Goal: Task Accomplishment & Management: Manage account settings

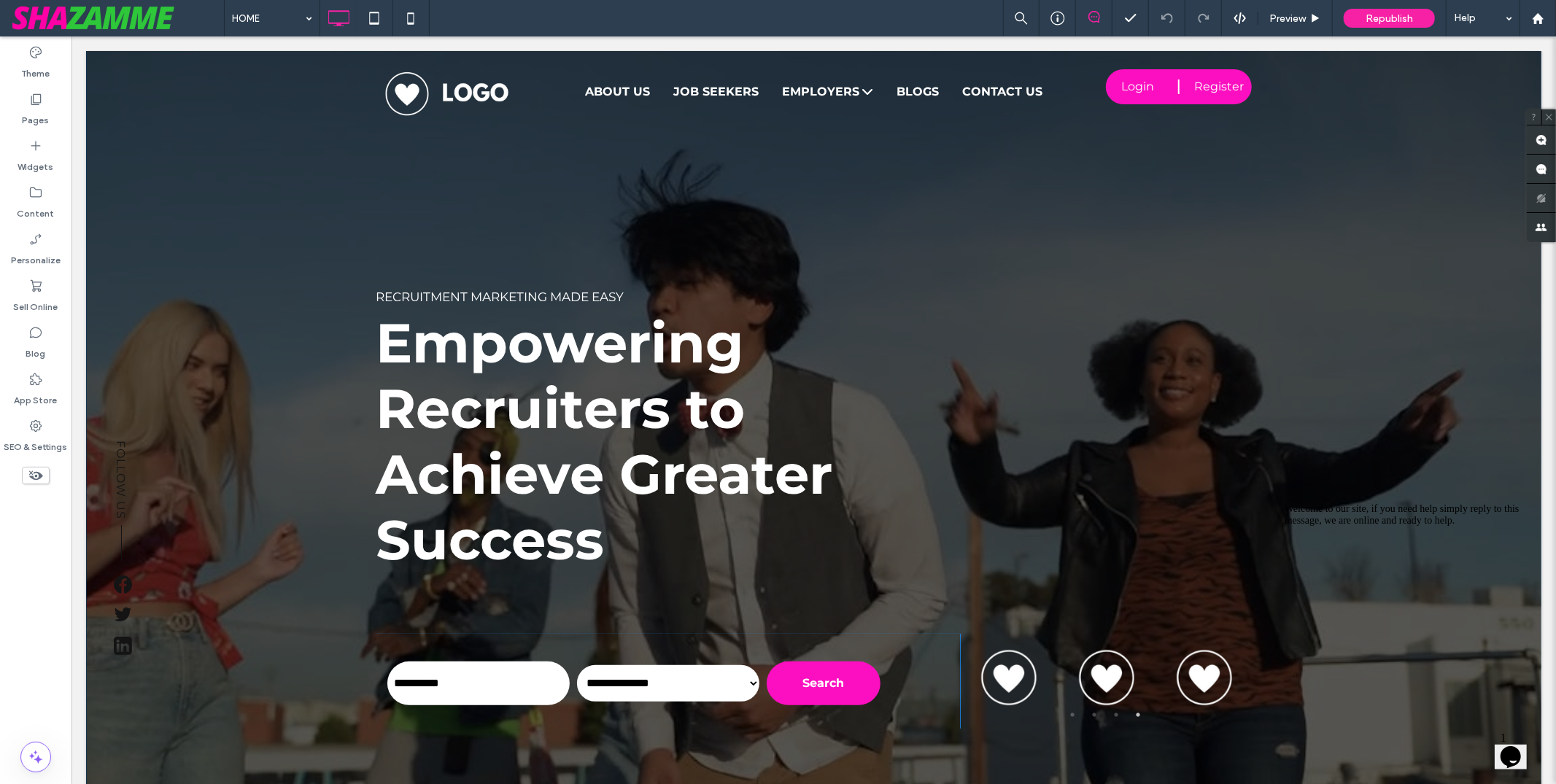
click at [282, 212] on div at bounding box center [813, 477] width 1455 height 856
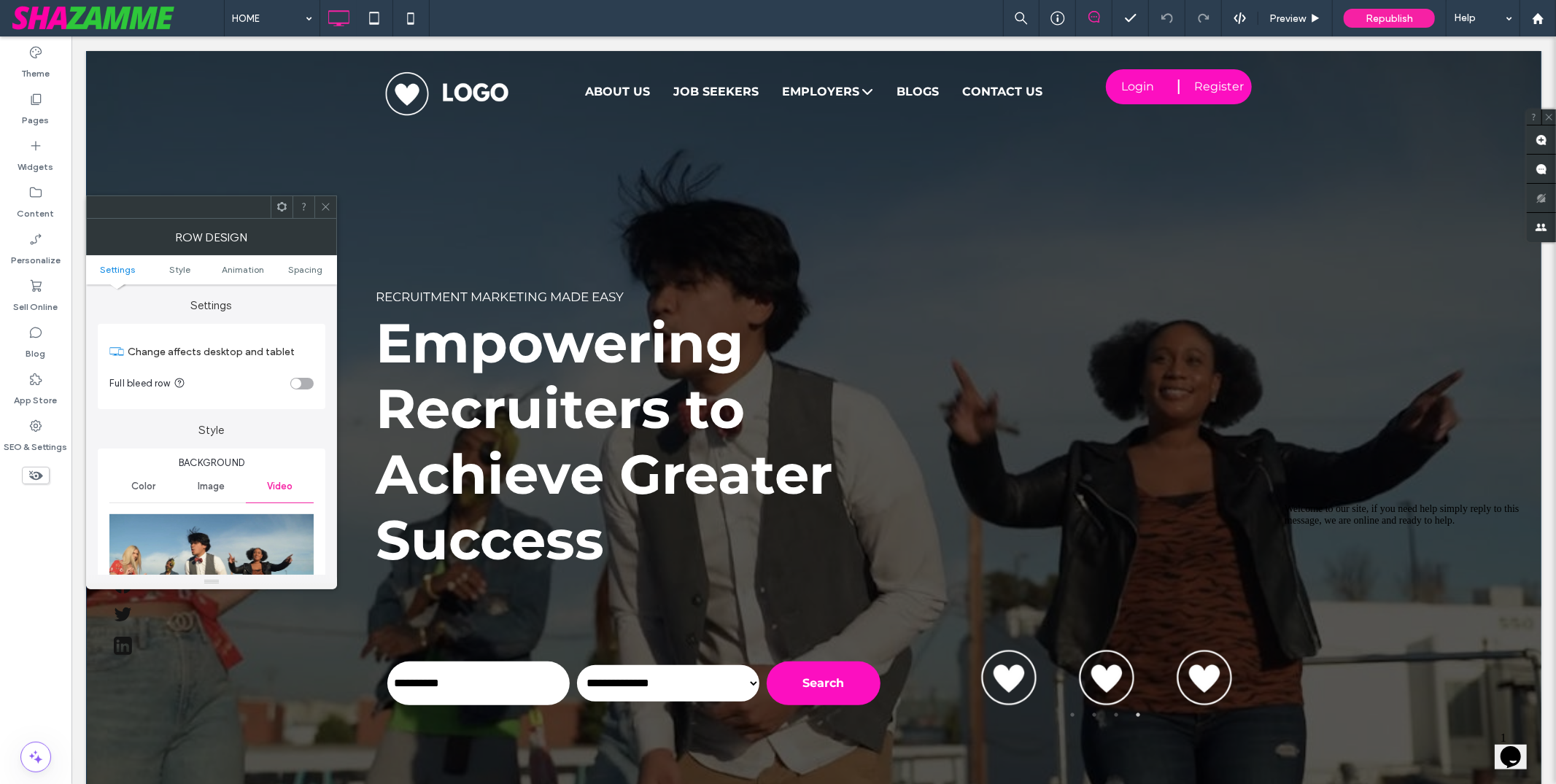
scroll to position [215, 0]
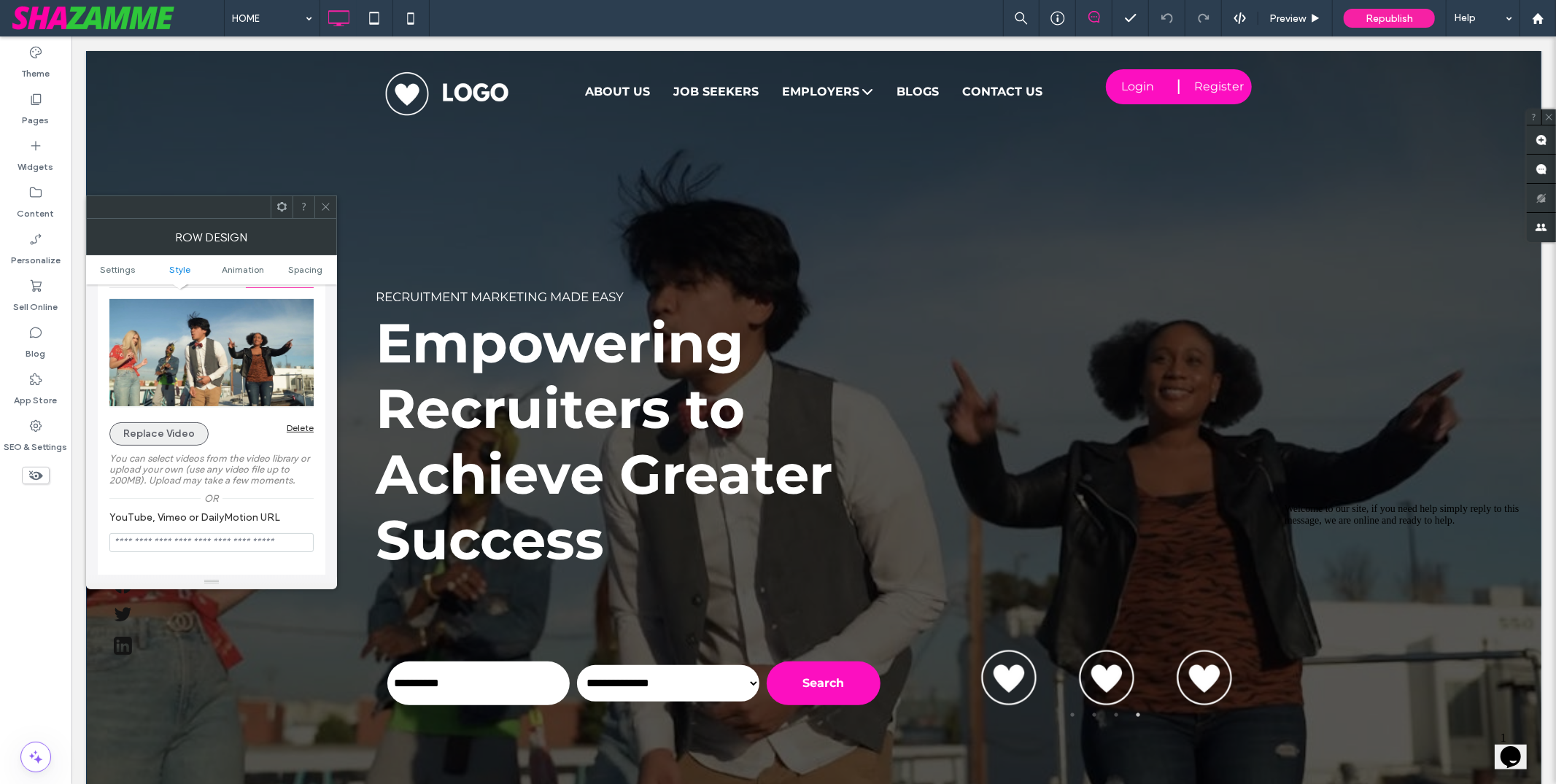
click at [168, 426] on button "Replace Video" at bounding box center [159, 433] width 99 height 23
click at [165, 442] on button "Replace Video" at bounding box center [159, 434] width 99 height 23
click at [166, 442] on button "Replace Video" at bounding box center [159, 433] width 99 height 23
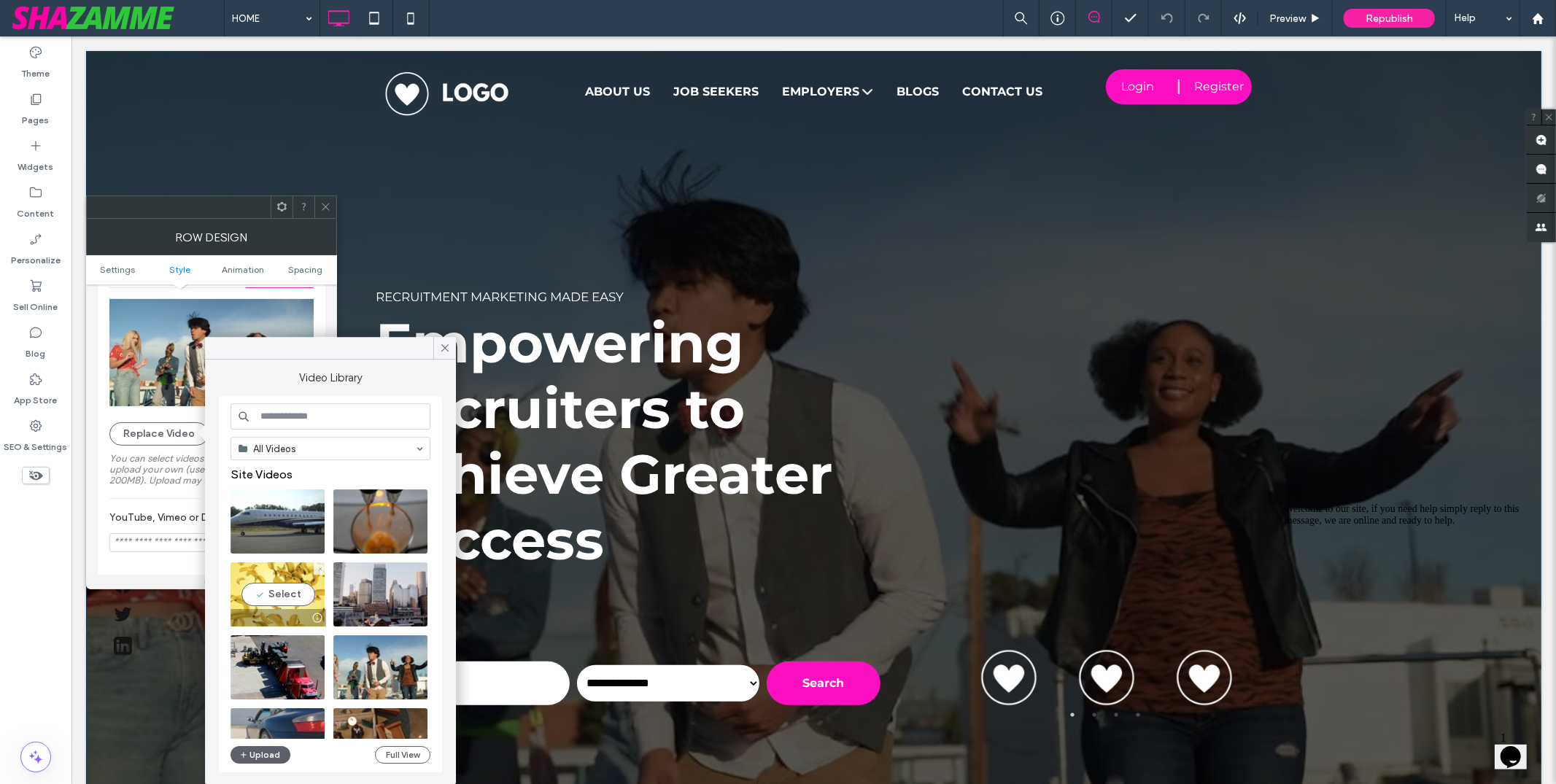
click at [272, 600] on video at bounding box center [278, 595] width 94 height 64
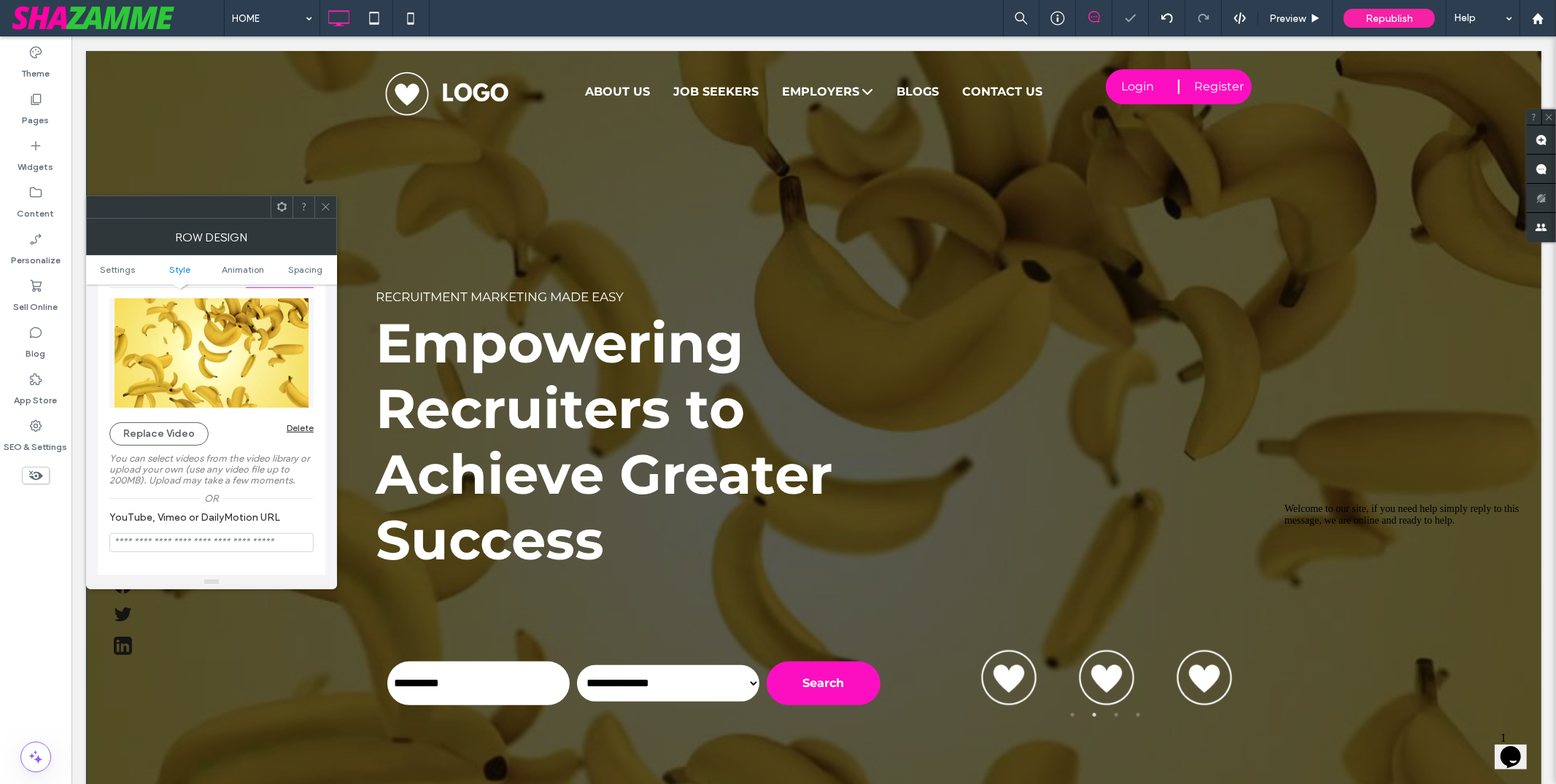
click at [324, 213] on span at bounding box center [325, 207] width 11 height 22
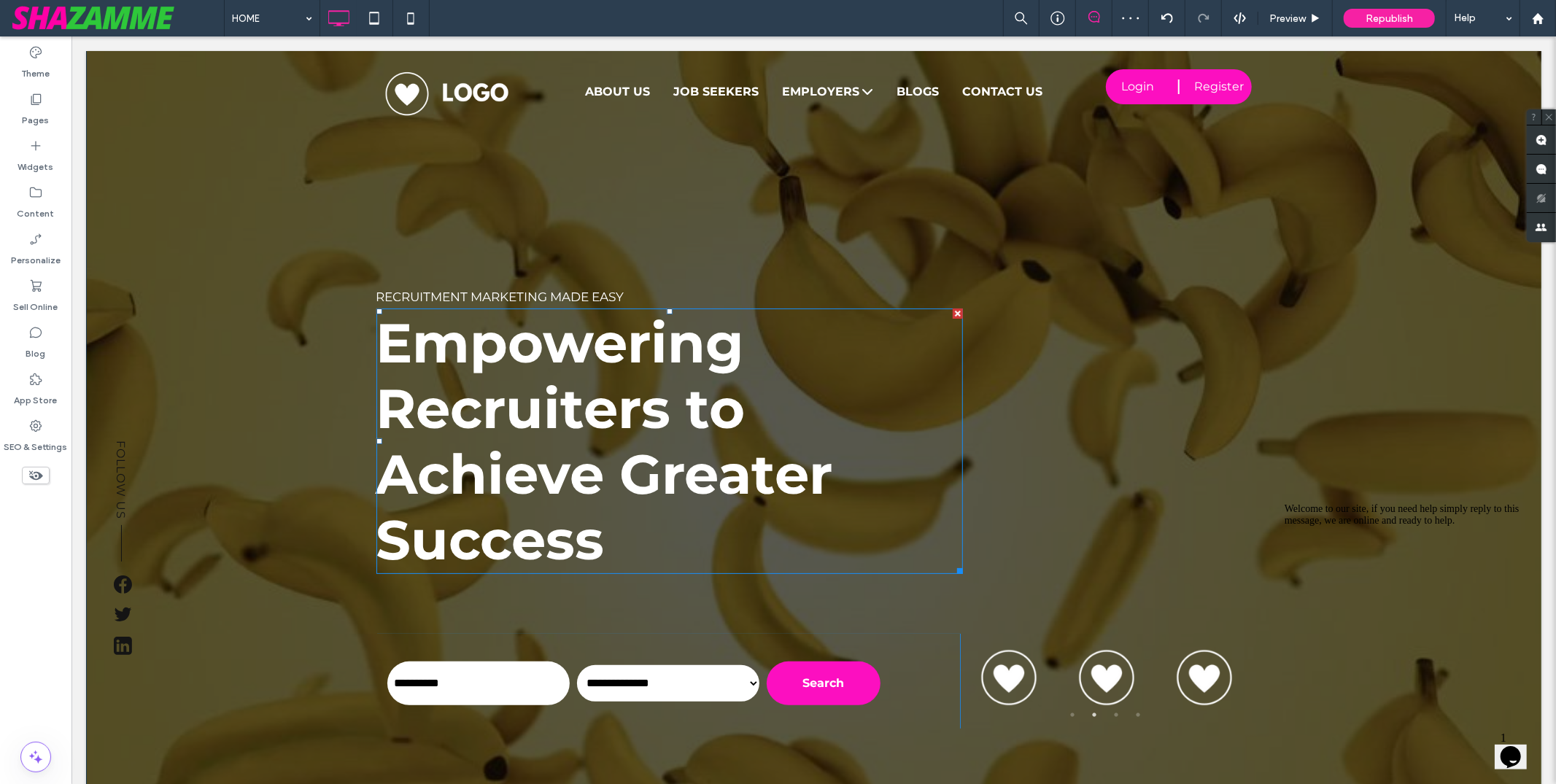
click at [599, 392] on span "Empowering Recruiters to Achieve Greater Success" at bounding box center [604, 441] width 457 height 264
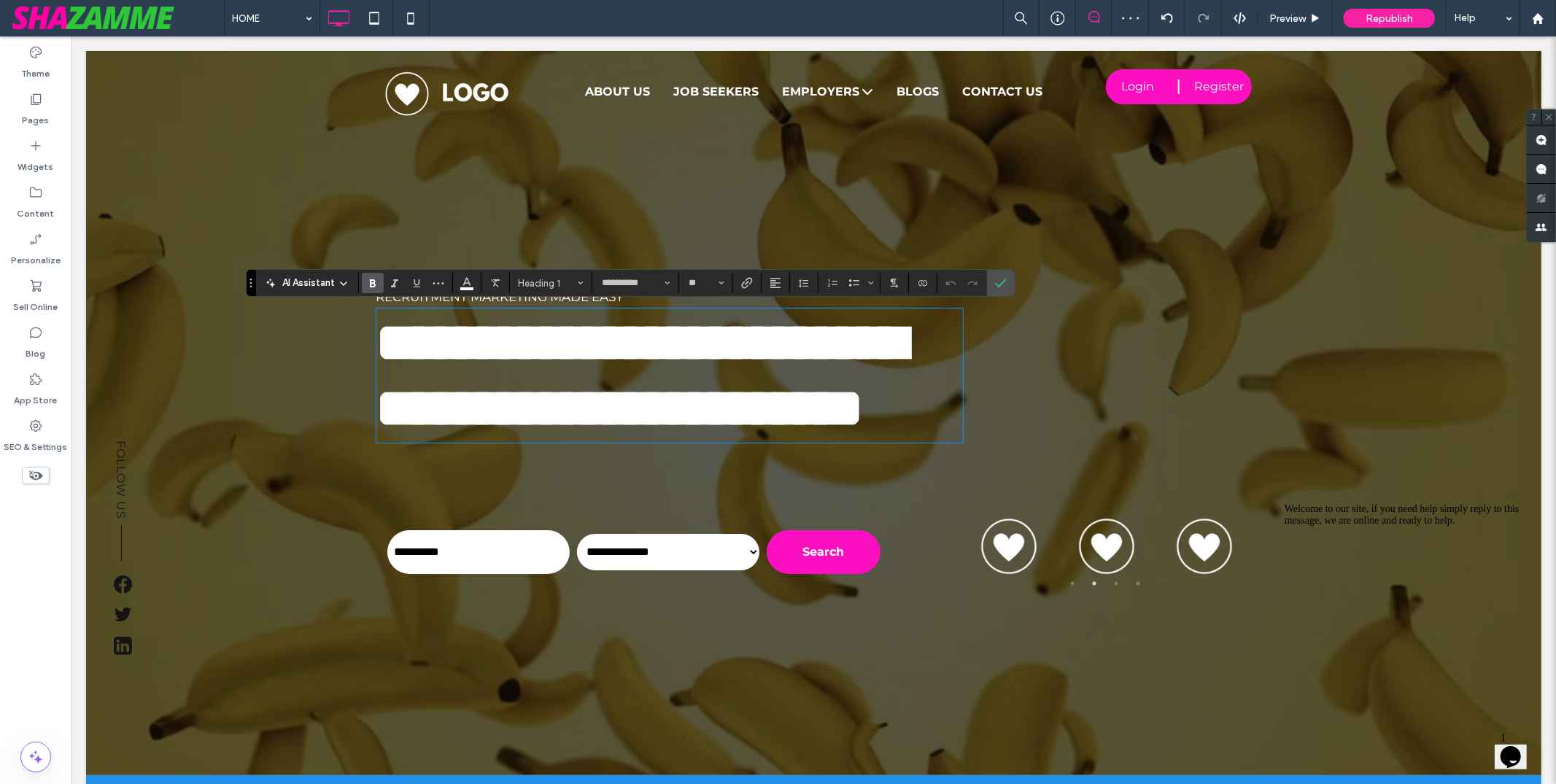
click at [599, 392] on span "**********" at bounding box center [640, 374] width 530 height 120
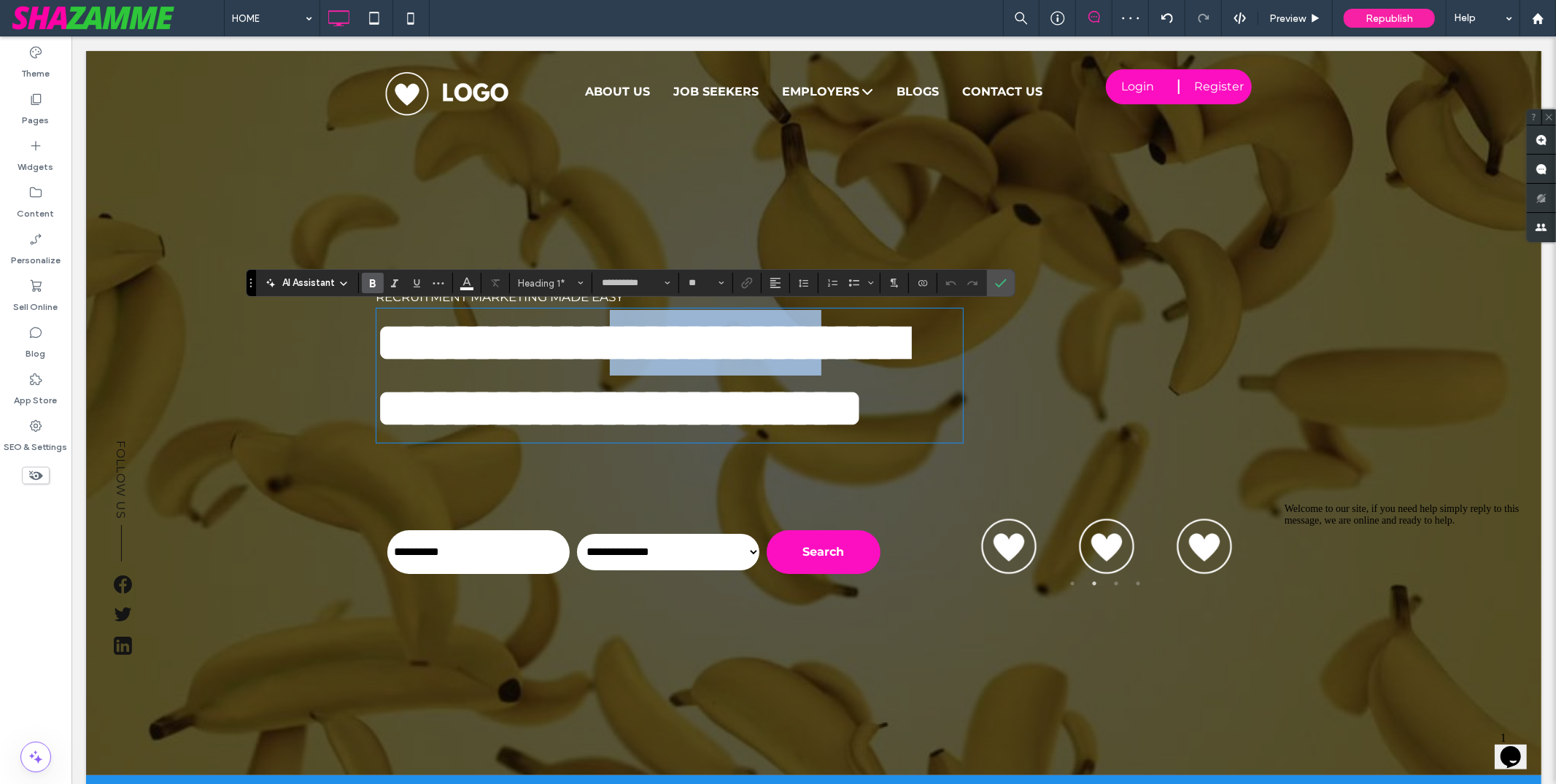
click at [599, 392] on span "**********" at bounding box center [640, 374] width 530 height 120
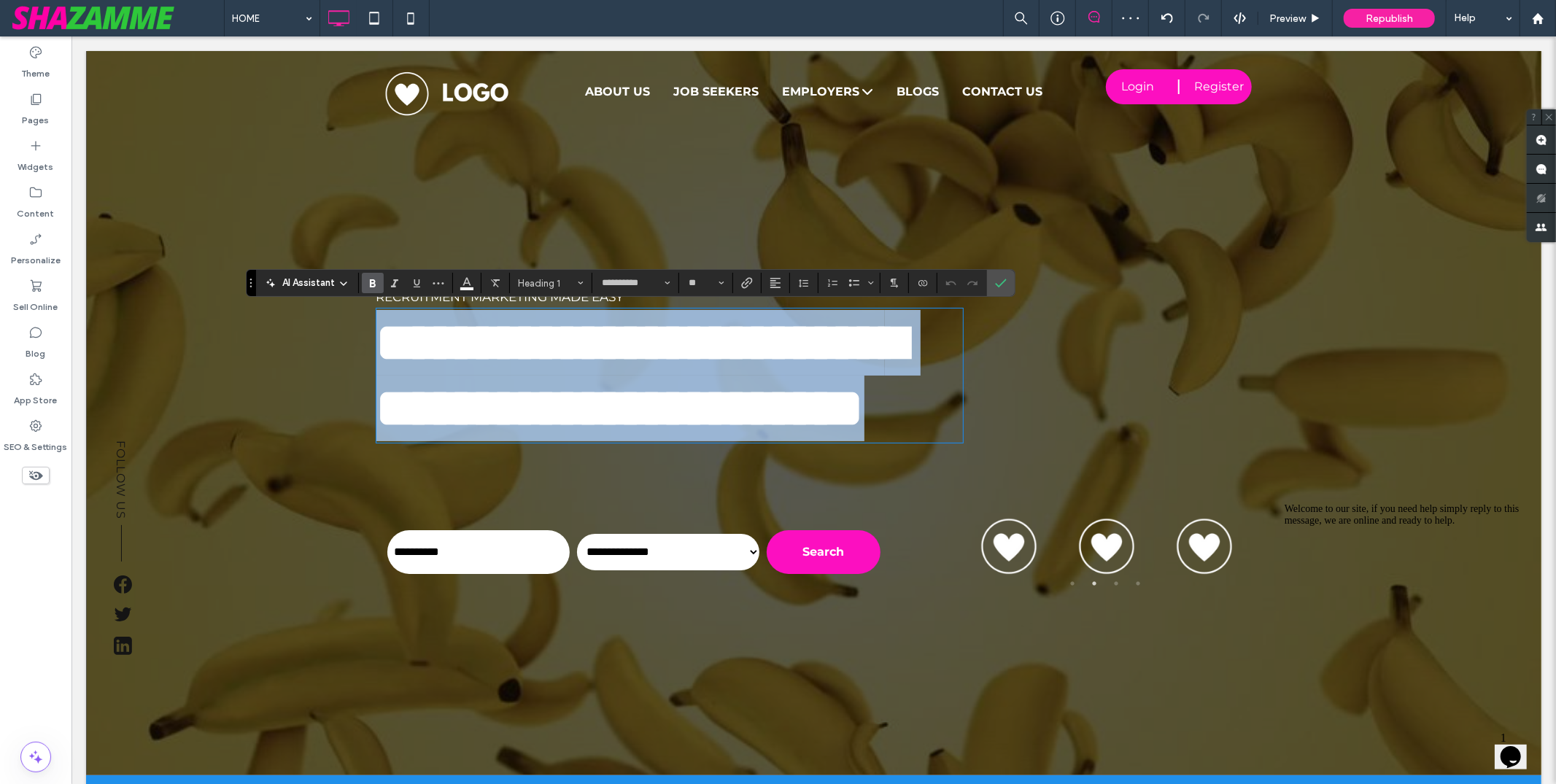
click at [599, 392] on span "**********" at bounding box center [640, 374] width 530 height 120
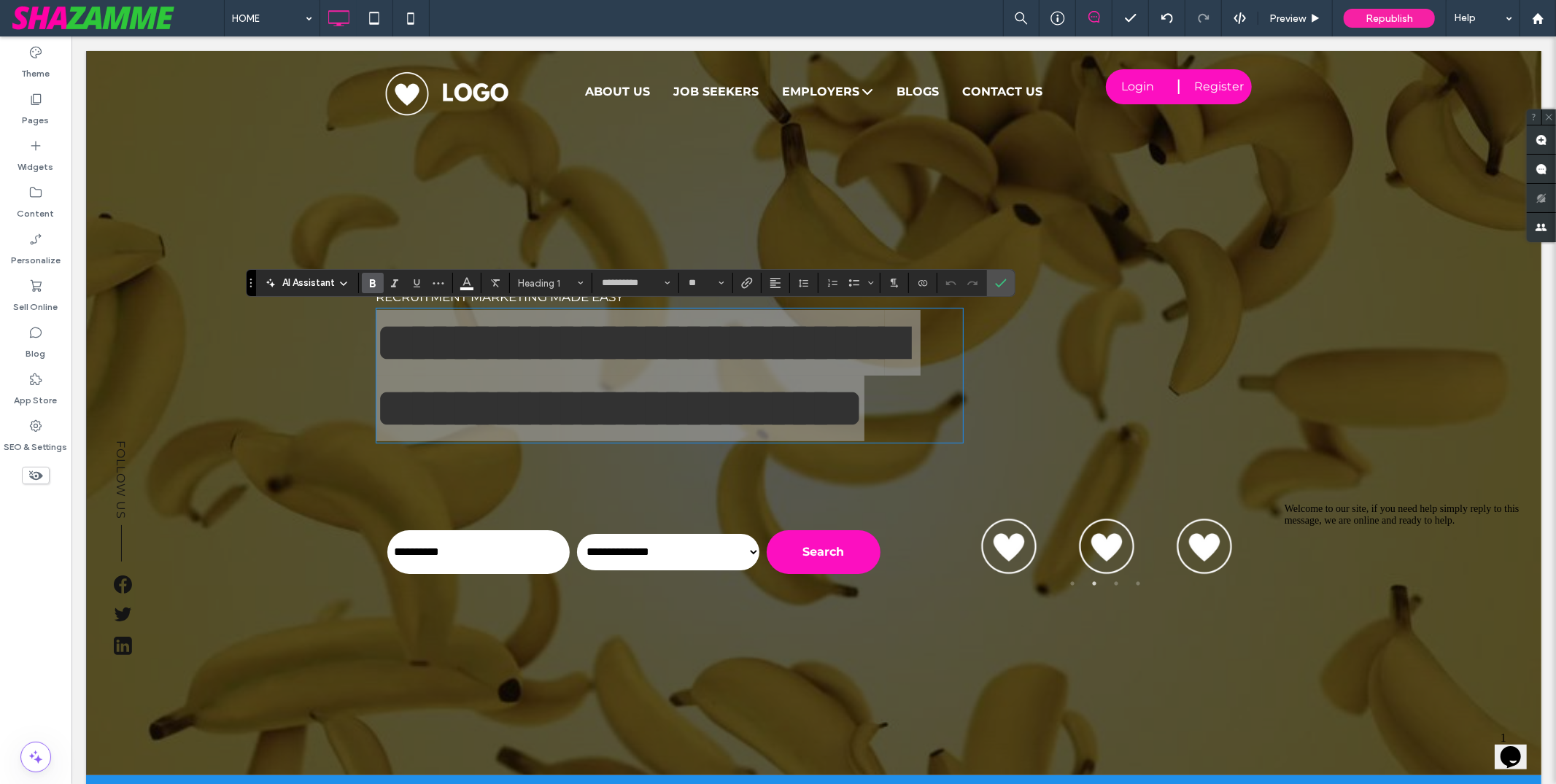
click at [340, 280] on icon at bounding box center [344, 283] width 12 height 12
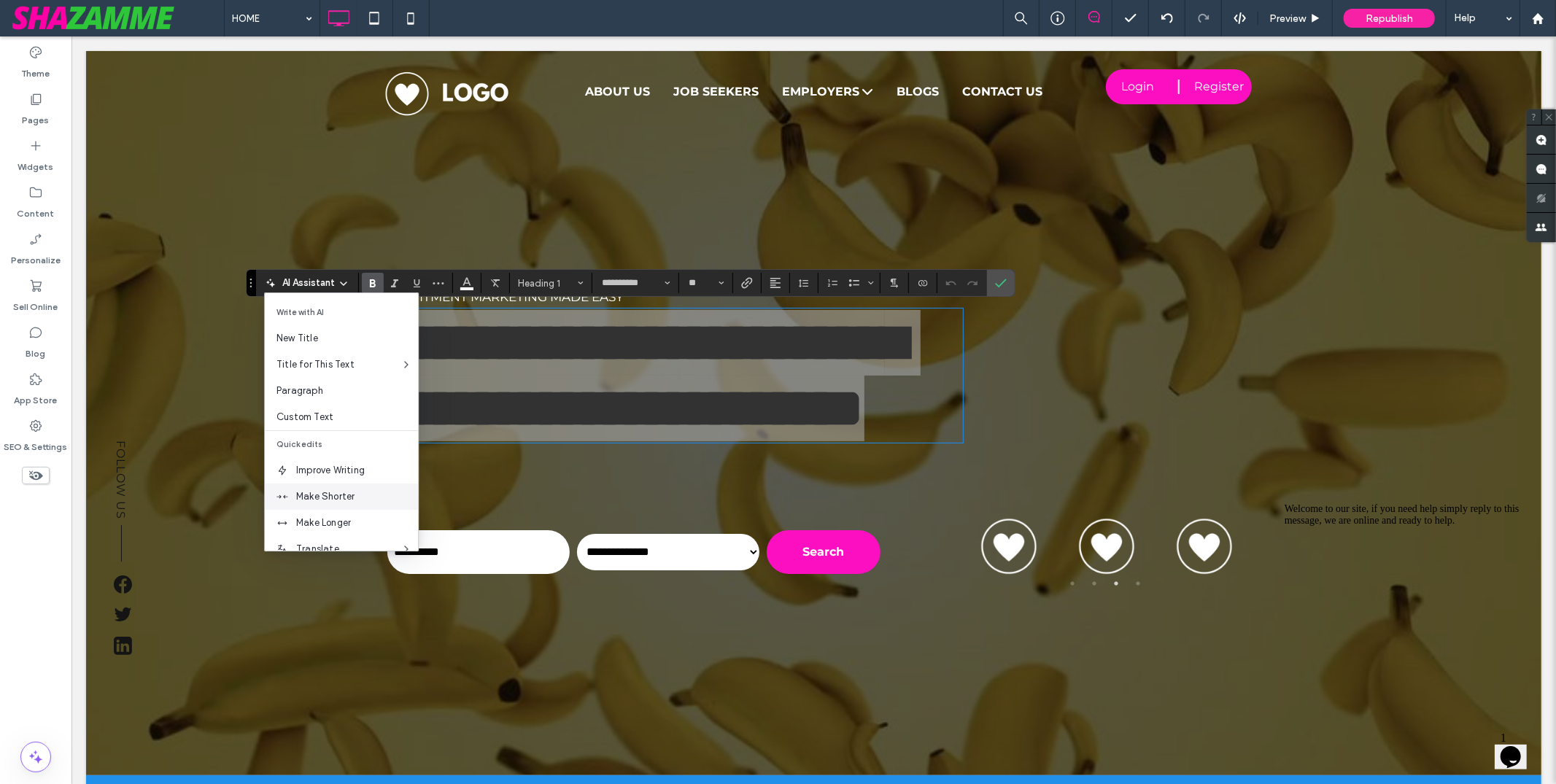
click at [345, 498] on span "Make Shorter" at bounding box center [357, 497] width 122 height 15
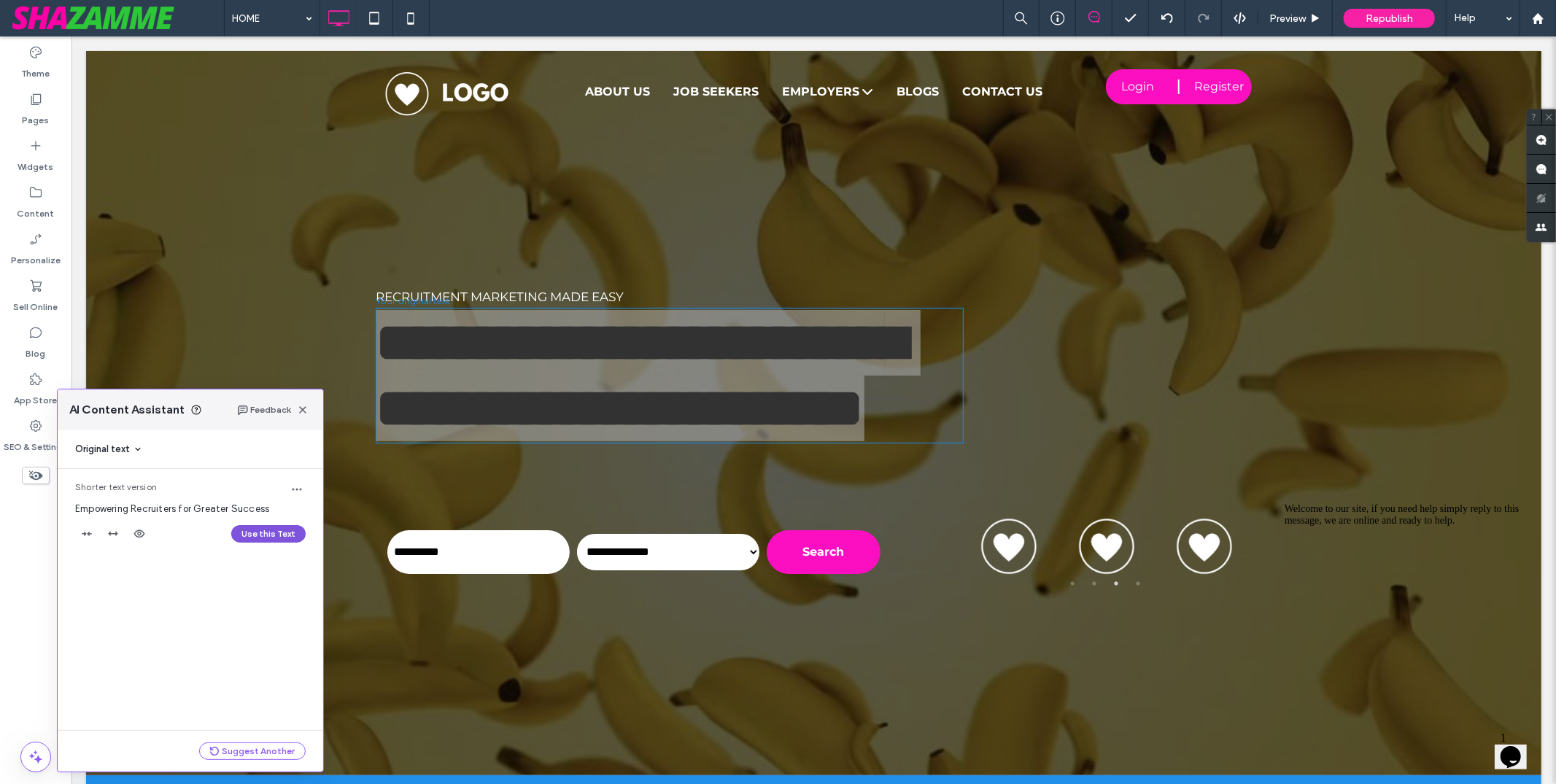
click at [275, 531] on button "Use this Text" at bounding box center [269, 533] width 75 height 17
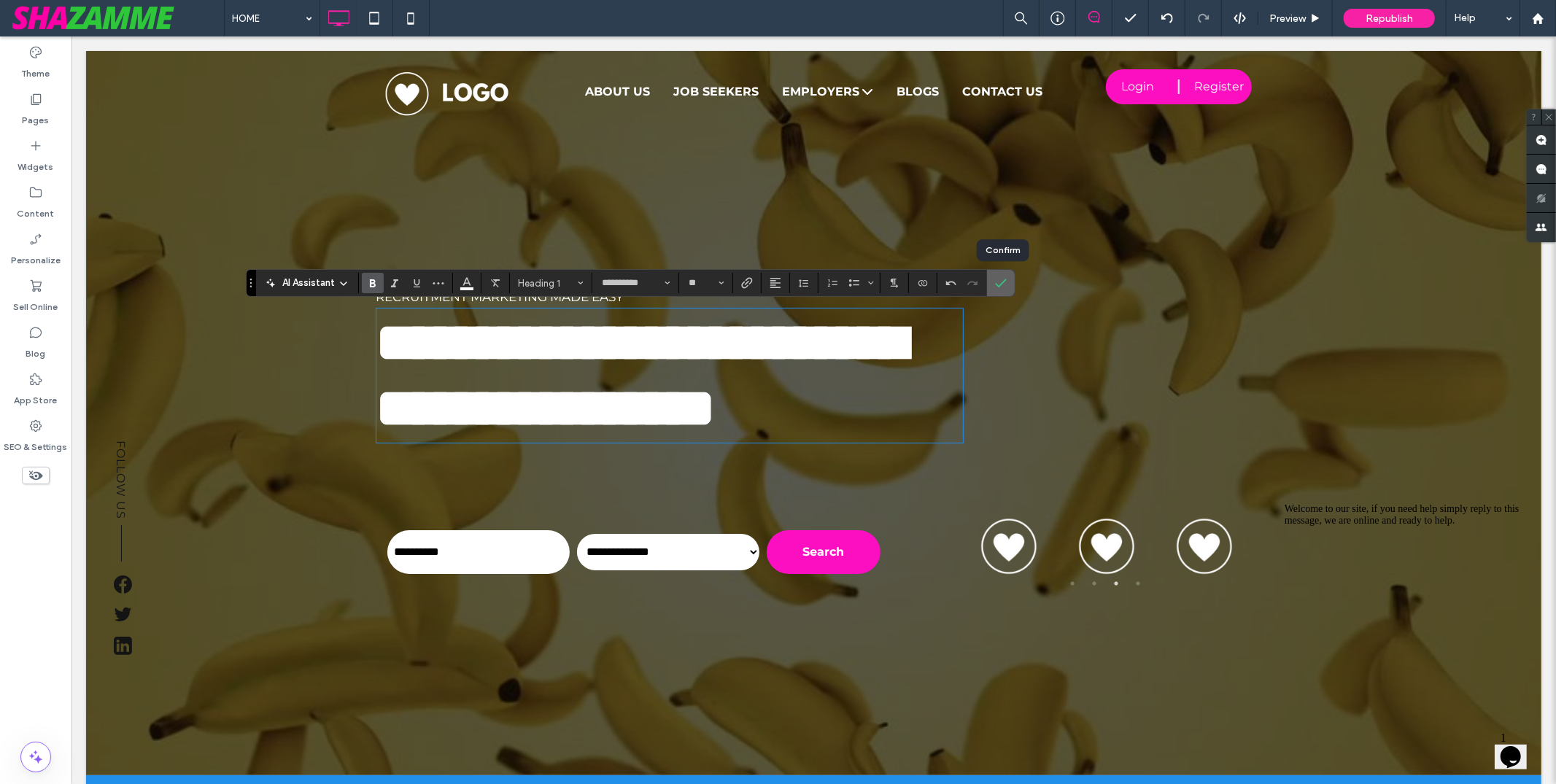
click at [1000, 280] on icon "Confirm" at bounding box center [1001, 283] width 12 height 12
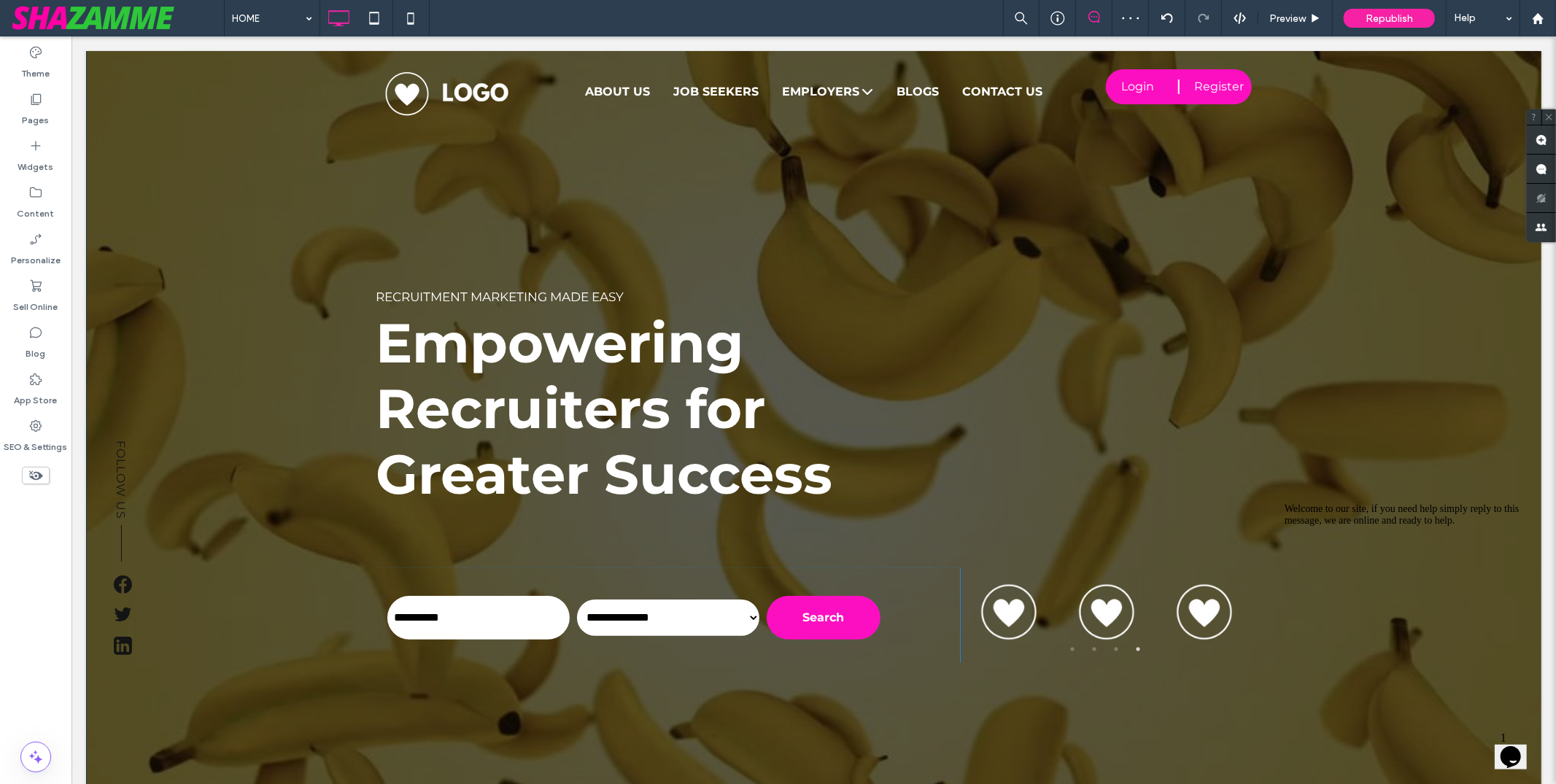
click at [1512, 747] on icon "$i18n('chat', 'chat_widget')" at bounding box center [1510, 756] width 20 height 22
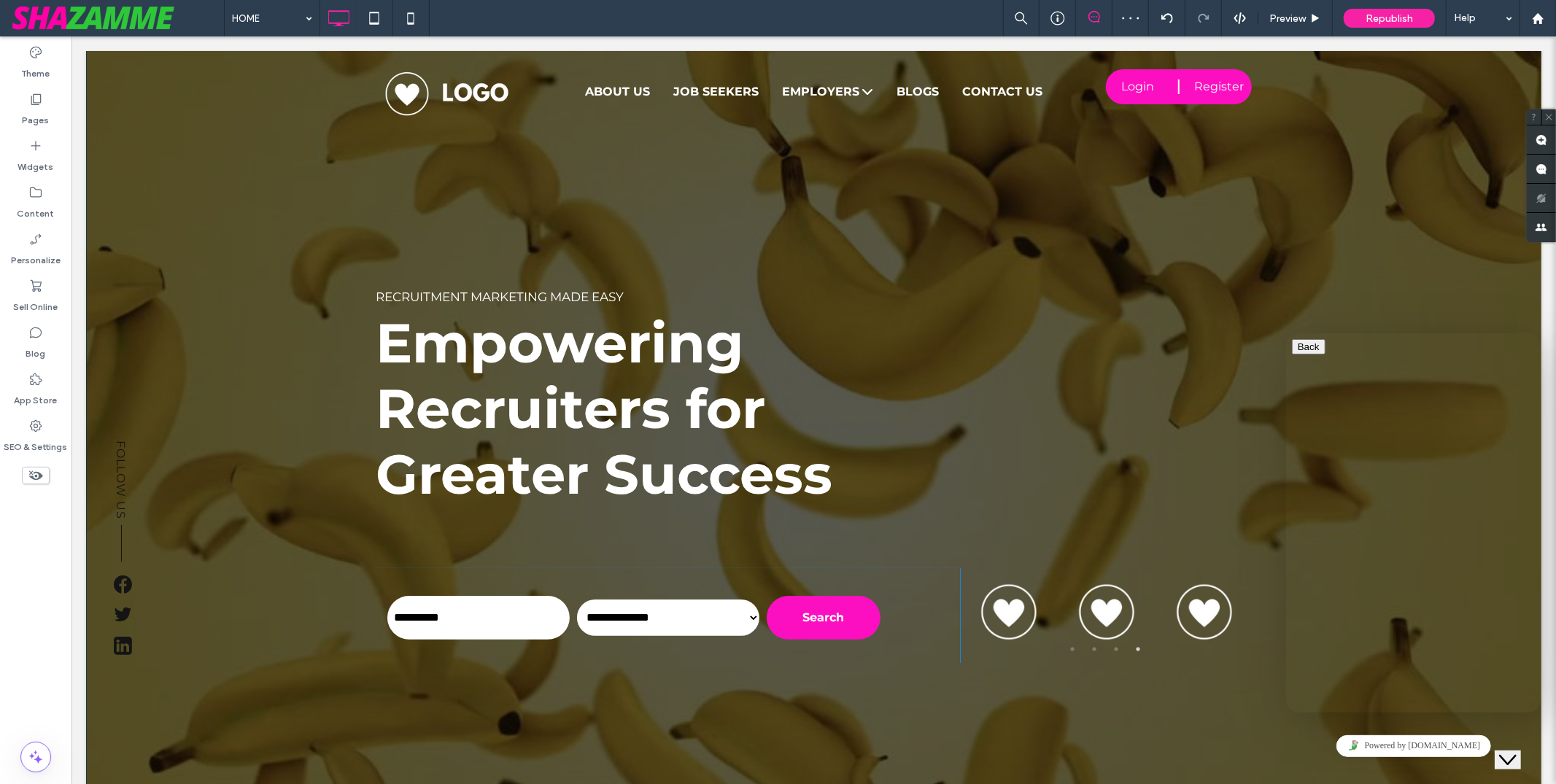
click at [1516, 750] on icon "Close Chat This icon closes the chat window." at bounding box center [1507, 759] width 17 height 17
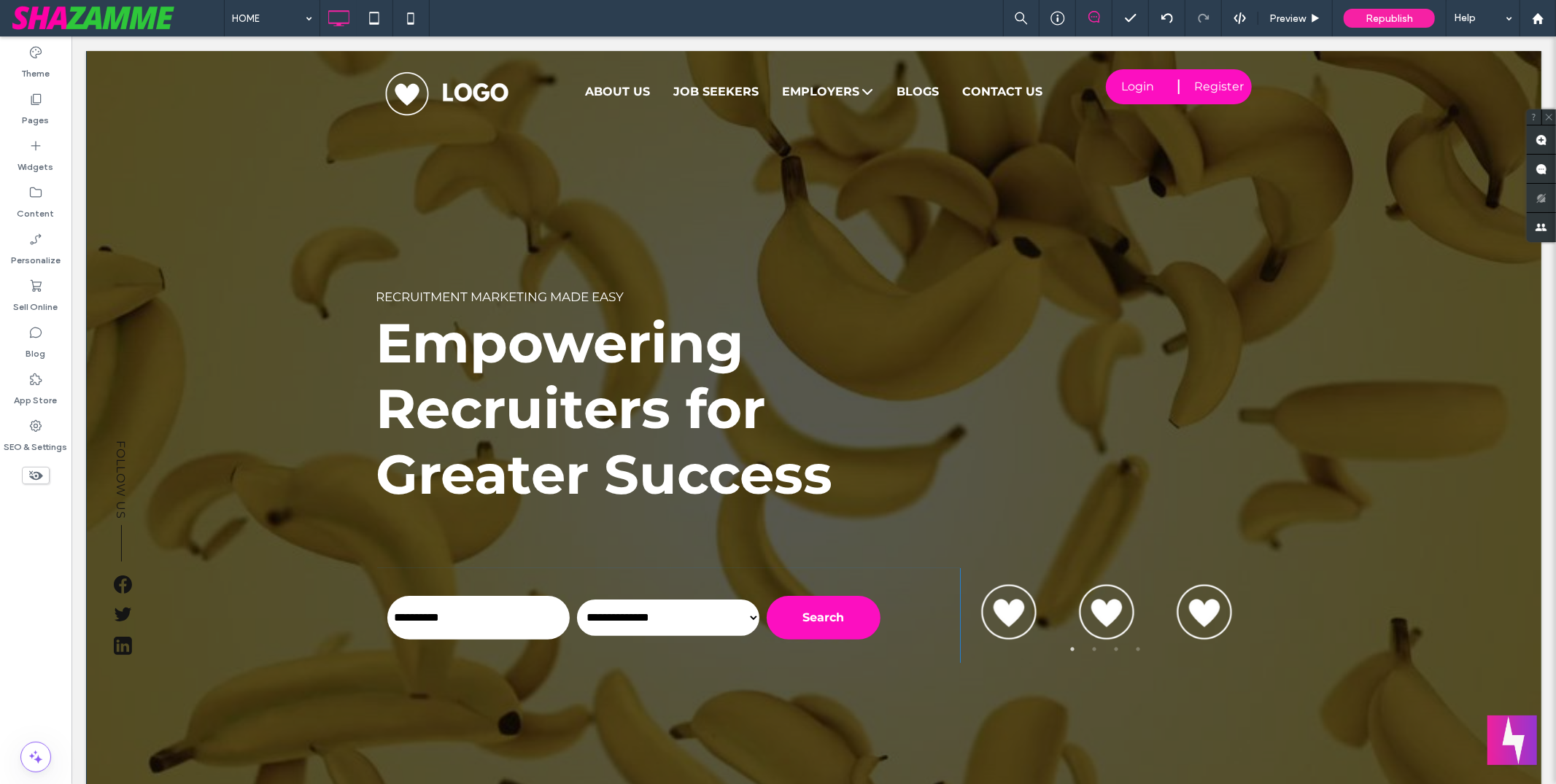
click at [1509, 744] on button "Welcome message" at bounding box center [1512, 740] width 49 height 49
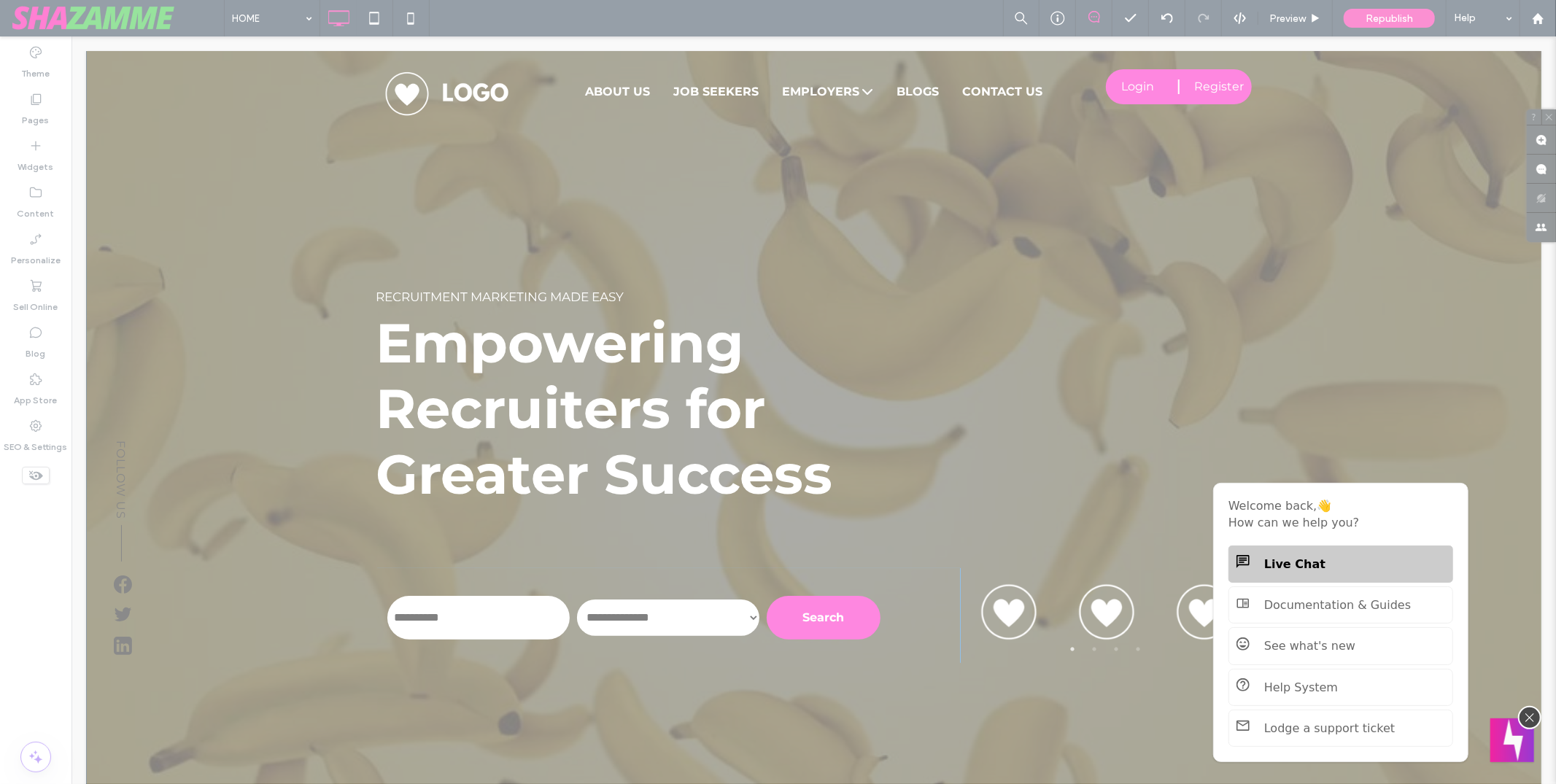
click at [1342, 569] on div "Live Chat" at bounding box center [1341, 564] width 209 height 14
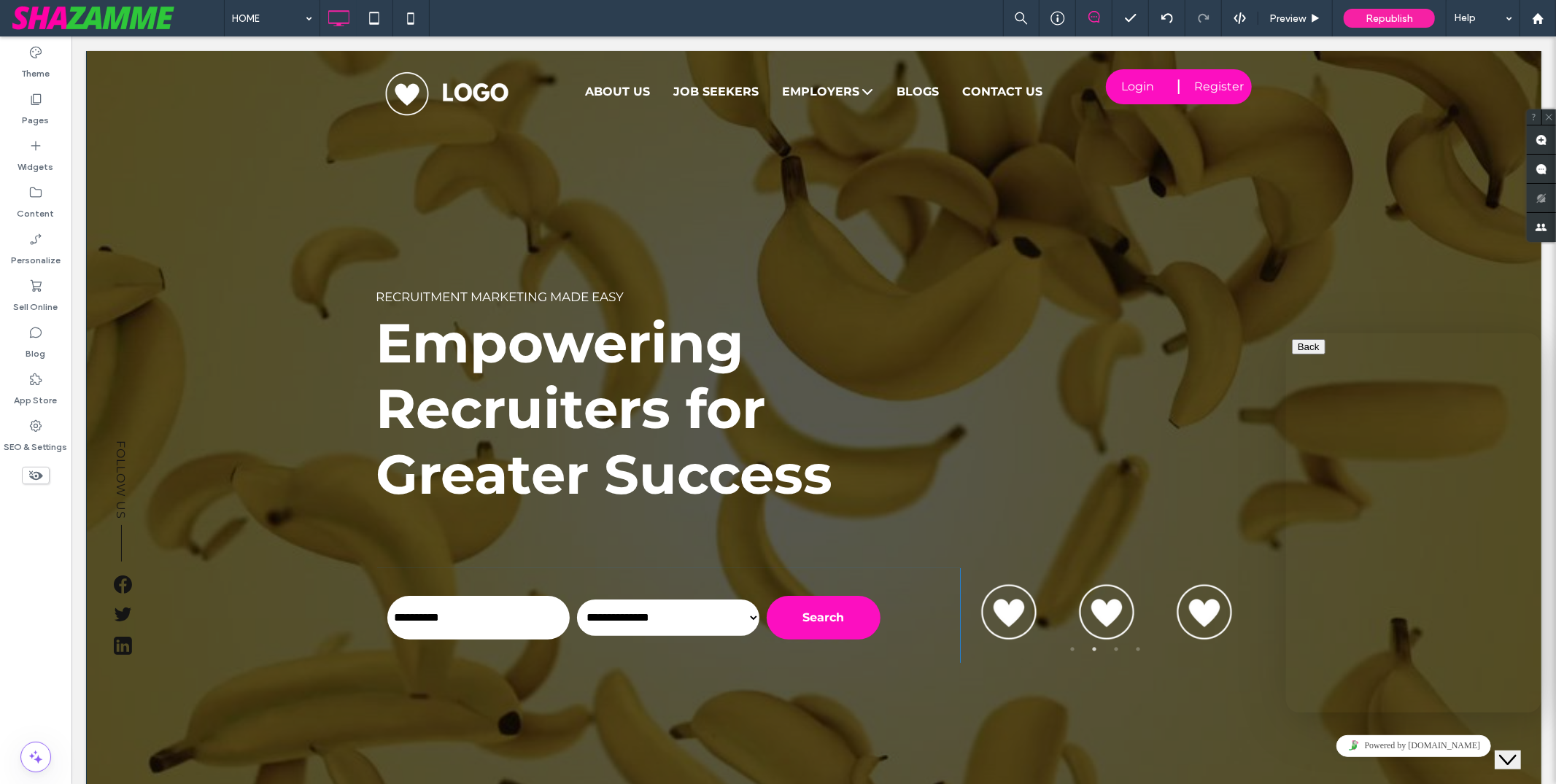
click at [1516, 754] on icon "$i18n('chat', 'chat_widget')" at bounding box center [1507, 759] width 17 height 10
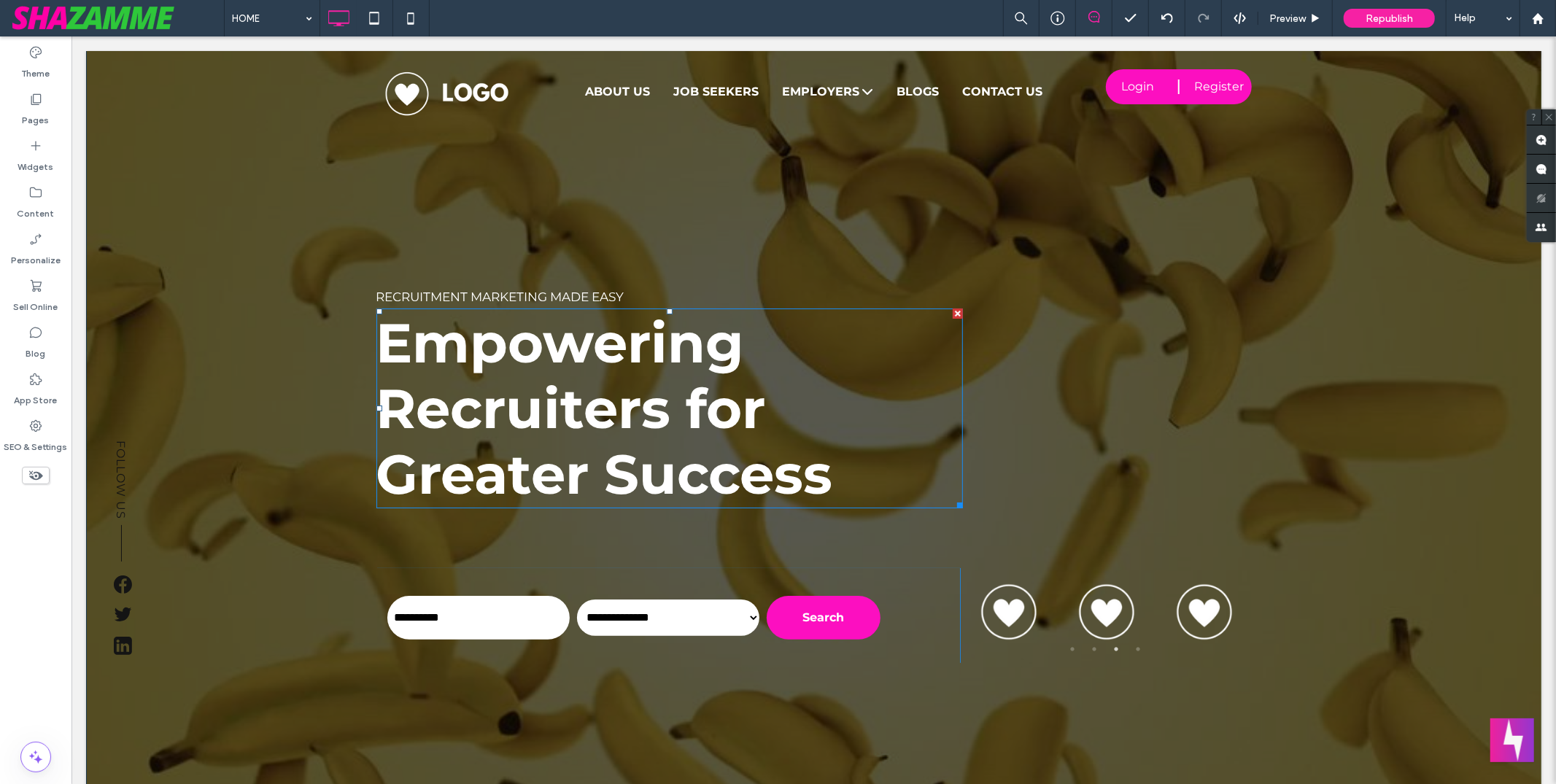
scroll to position [8, 0]
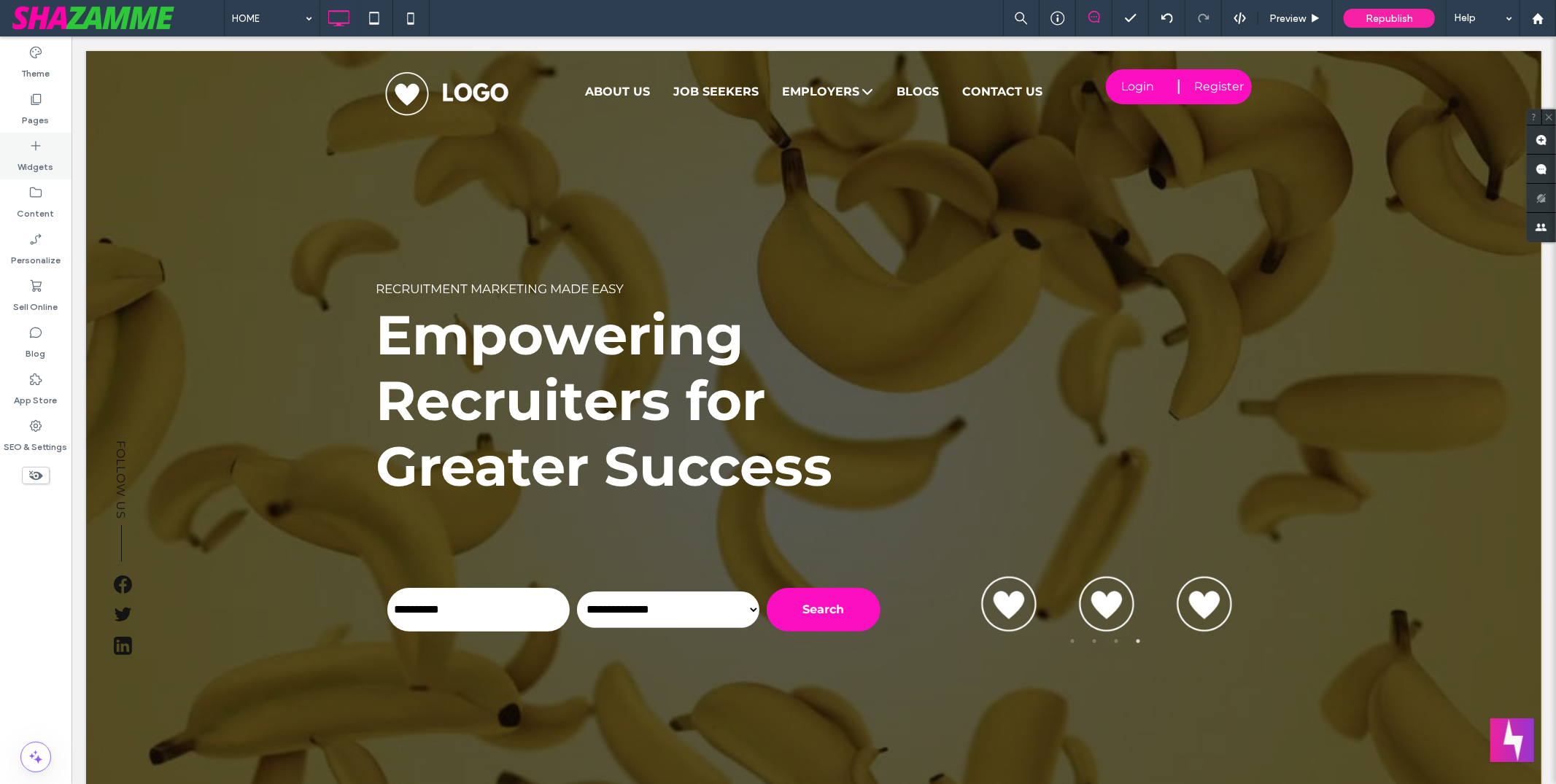
click at [23, 149] on div "Widgets" at bounding box center [36, 156] width 72 height 47
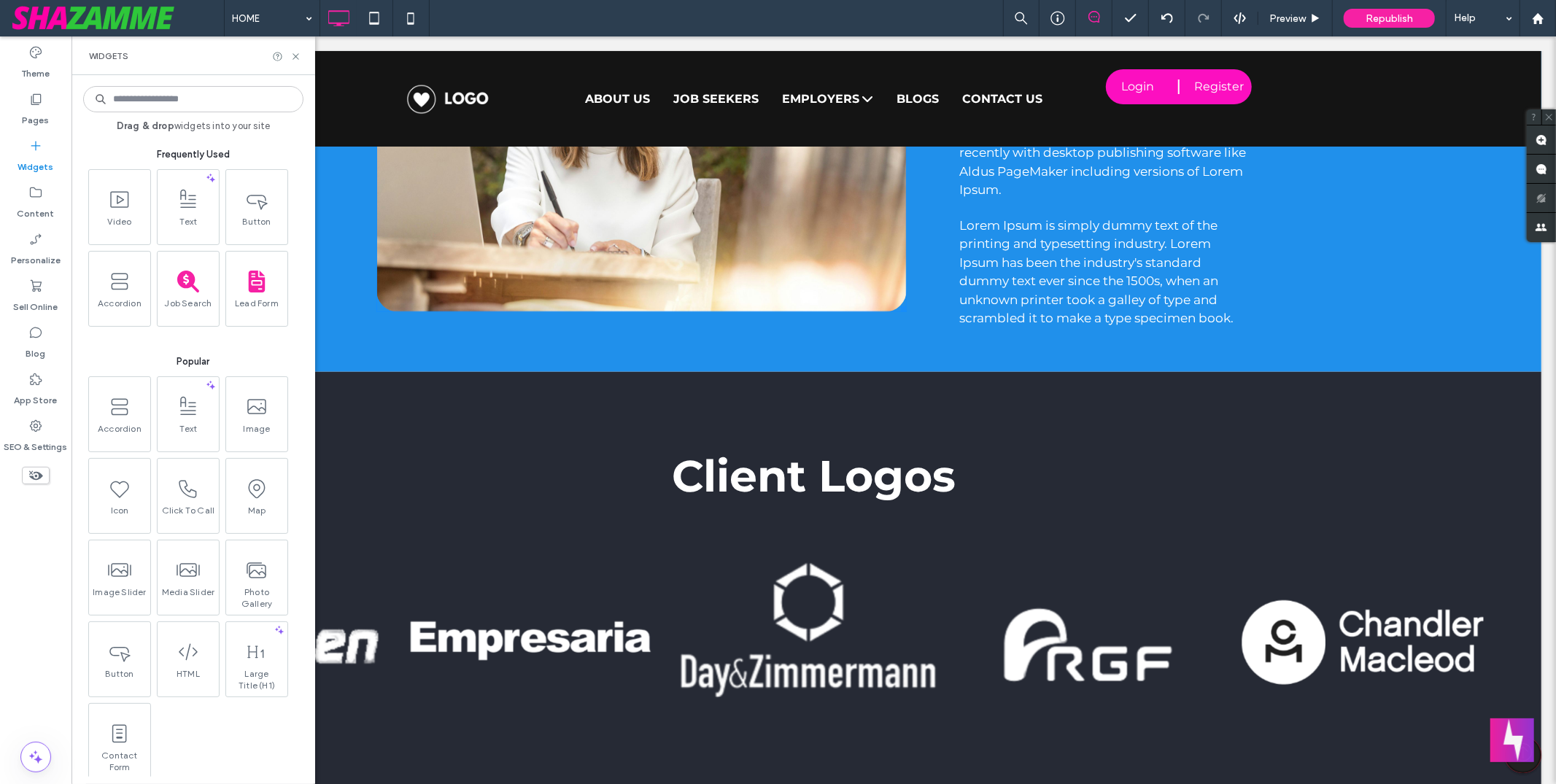
scroll to position [1075, 0]
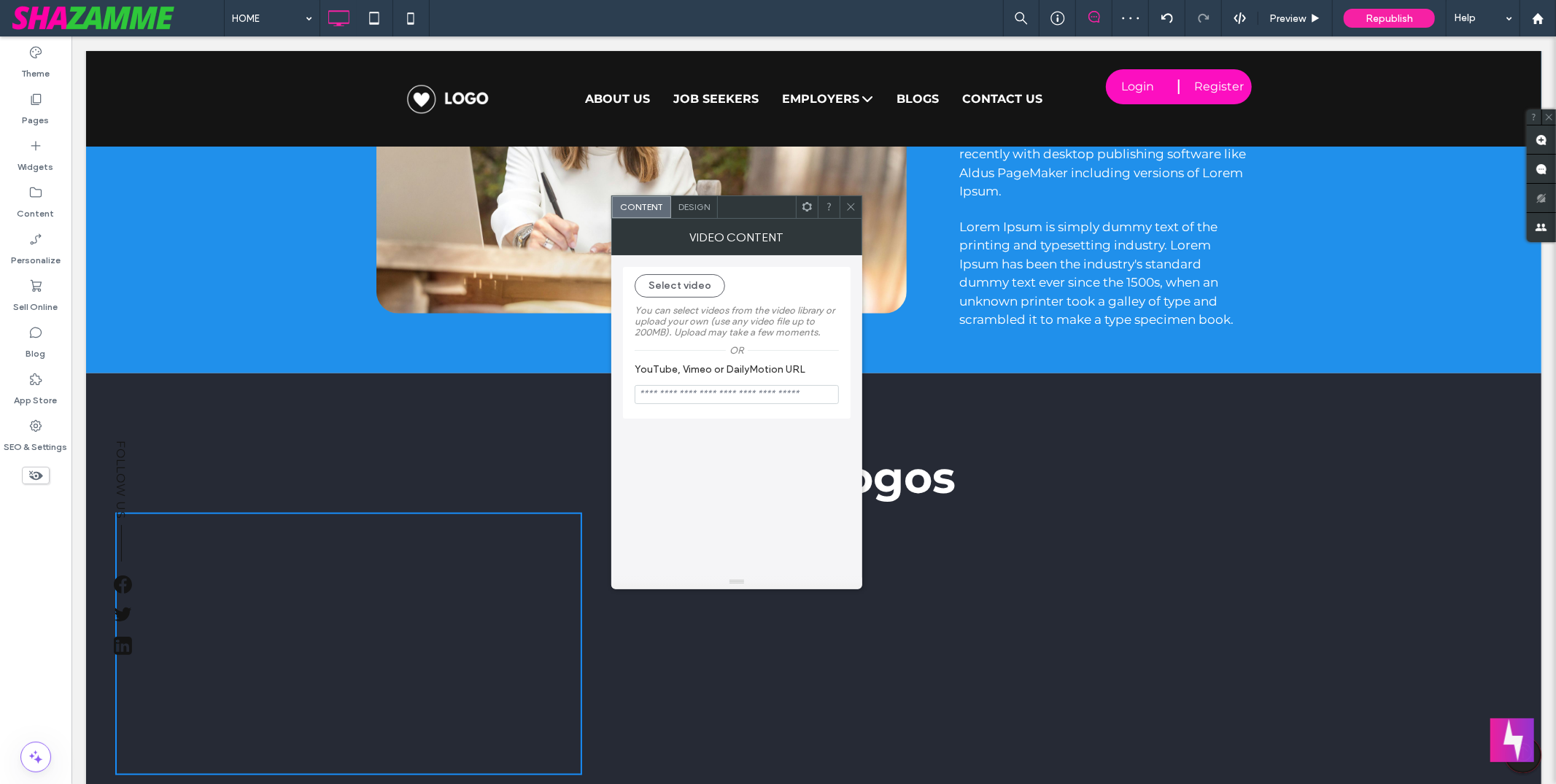
click at [807, 201] on icon at bounding box center [807, 207] width 11 height 11
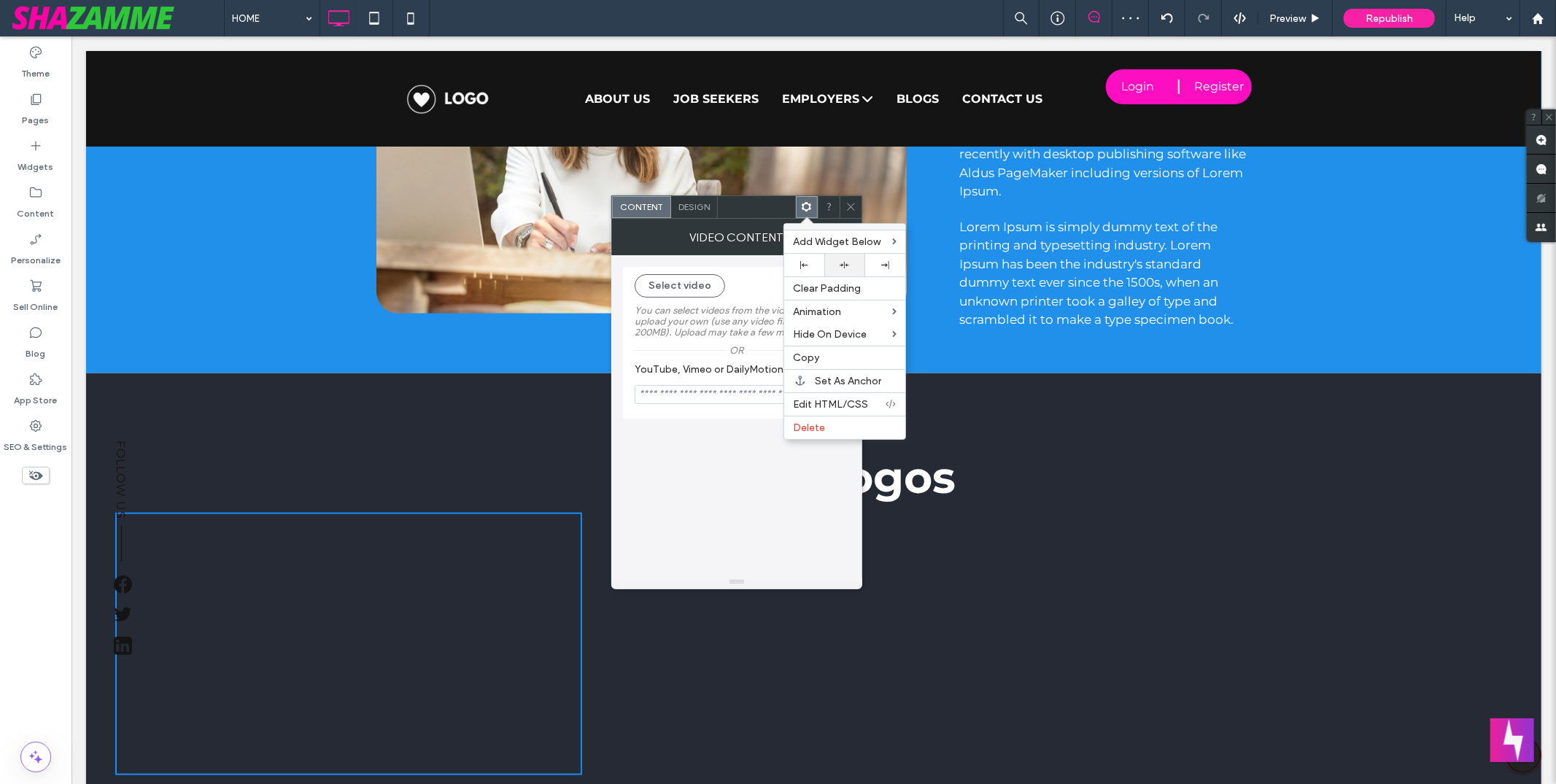
click at [852, 272] on div at bounding box center [845, 265] width 40 height 22
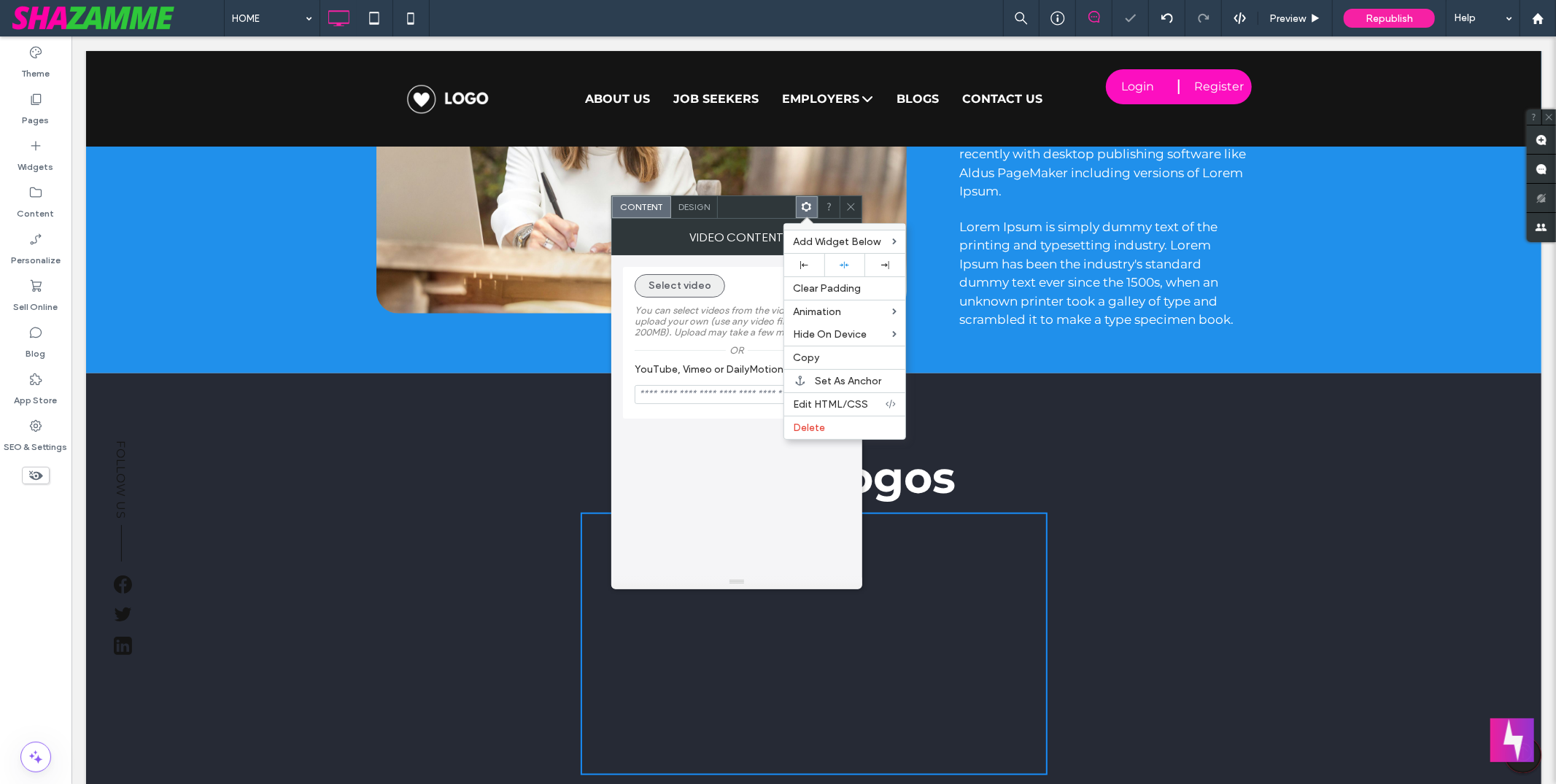
click at [680, 287] on button "Select video" at bounding box center [680, 286] width 90 height 23
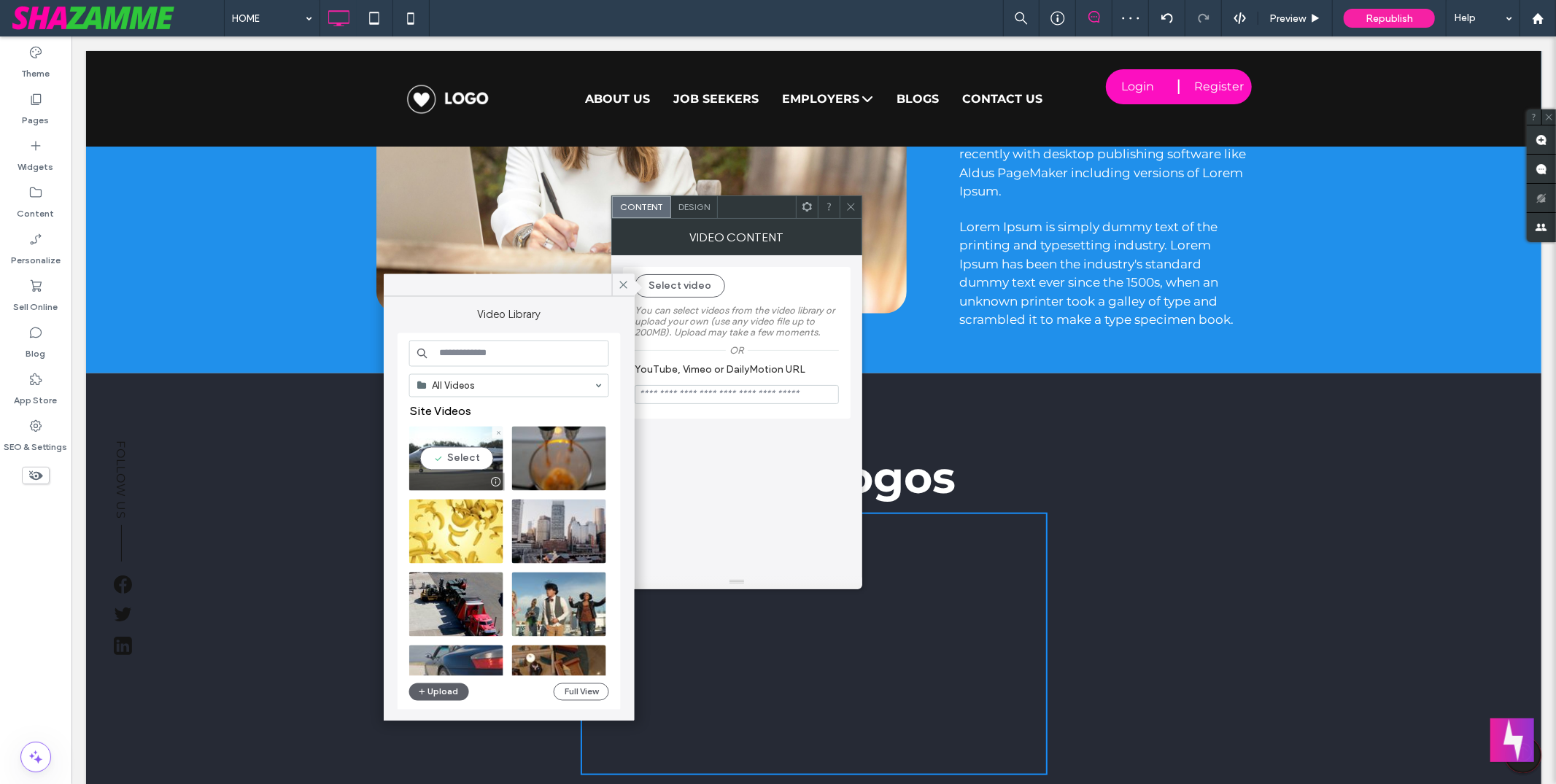
drag, startPoint x: 463, startPoint y: 459, endPoint x: 537, endPoint y: 413, distance: 87.1
click at [463, 459] on video at bounding box center [456, 459] width 94 height 64
type input "**********"
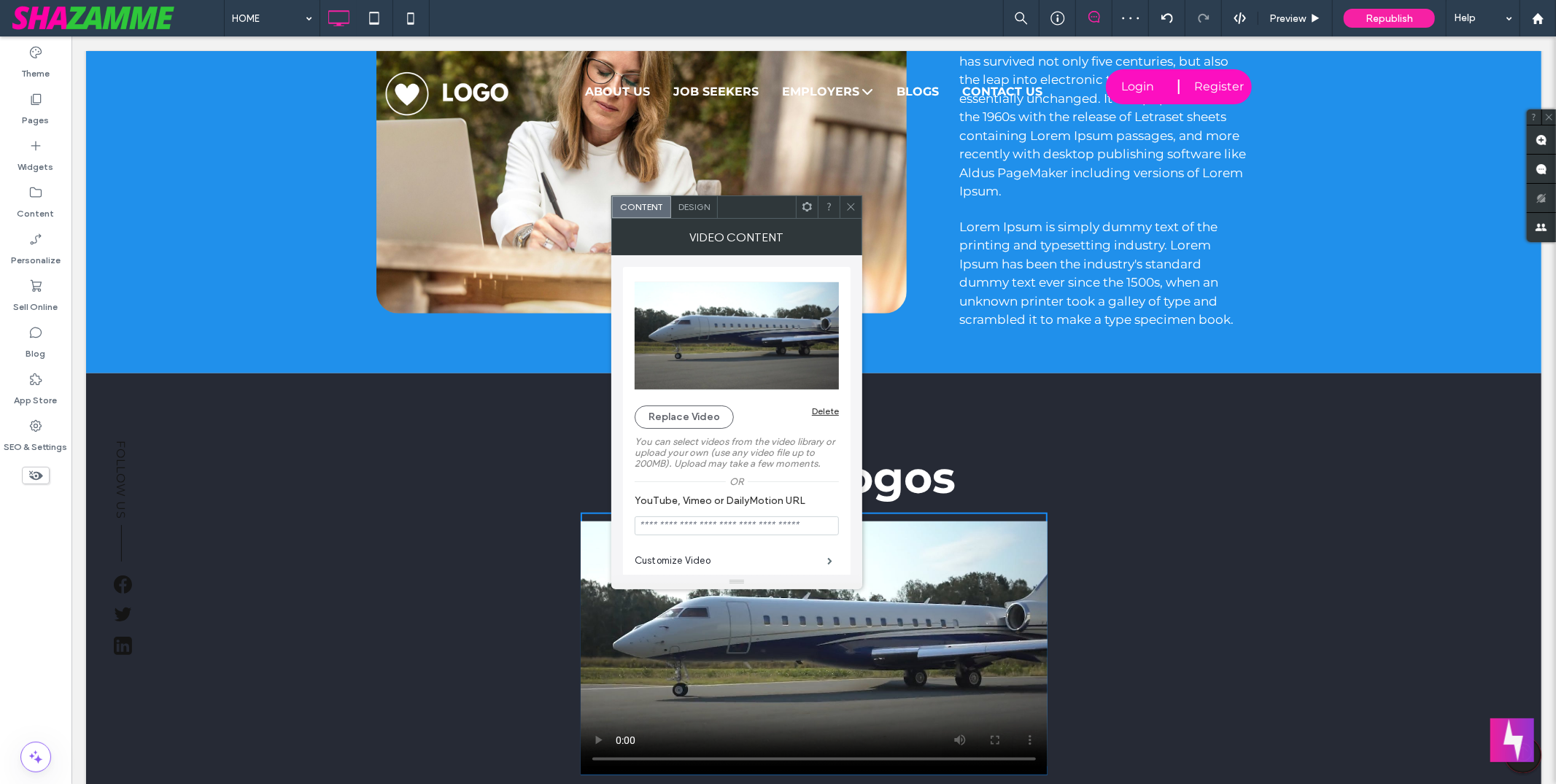
click at [849, 212] on span at bounding box center [851, 207] width 11 height 22
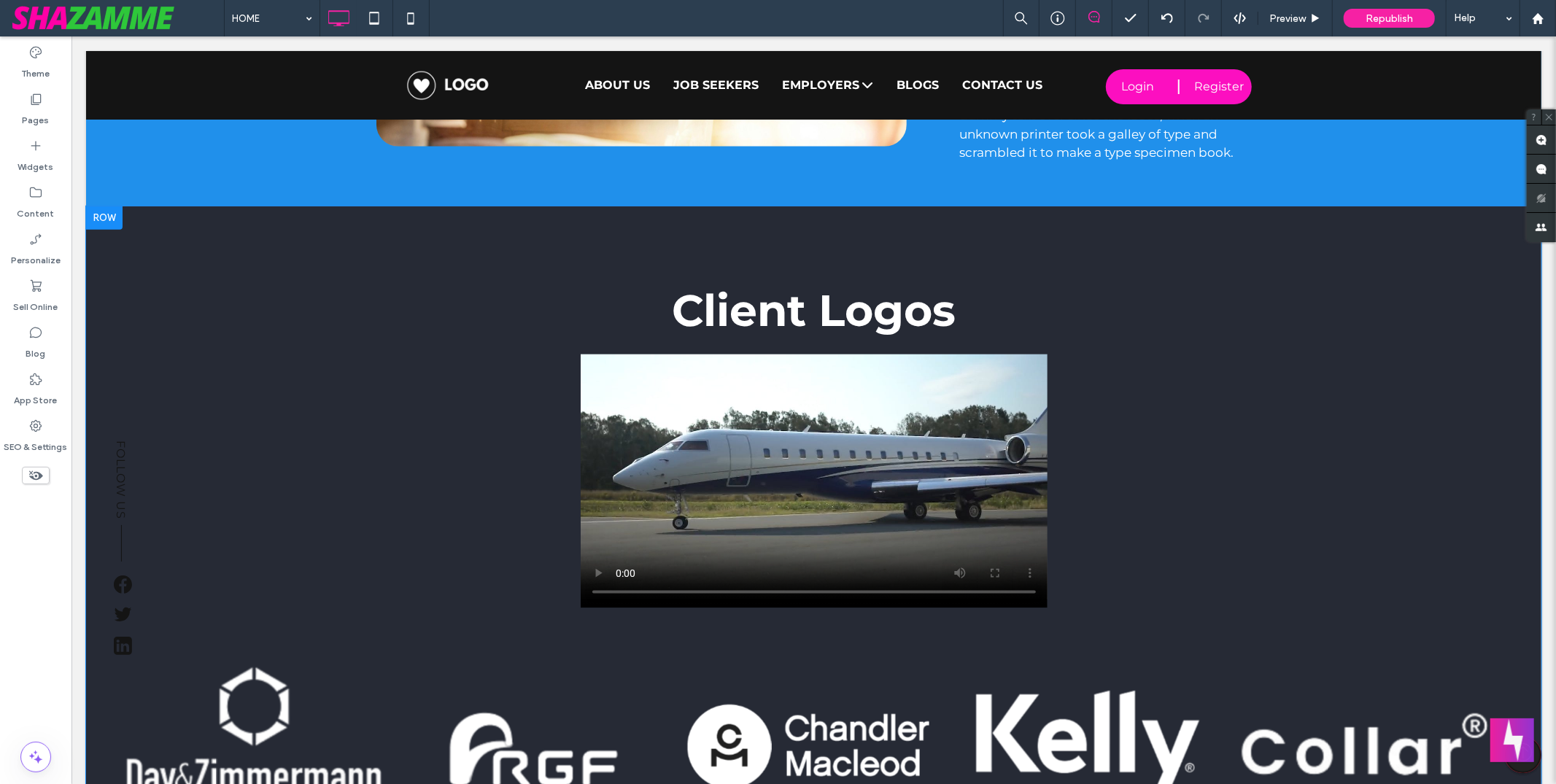
scroll to position [1250, 0]
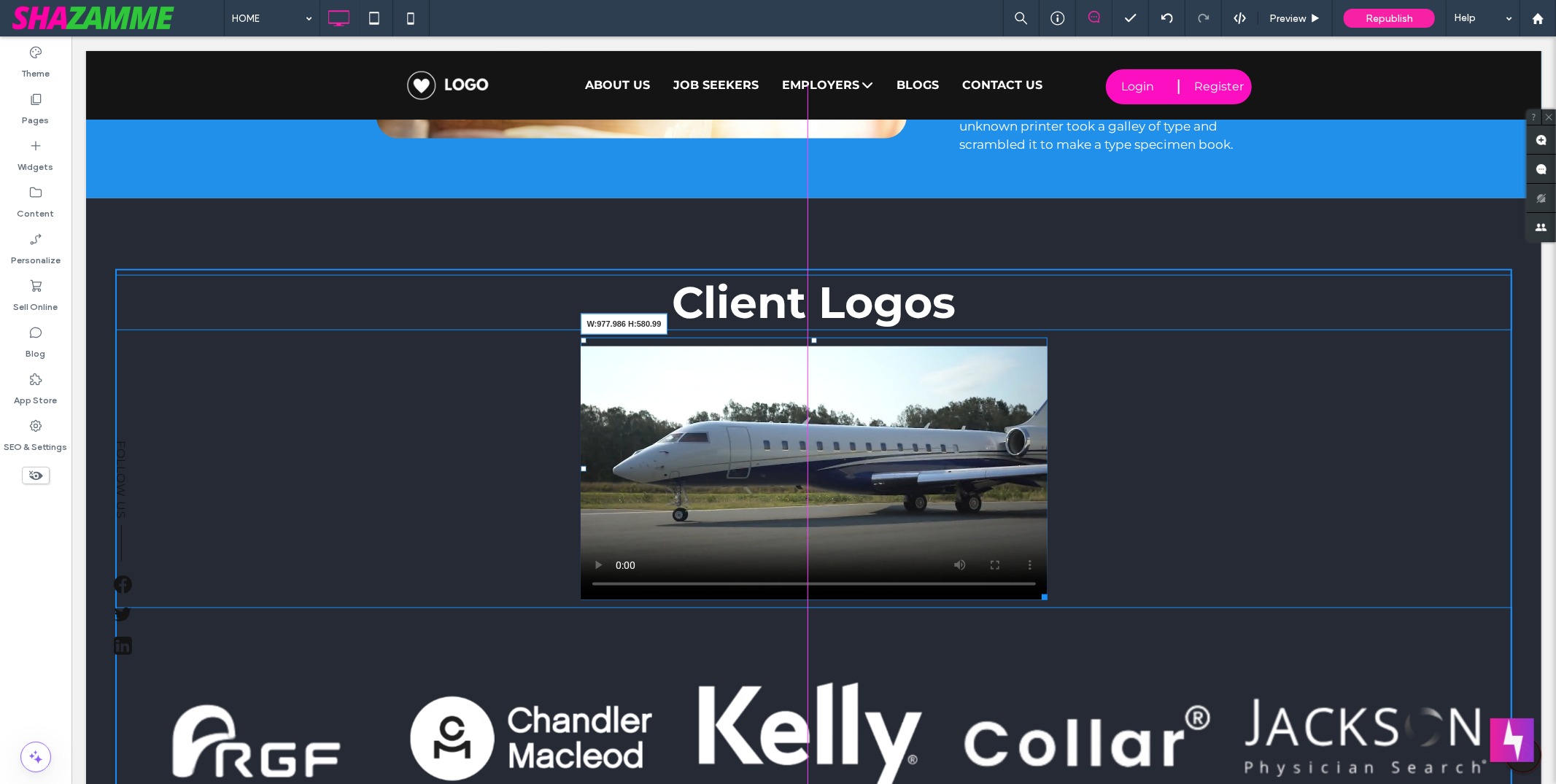
drag, startPoint x: 1036, startPoint y: 598, endPoint x: 1163, endPoint y: 759, distance: 205.1
click at [1047, 600] on div at bounding box center [1041, 594] width 11 height 11
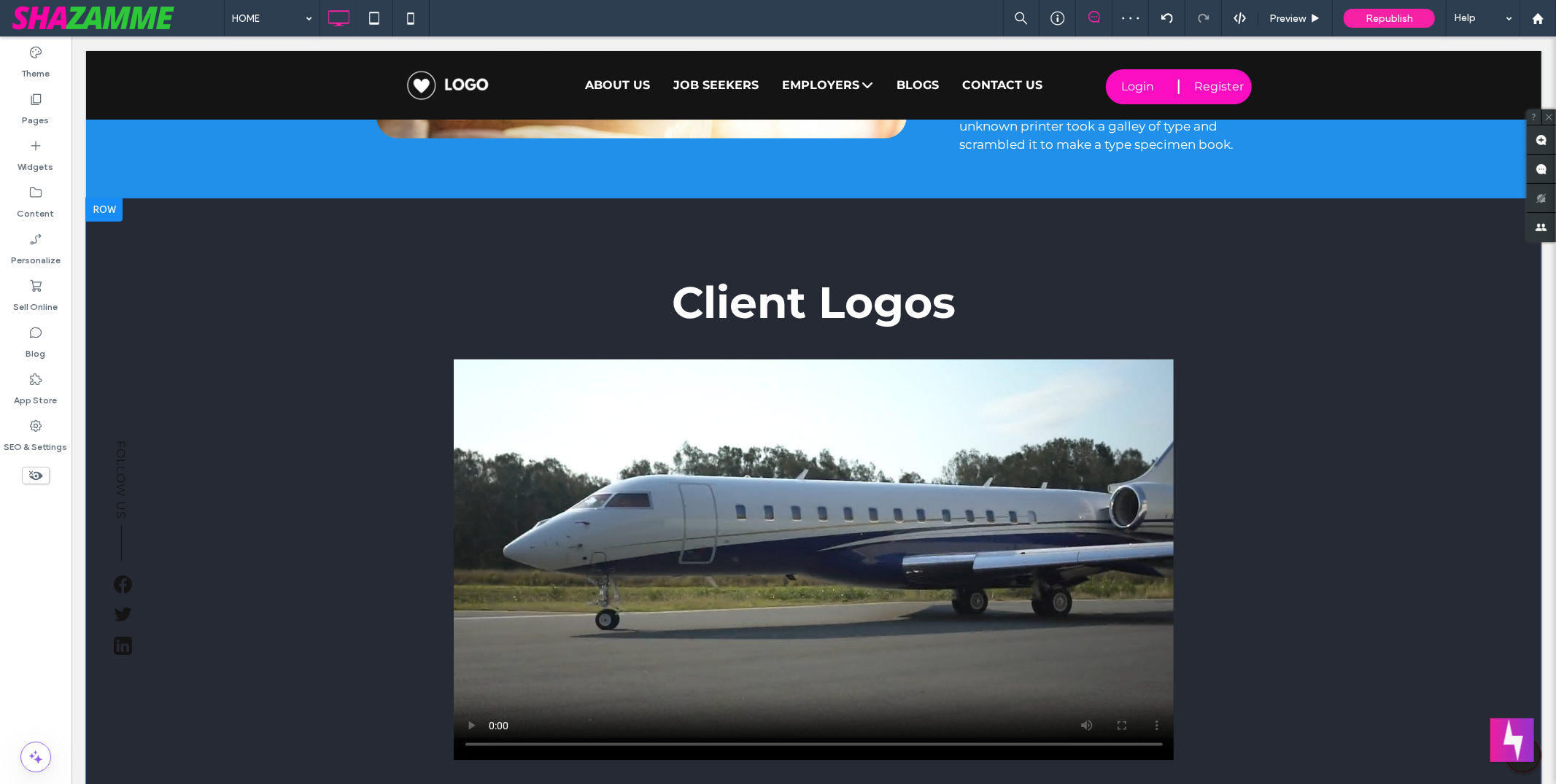
click at [128, 225] on div "Client Logos Click To Paste Row + Add Section" at bounding box center [813, 659] width 1455 height 923
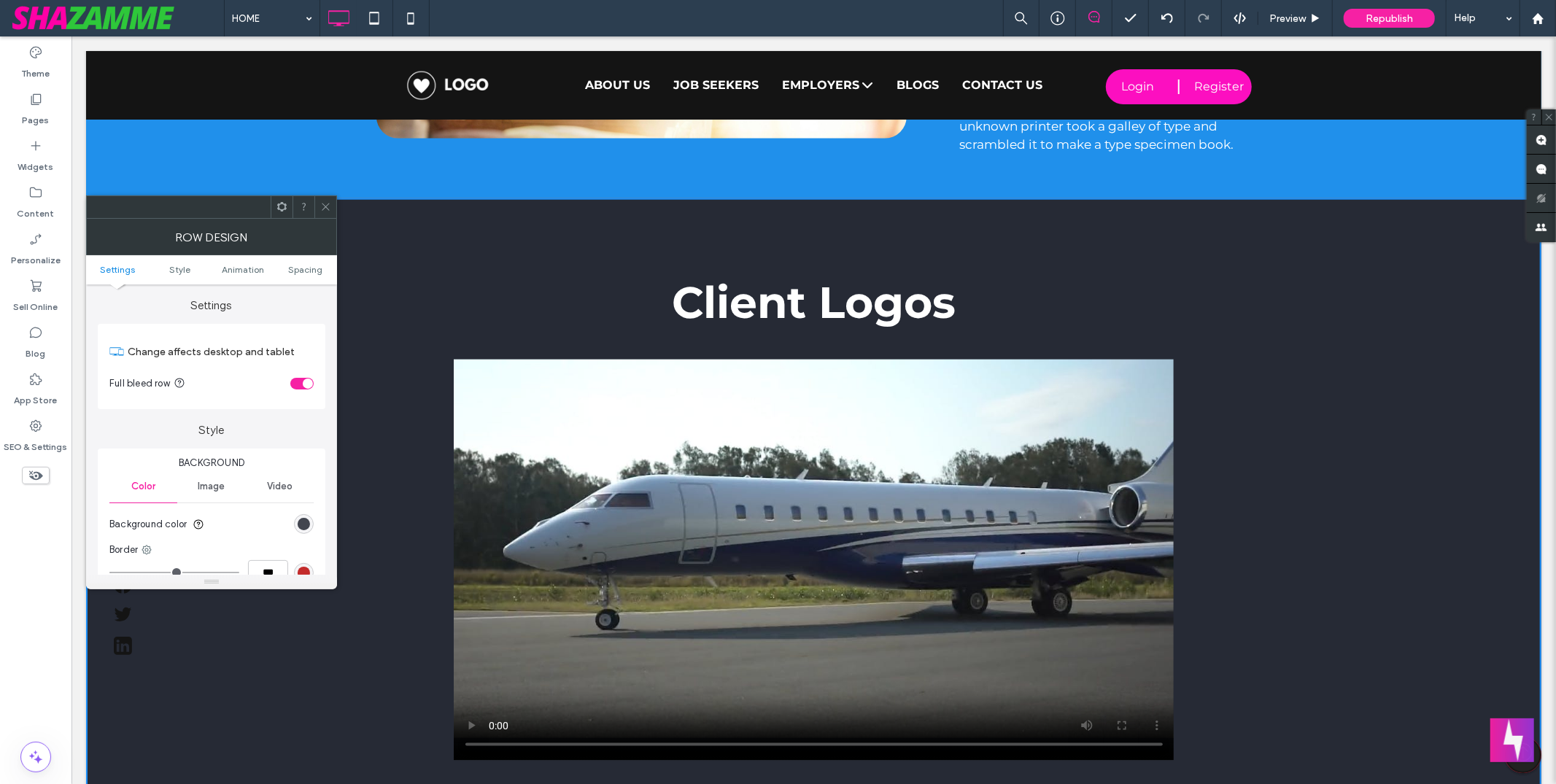
click at [300, 521] on div "rgb(38, 42, 53)" at bounding box center [304, 524] width 13 height 13
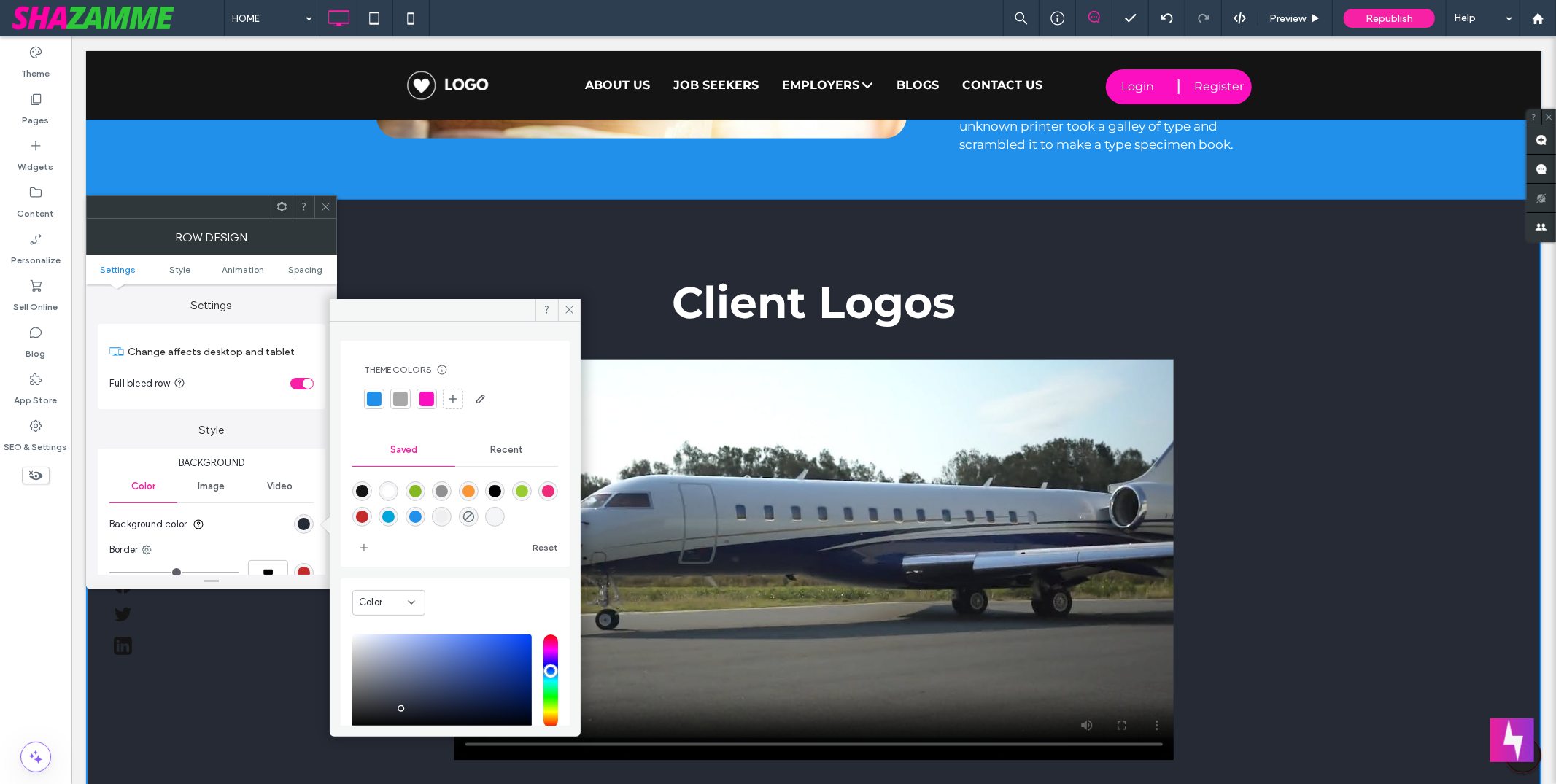
click at [390, 515] on div "rgba(0,165,218,1)" at bounding box center [388, 516] width 13 height 13
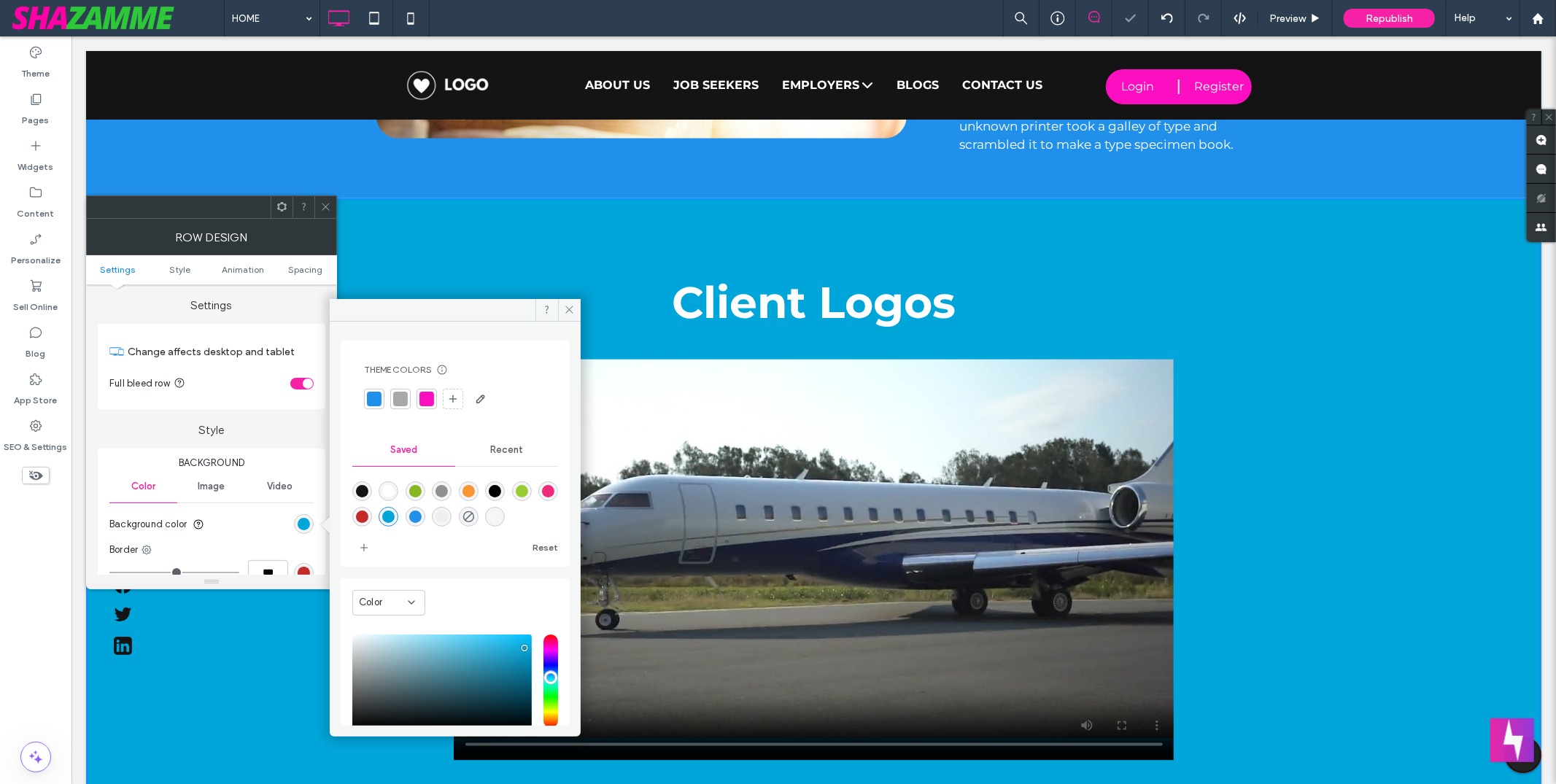
click at [413, 517] on div "rgba(33,144,235,1)" at bounding box center [415, 516] width 13 height 13
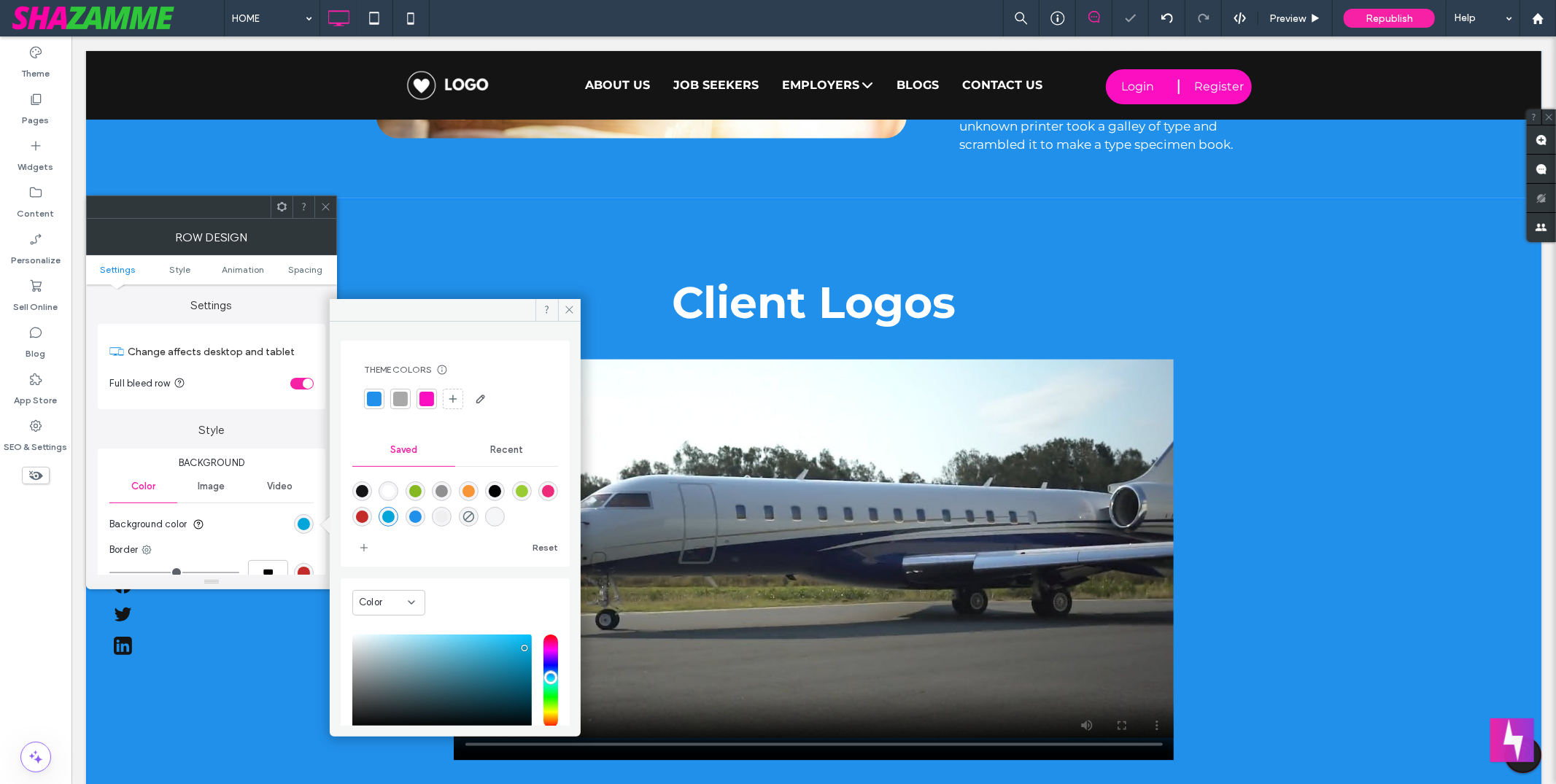
type input "*******"
click at [570, 307] on icon at bounding box center [569, 310] width 11 height 11
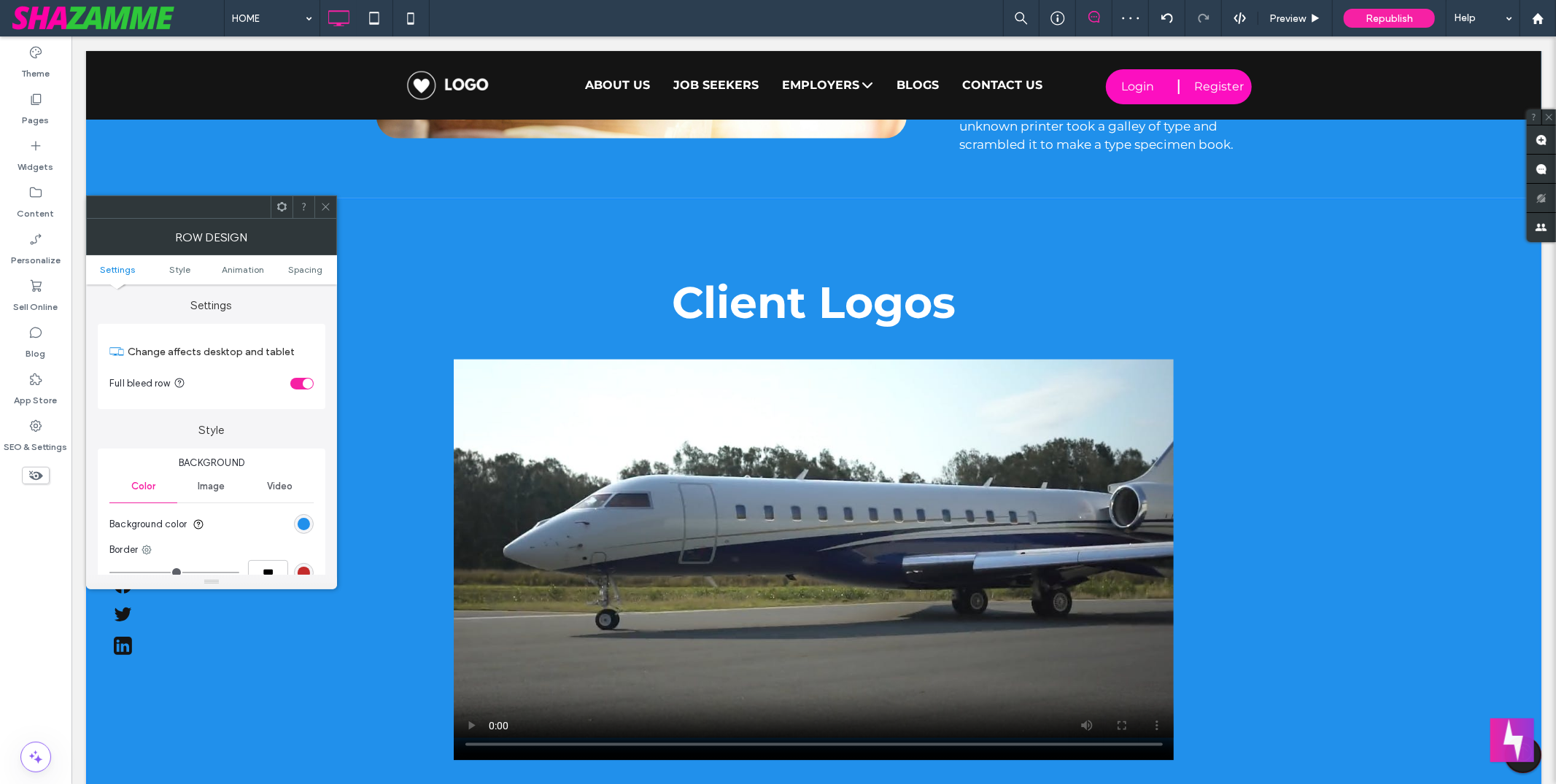
click at [325, 201] on icon at bounding box center [325, 207] width 11 height 11
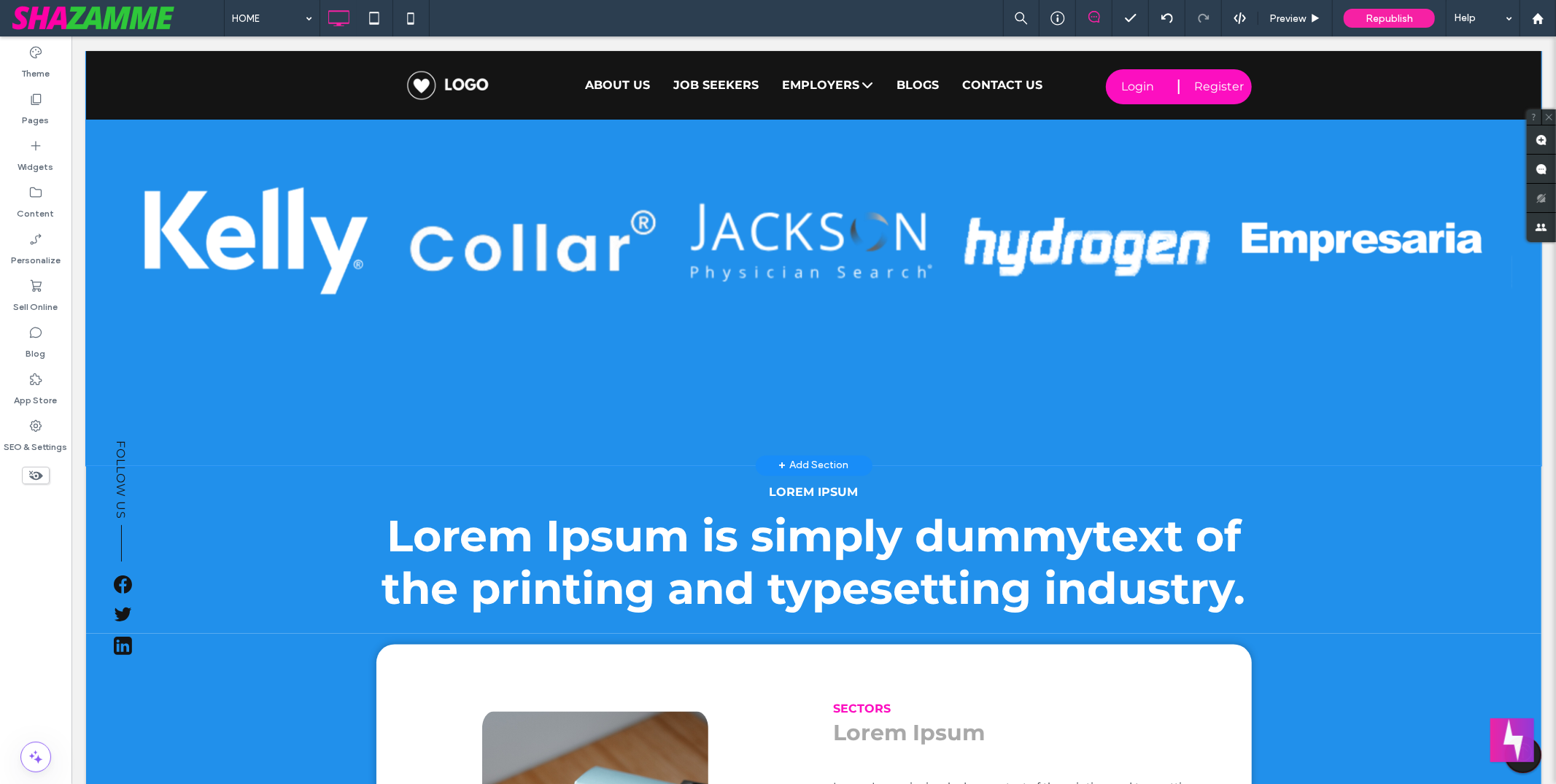
scroll to position [1916, 0]
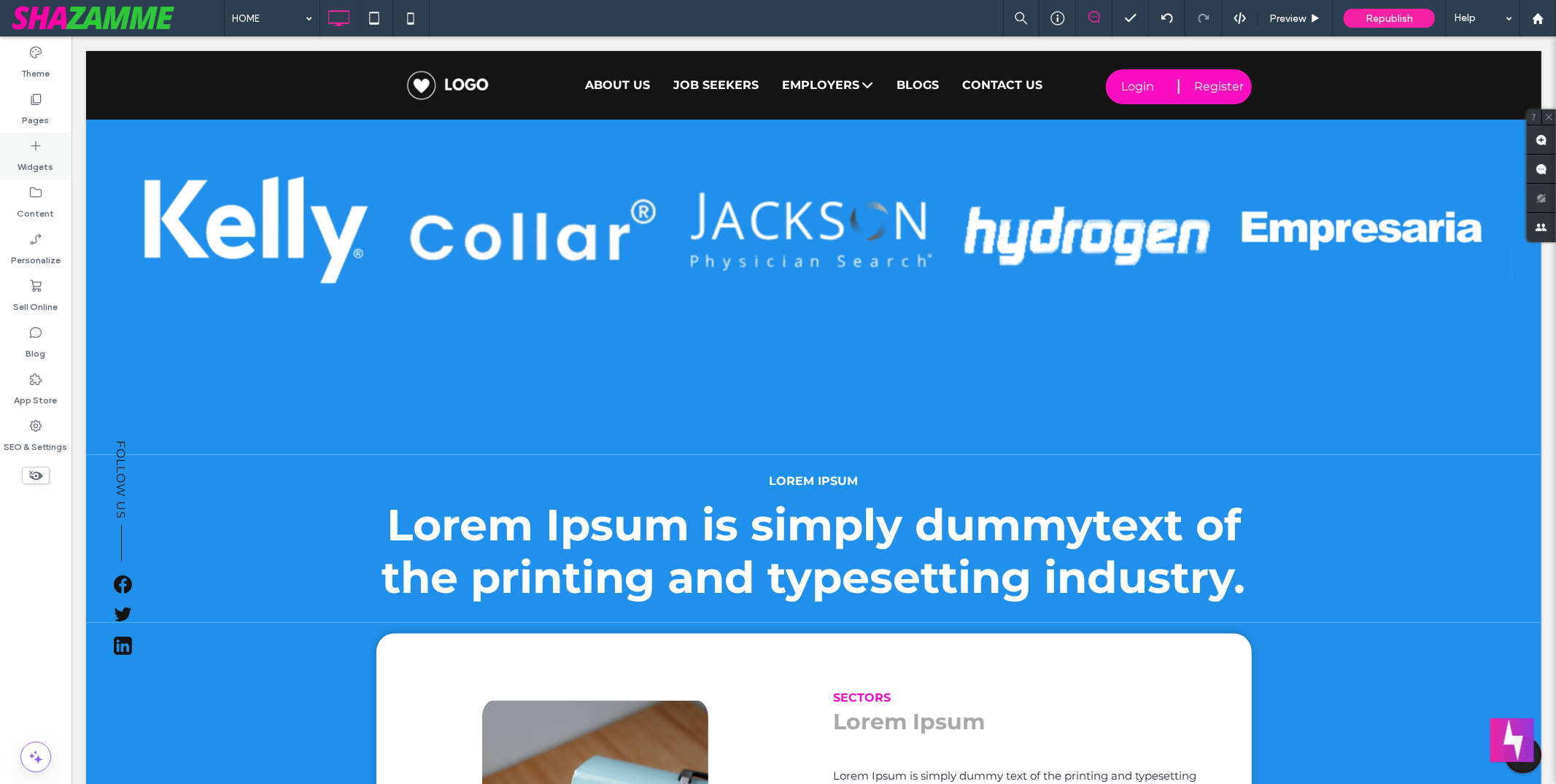
click at [37, 152] on div "Widgets" at bounding box center [36, 156] width 72 height 47
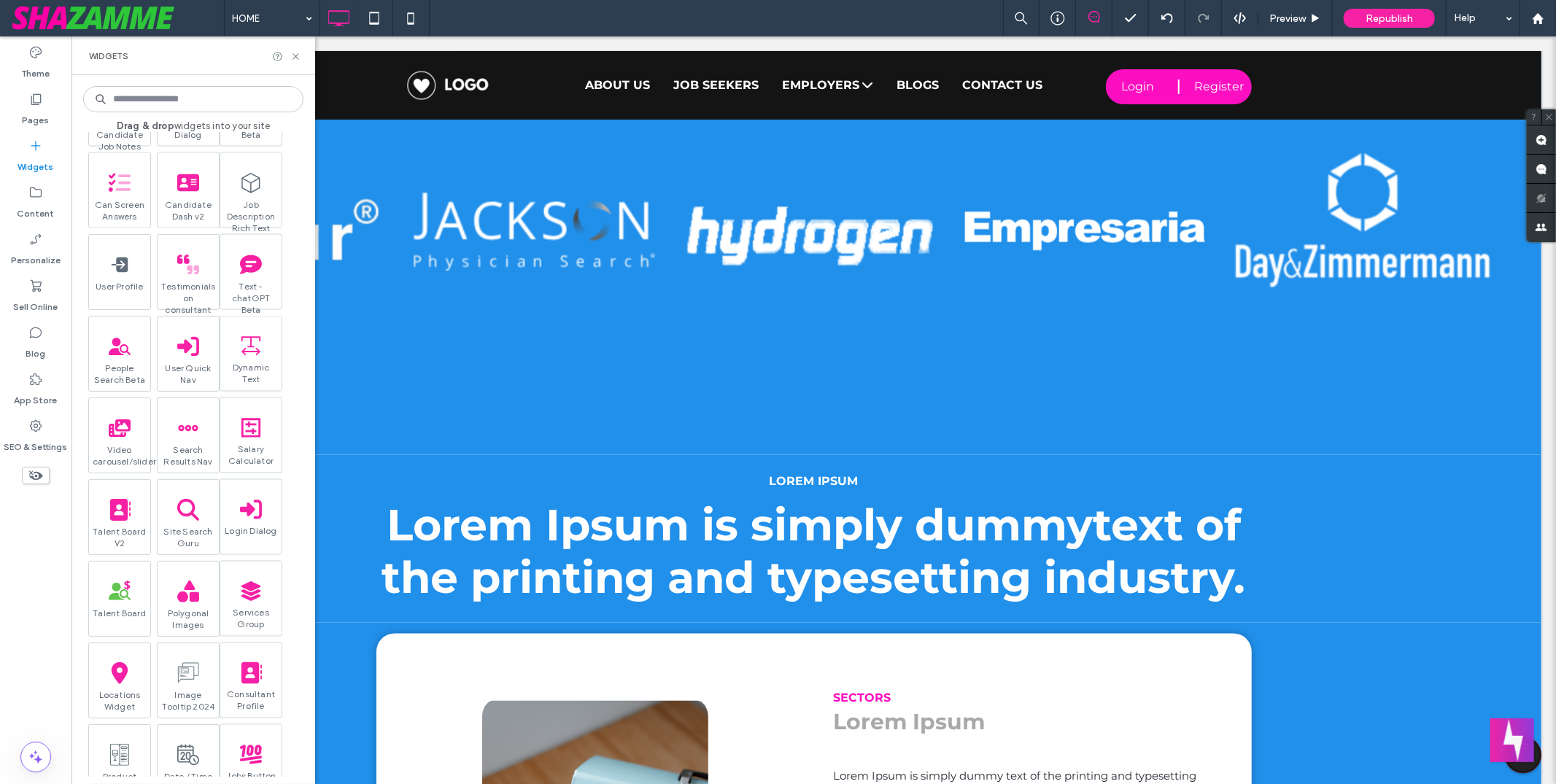
scroll to position [2148, 0]
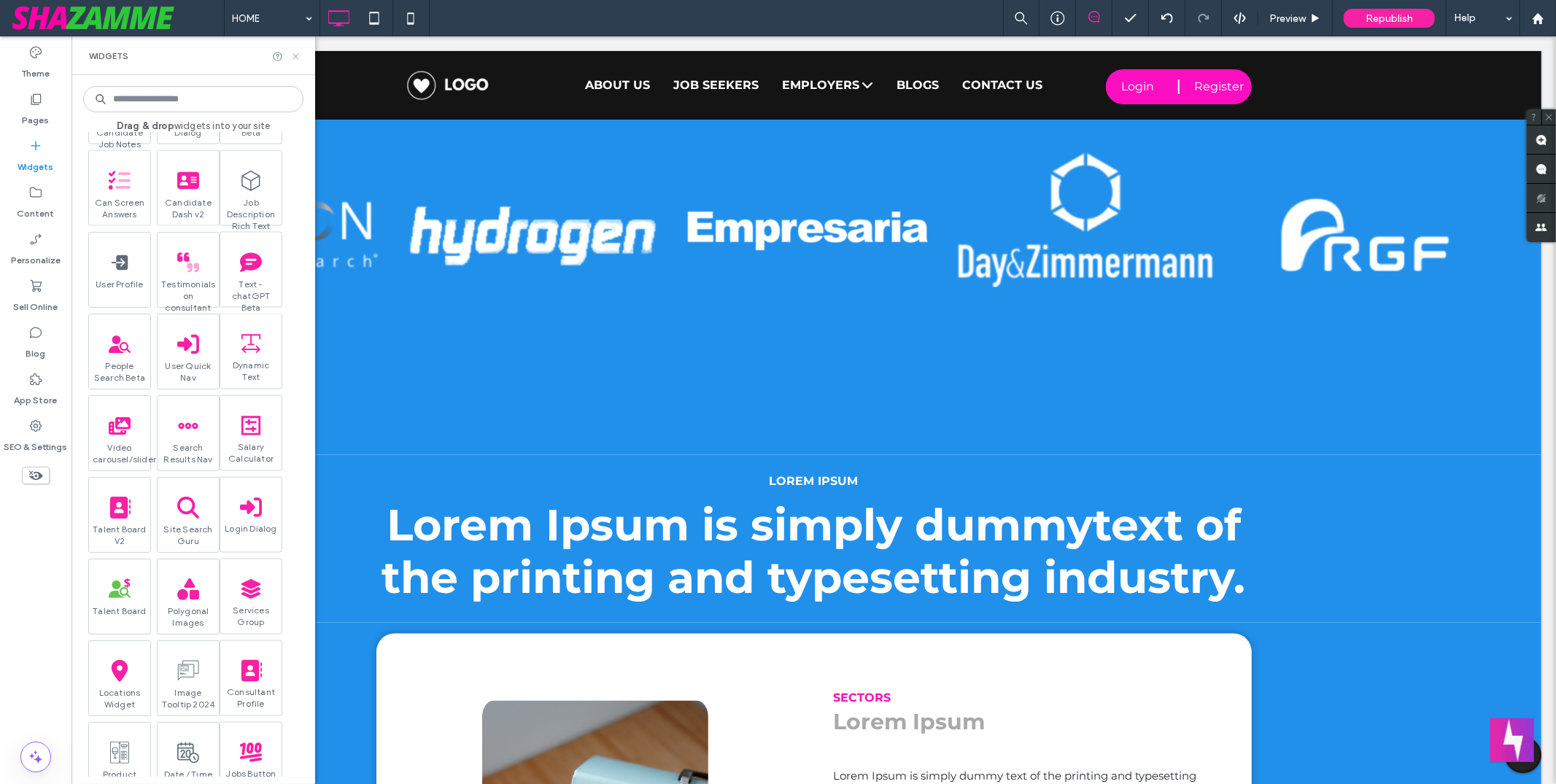
click at [297, 54] on icon at bounding box center [296, 56] width 11 height 11
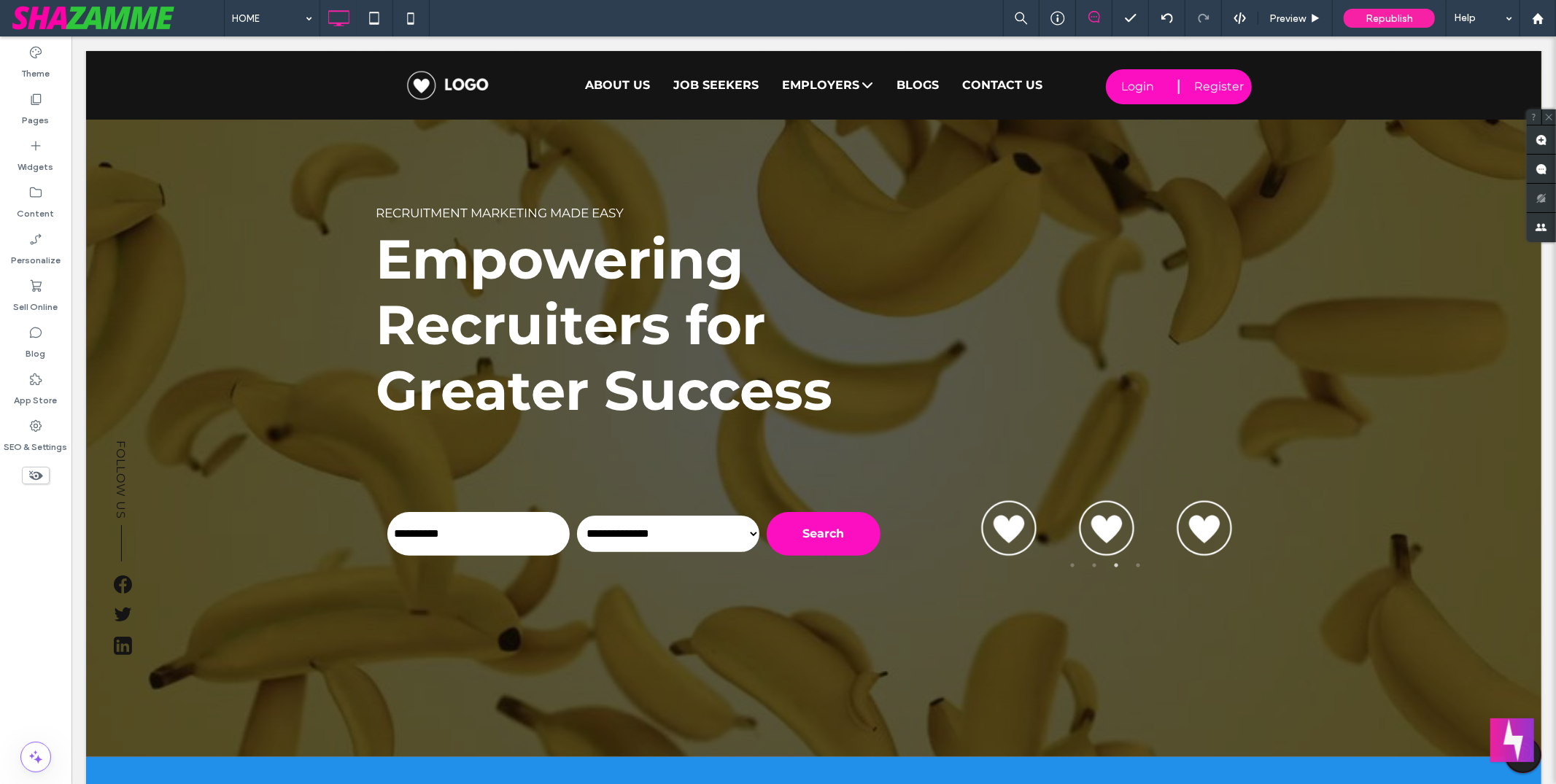
scroll to position [0, 0]
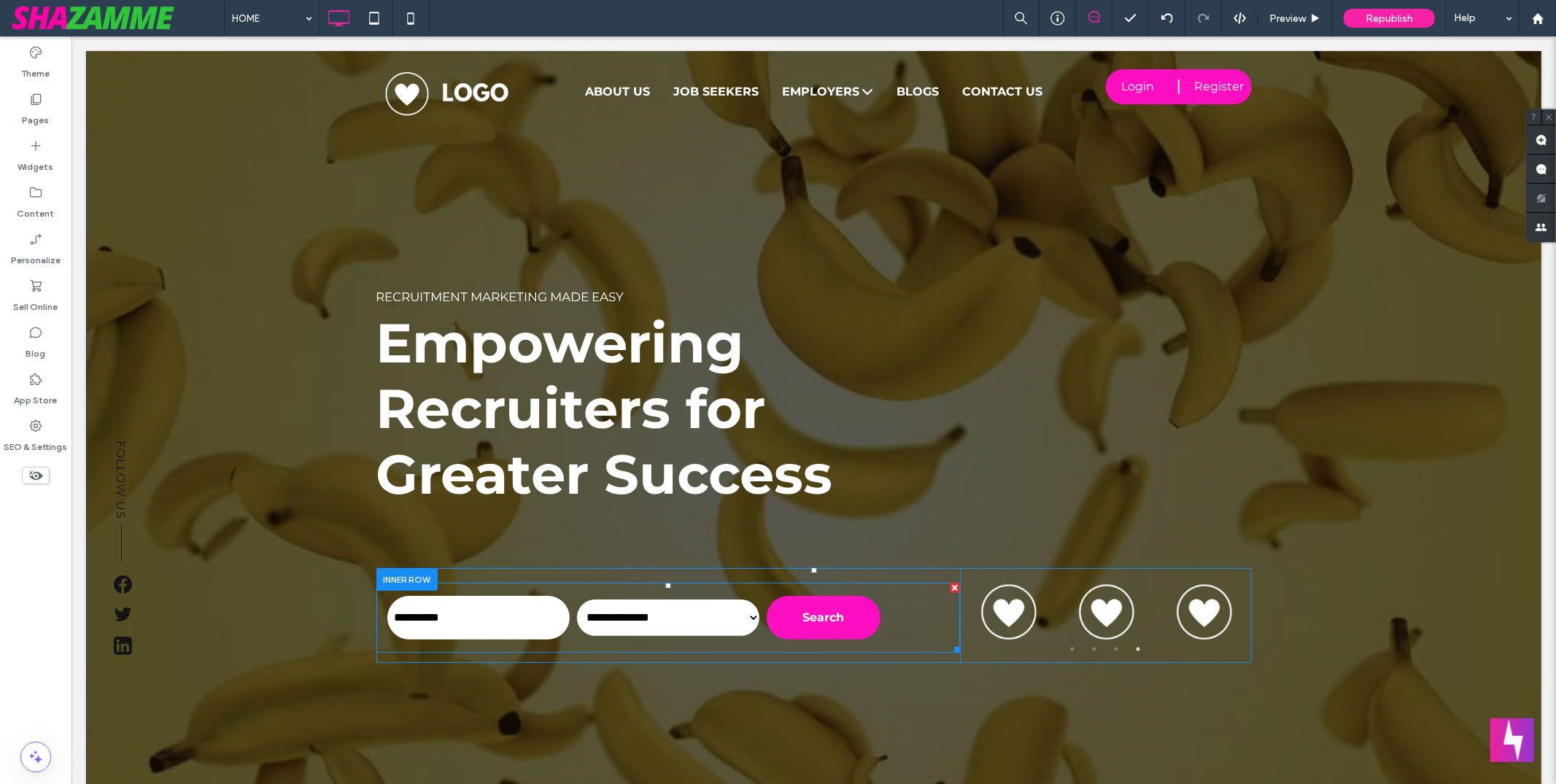
click at [908, 631] on span at bounding box center [667, 617] width 584 height 70
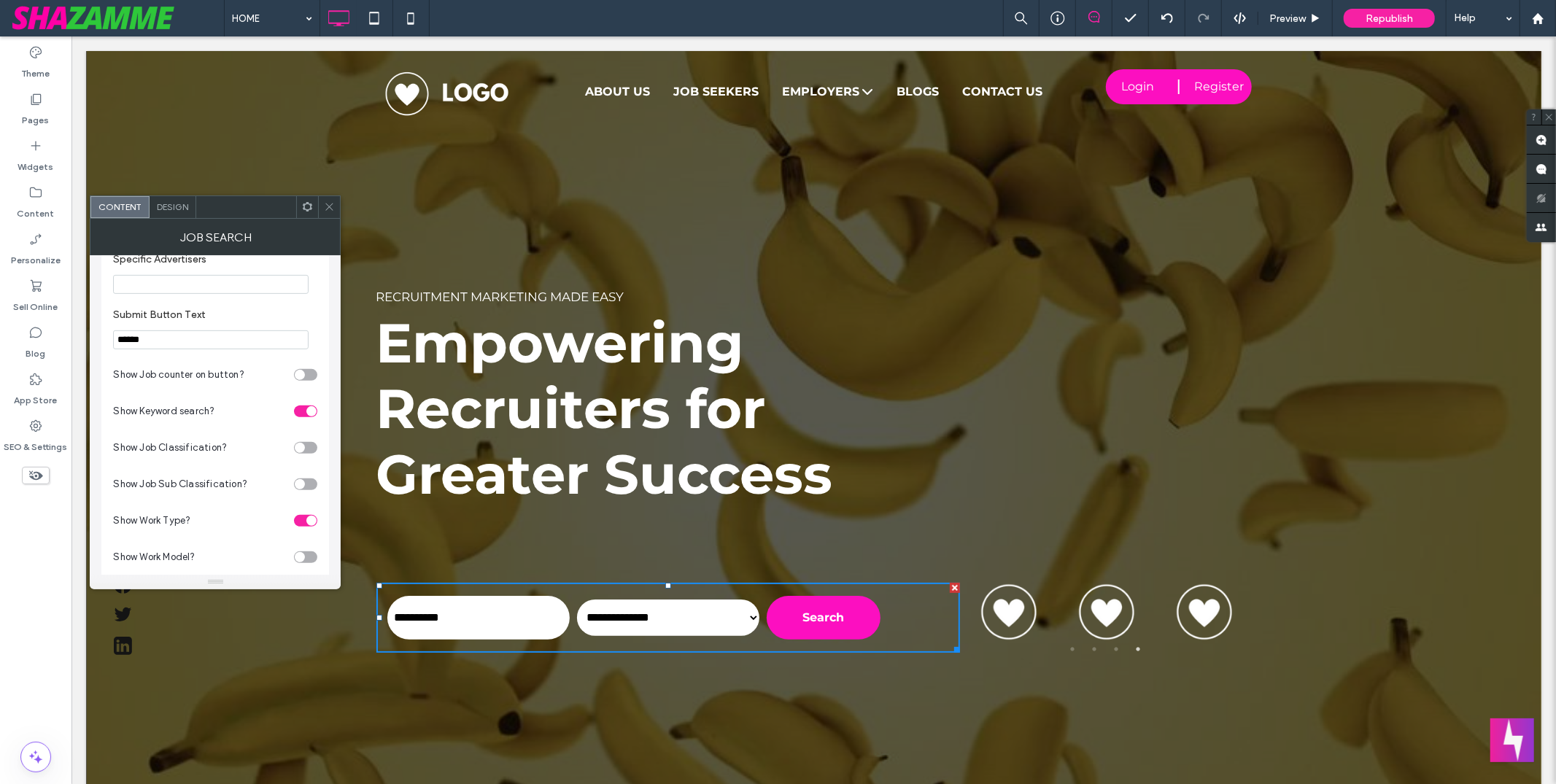
scroll to position [635, 0]
click at [297, 523] on div "toggle" at bounding box center [305, 517] width 23 height 12
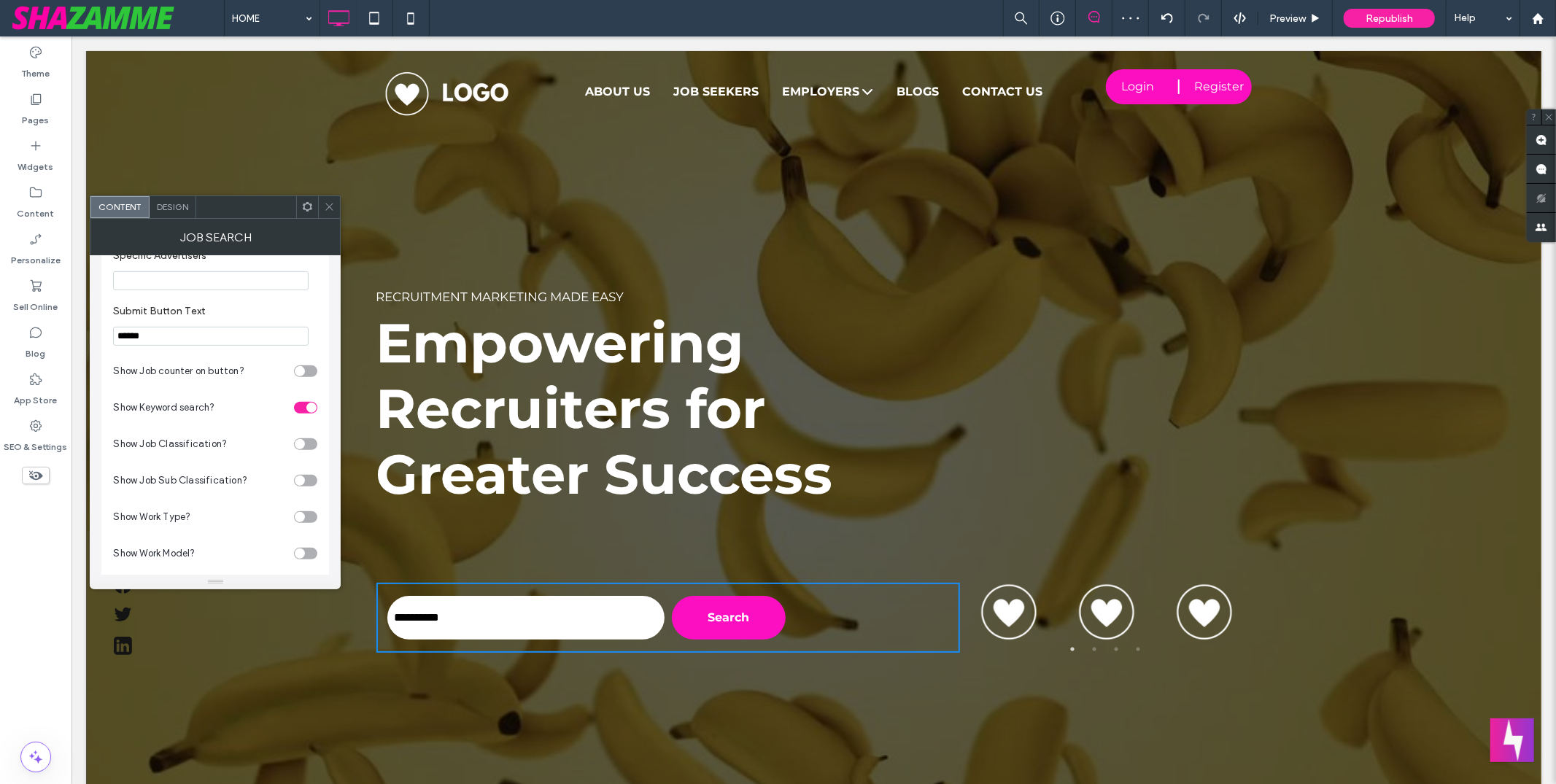
click at [328, 207] on icon at bounding box center [329, 207] width 11 height 11
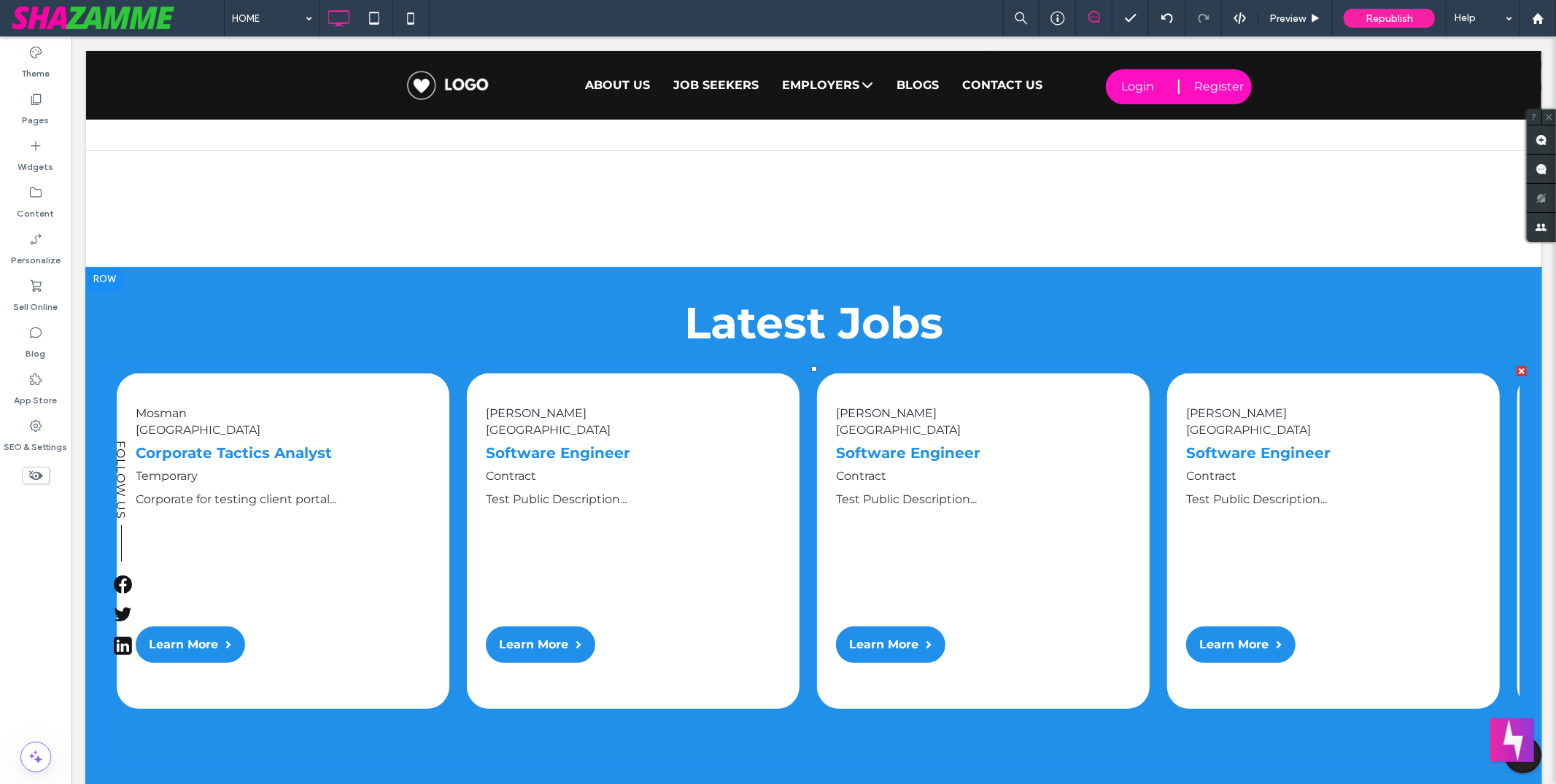
scroll to position [4936, 0]
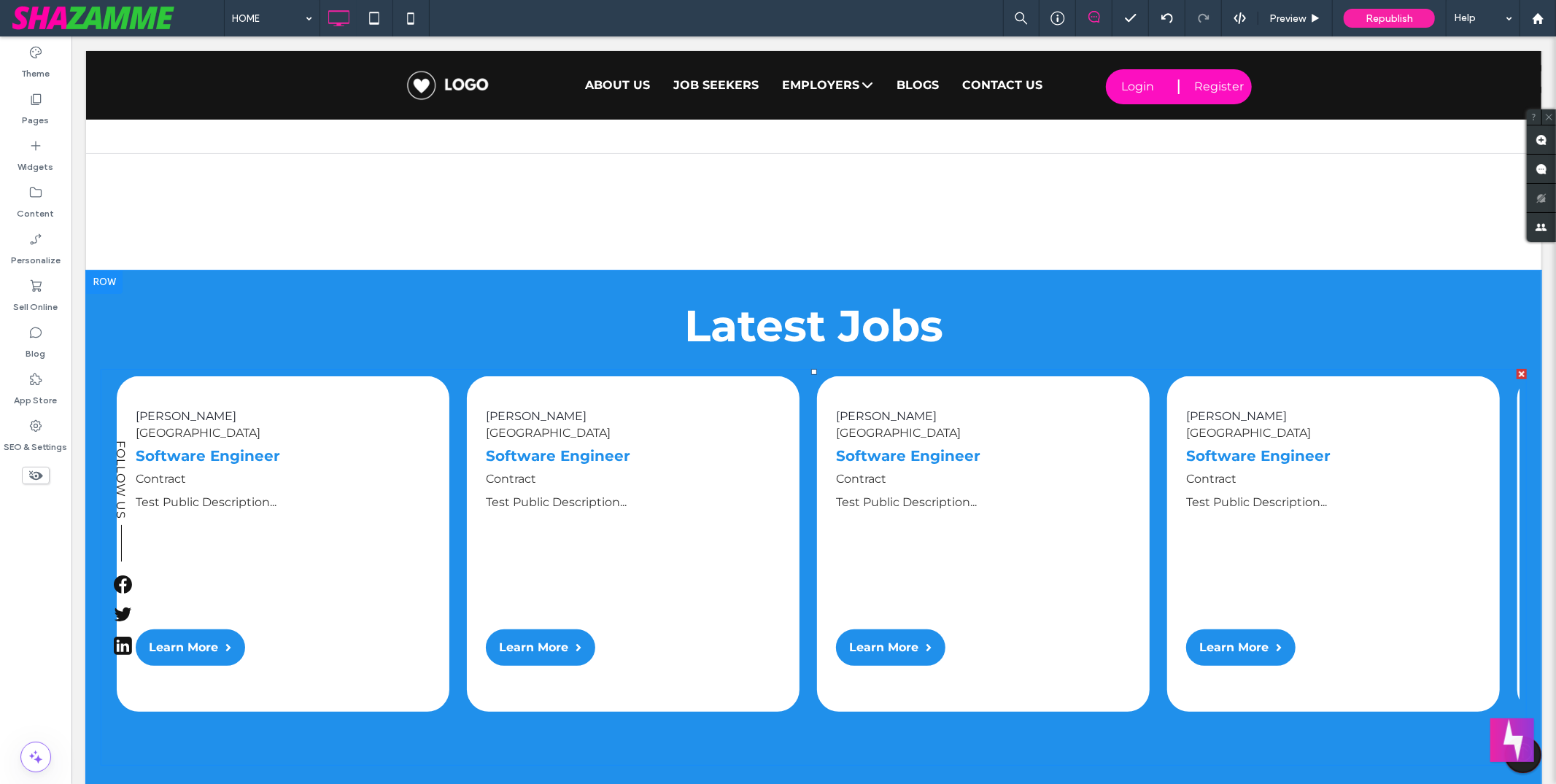
click at [646, 401] on span at bounding box center [813, 567] width 1426 height 397
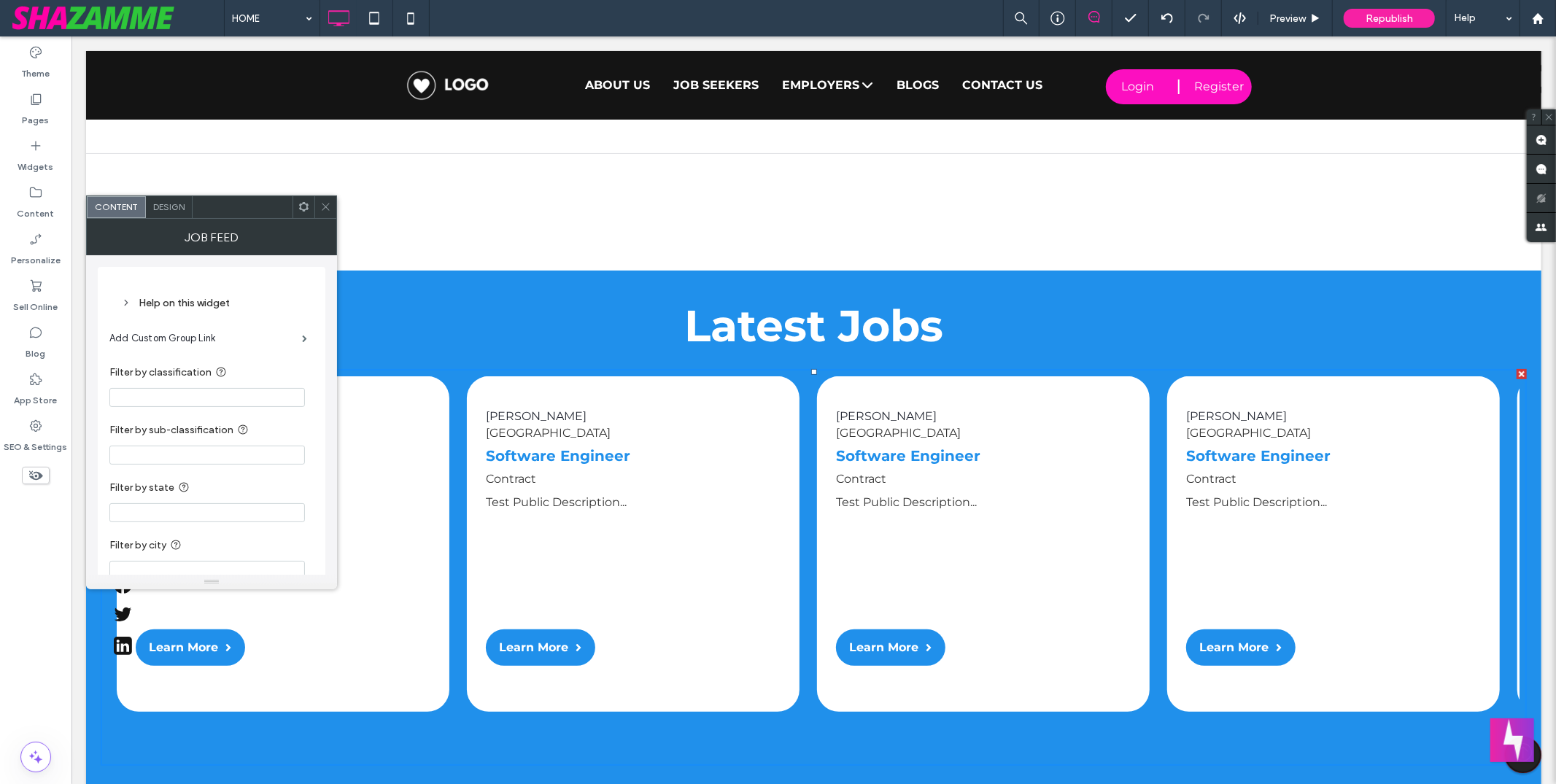
click at [178, 400] on input "Filter by classification" at bounding box center [207, 397] width 196 height 19
click at [228, 517] on input "Filter by state" at bounding box center [207, 512] width 196 height 19
click at [327, 198] on span at bounding box center [325, 207] width 11 height 22
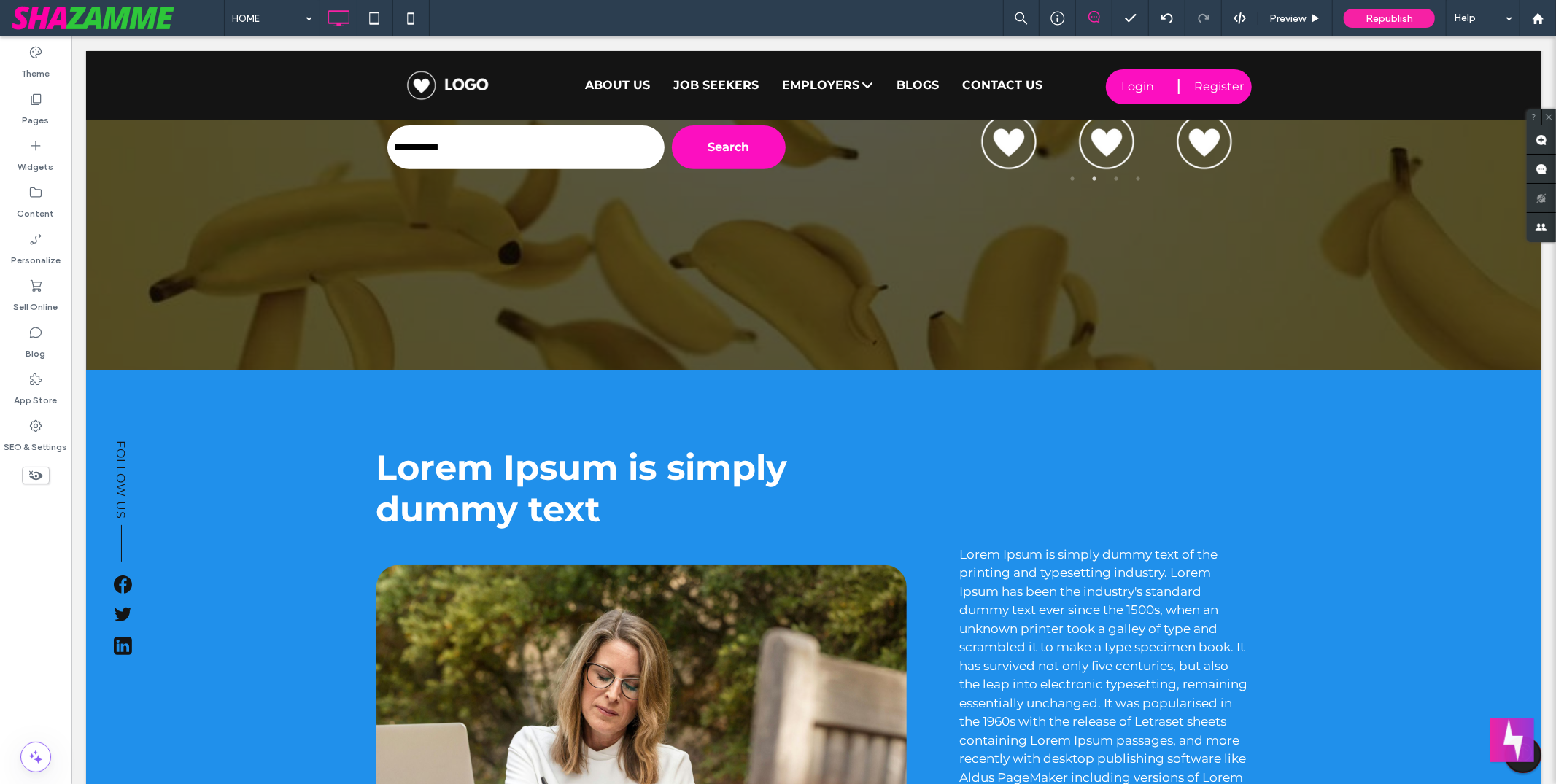
scroll to position [462, 0]
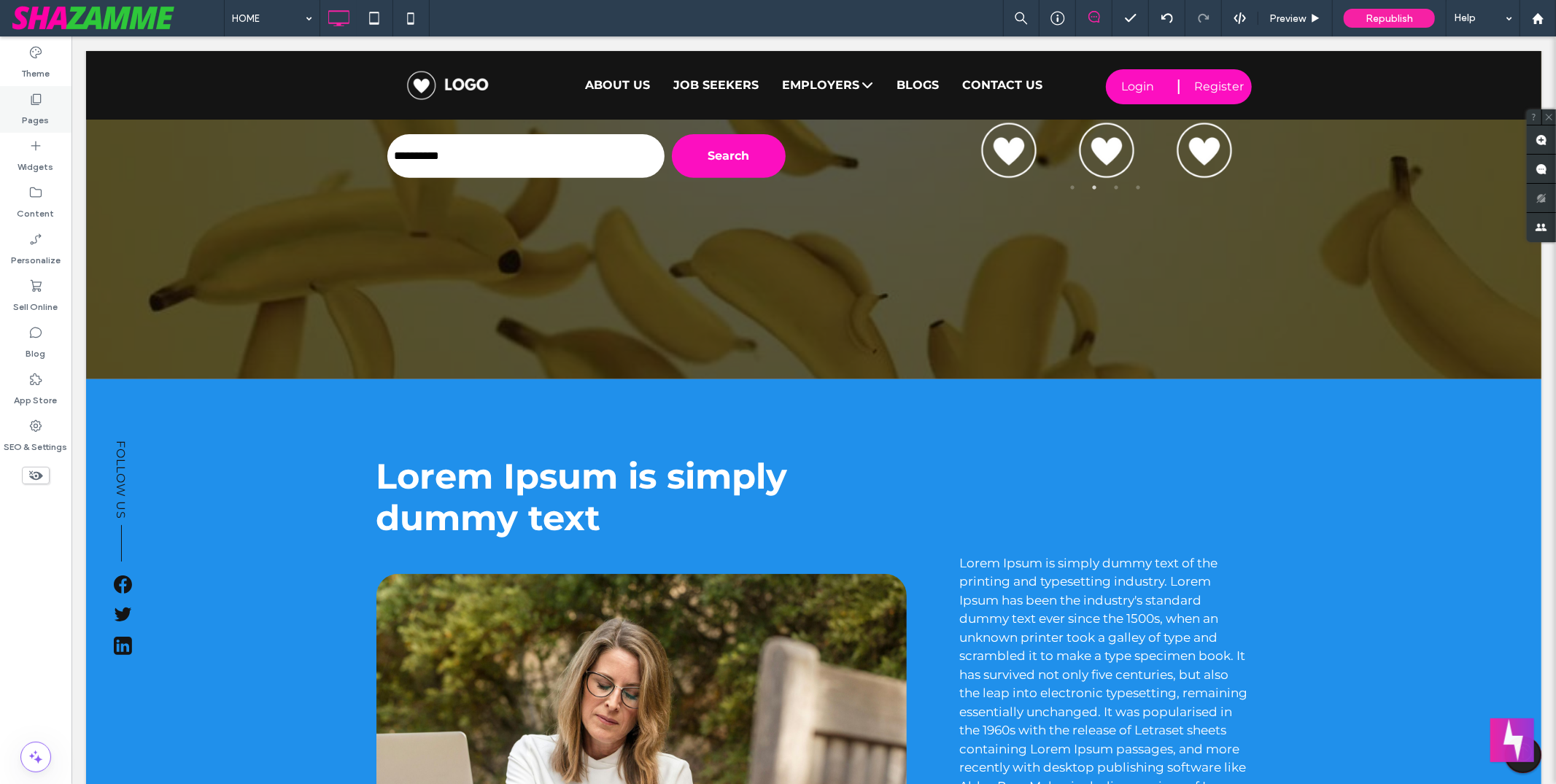
click at [31, 108] on label "Pages" at bounding box center [36, 116] width 27 height 20
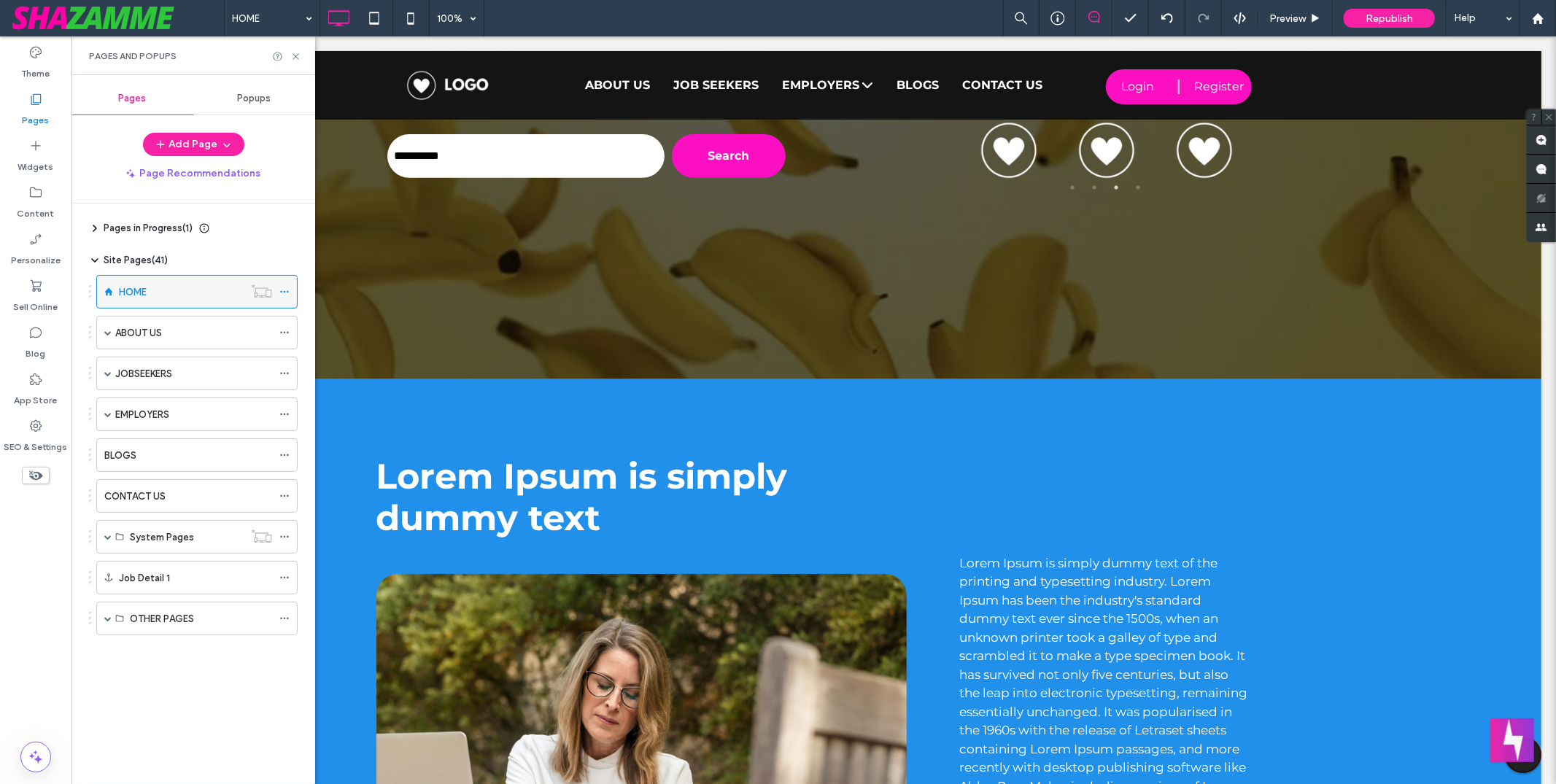
click at [283, 291] on icon at bounding box center [284, 292] width 10 height 10
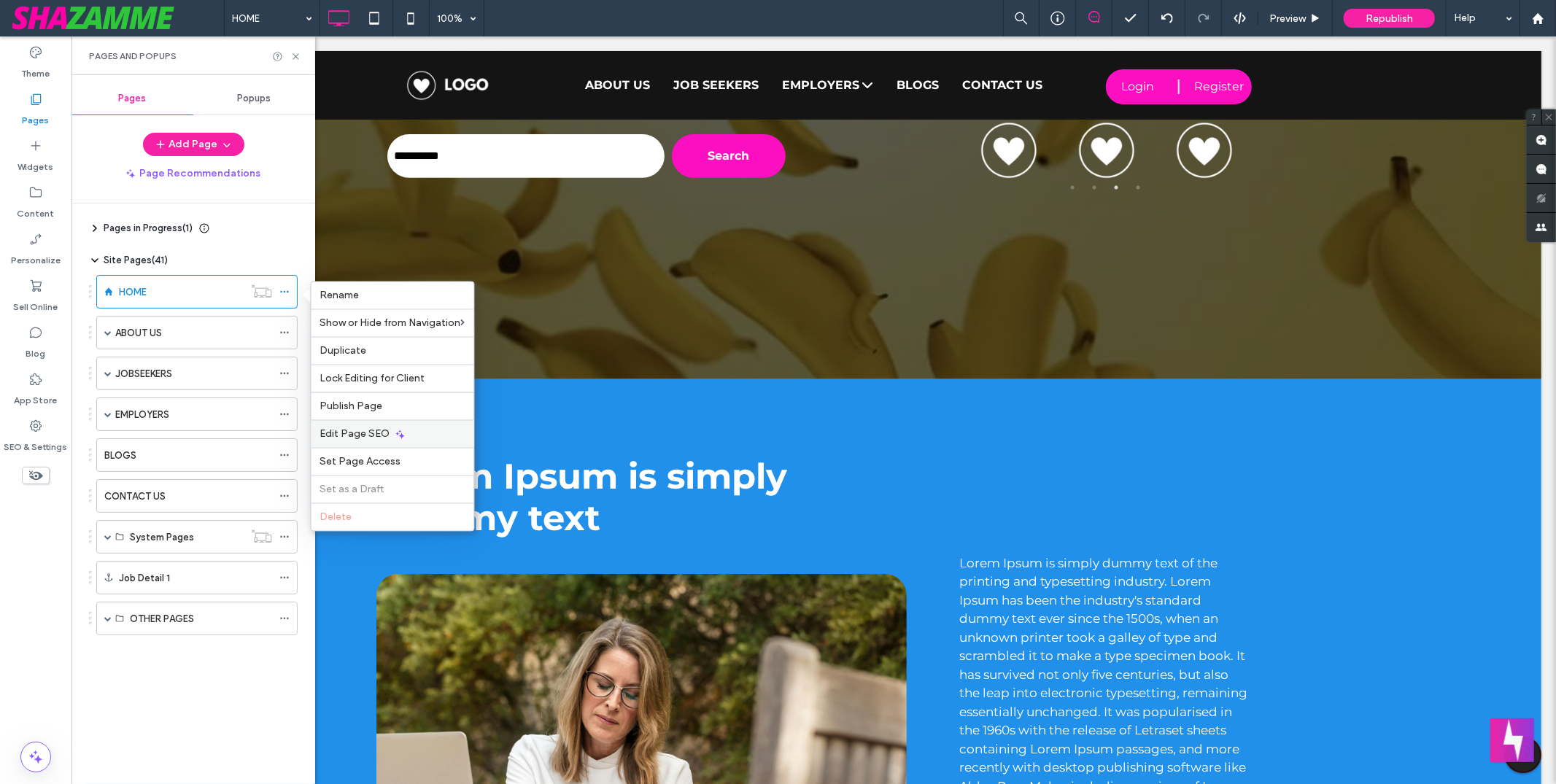
click at [373, 438] on span "Edit Page SEO" at bounding box center [355, 434] width 70 height 13
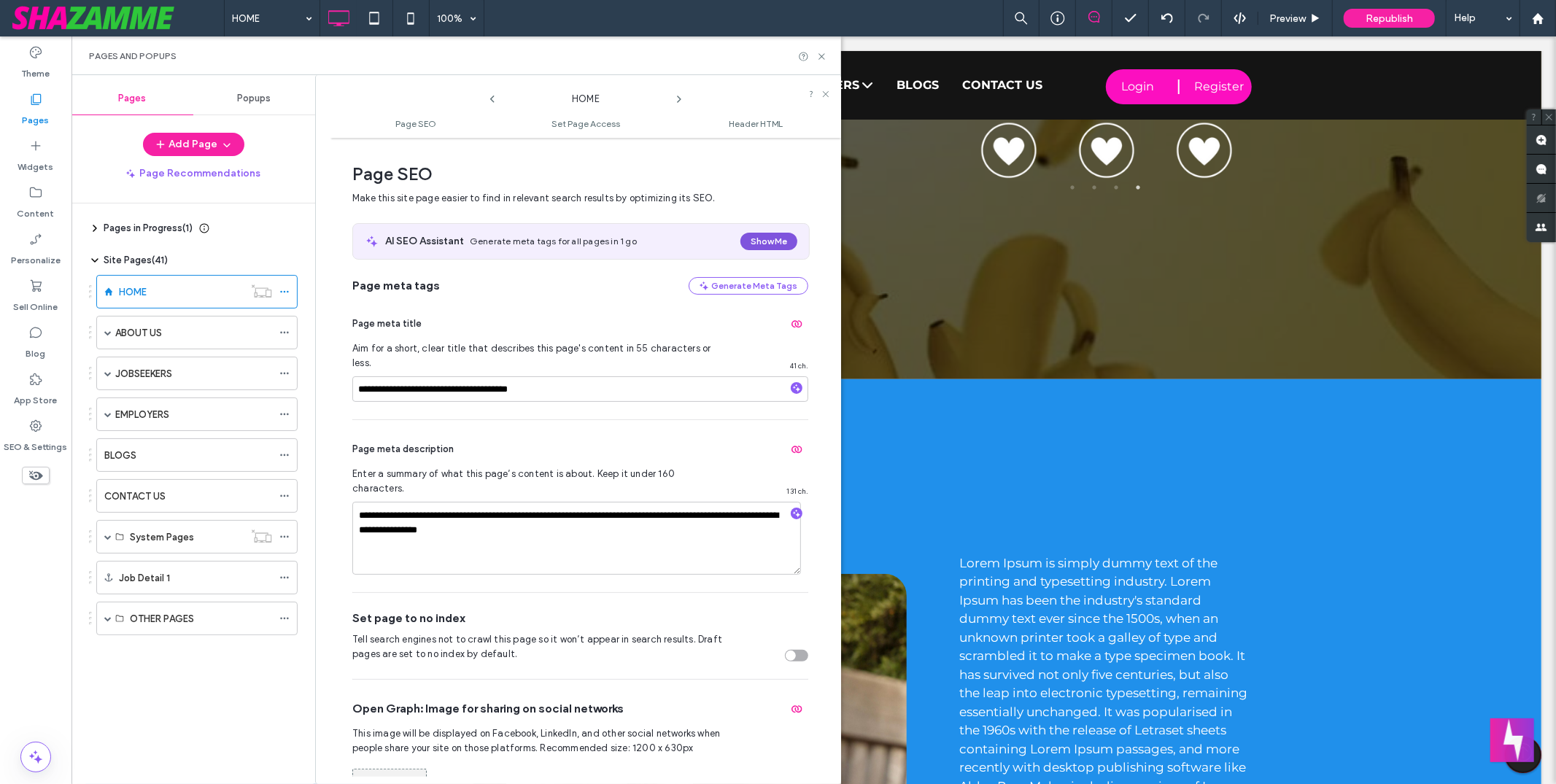
click at [775, 239] on button "Show Me" at bounding box center [769, 241] width 57 height 17
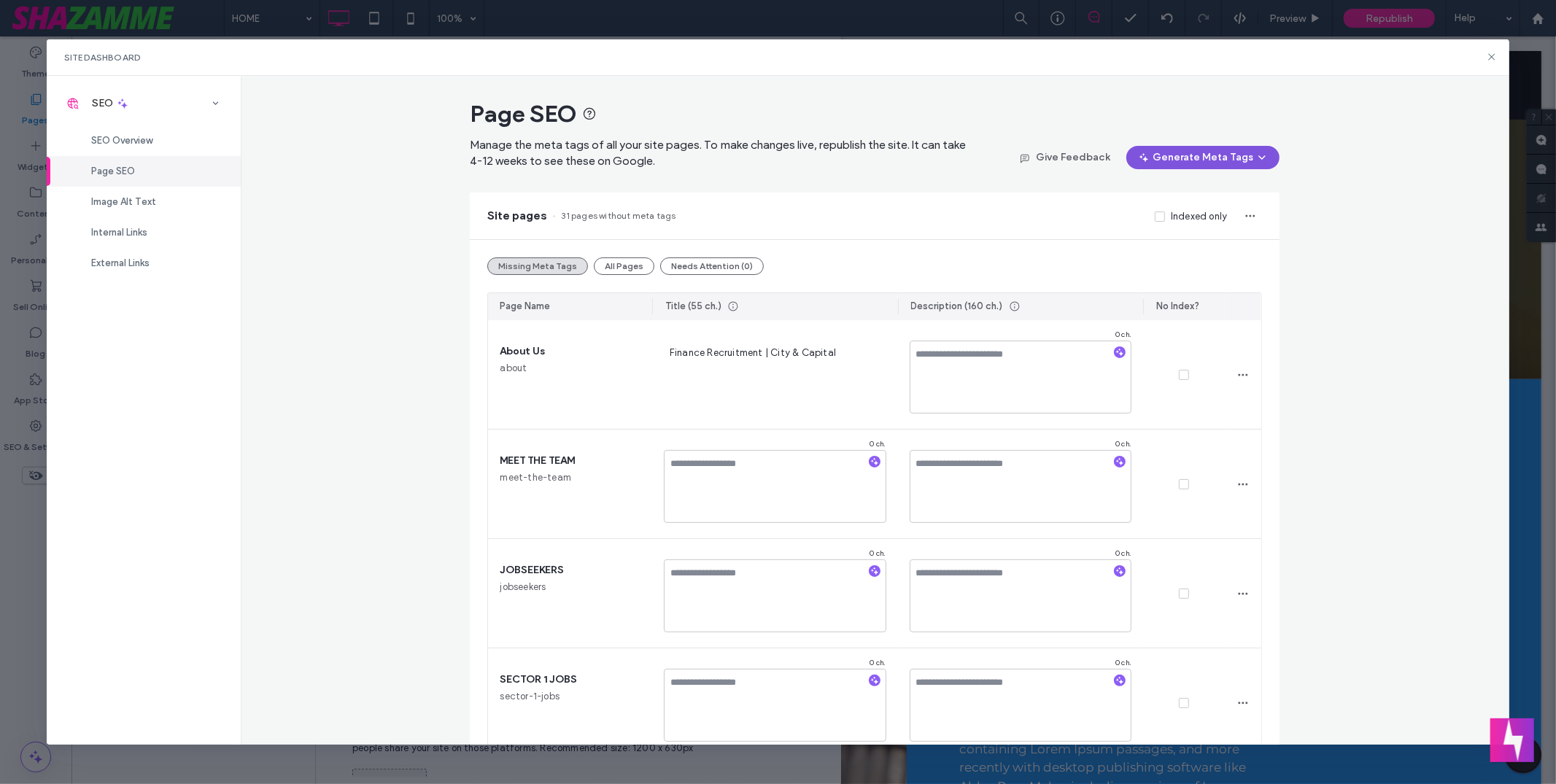
click at [1196, 158] on button "Generate Meta Tags" at bounding box center [1202, 157] width 153 height 23
click at [1117, 351] on icon "button" at bounding box center [1120, 352] width 10 height 10
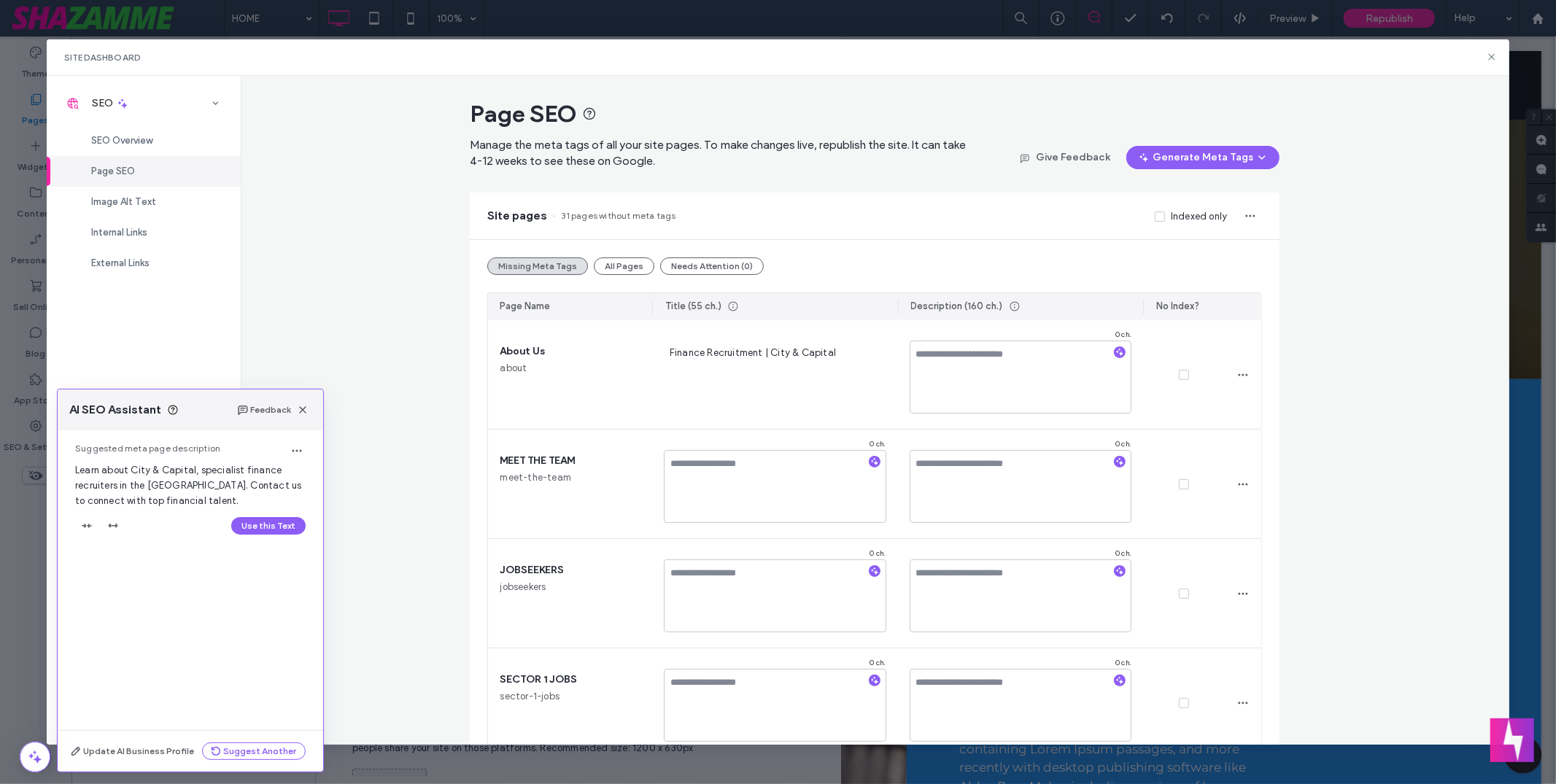
click at [281, 527] on button "Use this Text" at bounding box center [269, 525] width 75 height 17
type textarea "**********"
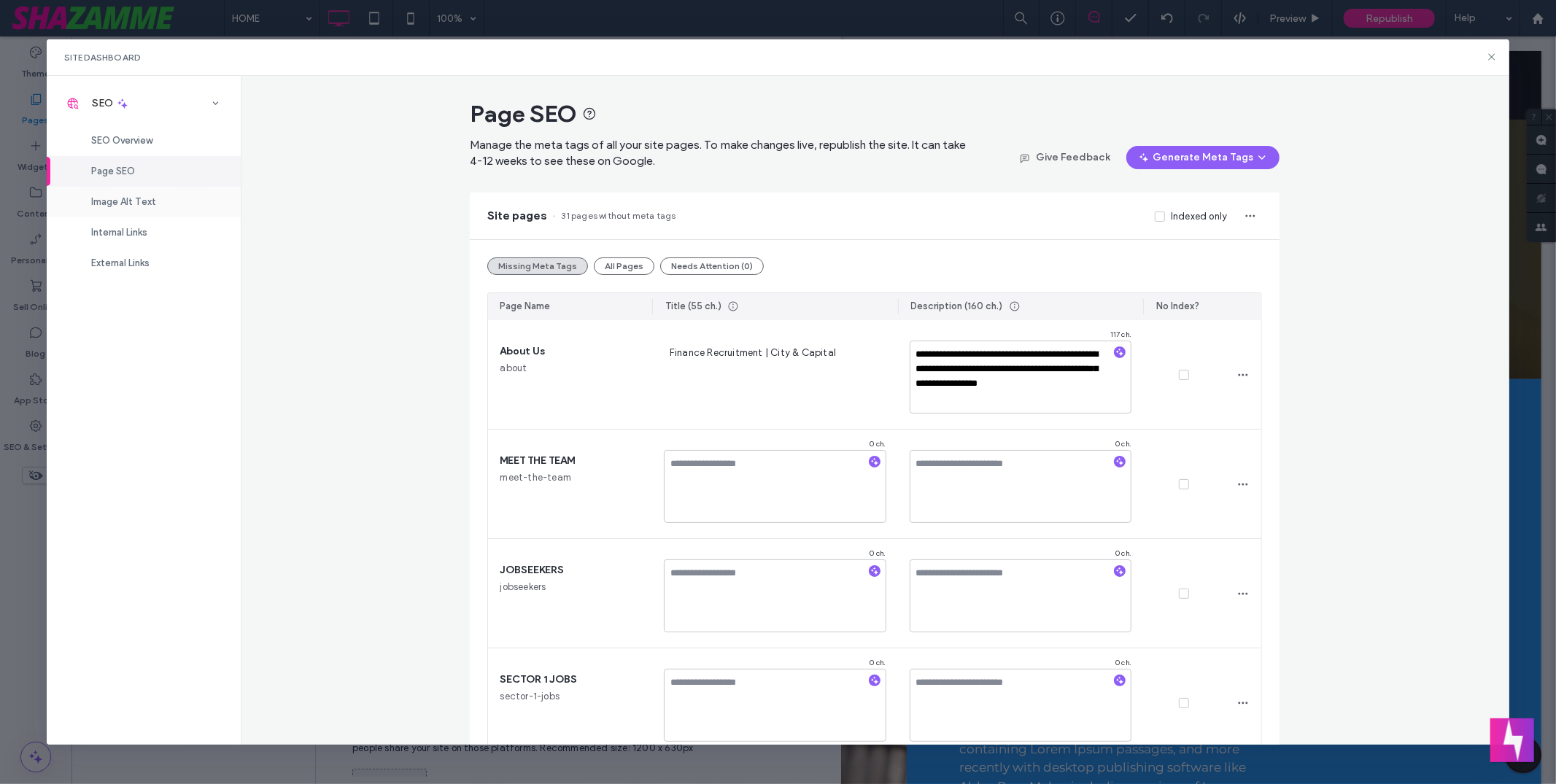
click at [138, 198] on span "Image Alt Text" at bounding box center [123, 201] width 65 height 11
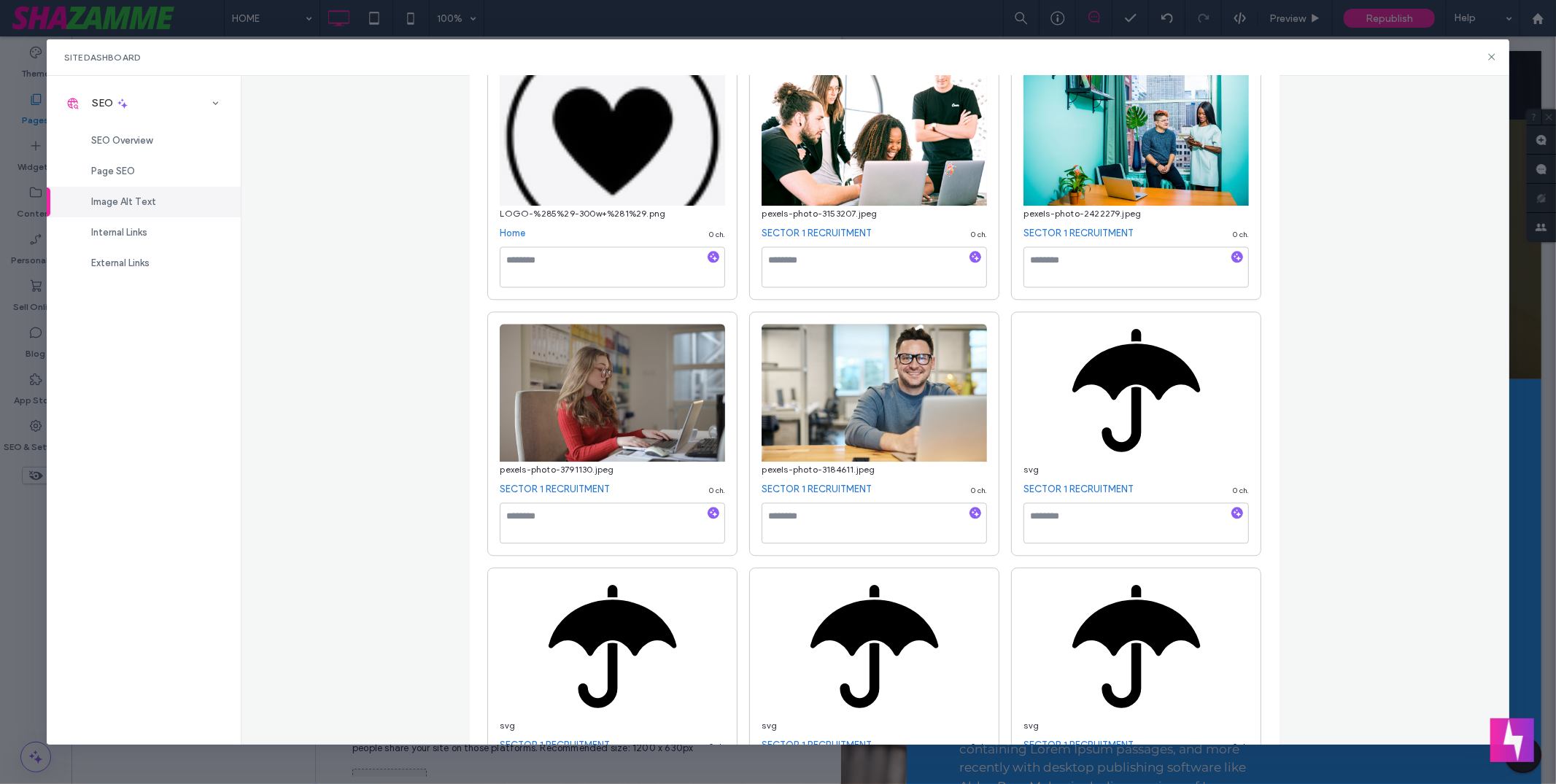
scroll to position [2798, 0]
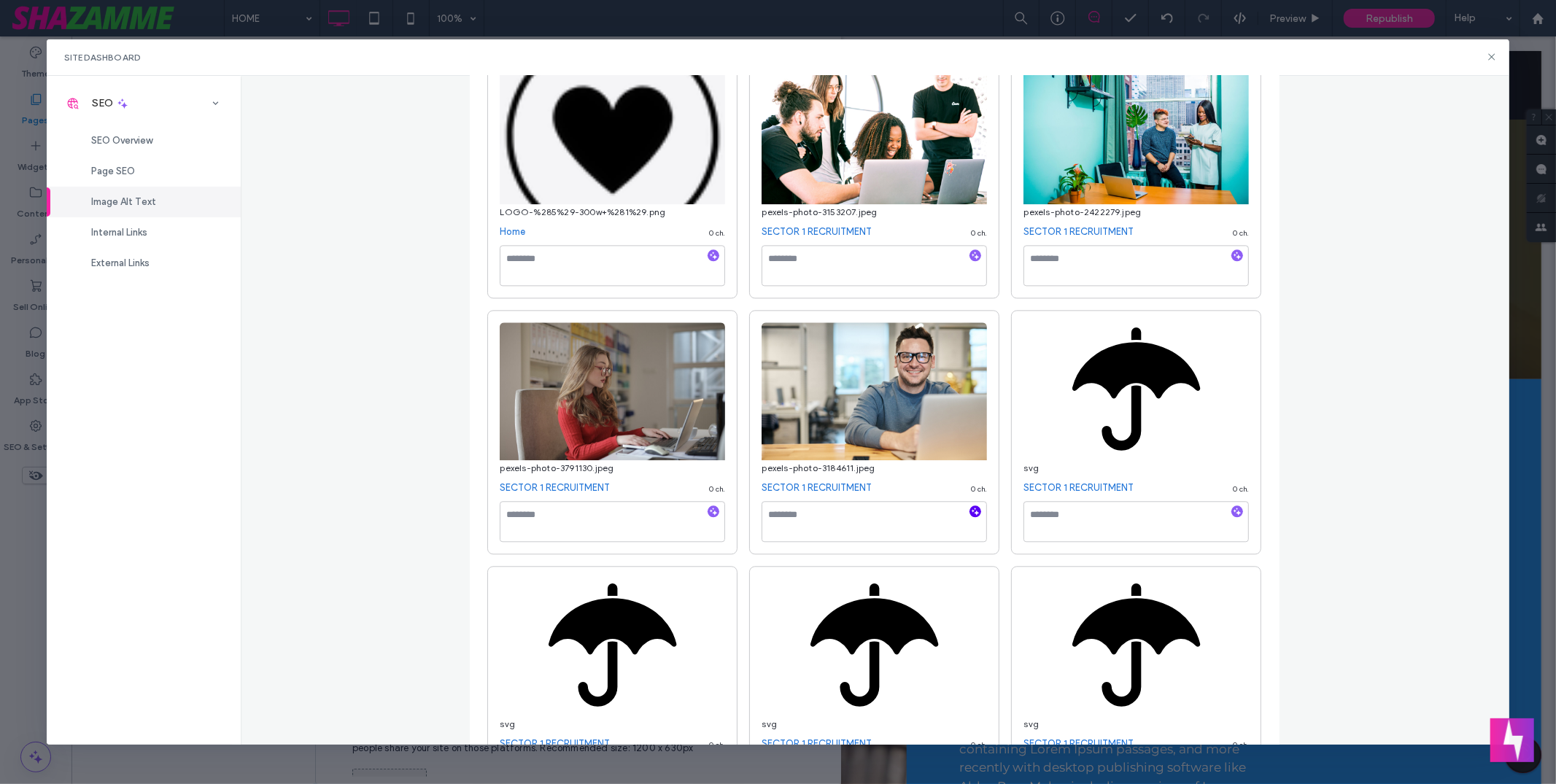
click at [970, 516] on icon "button" at bounding box center [975, 511] width 10 height 10
type textarea "**********"
click at [1494, 54] on icon at bounding box center [1492, 57] width 12 height 12
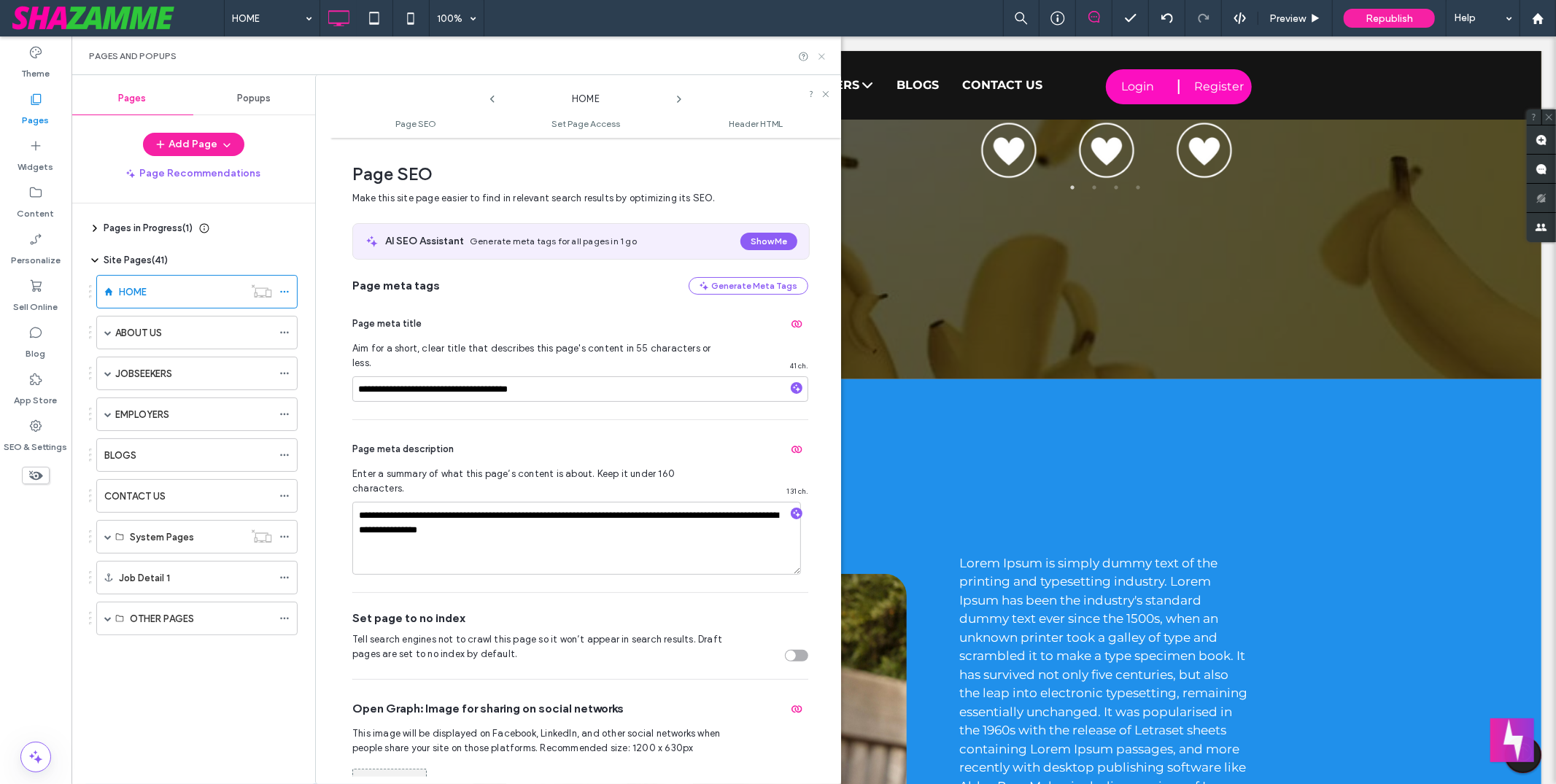
click at [825, 54] on icon at bounding box center [822, 56] width 11 height 11
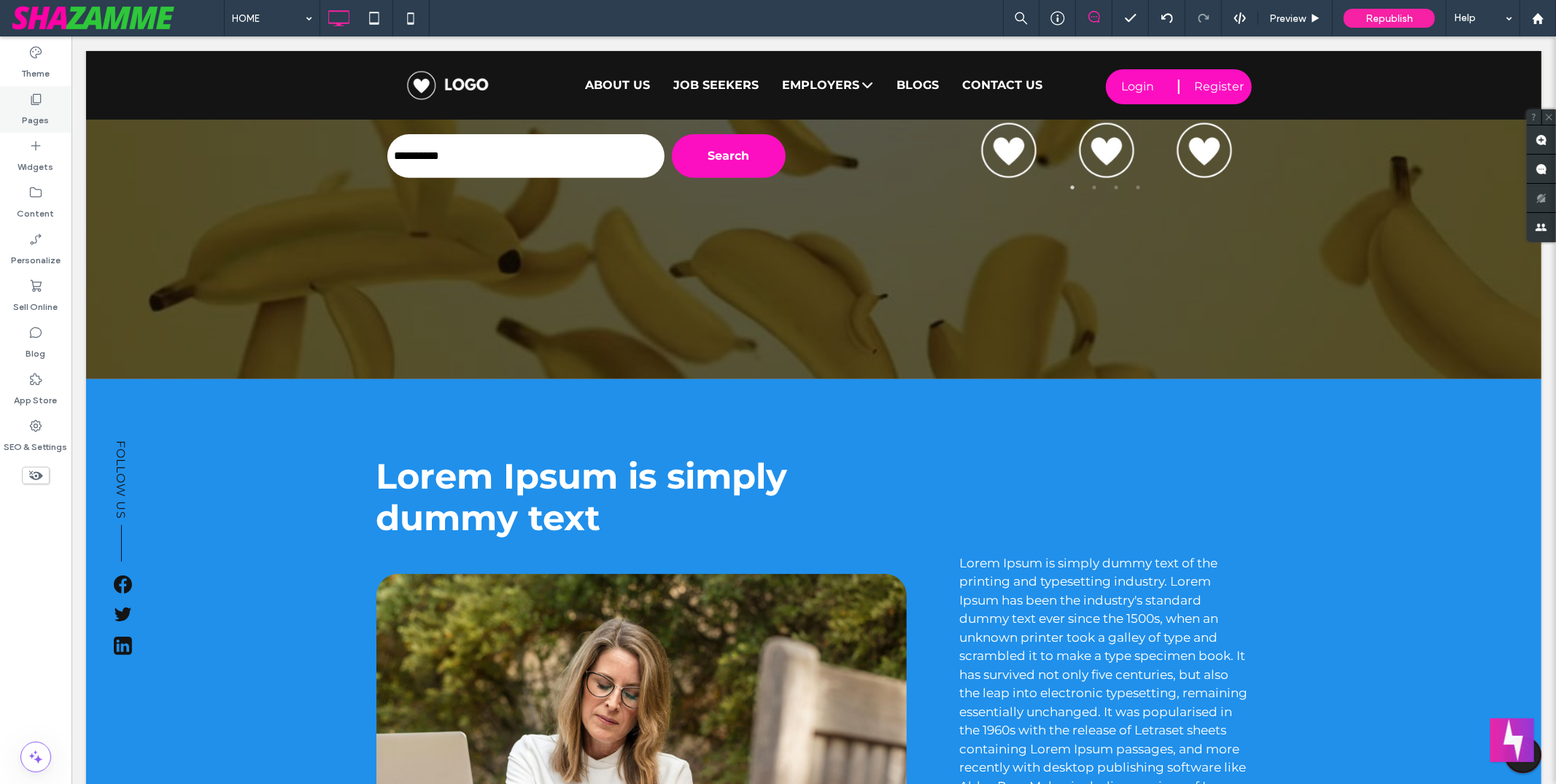
click at [34, 107] on label "Pages" at bounding box center [36, 116] width 27 height 20
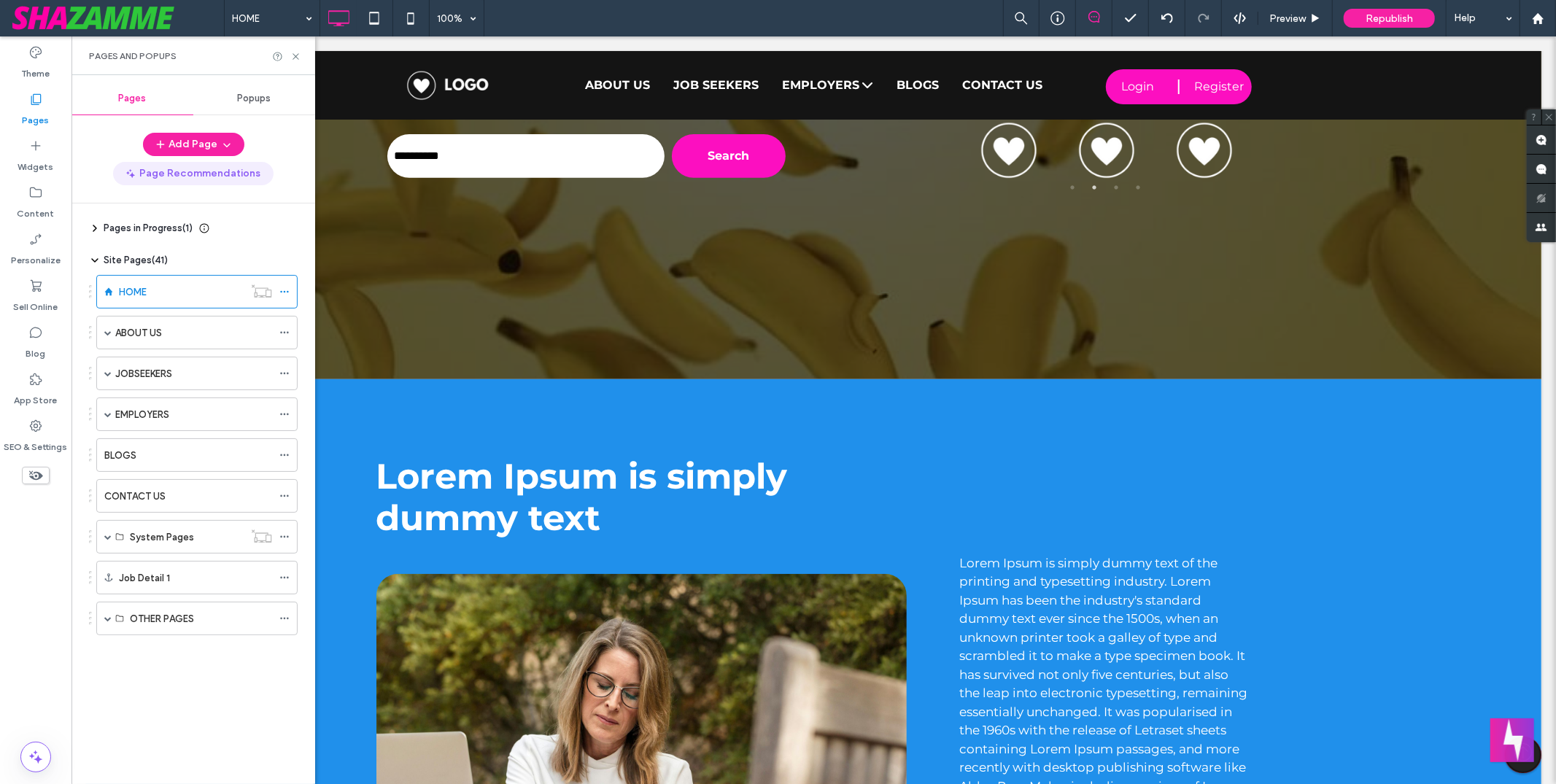
click at [205, 177] on button "Page Recommendations" at bounding box center [193, 173] width 160 height 23
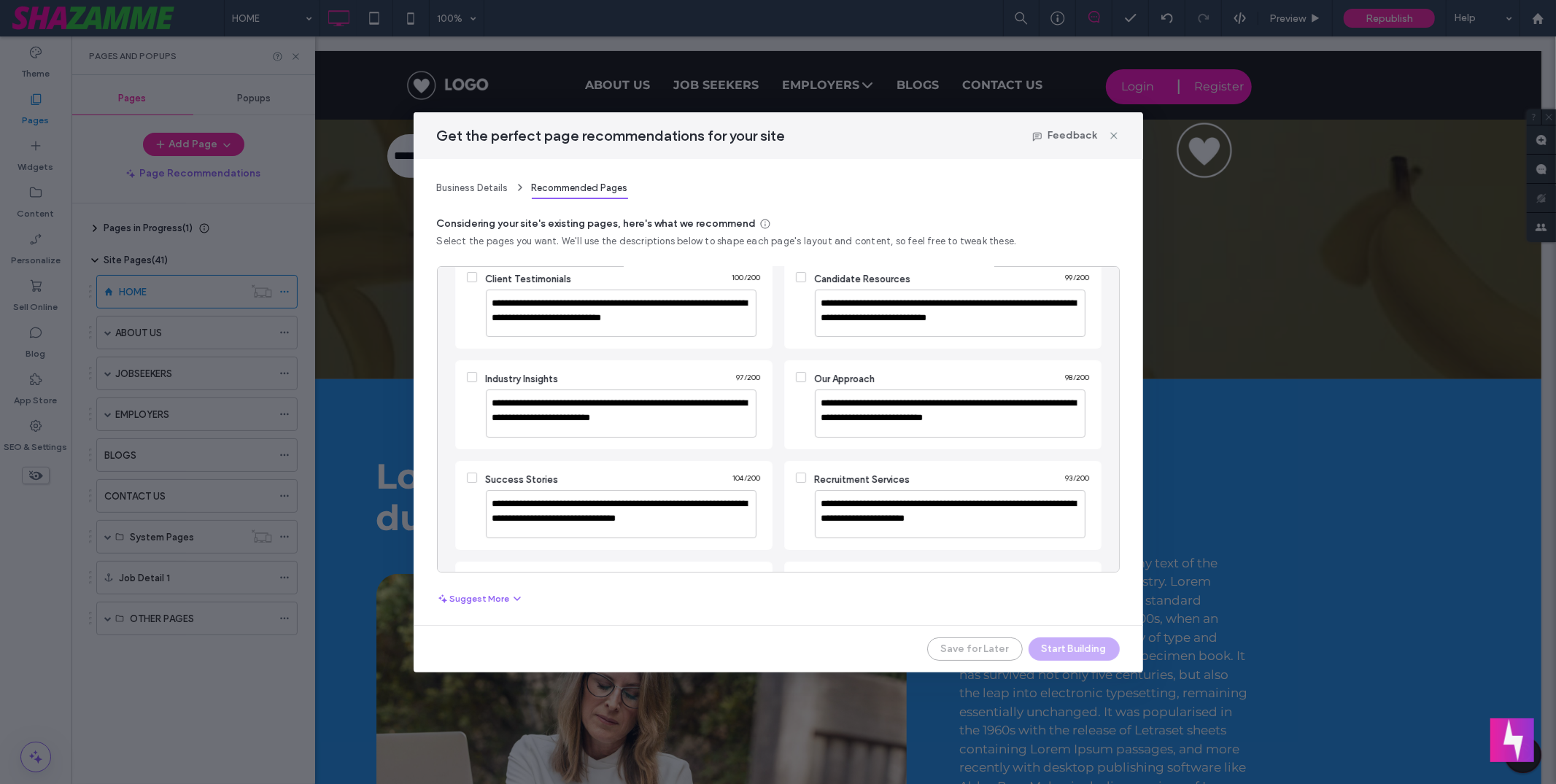
scroll to position [120, 0]
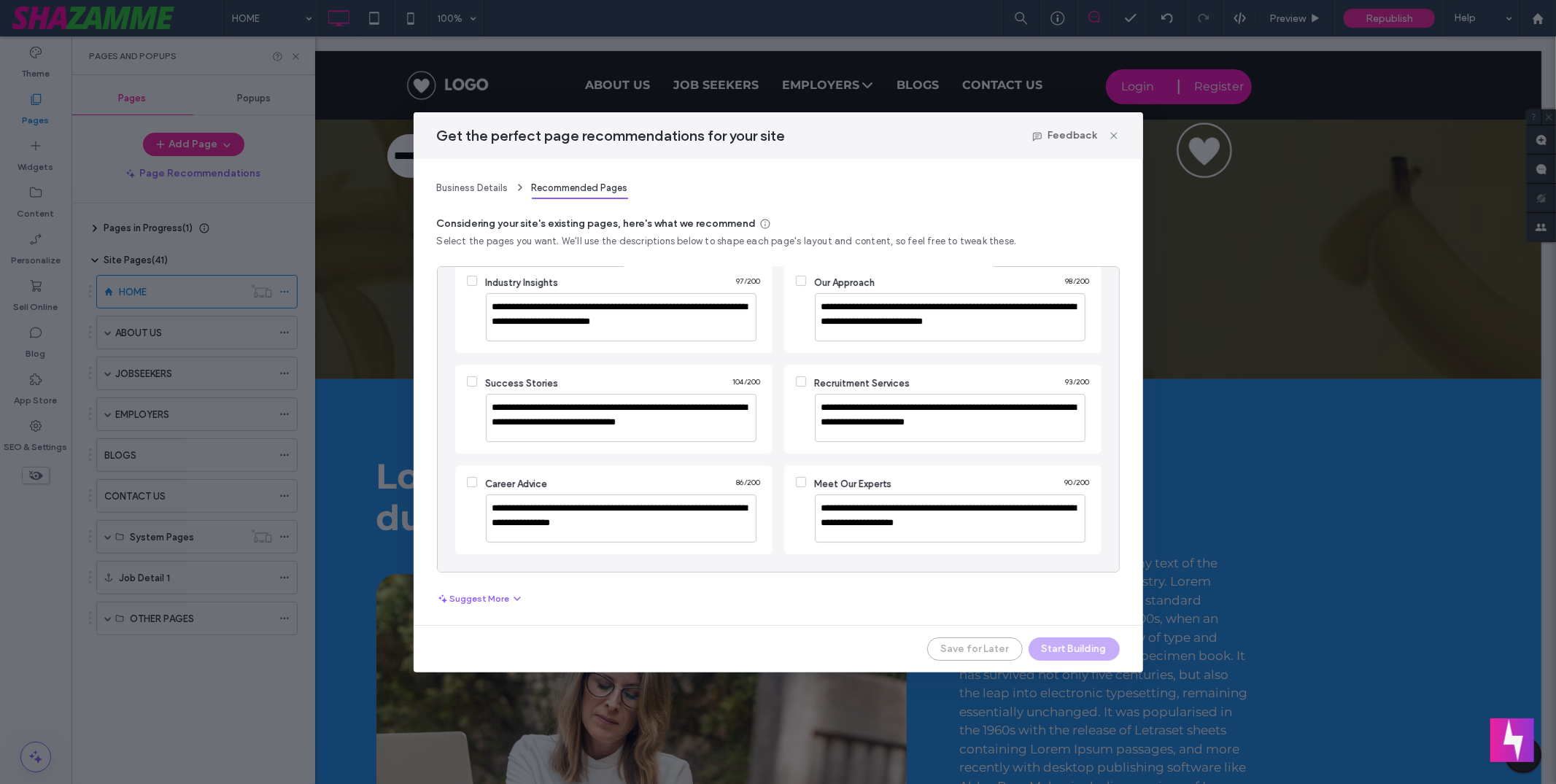
click at [796, 480] on span at bounding box center [802, 482] width 10 height 10
click at [1072, 652] on button "Start Building" at bounding box center [1074, 648] width 91 height 23
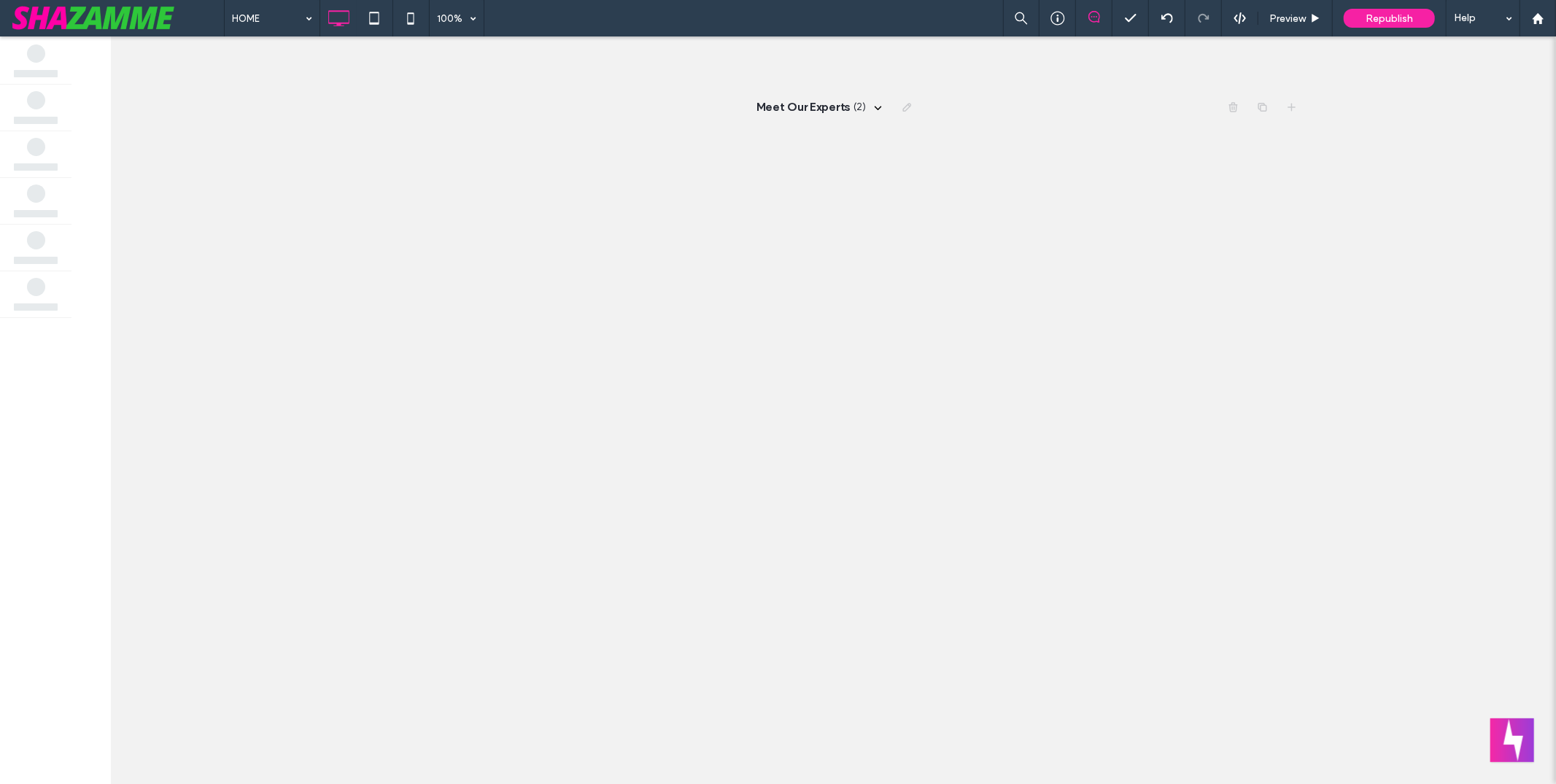
scroll to position [0, 0]
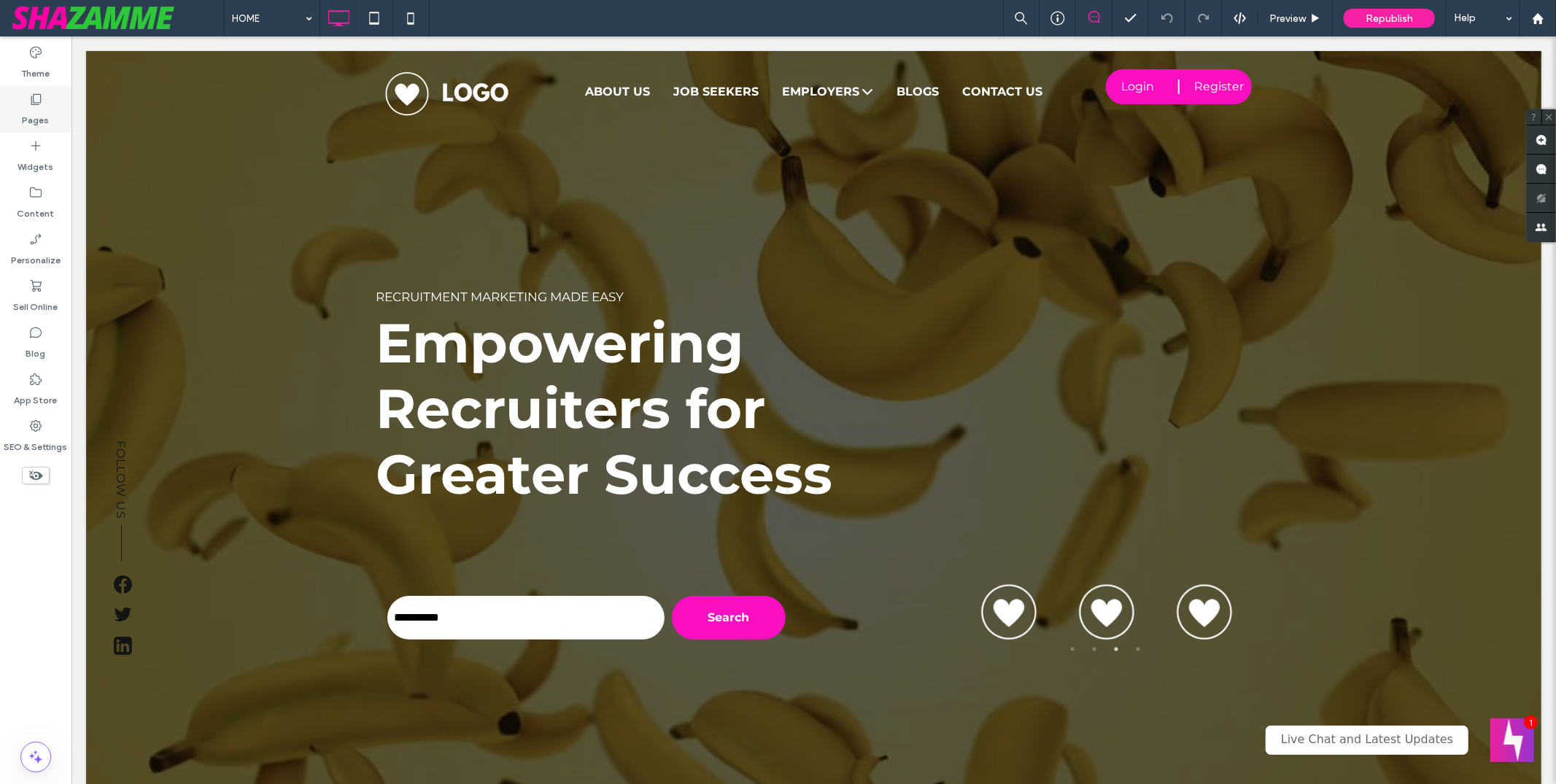
click at [46, 107] on label "Pages" at bounding box center [36, 116] width 27 height 20
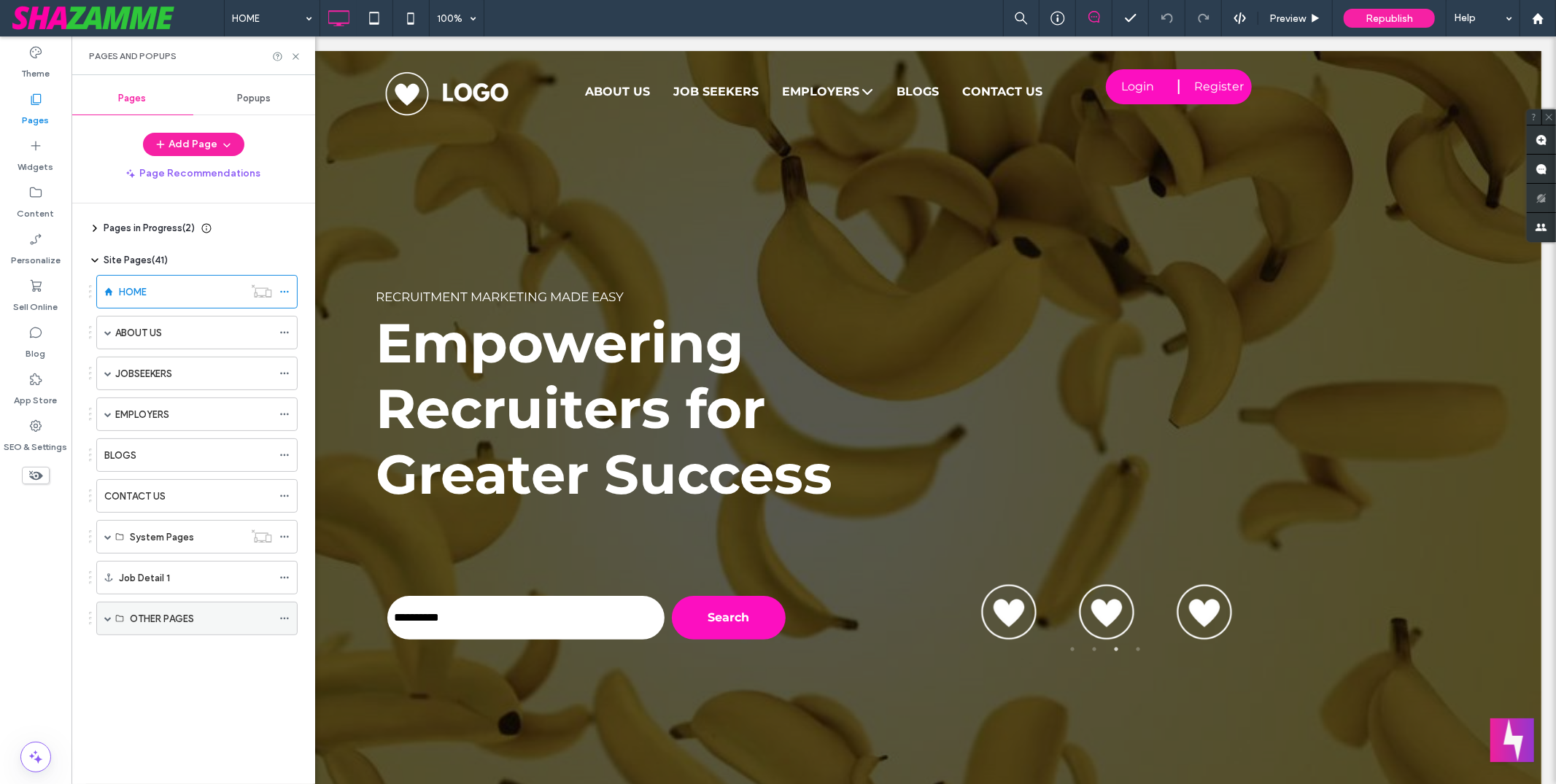
click at [110, 620] on span at bounding box center [108, 618] width 7 height 7
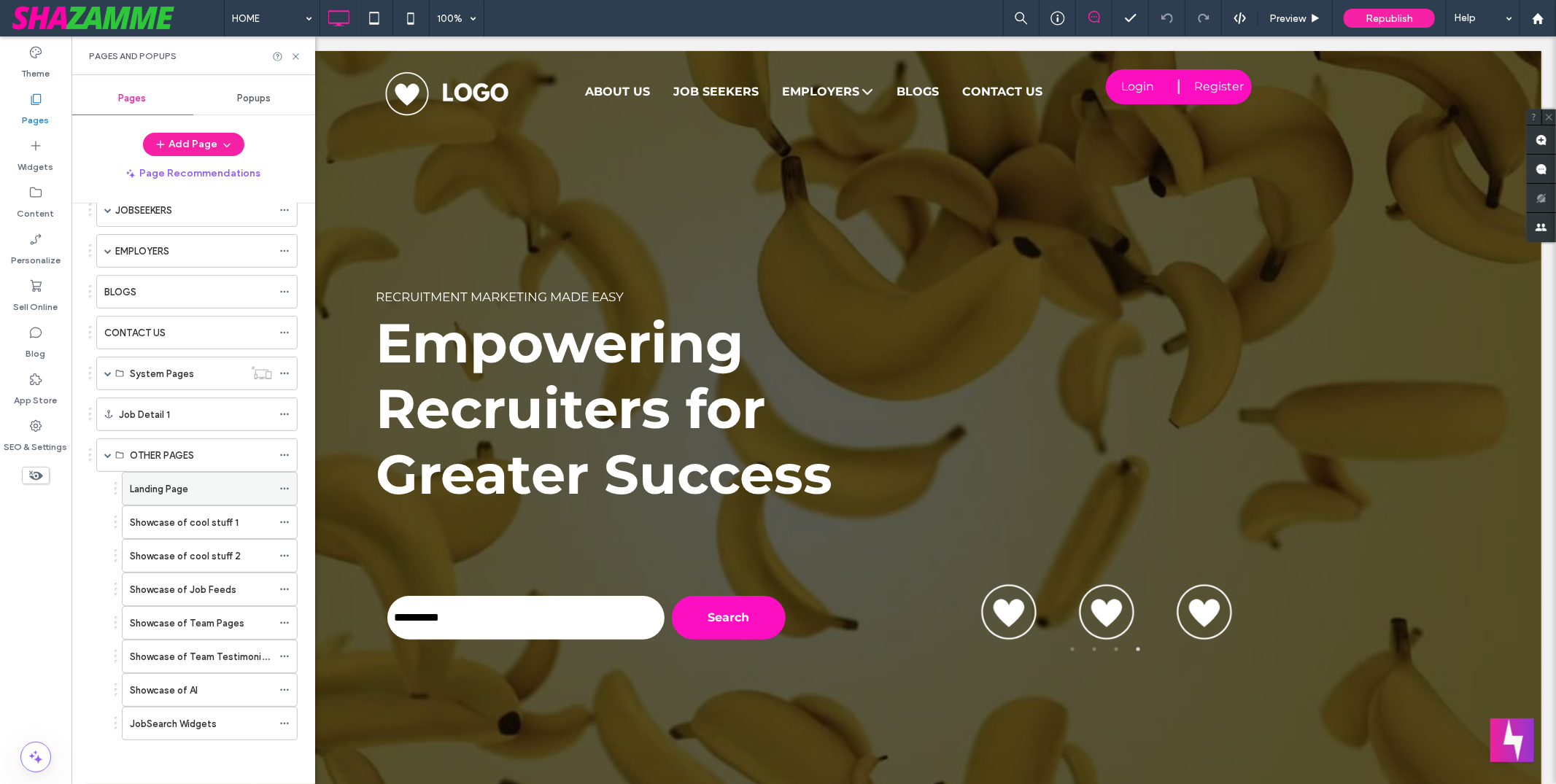
click at [179, 483] on label "Landing Page" at bounding box center [159, 489] width 58 height 25
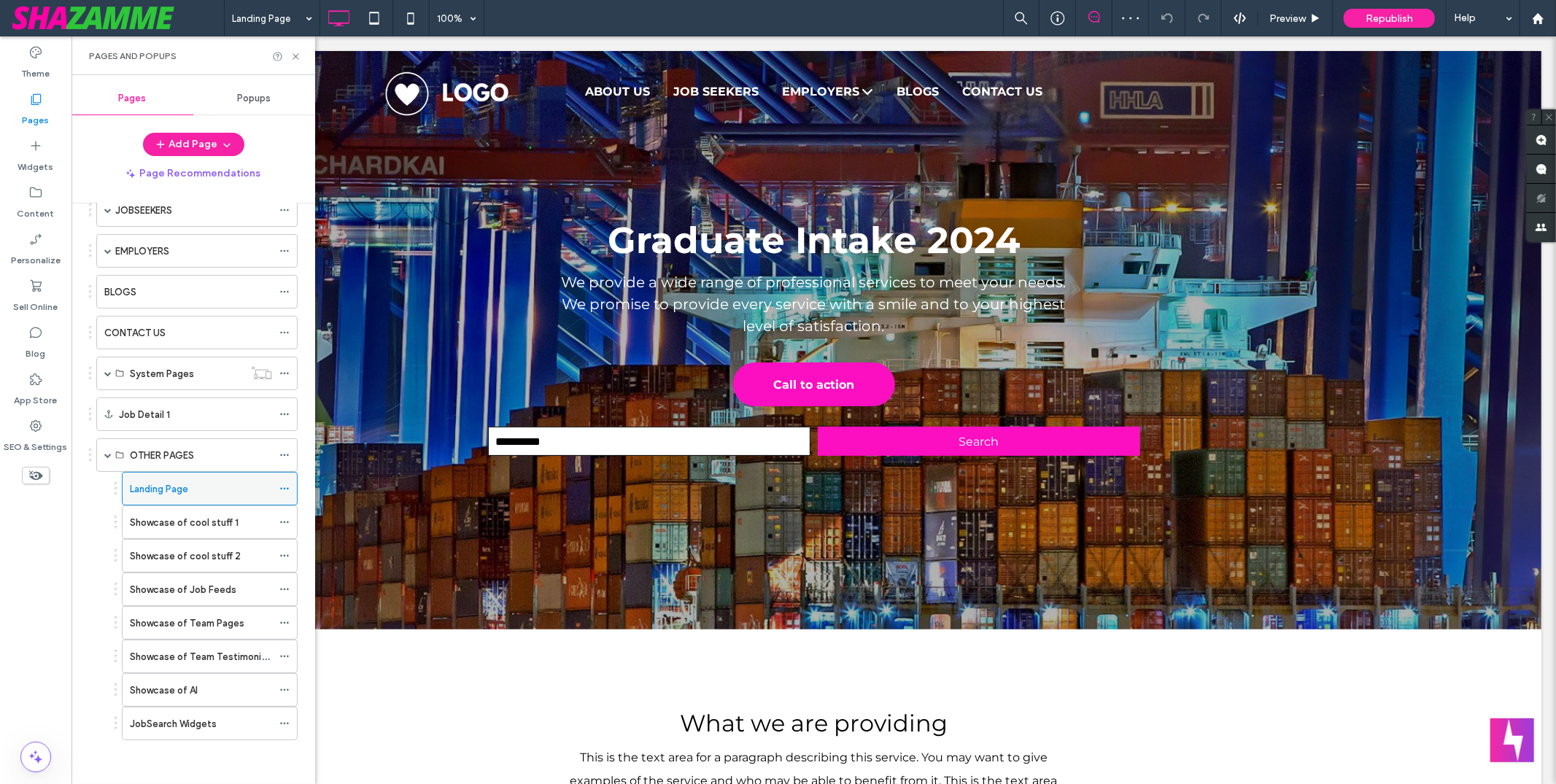
click at [283, 488] on icon at bounding box center [284, 489] width 10 height 10
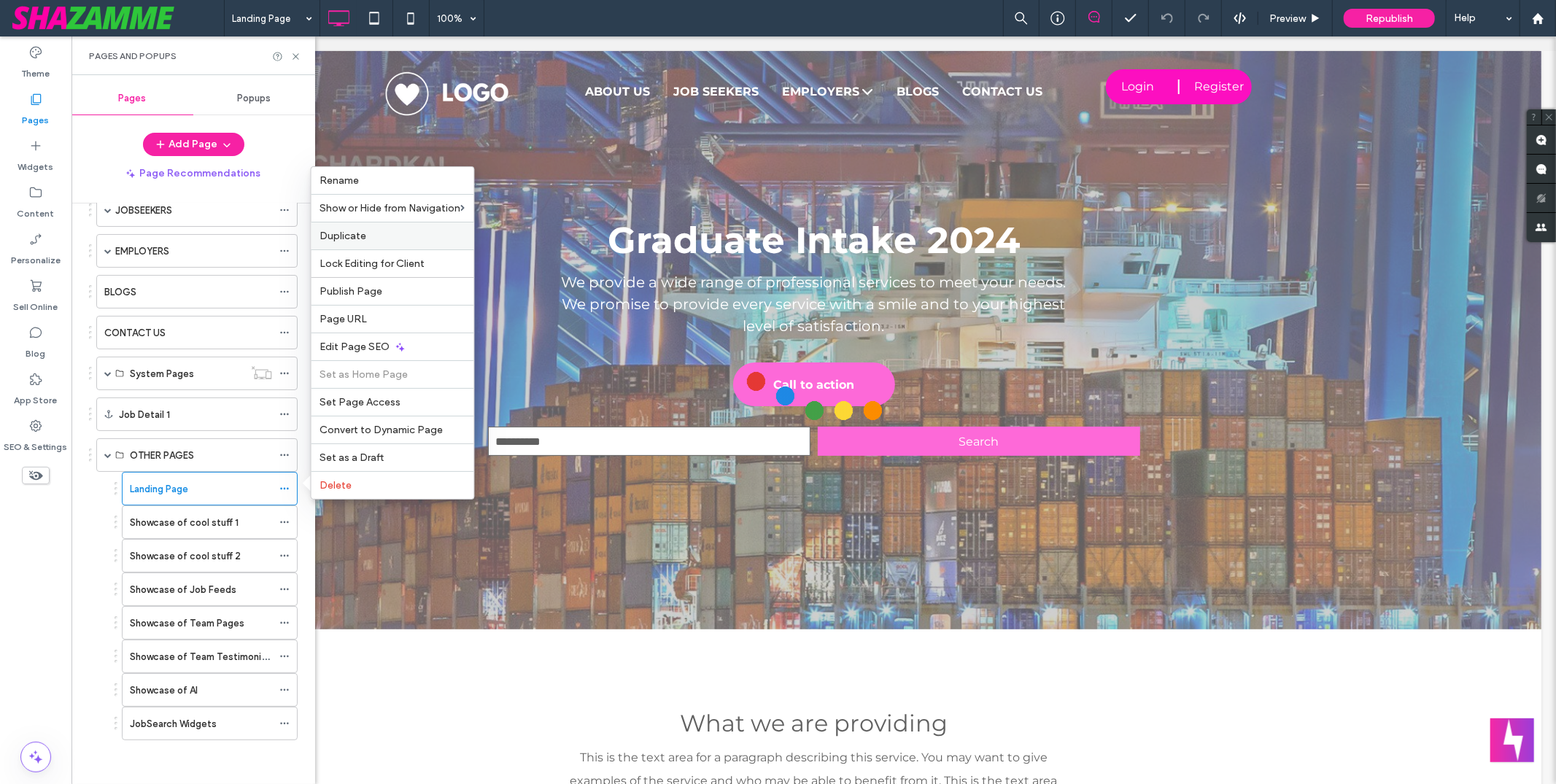
click at [372, 237] on label "Duplicate" at bounding box center [393, 236] width 146 height 13
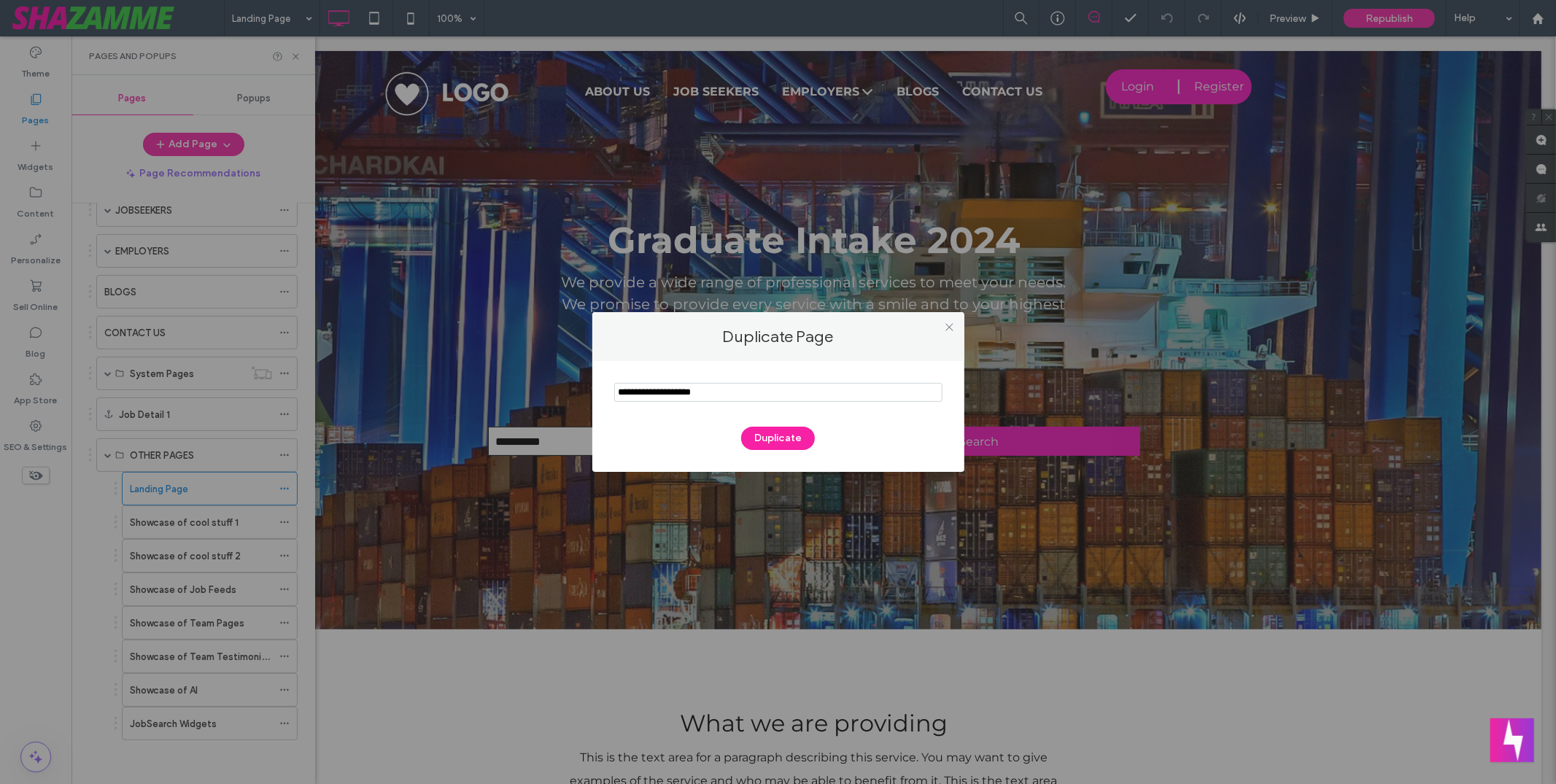
drag, startPoint x: 654, startPoint y: 391, endPoint x: 610, endPoint y: 391, distance: 44.0
click at [610, 391] on div "Duplicate" at bounding box center [778, 416] width 372 height 111
click at [949, 330] on icon at bounding box center [949, 327] width 11 height 11
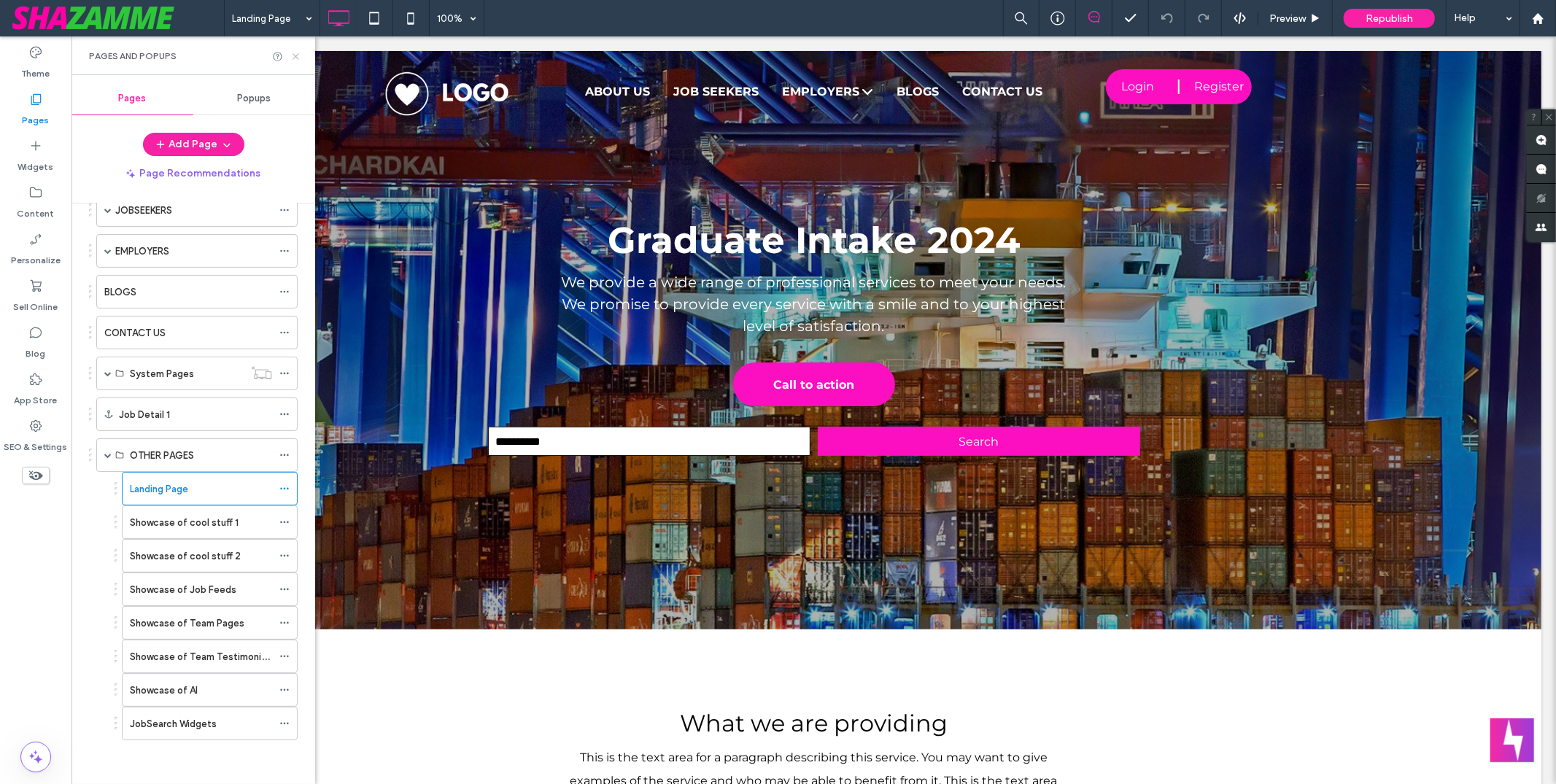
click at [300, 54] on icon at bounding box center [296, 56] width 11 height 11
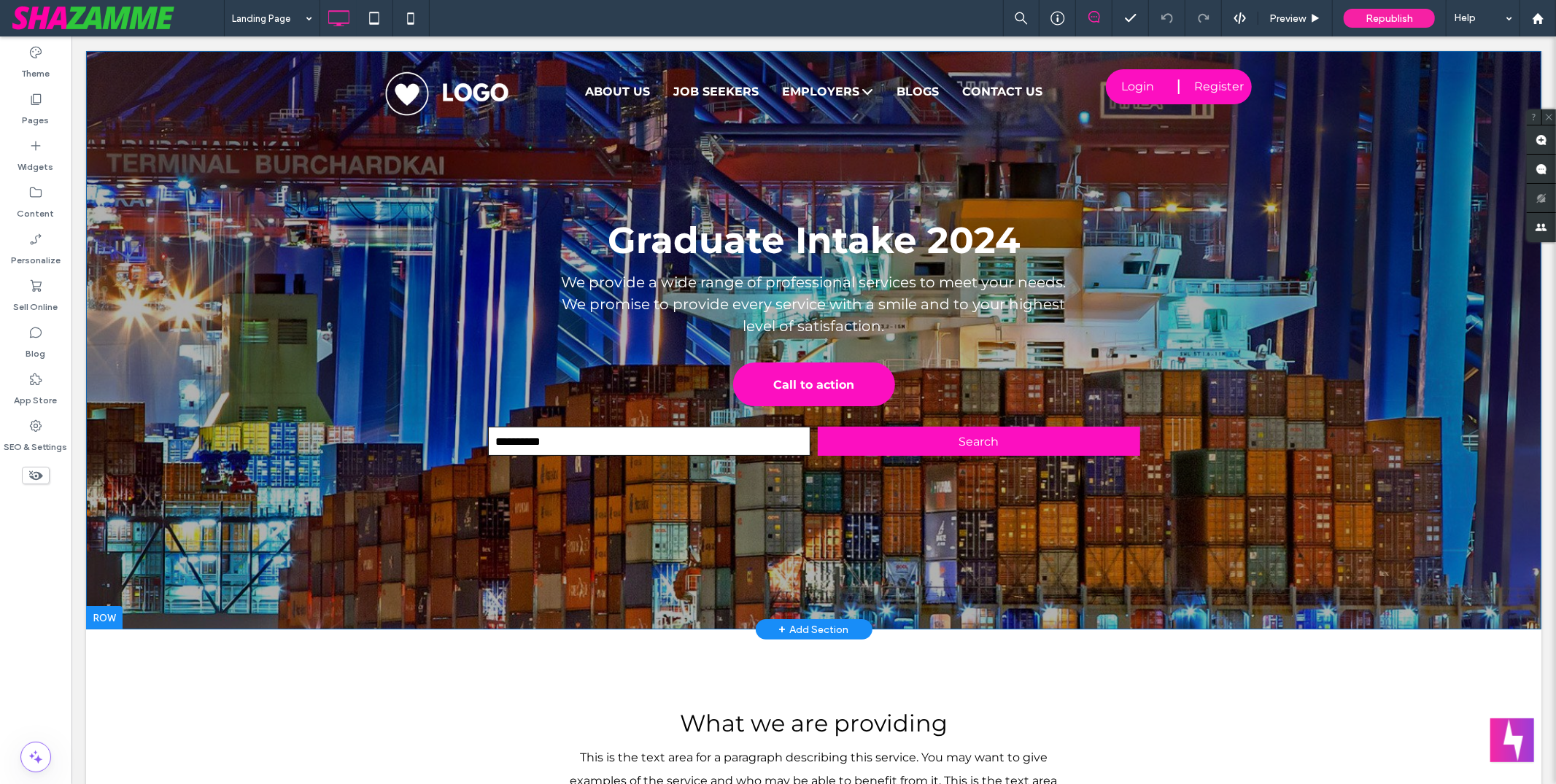
click at [248, 400] on div "Graduate Intake 2024 We provide a wide range of professional services to meet y…" at bounding box center [813, 339] width 1455 height 578
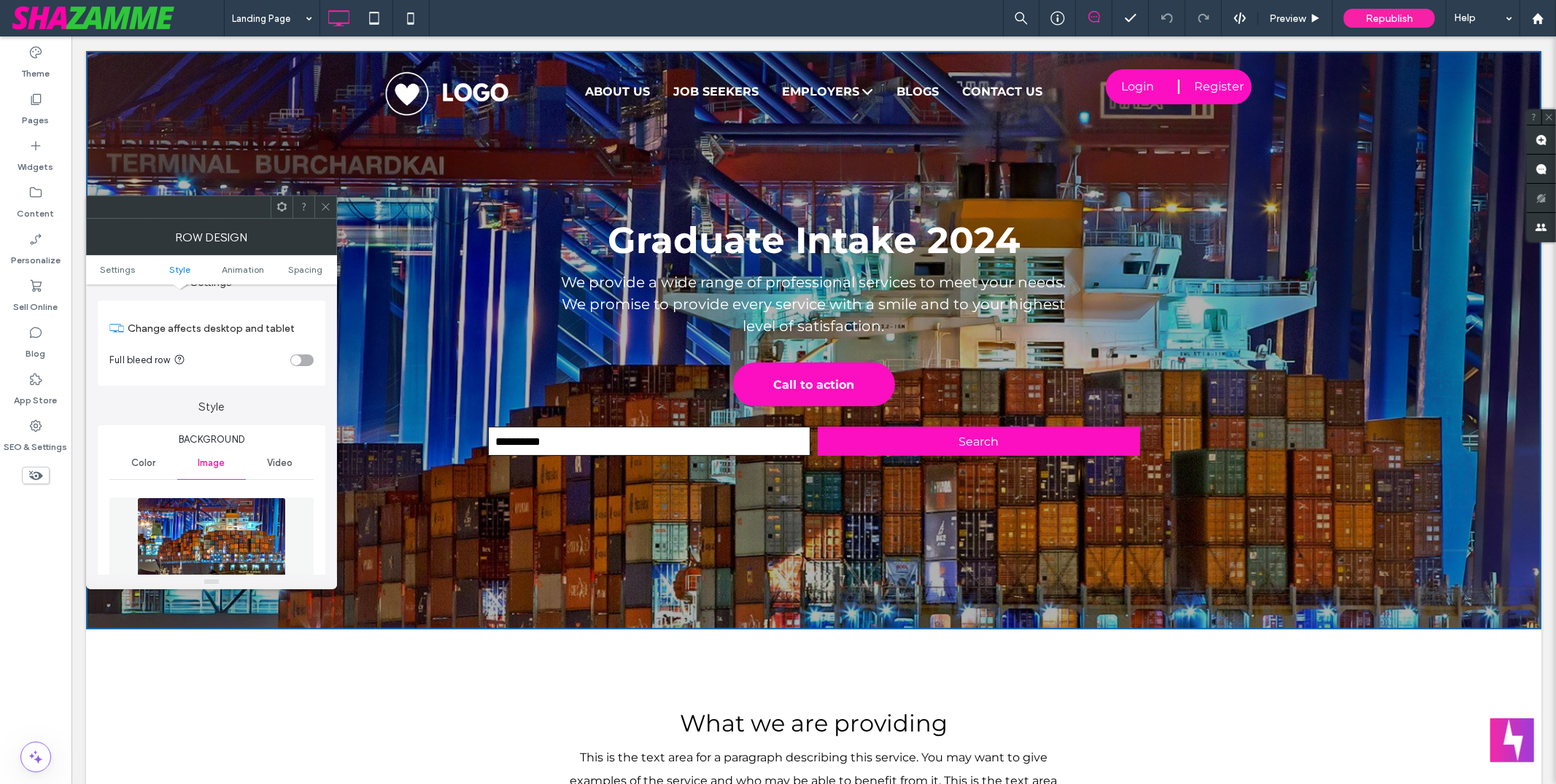
scroll to position [239, 0]
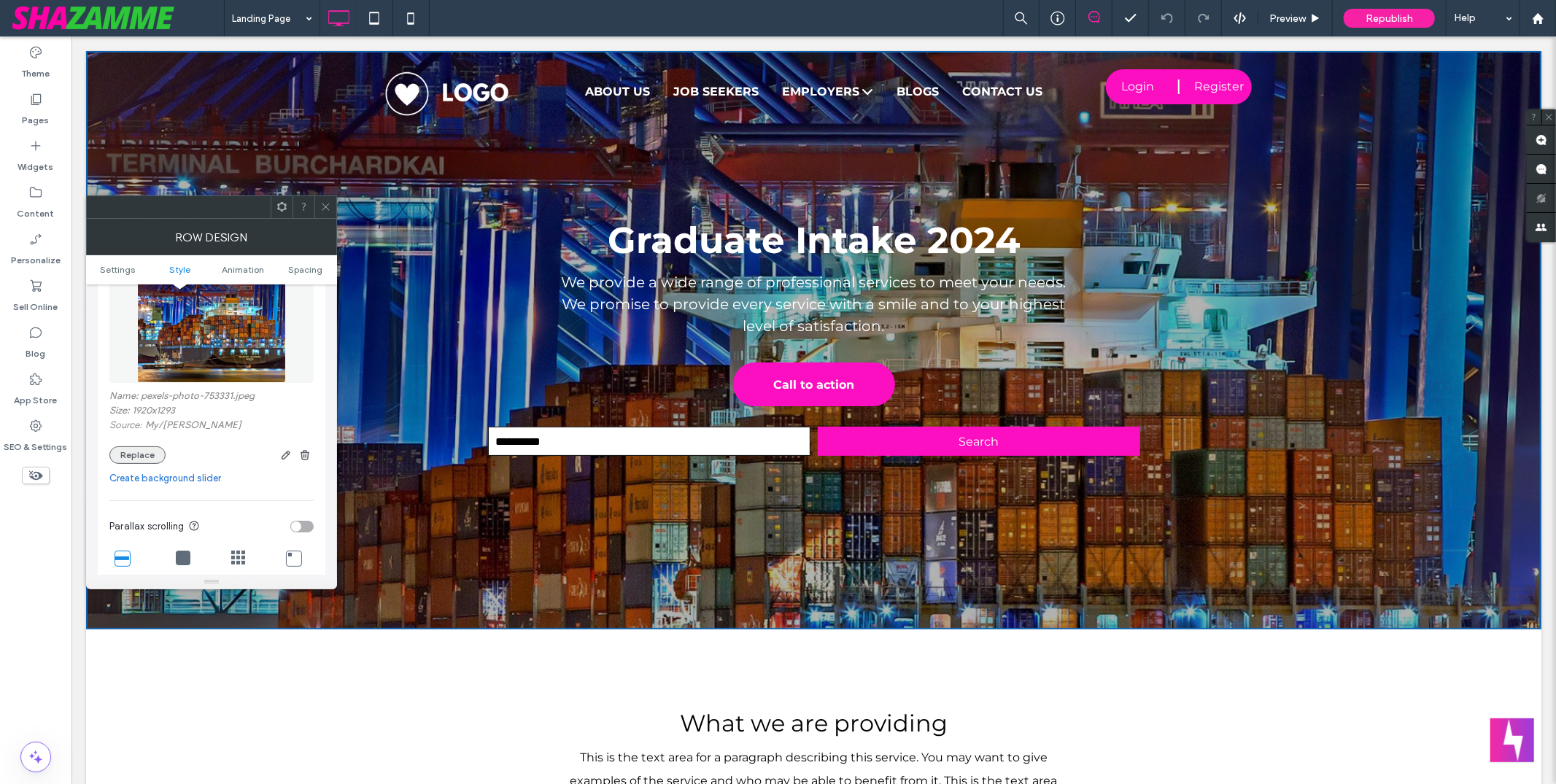
click at [137, 454] on button "Replace" at bounding box center [137, 454] width 56 height 17
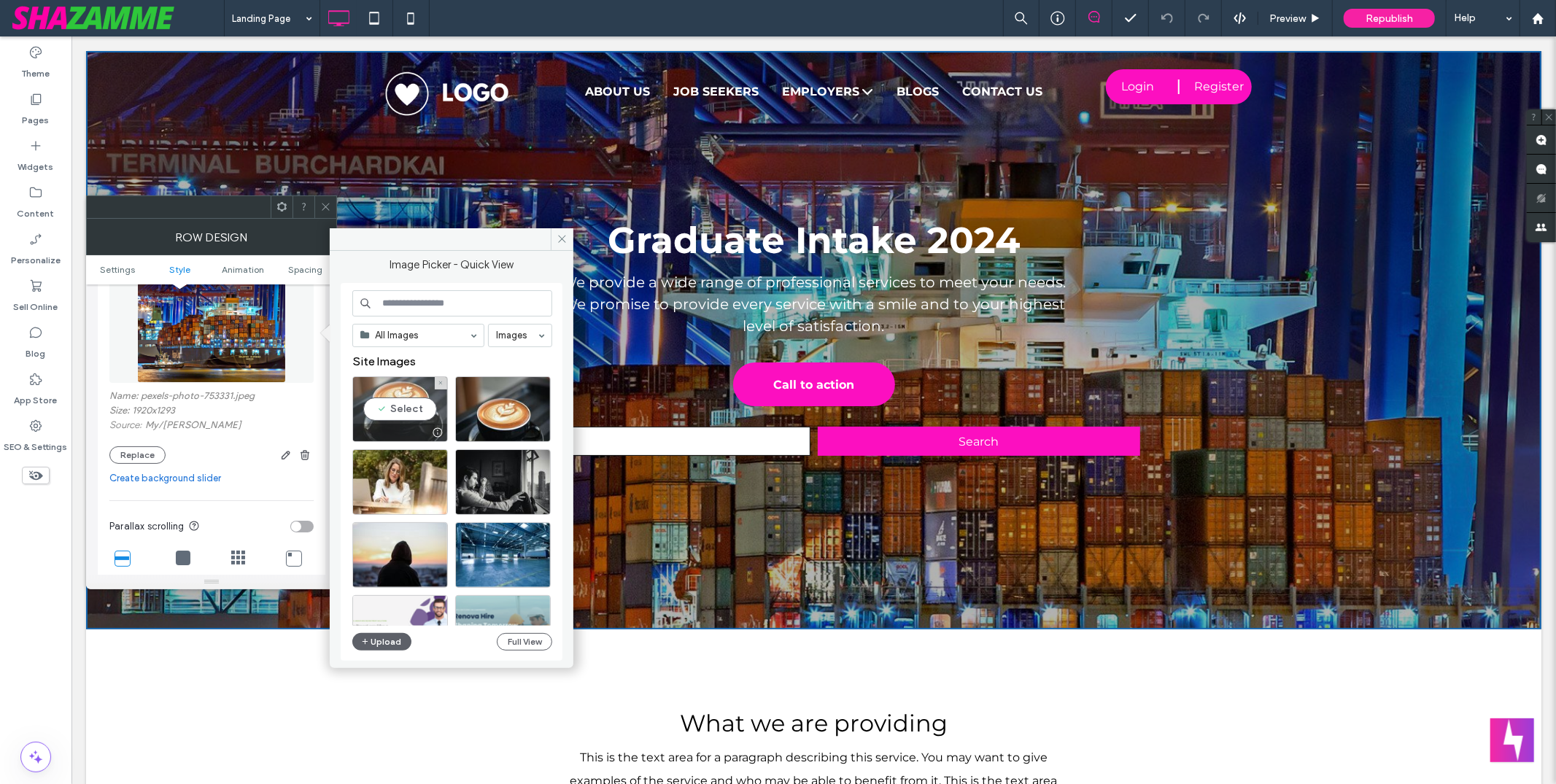
drag, startPoint x: 402, startPoint y: 413, endPoint x: 373, endPoint y: 374, distance: 48.6
click at [402, 413] on div "Select" at bounding box center [400, 409] width 96 height 66
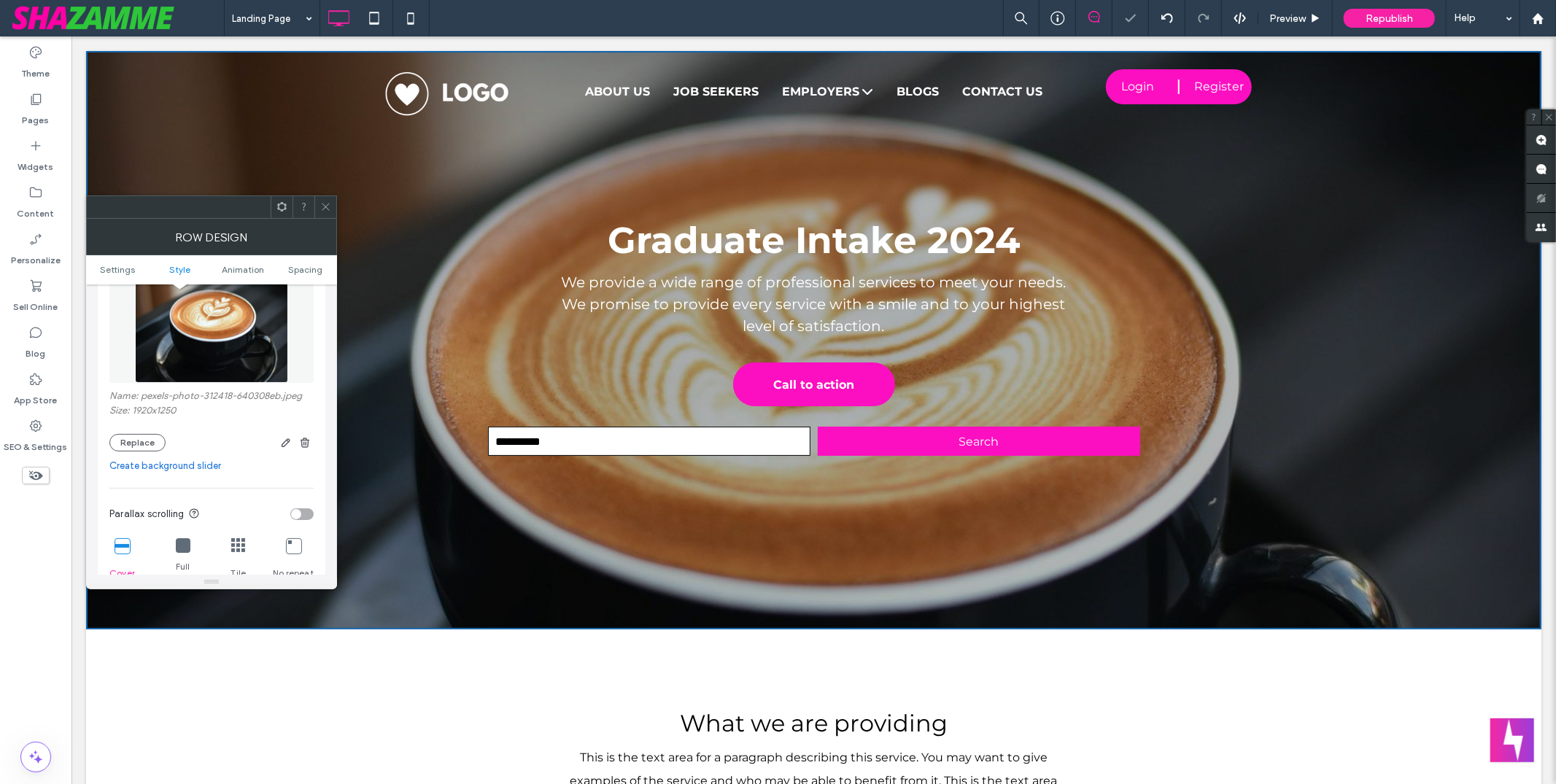
click at [326, 207] on icon at bounding box center [325, 207] width 11 height 11
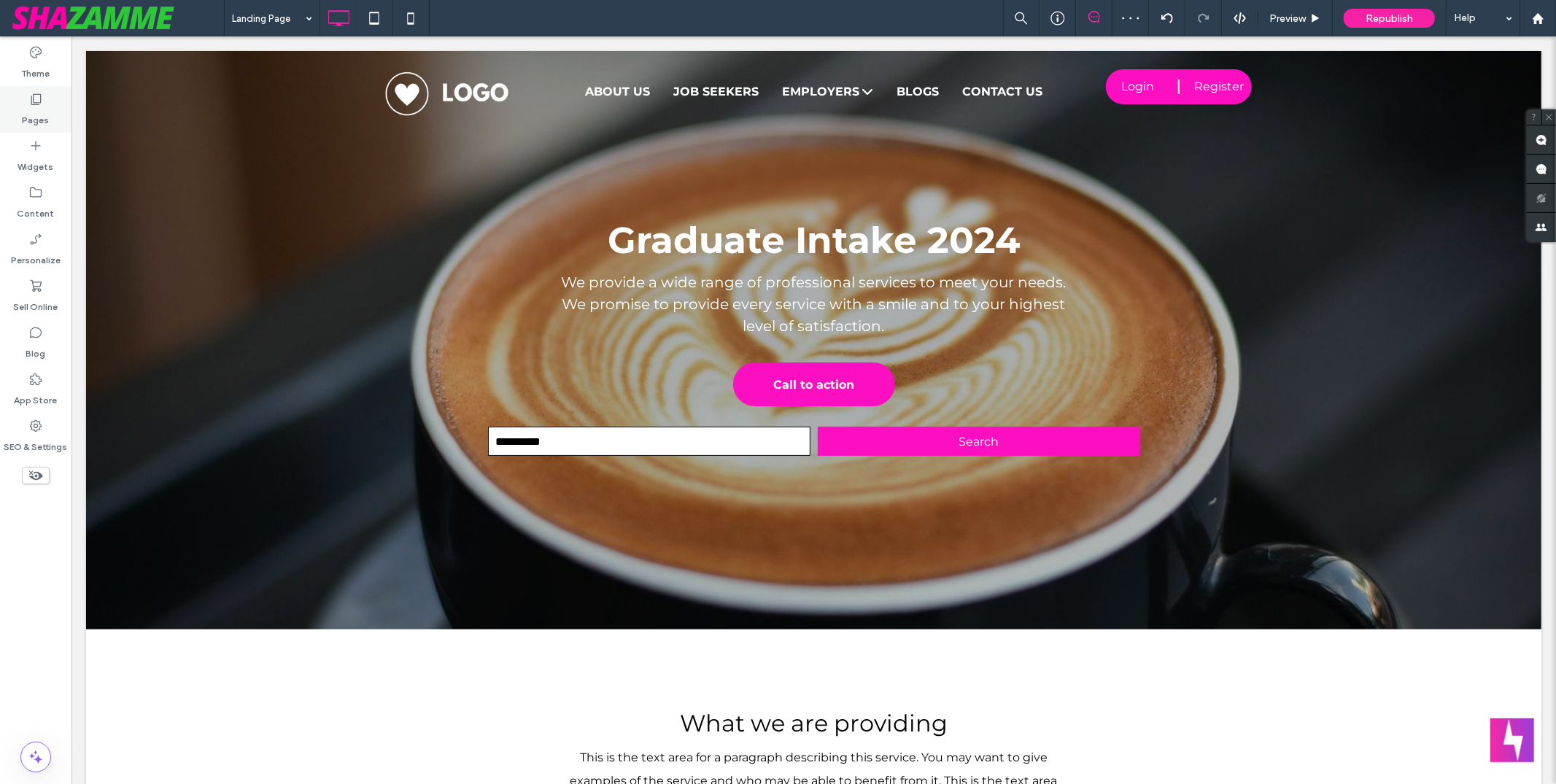
click at [44, 115] on label "Pages" at bounding box center [36, 116] width 27 height 20
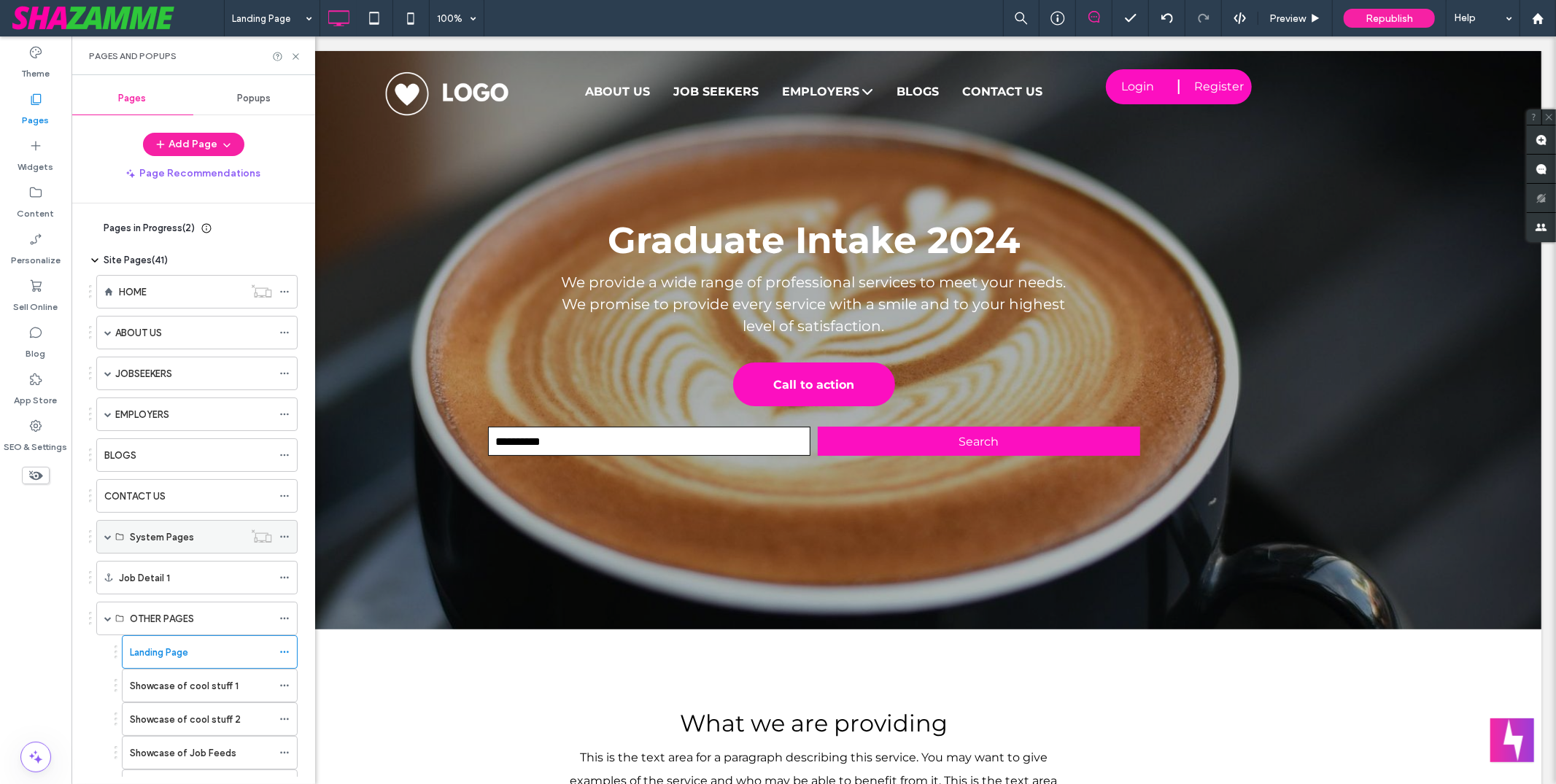
scroll to position [165, 0]
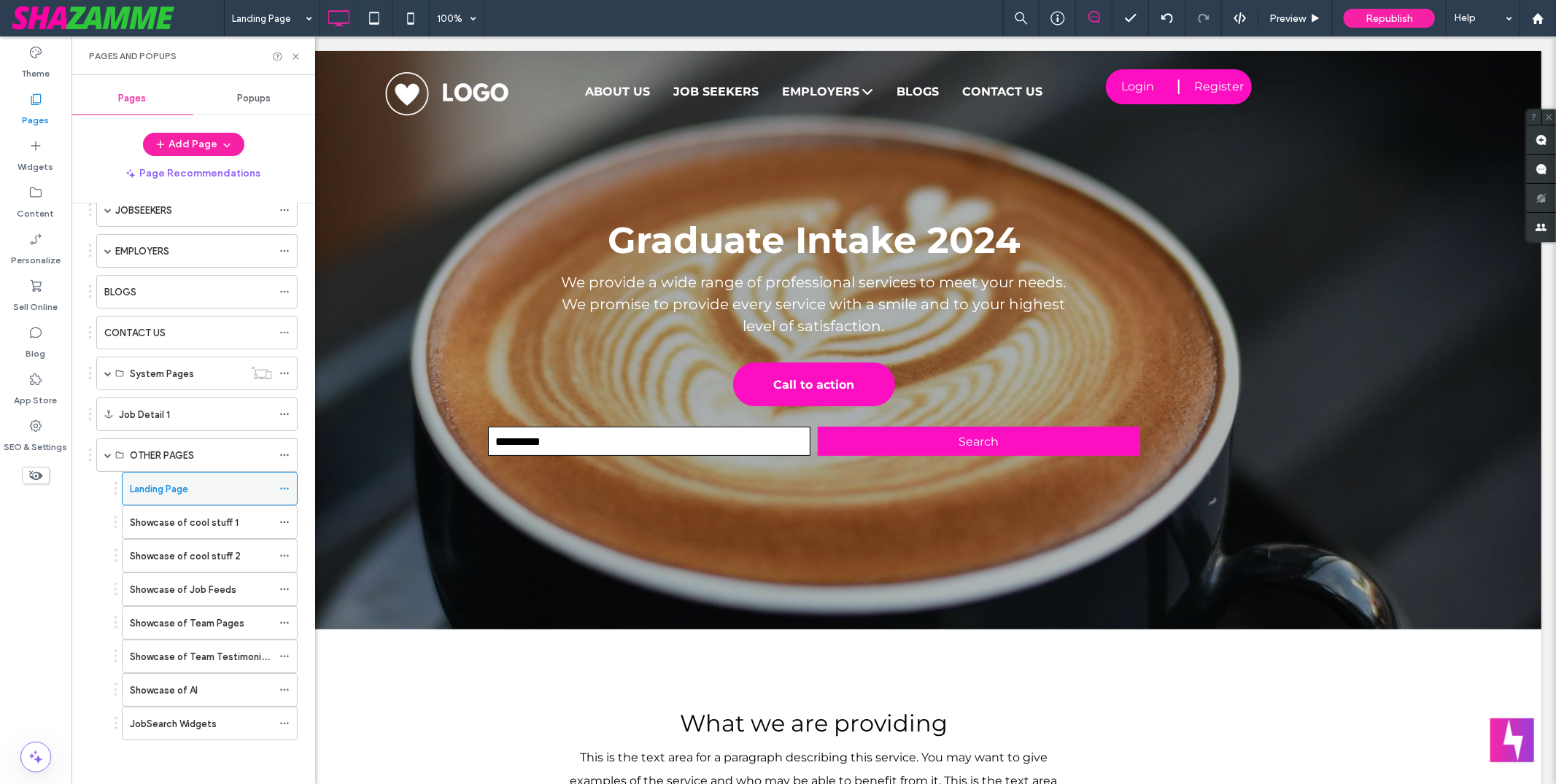
click at [284, 486] on icon at bounding box center [284, 489] width 10 height 10
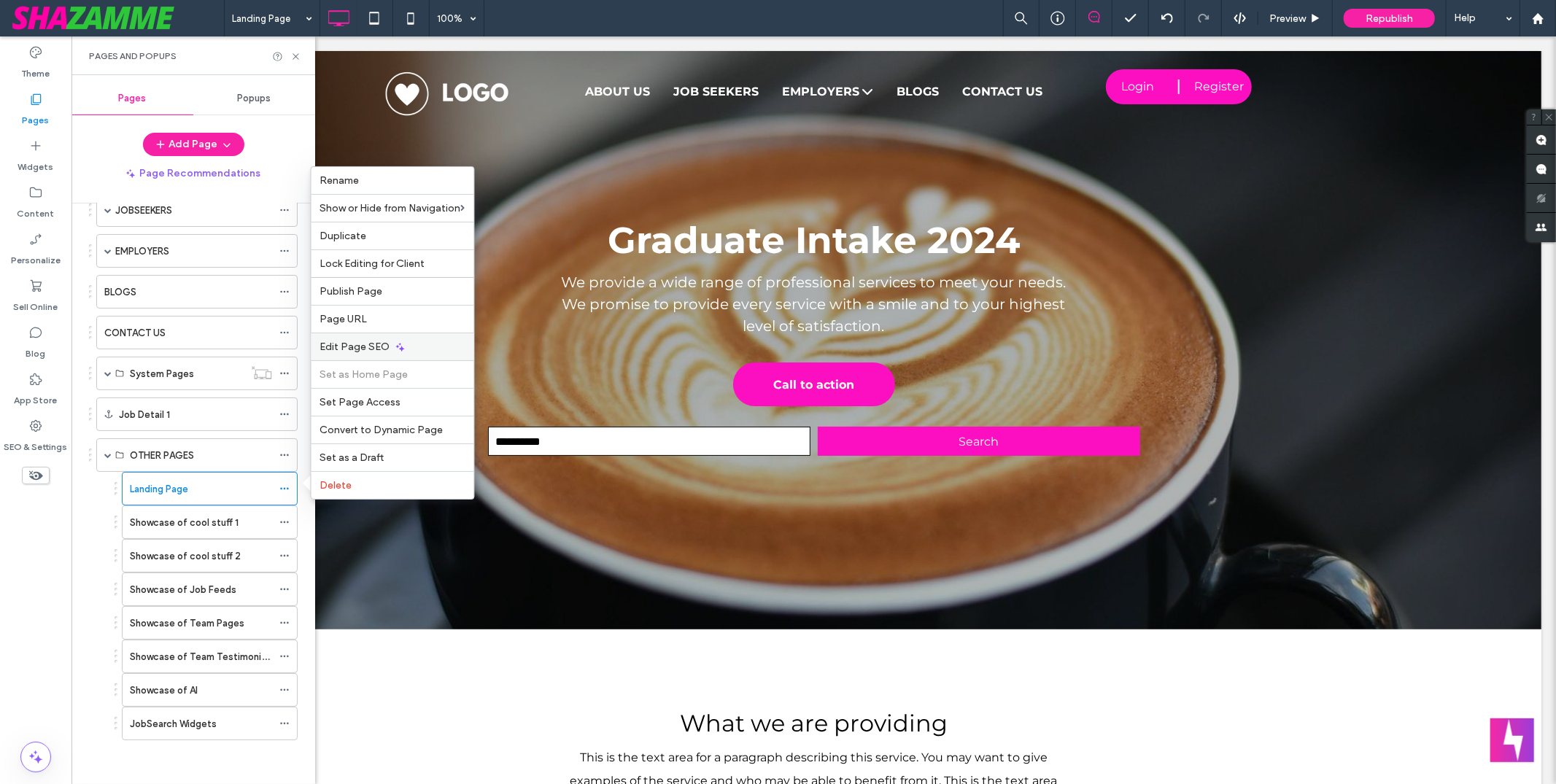
click at [407, 343] on div "Edit Page SEO" at bounding box center [393, 346] width 163 height 28
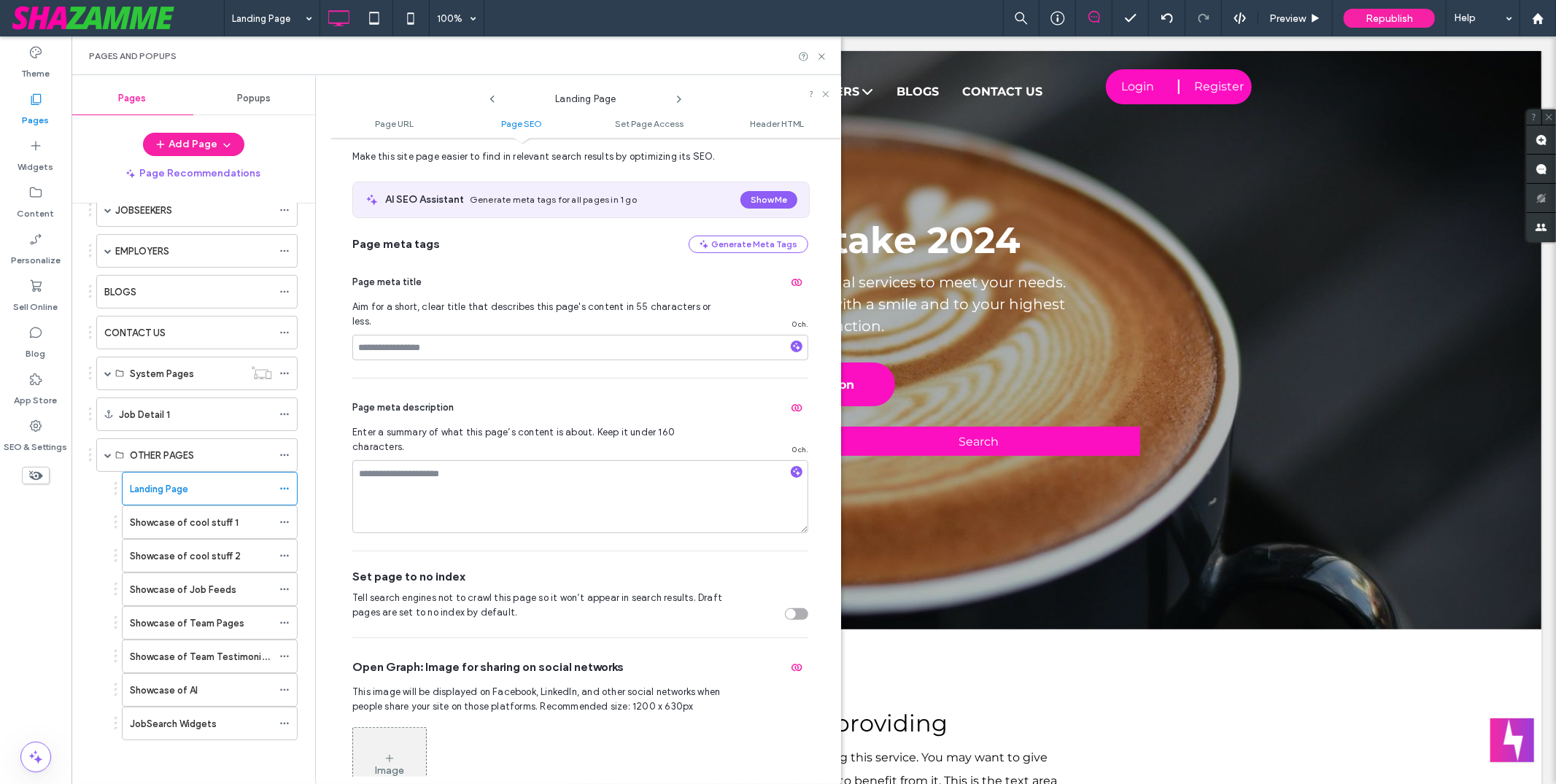
scroll to position [231, 0]
click at [793, 610] on div "toggle" at bounding box center [796, 616] width 23 height 12
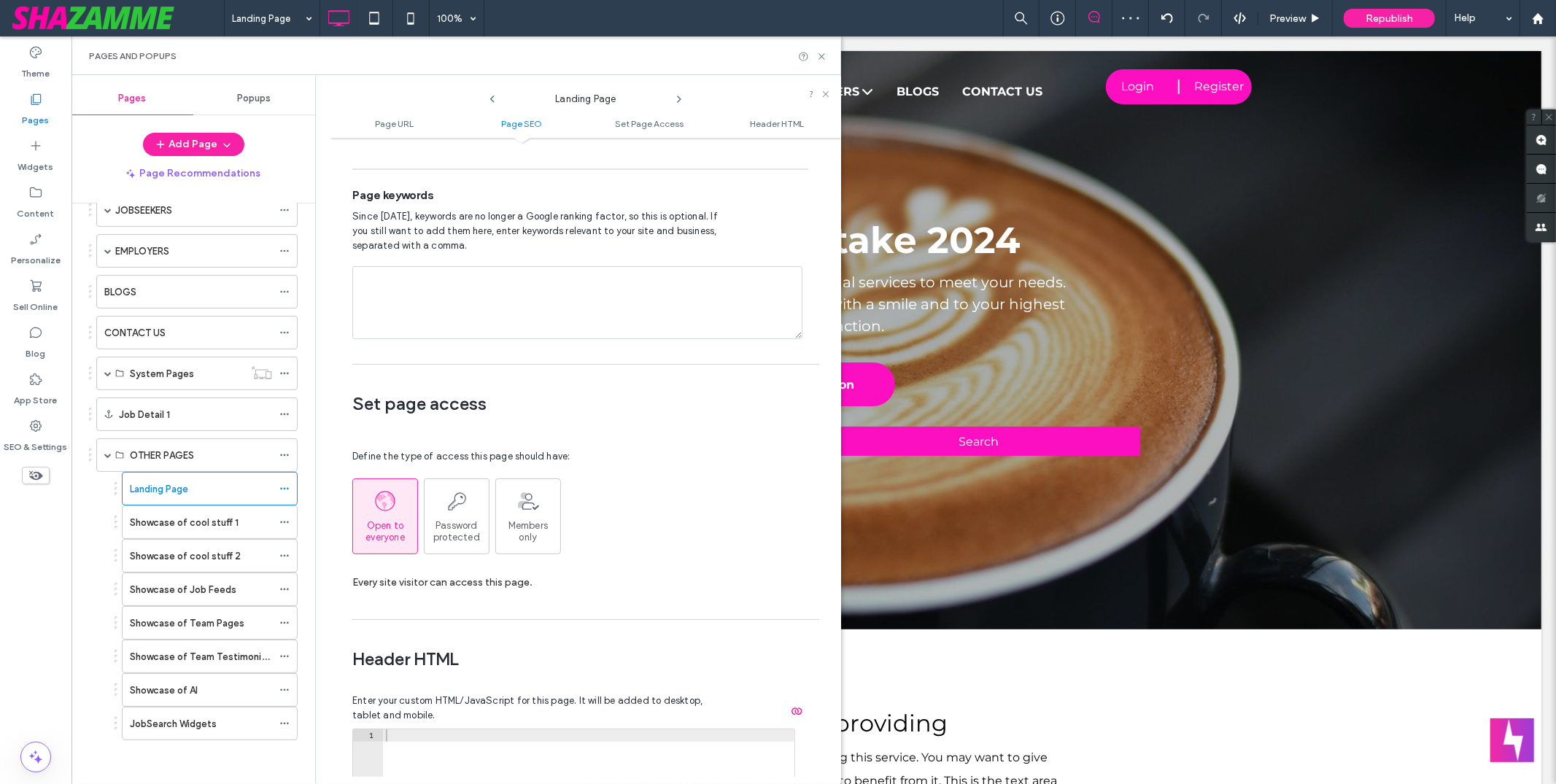
scroll to position [894, 0]
click at [446, 487] on icon at bounding box center [456, 498] width 22 height 22
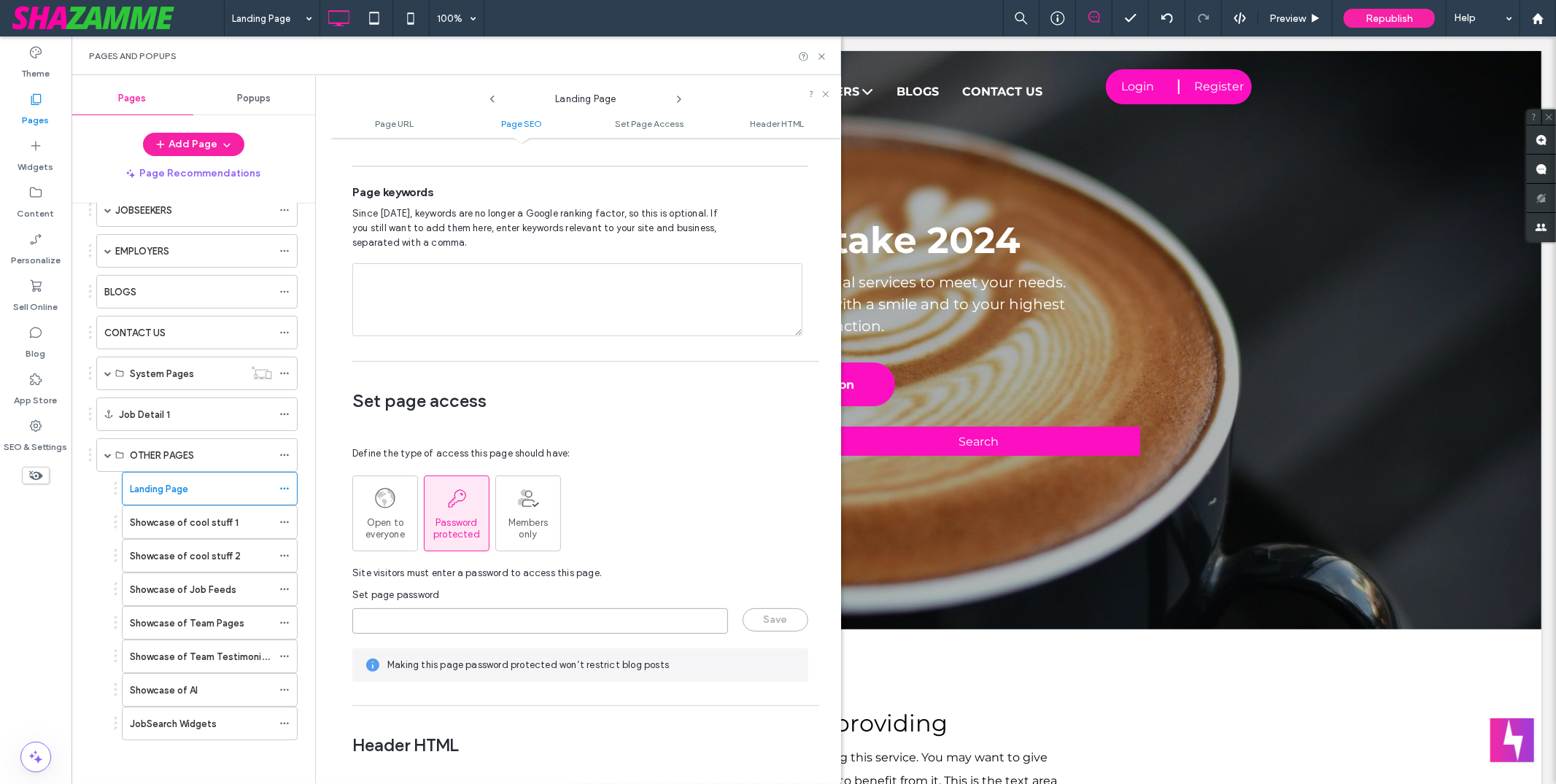
click at [576, 608] on input "page-password" at bounding box center [540, 621] width 375 height 25
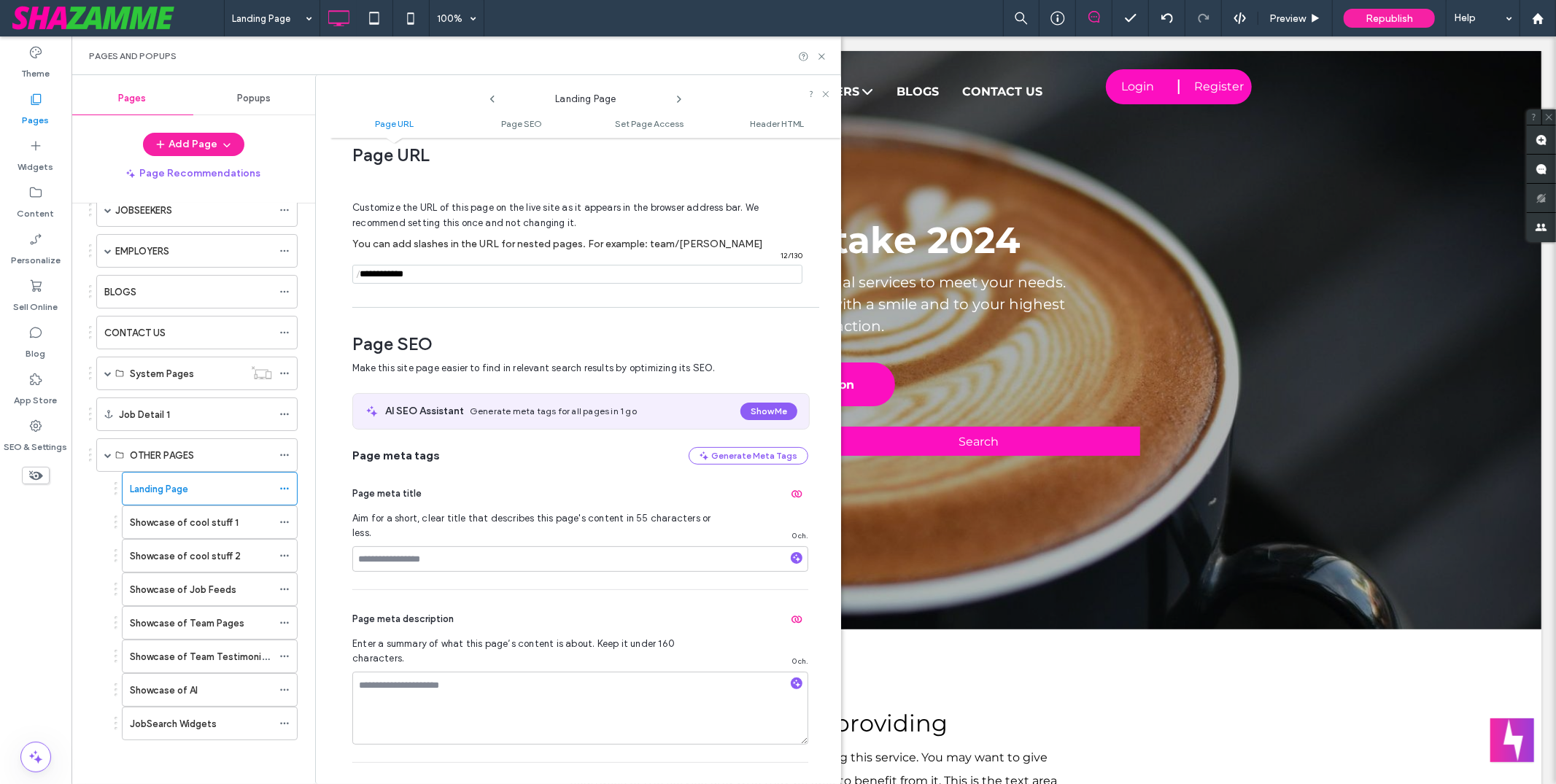
scroll to position [19, 0]
type input "*****"
click at [824, 55] on icon at bounding box center [822, 56] width 11 height 11
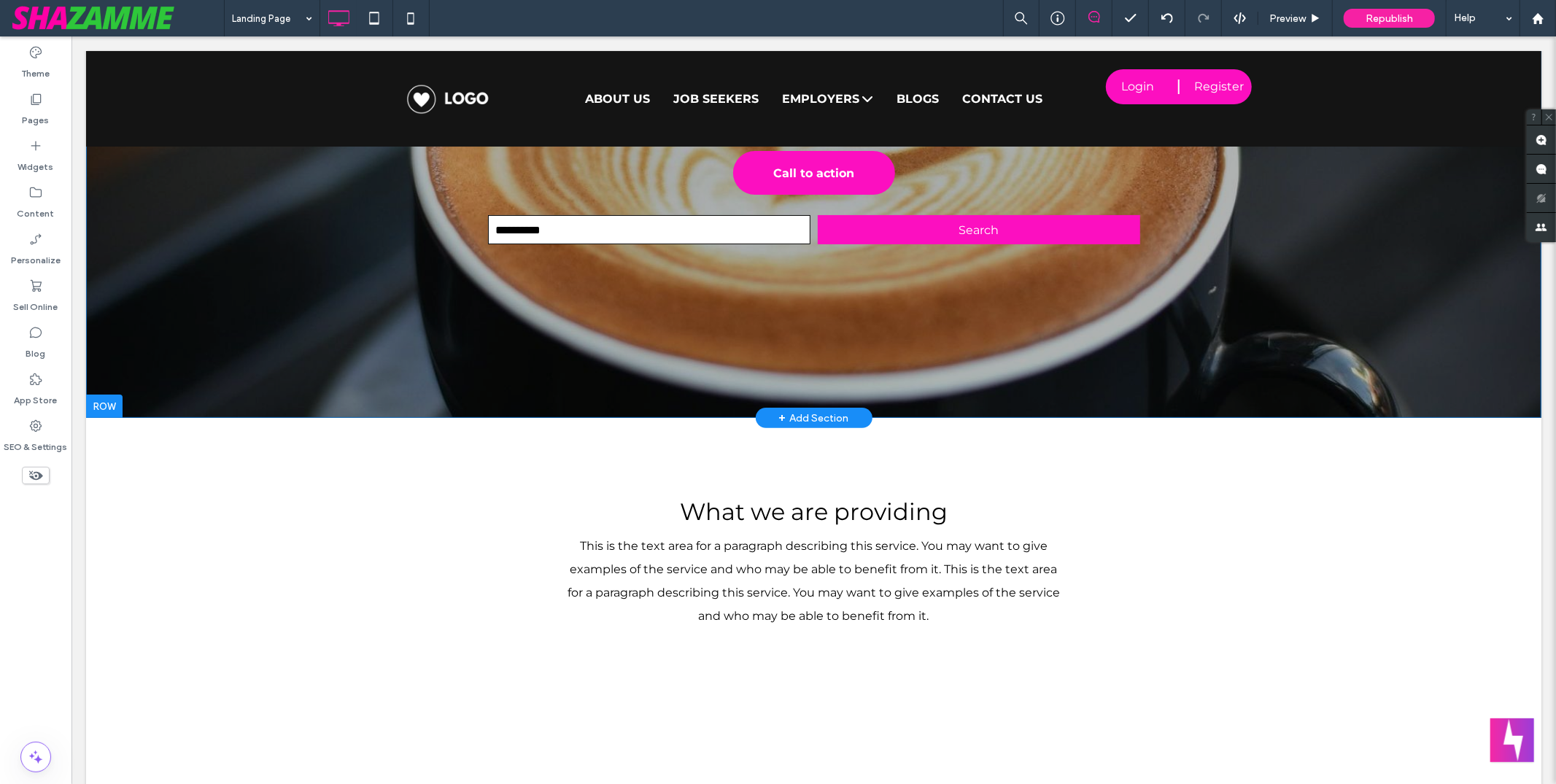
scroll to position [216, 0]
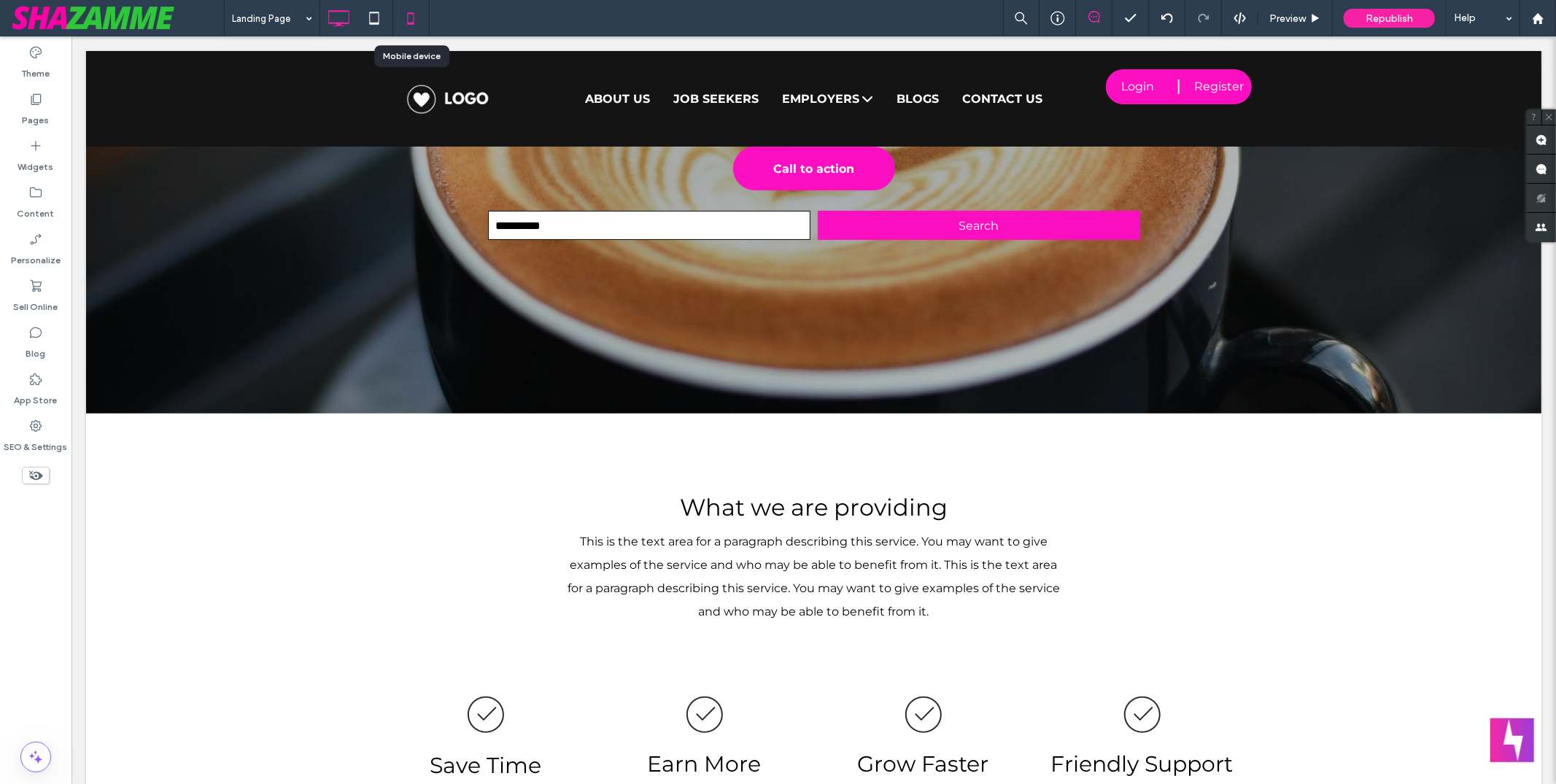
click at [408, 13] on use at bounding box center [410, 19] width 7 height 12
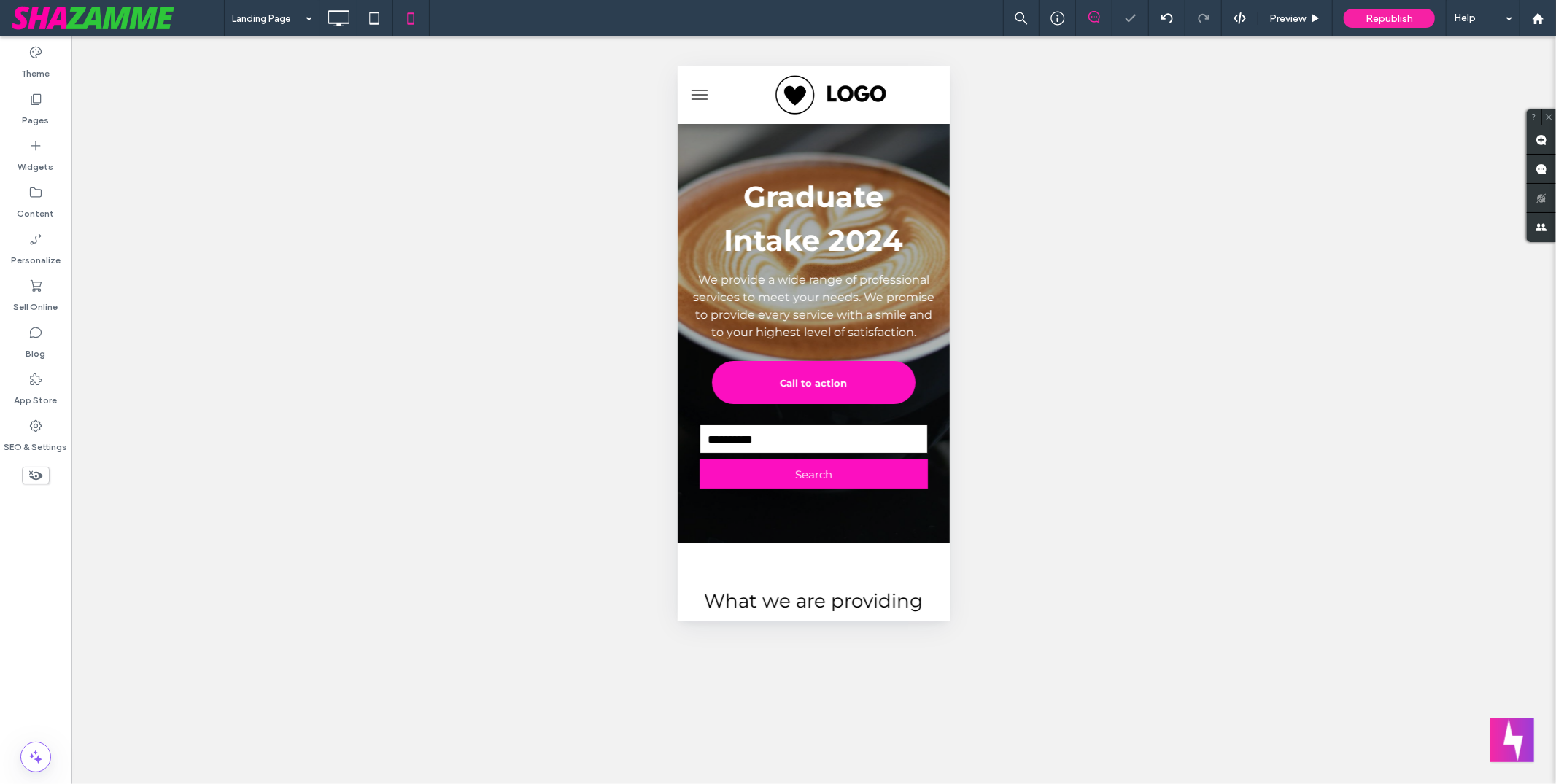
scroll to position [0, 0]
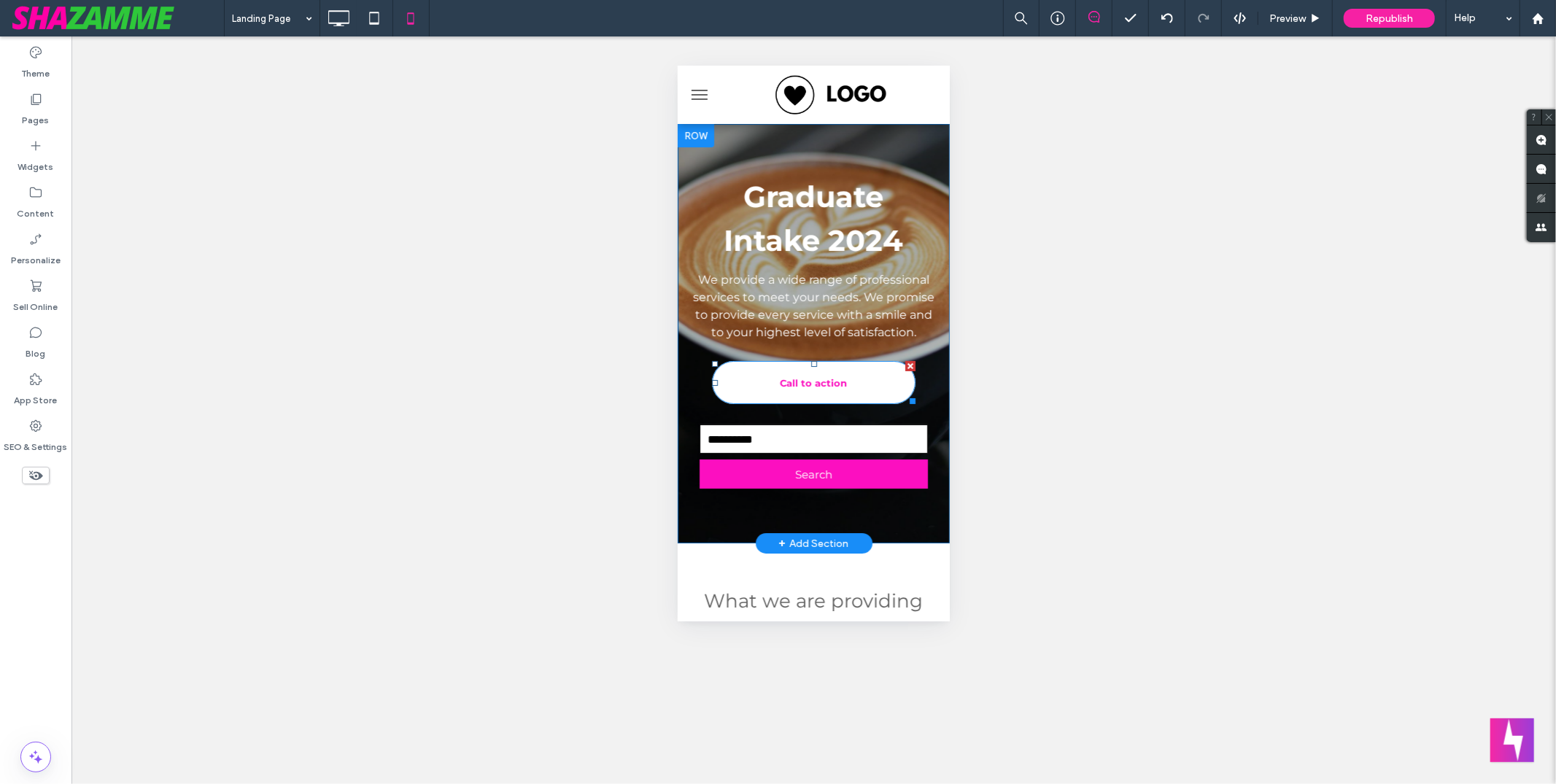
click at [904, 371] on div at bounding box center [910, 366] width 10 height 10
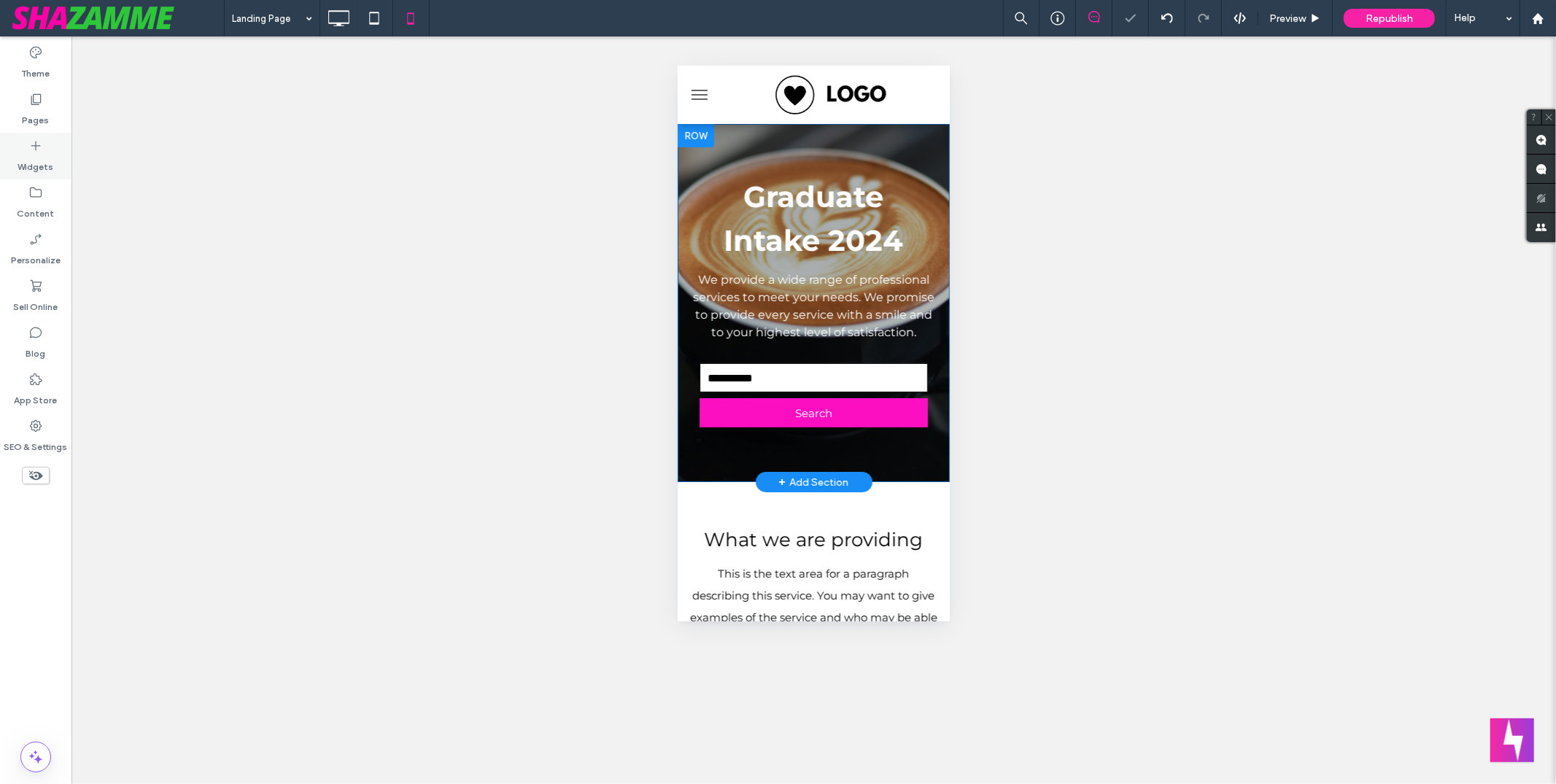
click at [37, 140] on icon at bounding box center [36, 146] width 15 height 15
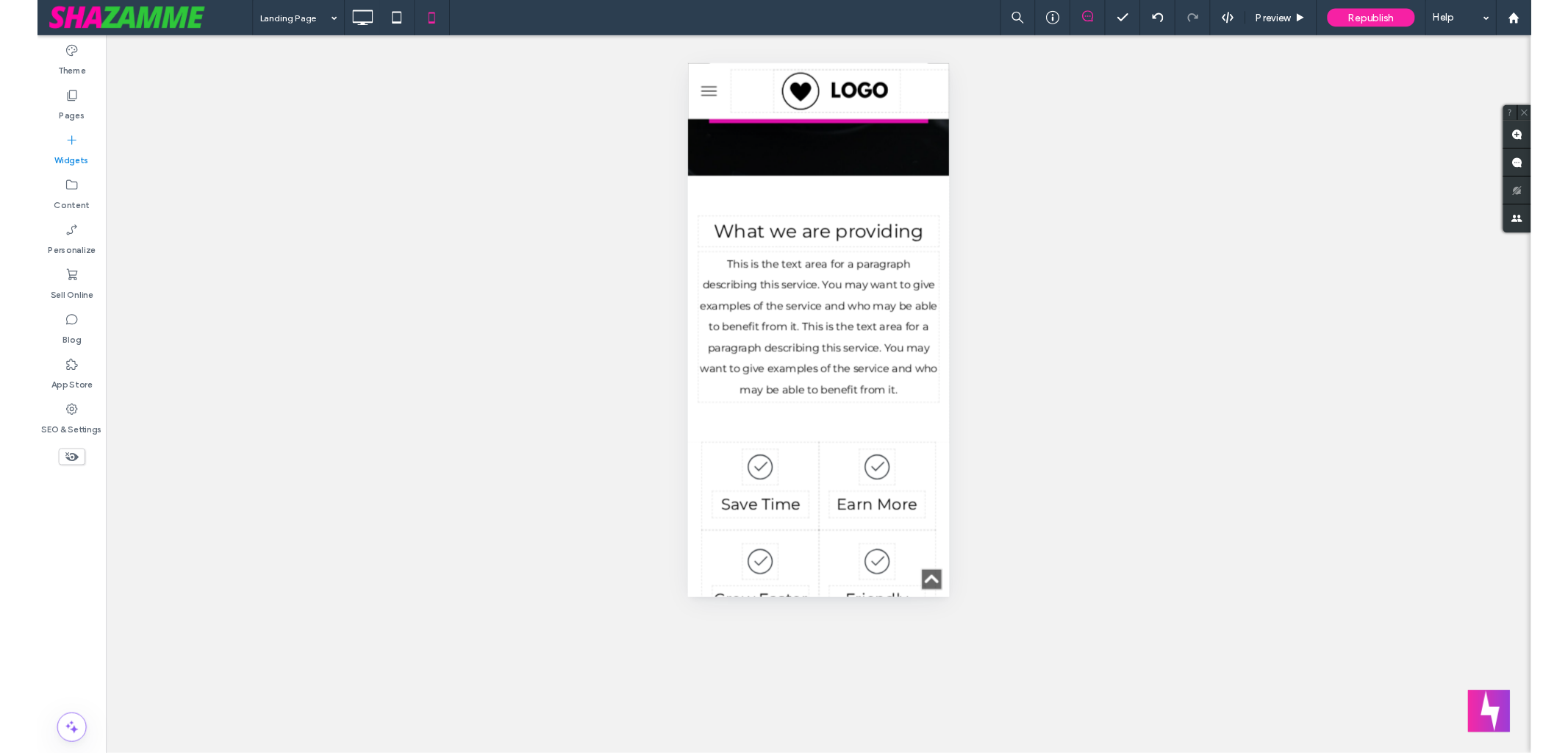
scroll to position [350, 0]
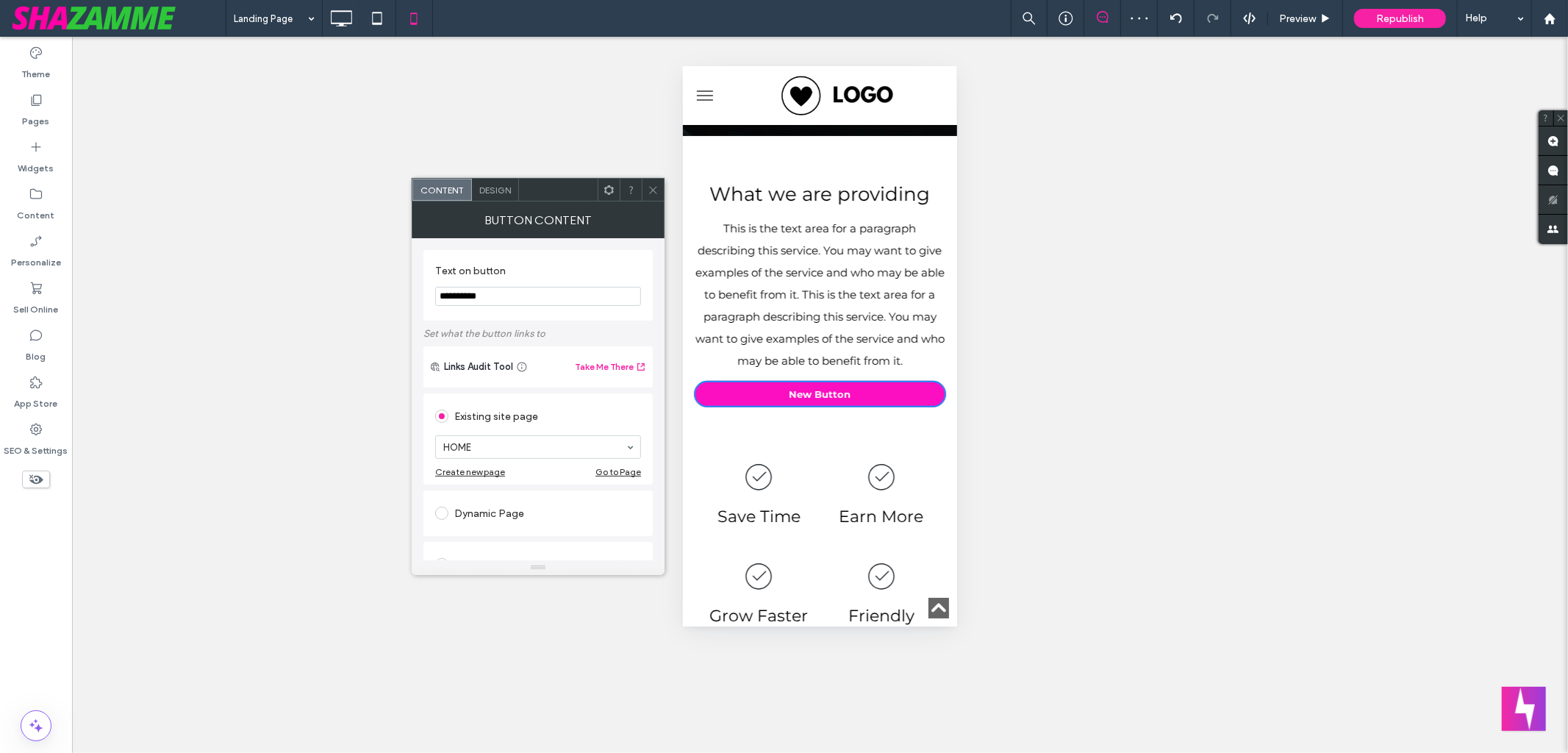
click at [509, 291] on input "**********" at bounding box center [538, 296] width 206 height 19
type input "**********"
click at [658, 185] on icon at bounding box center [653, 190] width 11 height 11
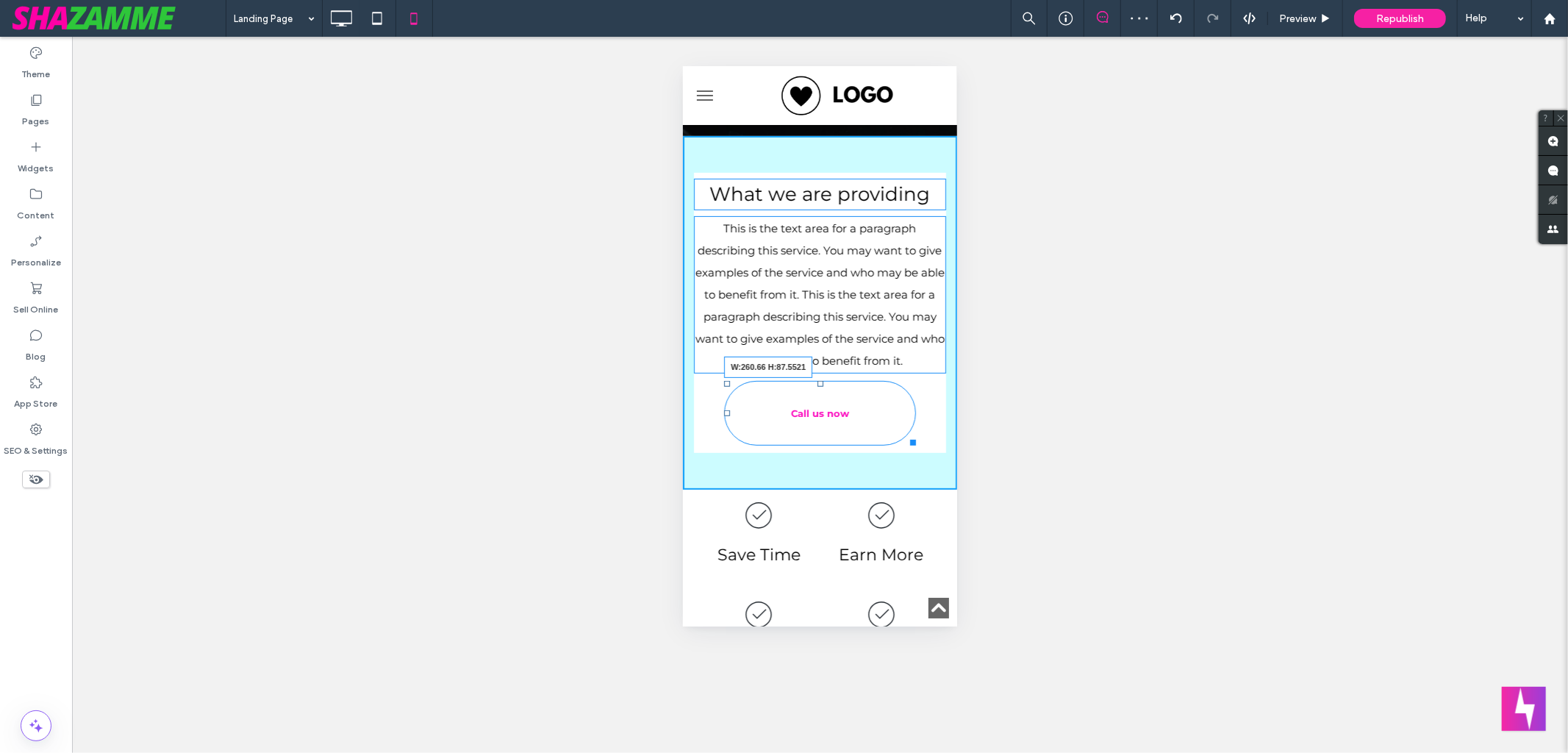
drag, startPoint x: 929, startPoint y: 442, endPoint x: 904, endPoint y: 479, distance: 44.7
click at [904, 445] on div at bounding box center [909, 439] width 11 height 11
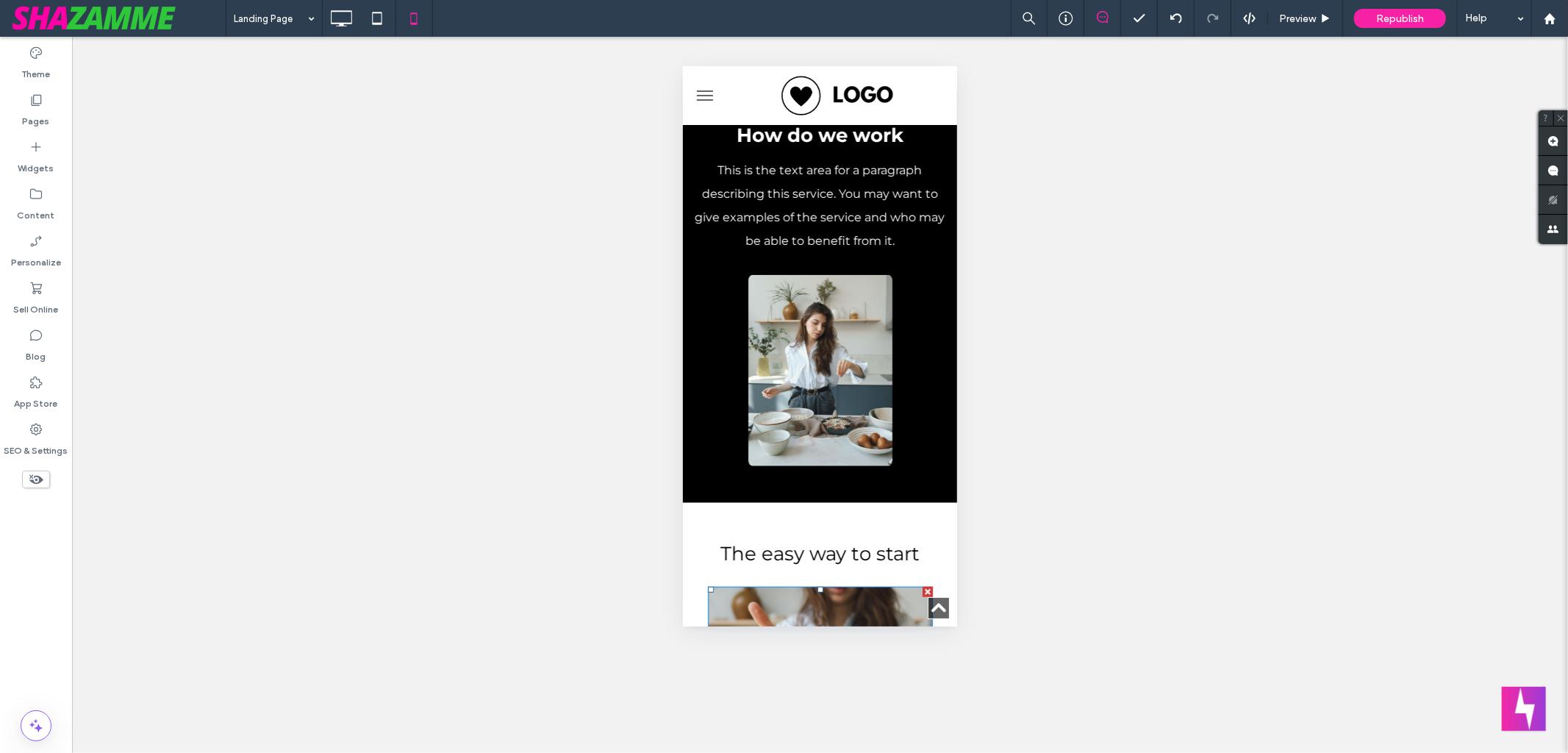
scroll to position [968, 0]
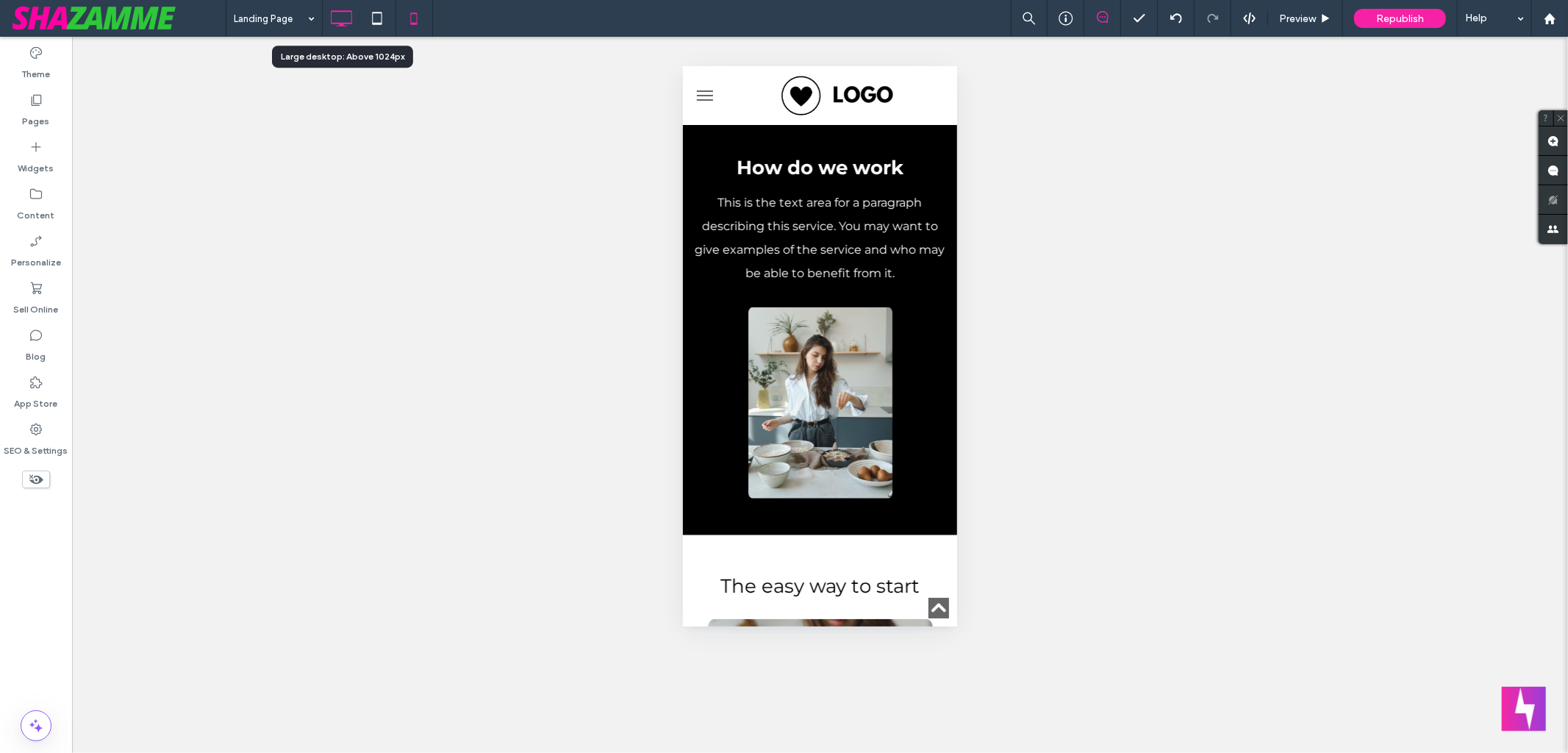
click at [347, 17] on icon at bounding box center [341, 18] width 29 height 29
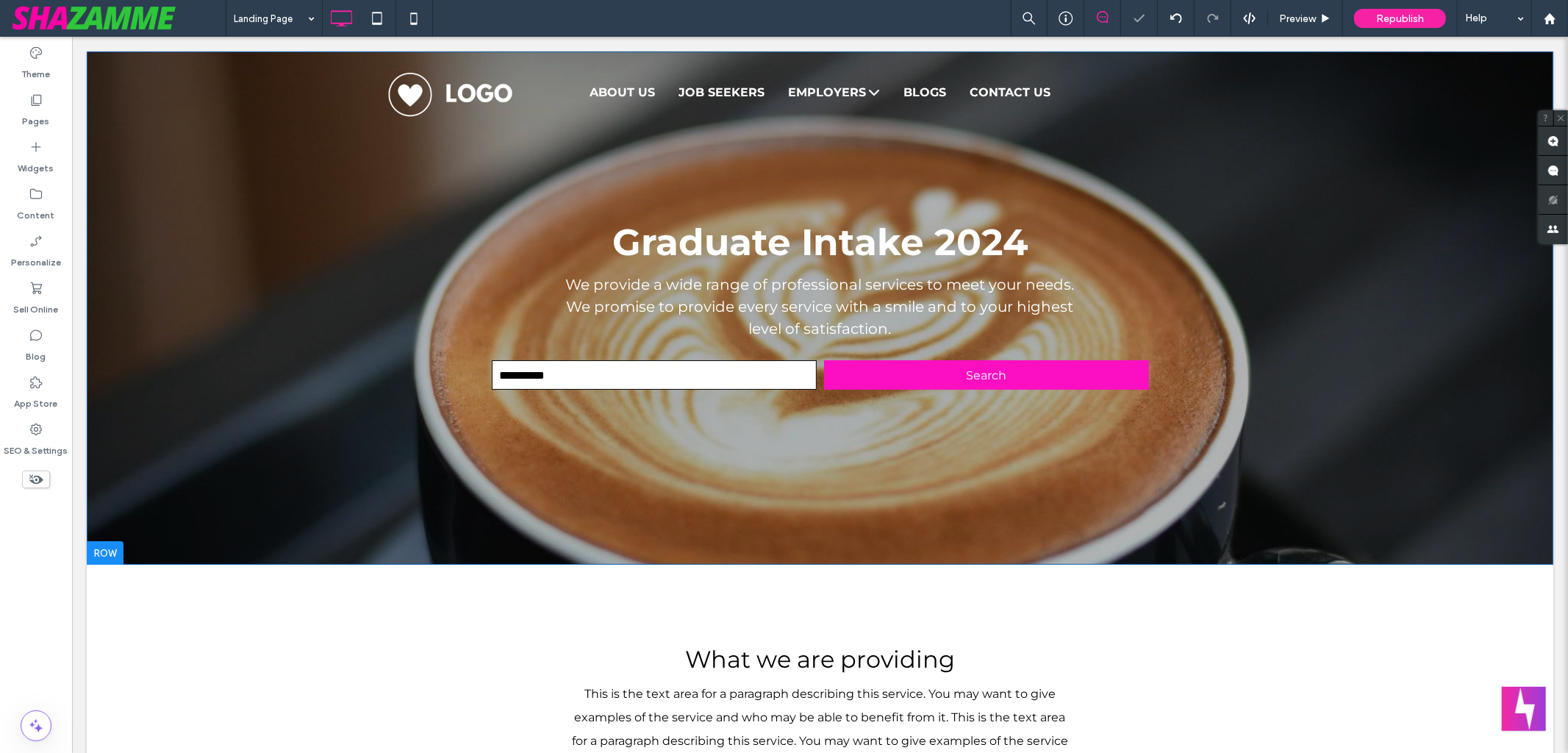
scroll to position [0, 0]
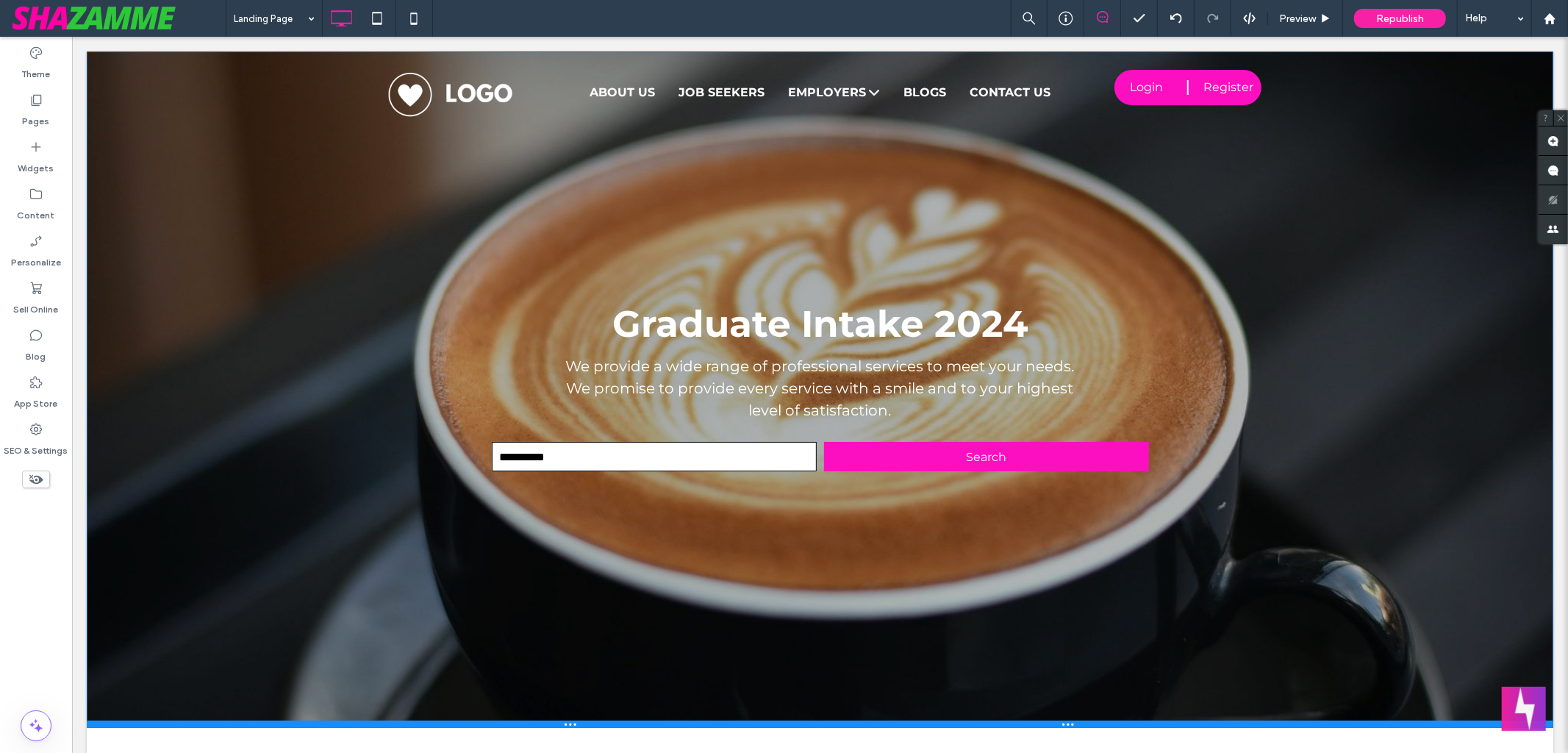
drag, startPoint x: 457, startPoint y: 559, endPoint x: 460, endPoint y: 721, distance: 162.0
click at [460, 721] on div at bounding box center [819, 724] width 1466 height 8
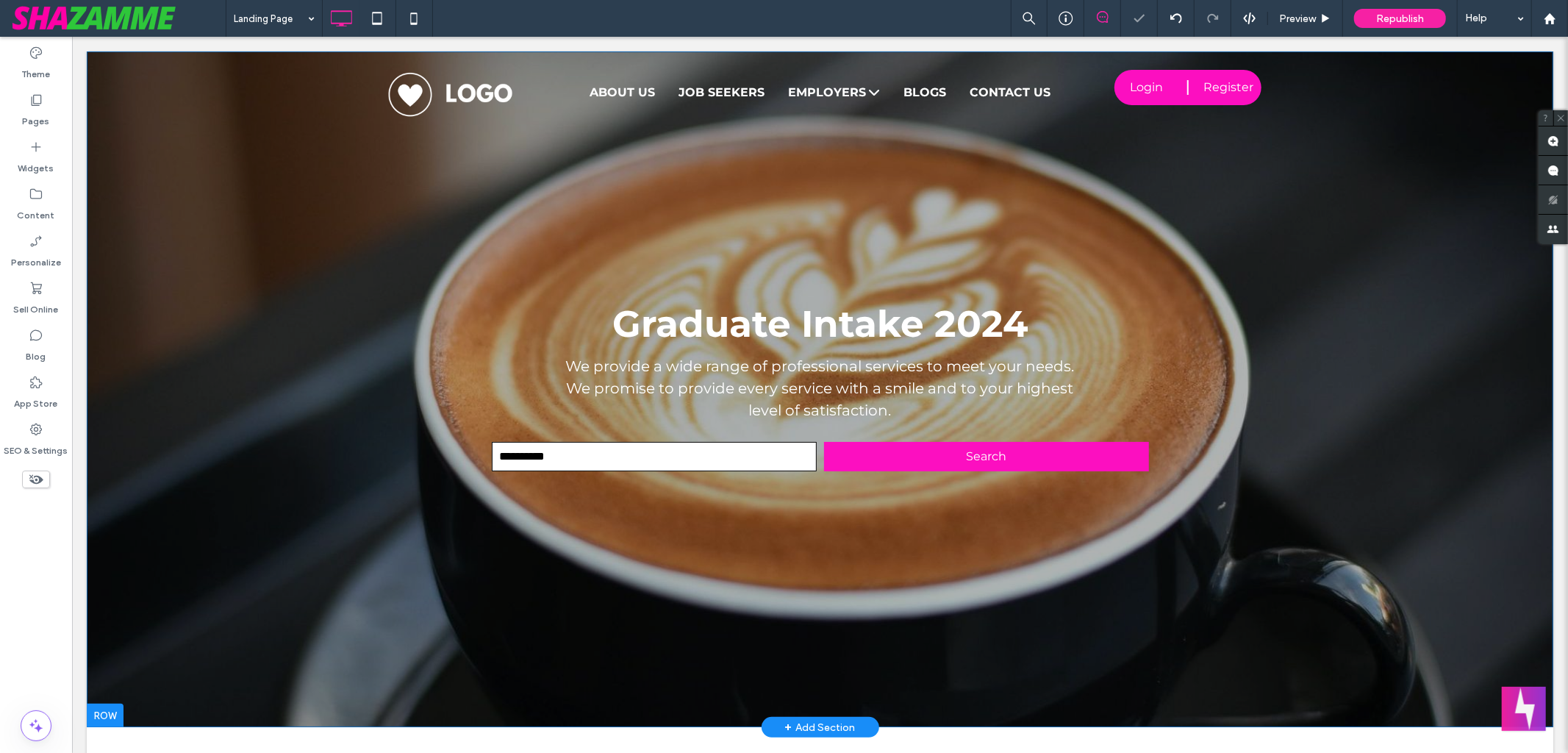
click at [314, 300] on div "Graduate Intake 2024 We provide a wide range of professional services to meet y…" at bounding box center [819, 388] width 1466 height 676
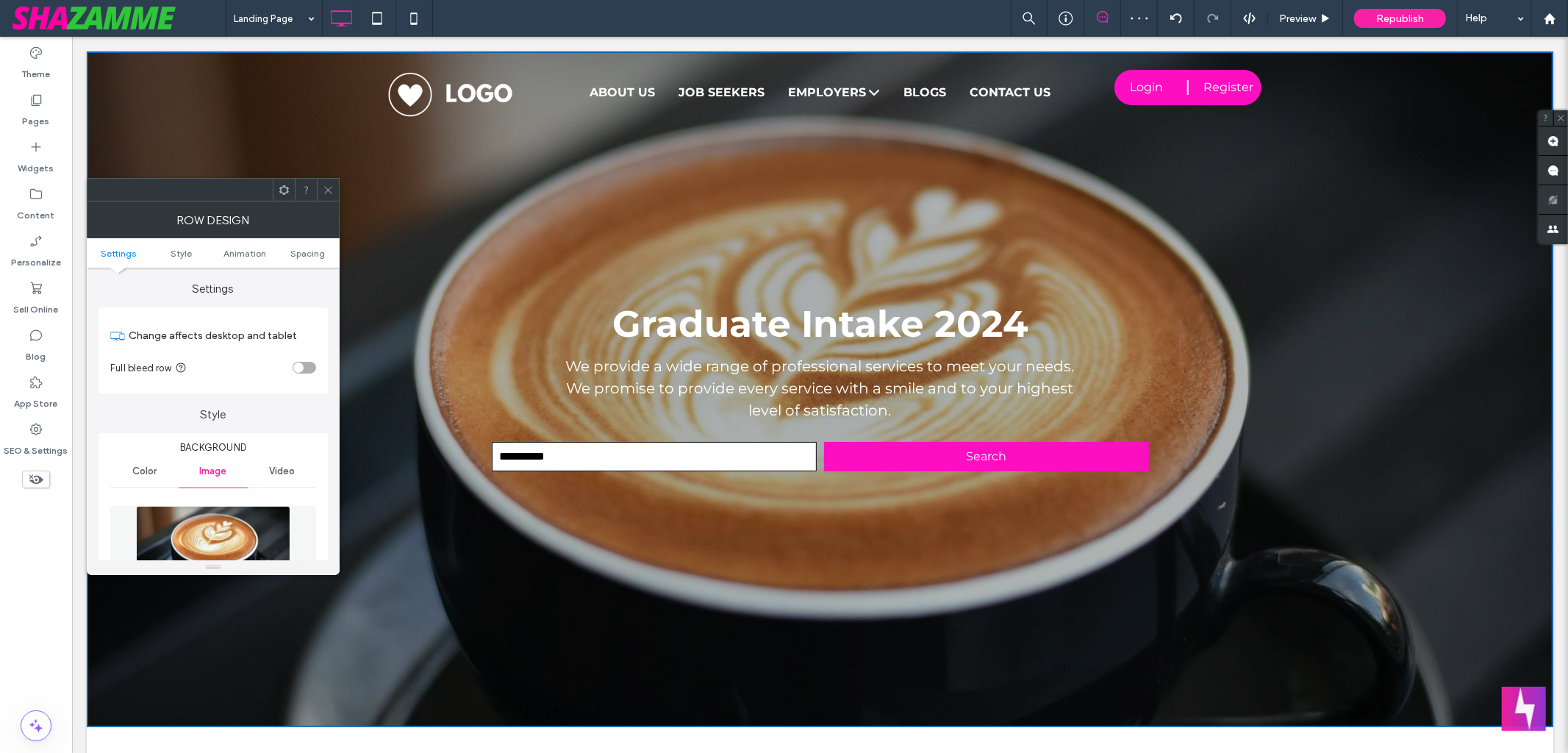
click at [292, 473] on span "Video" at bounding box center [282, 472] width 26 height 12
click at [141, 502] on button "Select video" at bounding box center [156, 503] width 91 height 23
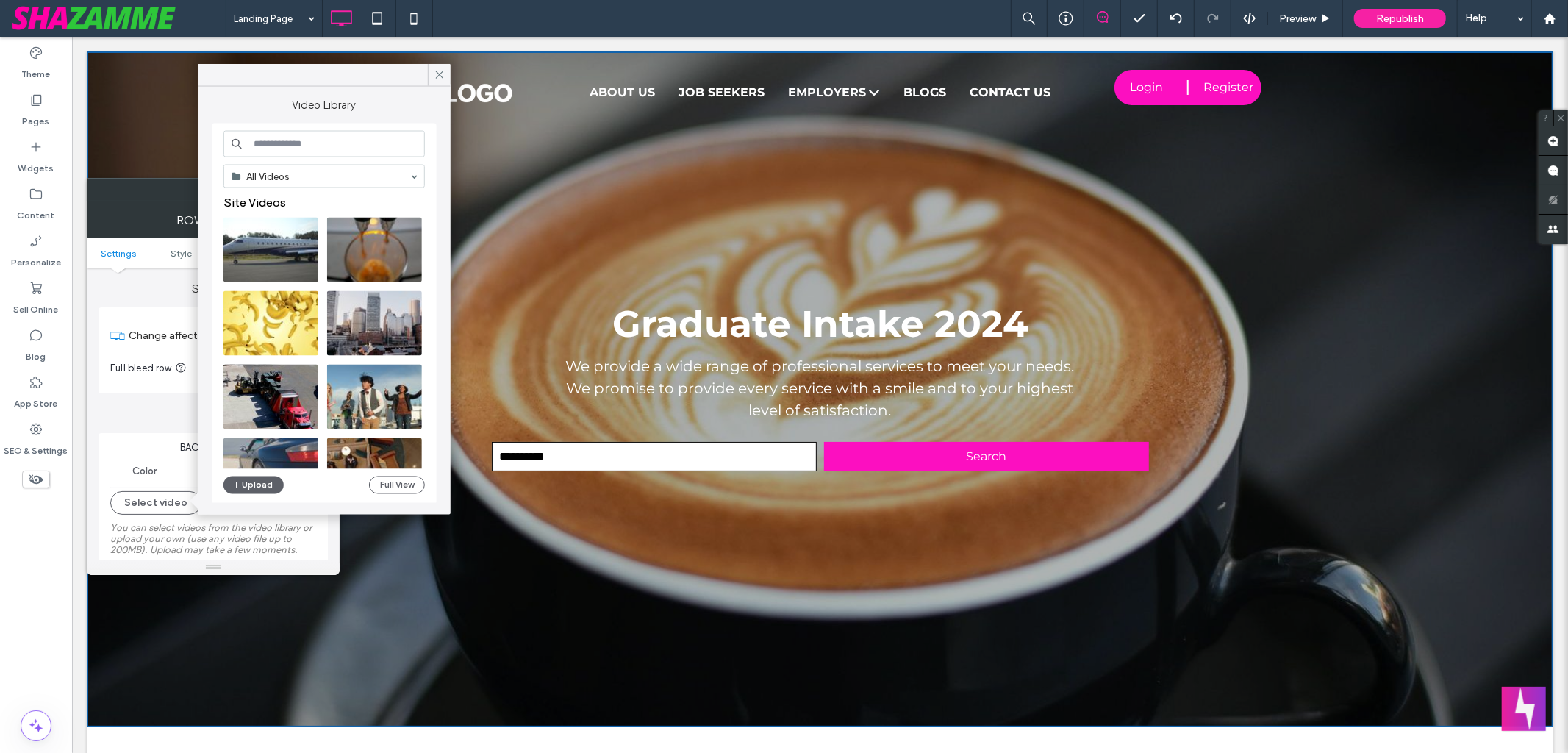
click at [287, 138] on input at bounding box center [324, 144] width 202 height 26
type input "****"
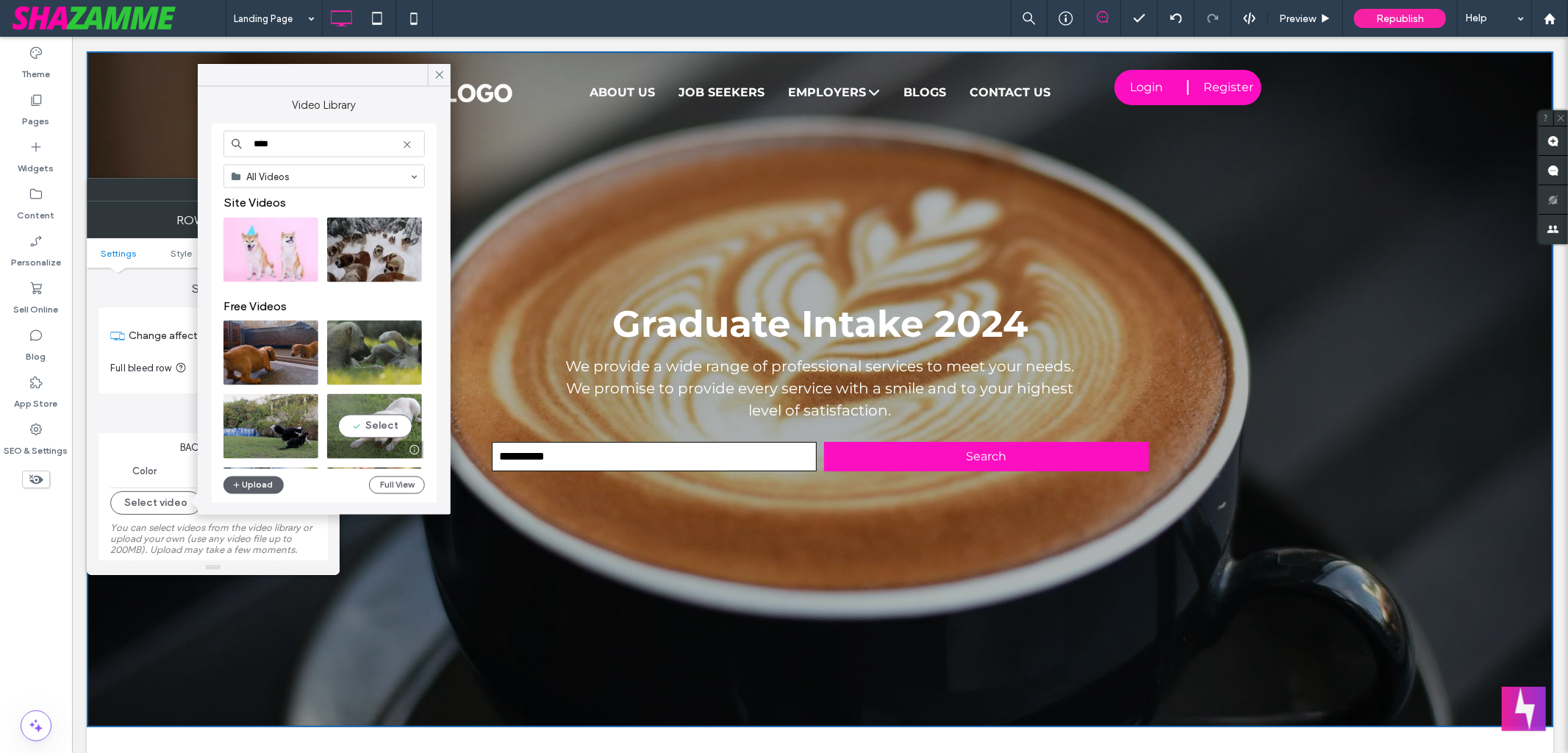
click at [381, 427] on video at bounding box center [375, 427] width 95 height 65
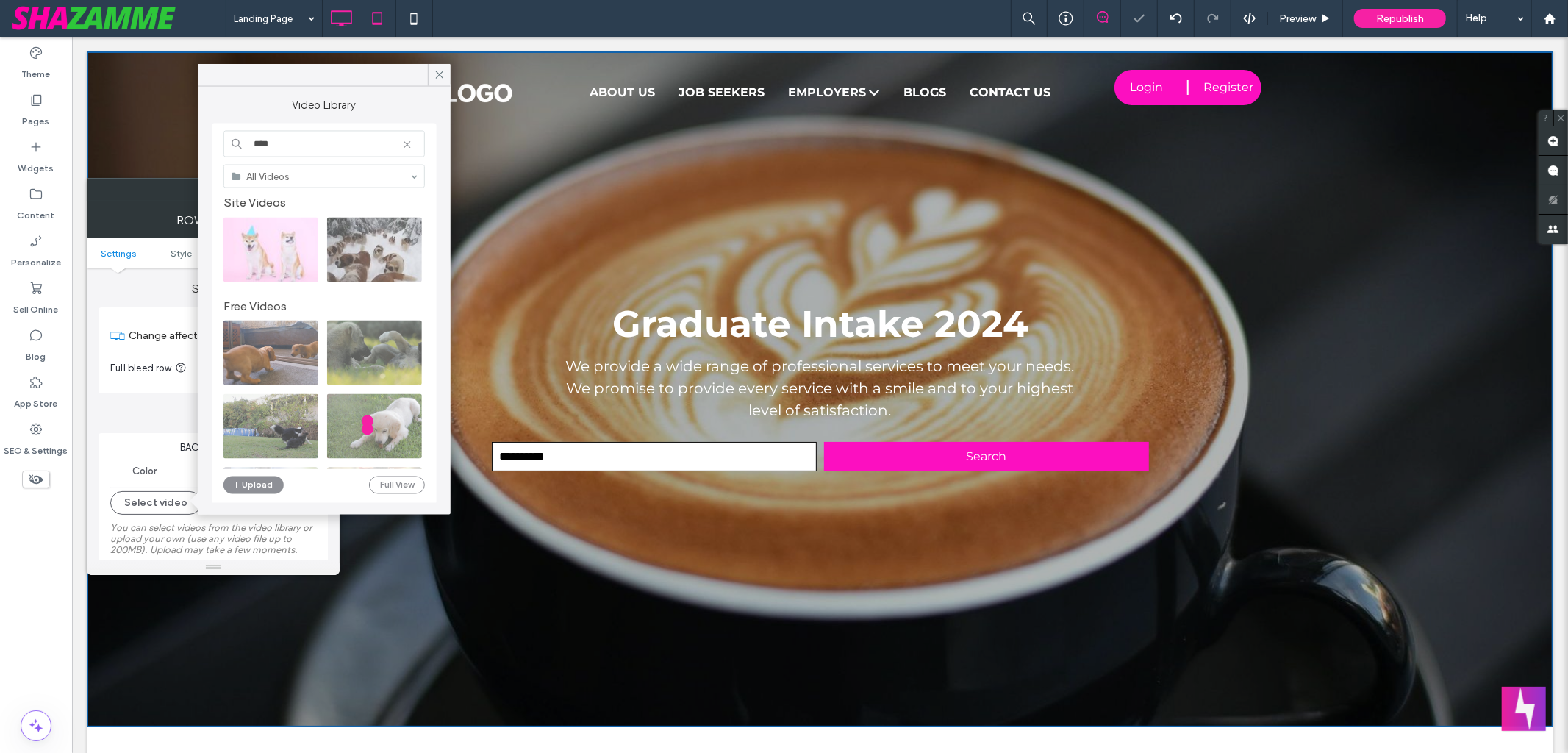
type input "**********"
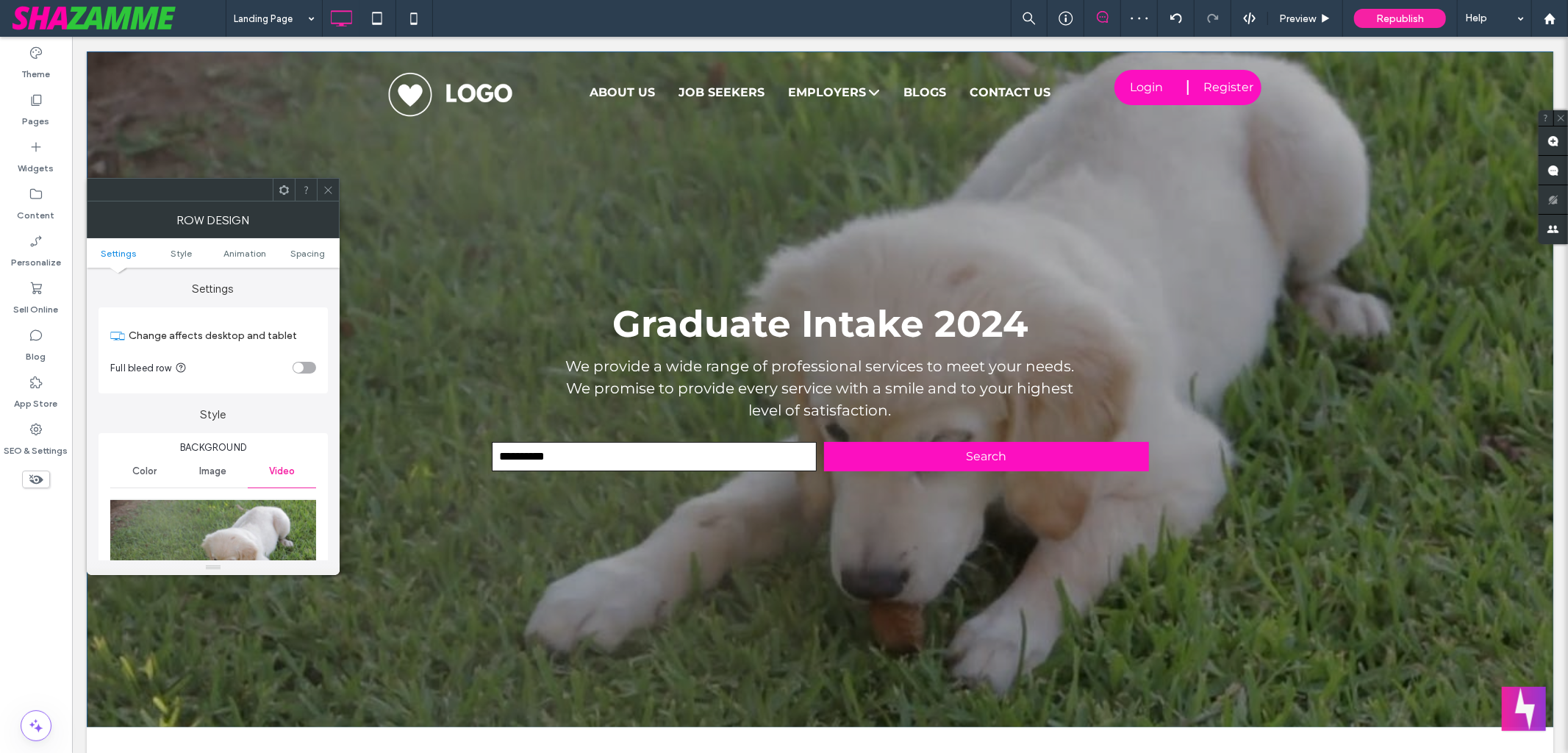
click at [334, 186] on div at bounding box center [327, 190] width 22 height 22
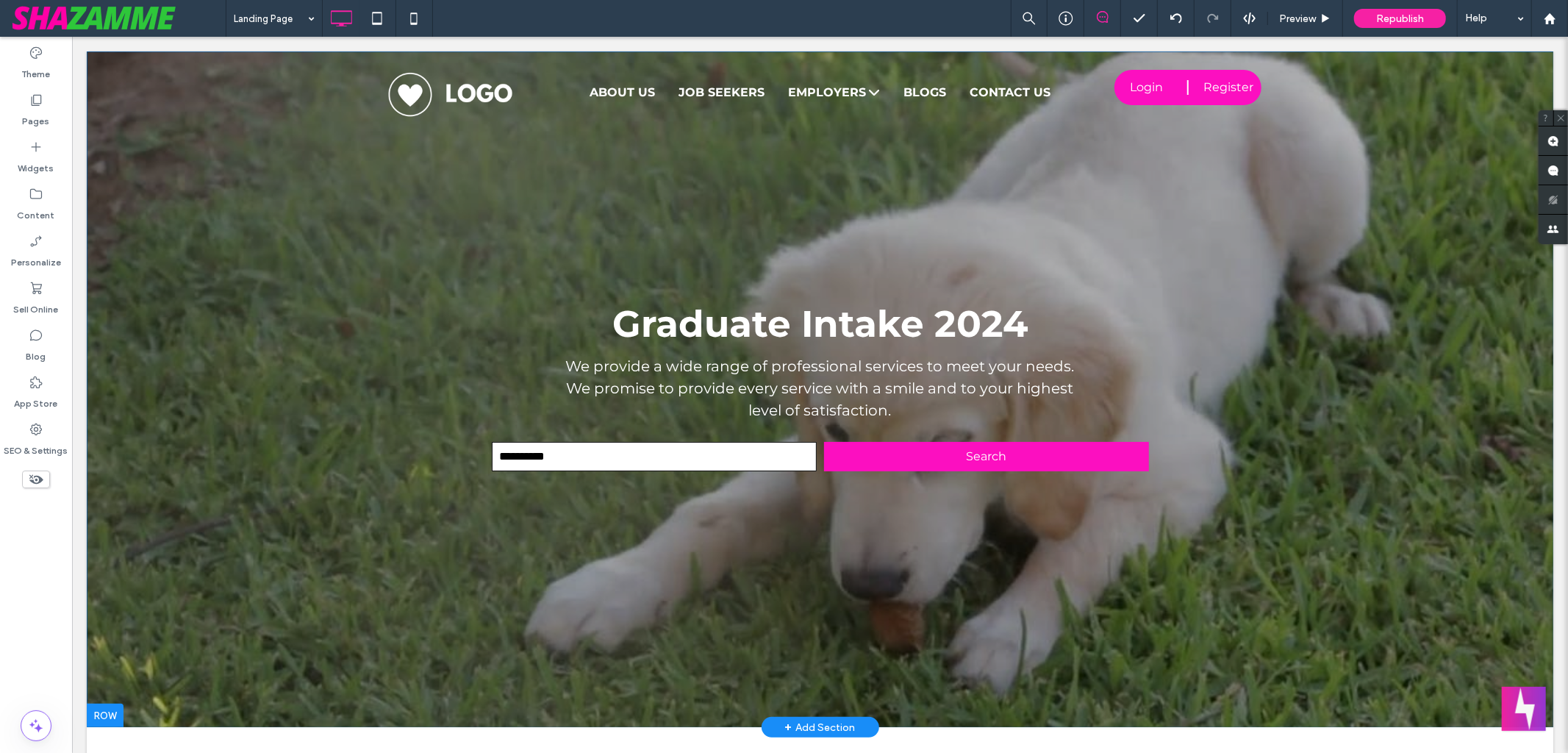
click at [314, 314] on div at bounding box center [819, 388] width 1466 height 676
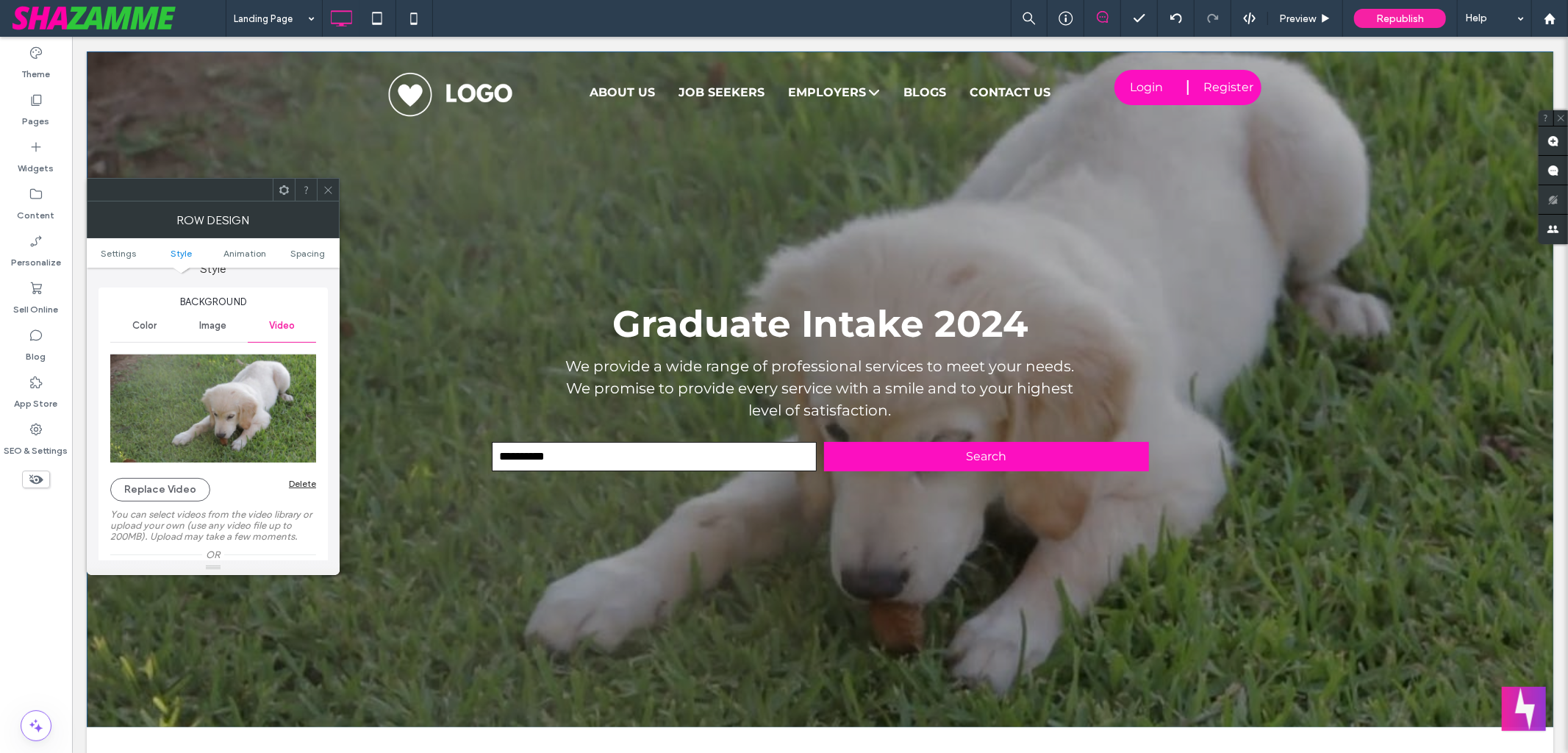
scroll to position [148, 0]
click at [184, 492] on button "Replace Video" at bounding box center [160, 487] width 100 height 23
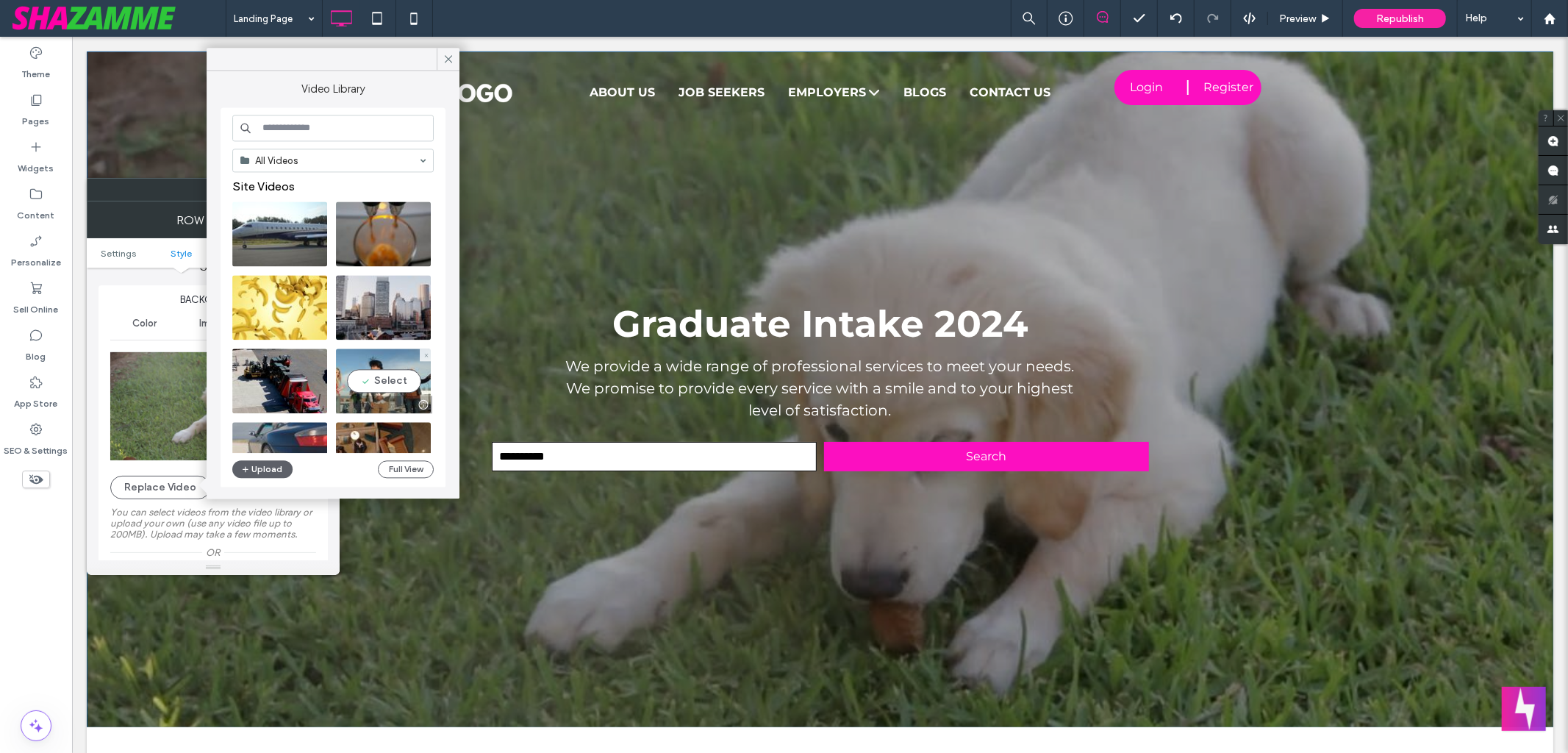
click at [388, 380] on video at bounding box center [384, 381] width 95 height 65
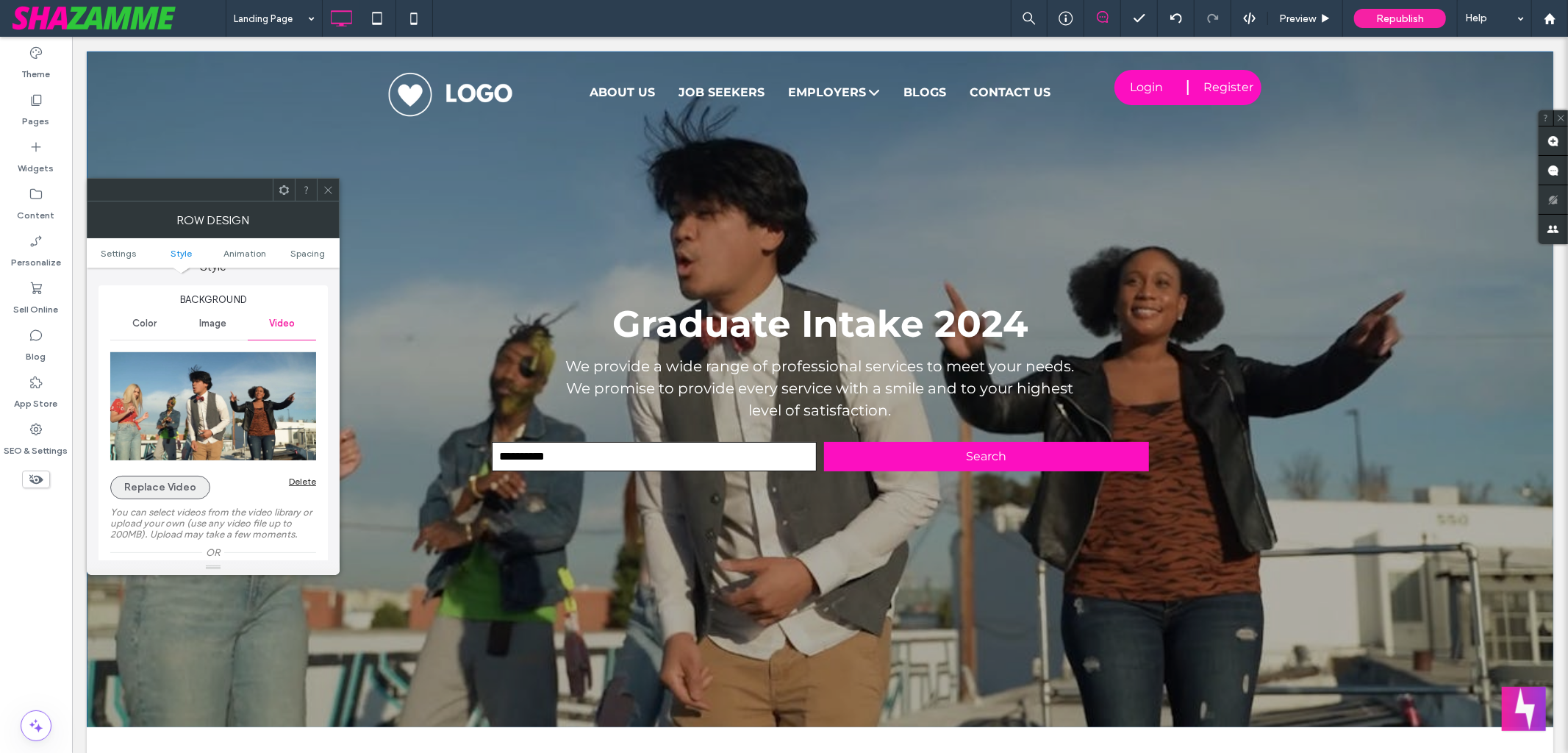
click at [171, 490] on button "Replace Video" at bounding box center [160, 487] width 100 height 23
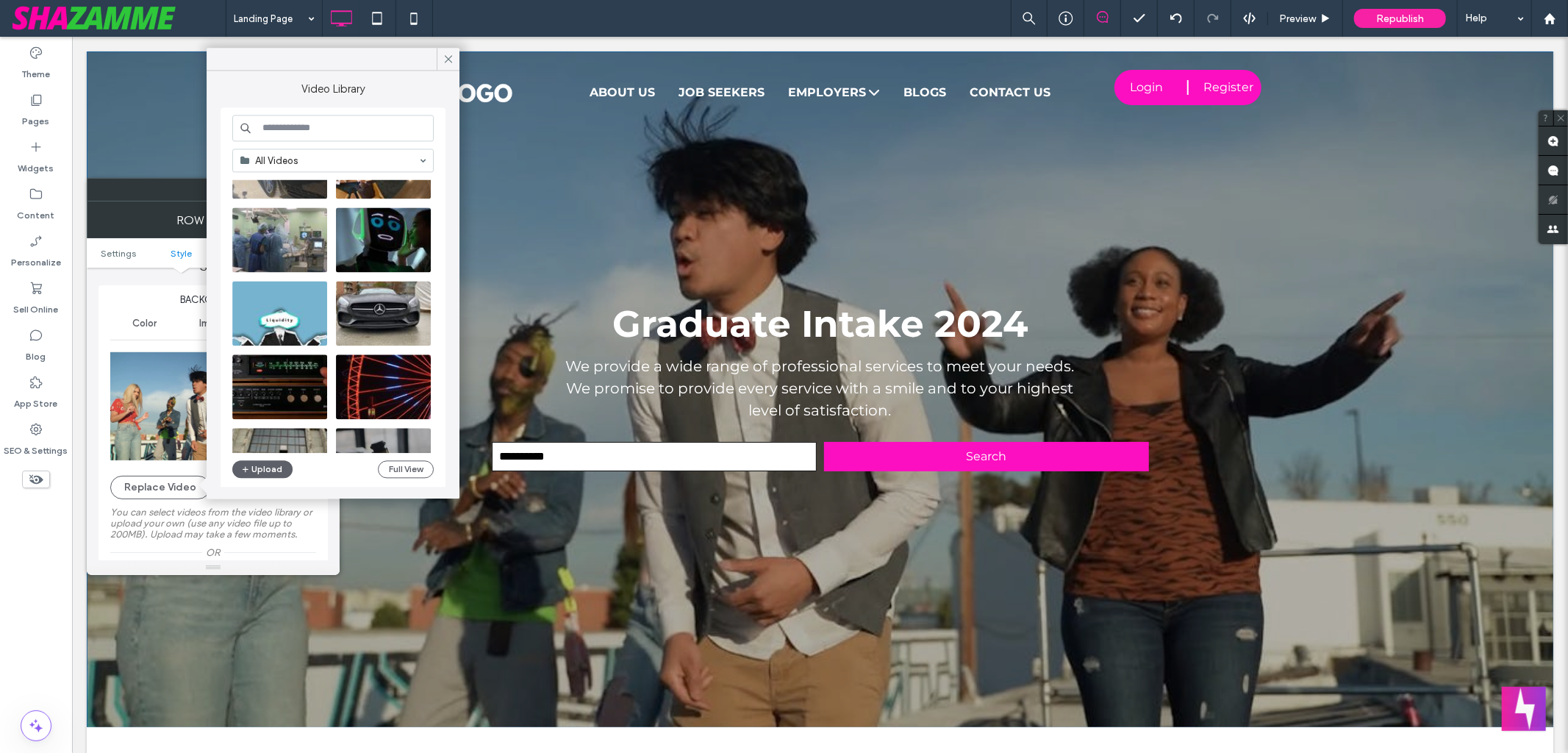
scroll to position [332, 0]
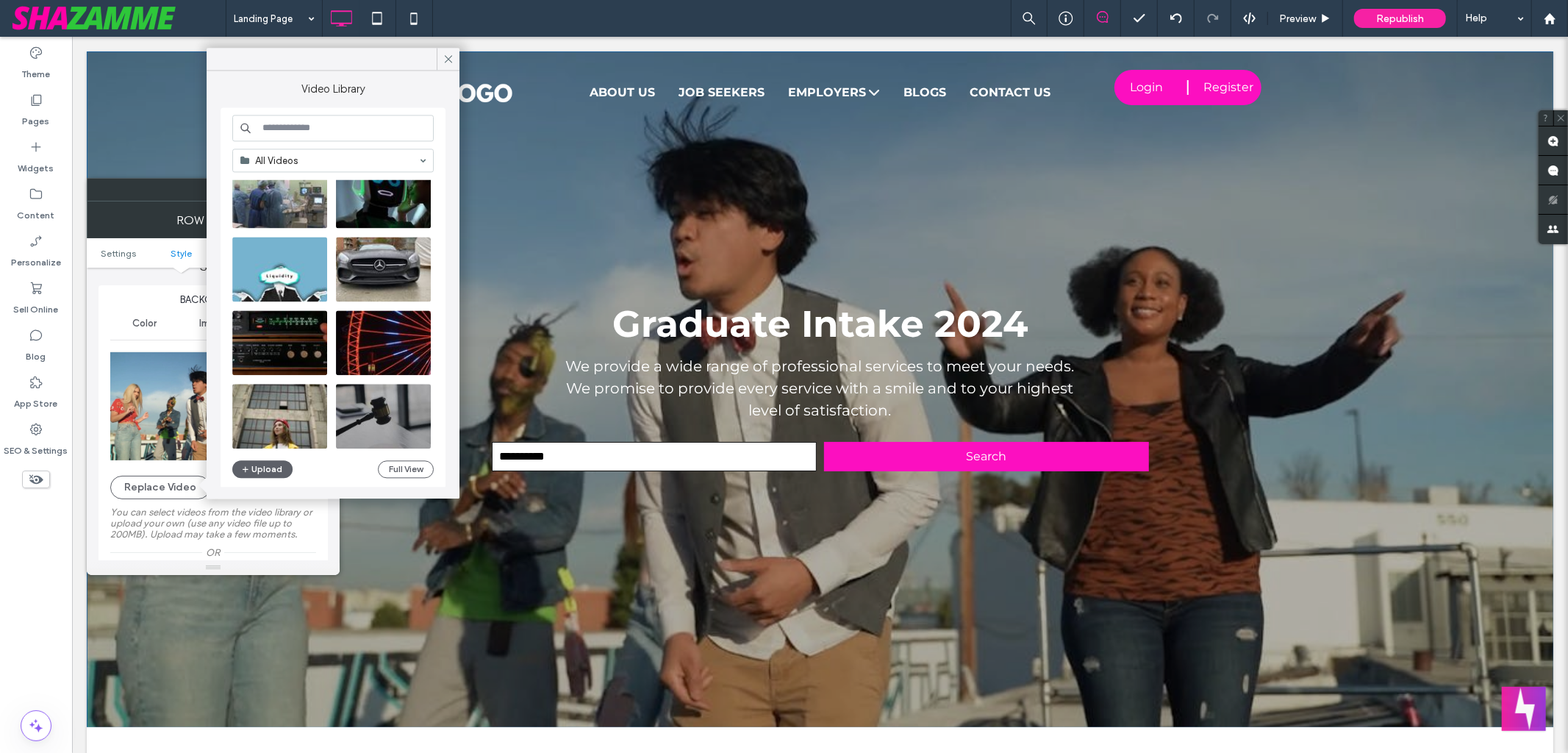
click at [311, 129] on input at bounding box center [333, 128] width 202 height 26
type input "*******"
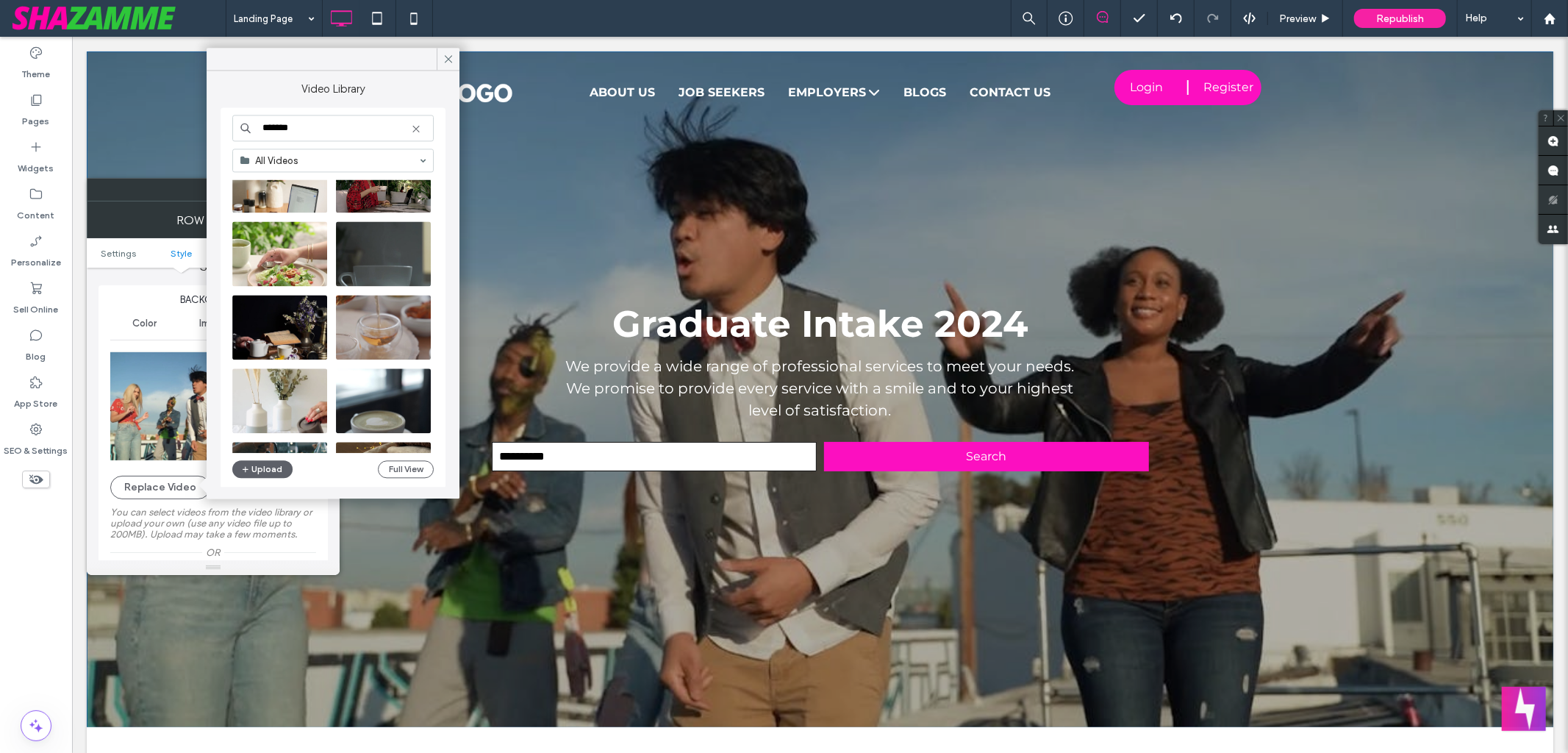
scroll to position [569, 0]
click at [378, 325] on video at bounding box center [384, 326] width 95 height 65
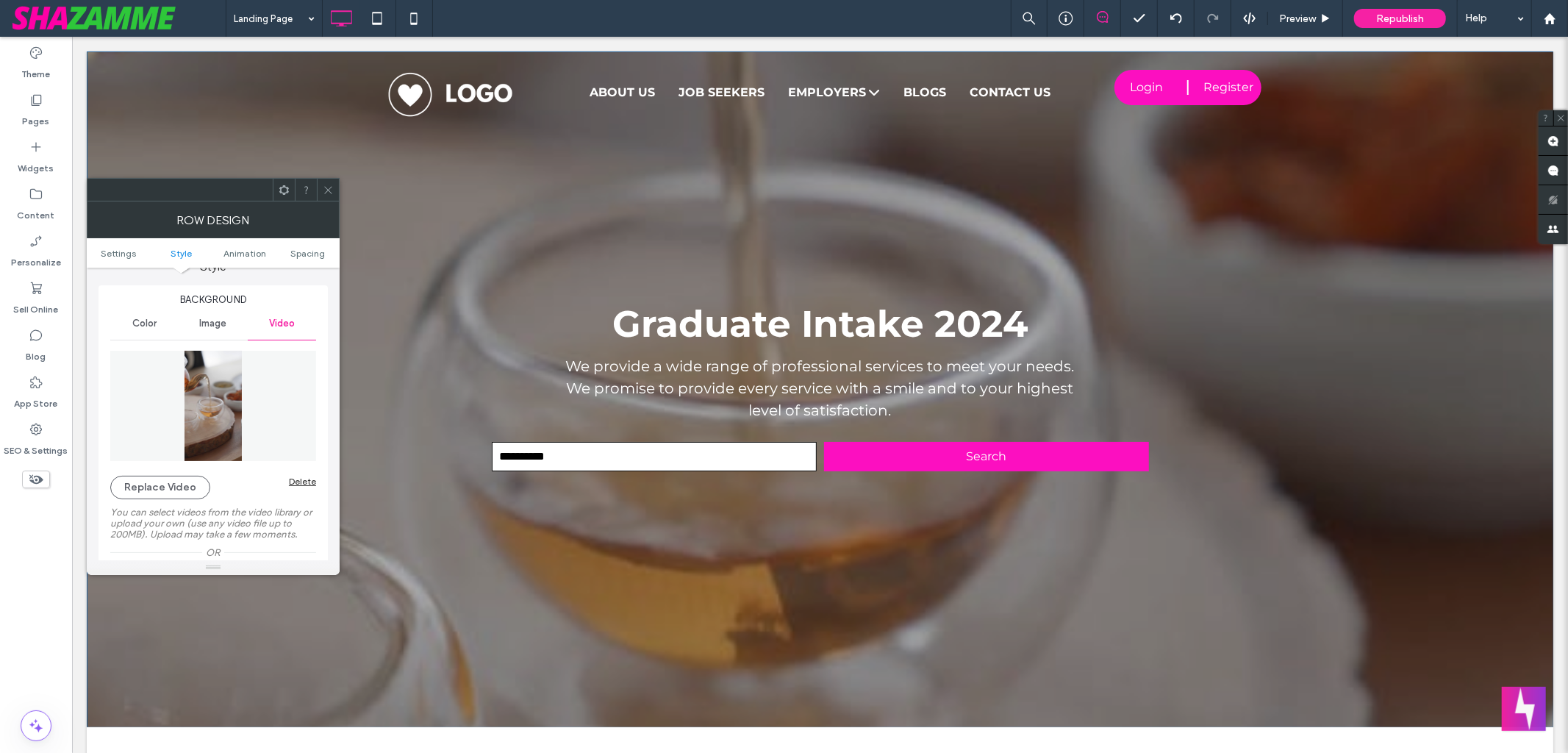
click at [333, 190] on icon at bounding box center [328, 190] width 11 height 11
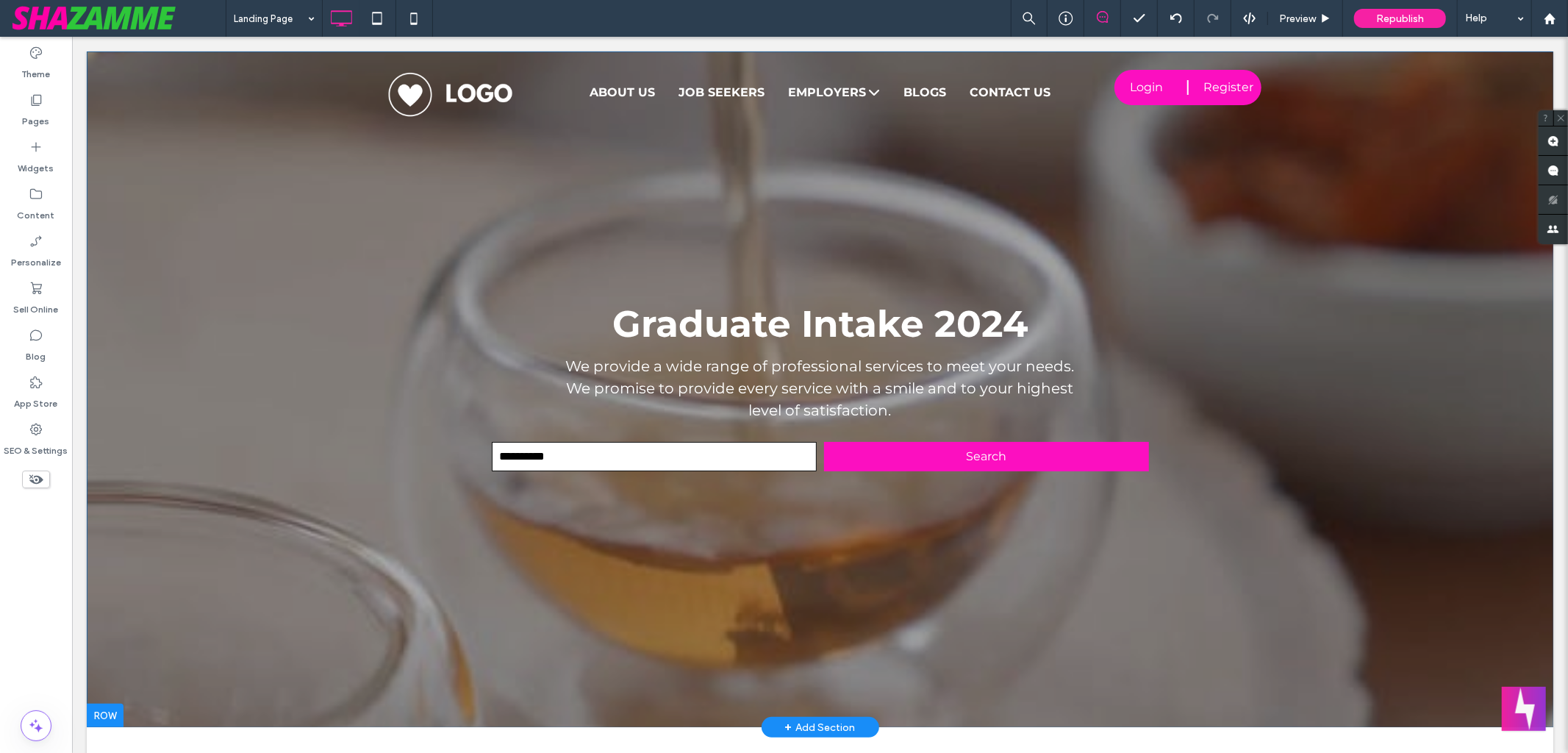
click at [303, 205] on div at bounding box center [819, 388] width 1466 height 676
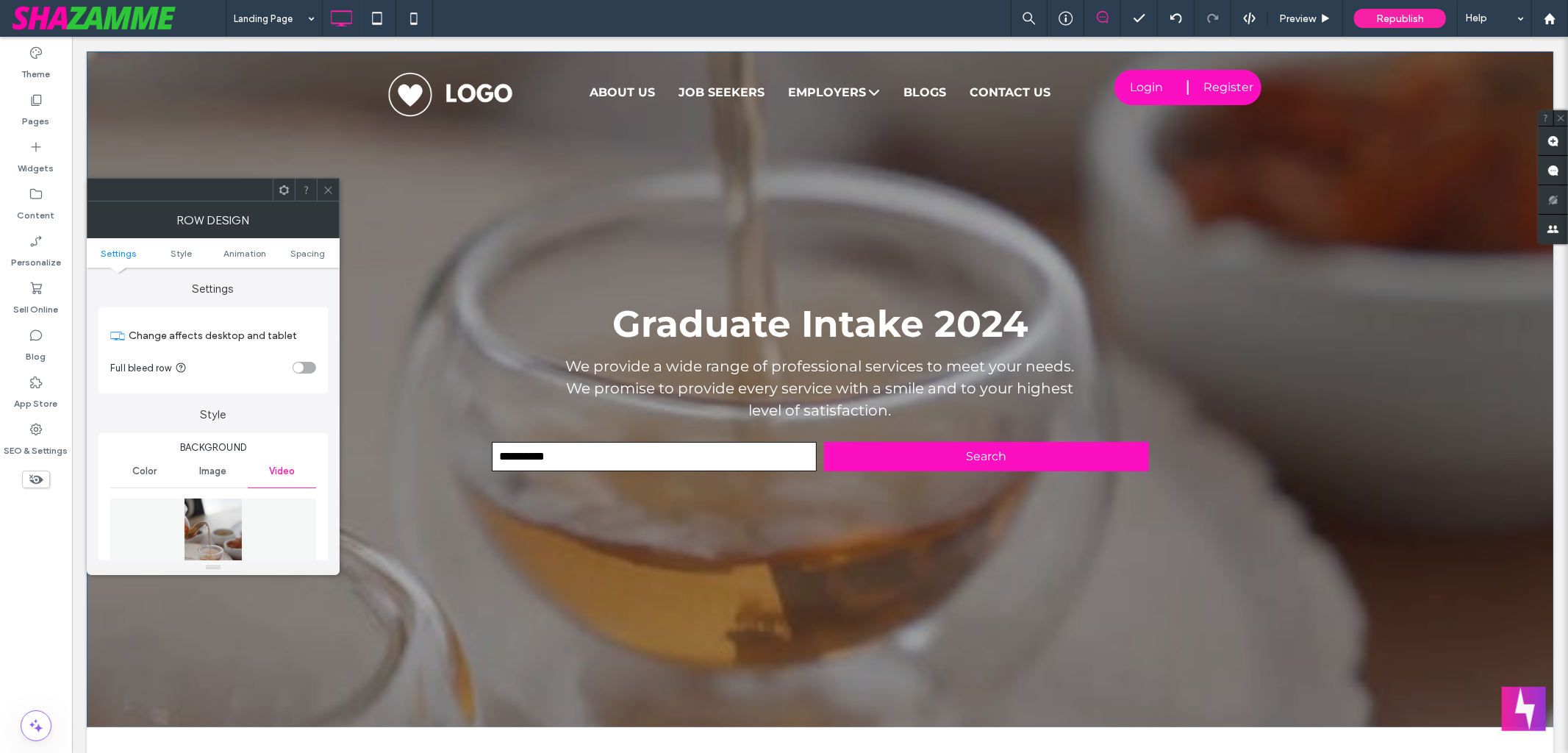
click at [213, 470] on span "Image" at bounding box center [213, 472] width 27 height 12
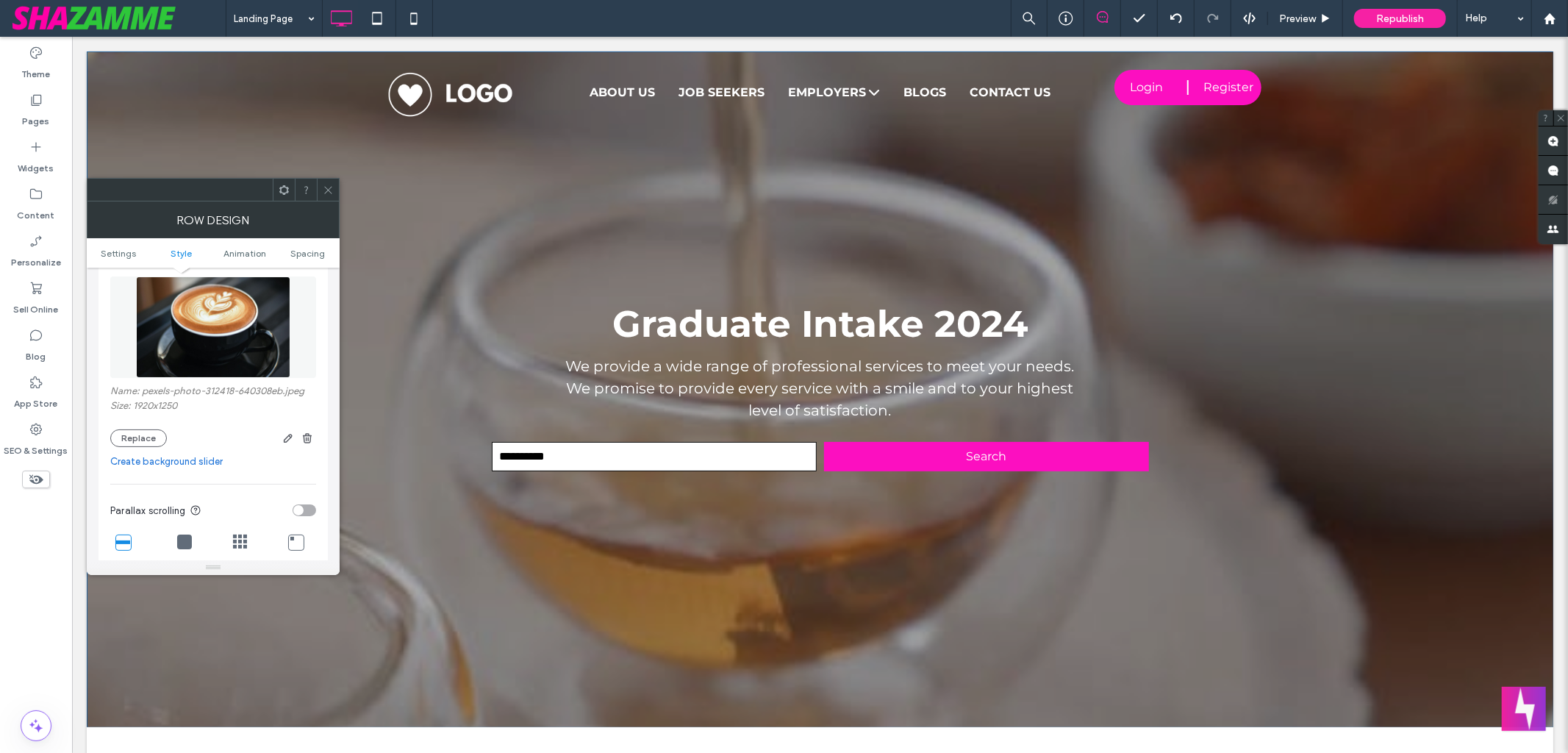
scroll to position [232, 0]
click at [330, 194] on icon at bounding box center [328, 190] width 11 height 11
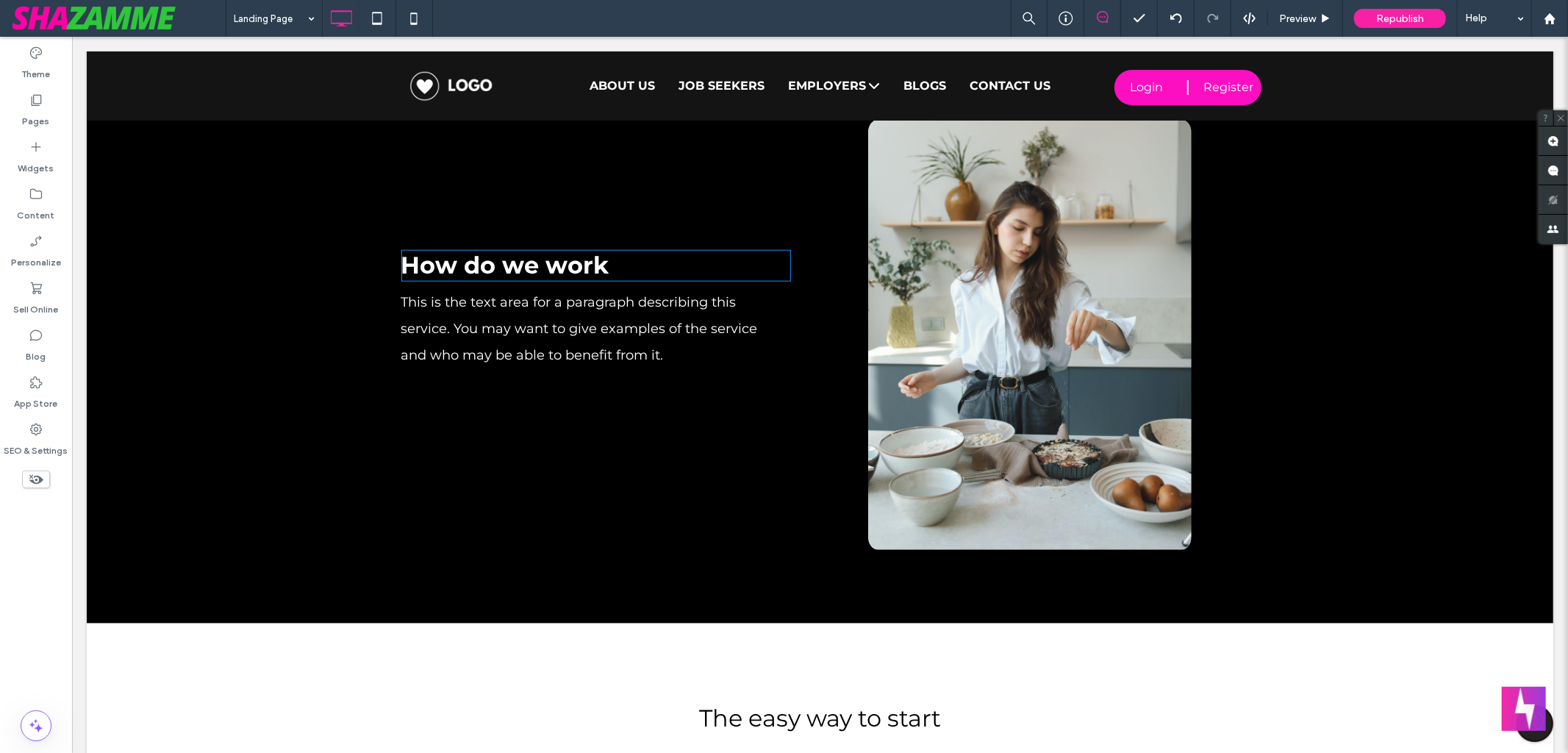
scroll to position [1175, 0]
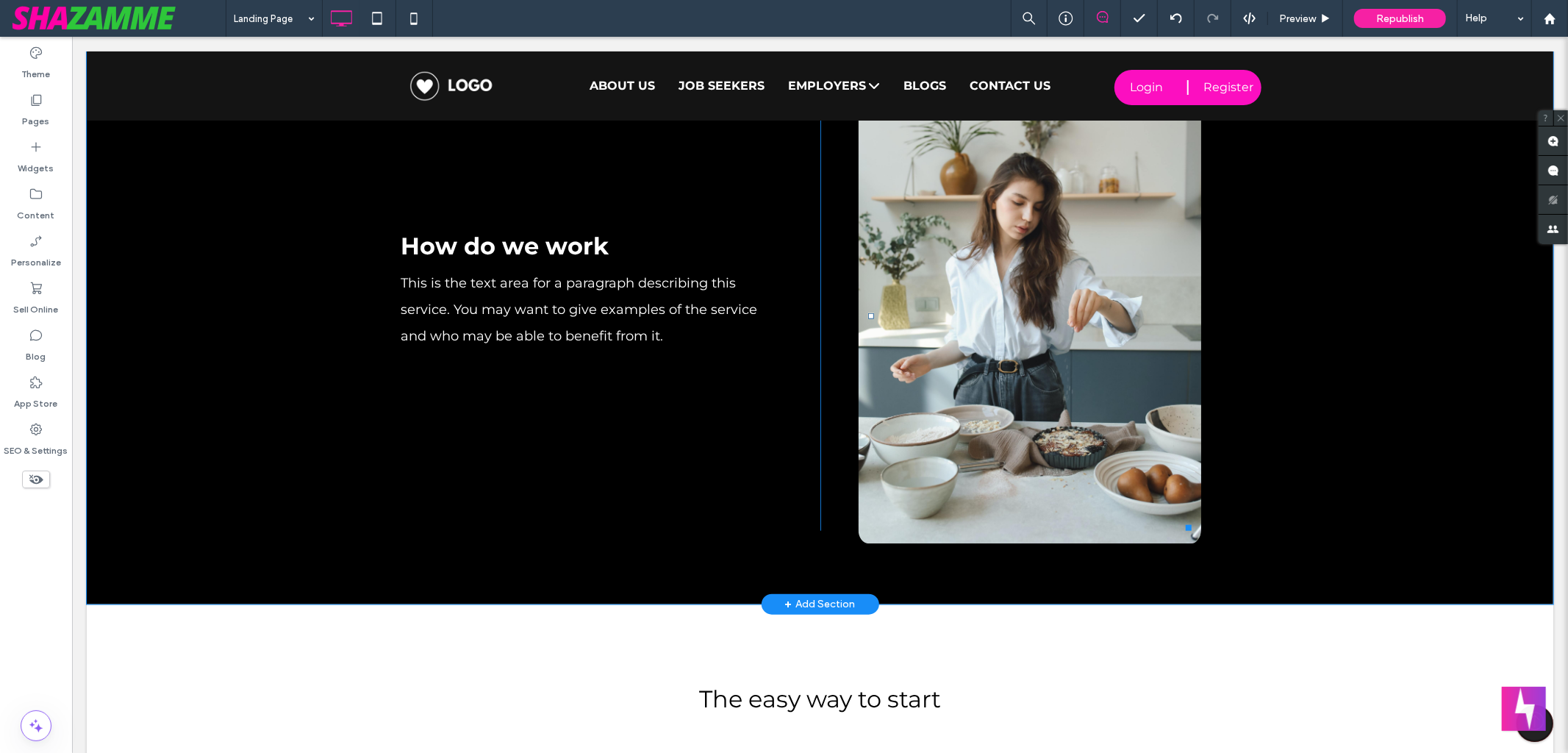
click at [1072, 291] on img at bounding box center [1029, 315] width 343 height 456
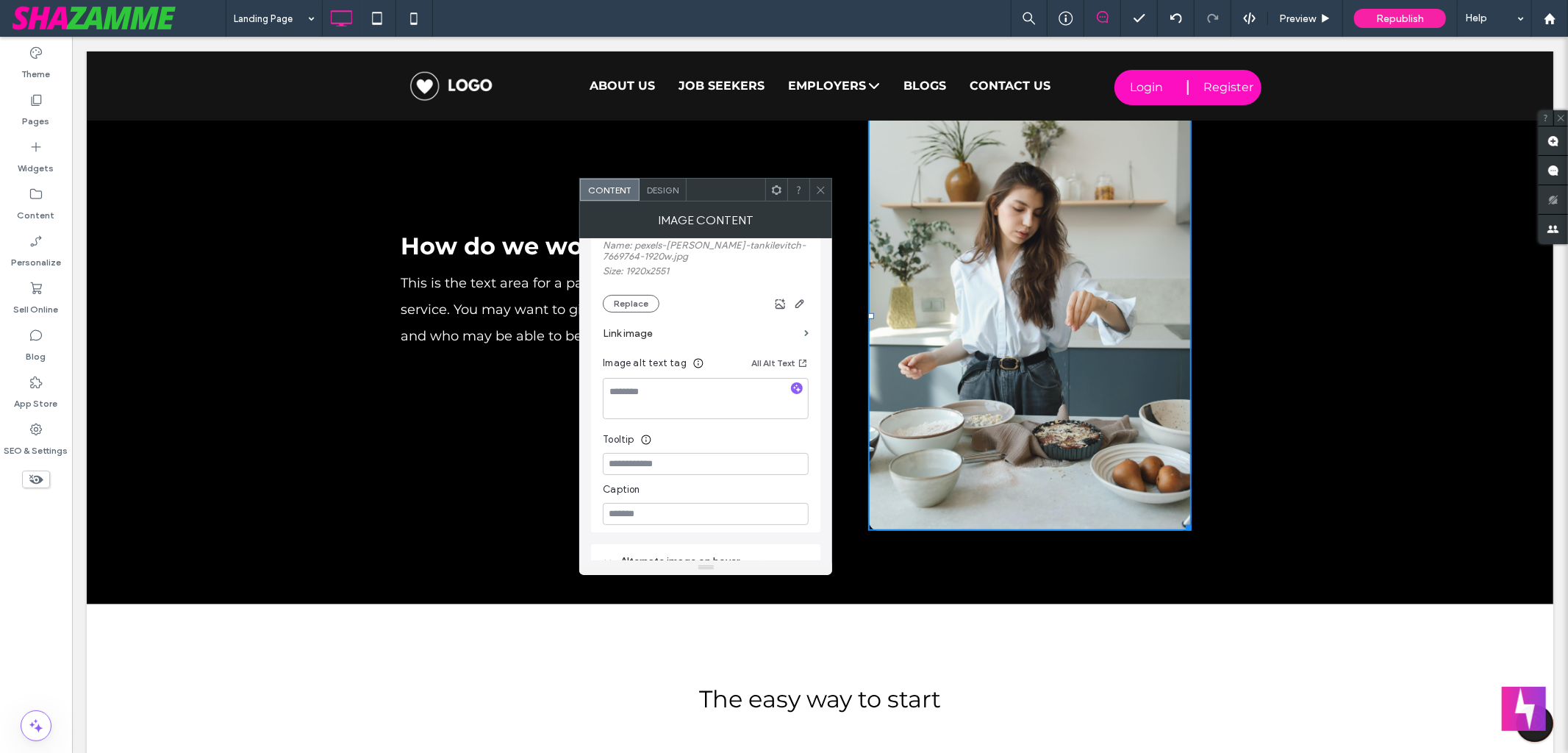
scroll to position [287, 0]
click at [642, 305] on button "Replace" at bounding box center [631, 305] width 56 height 17
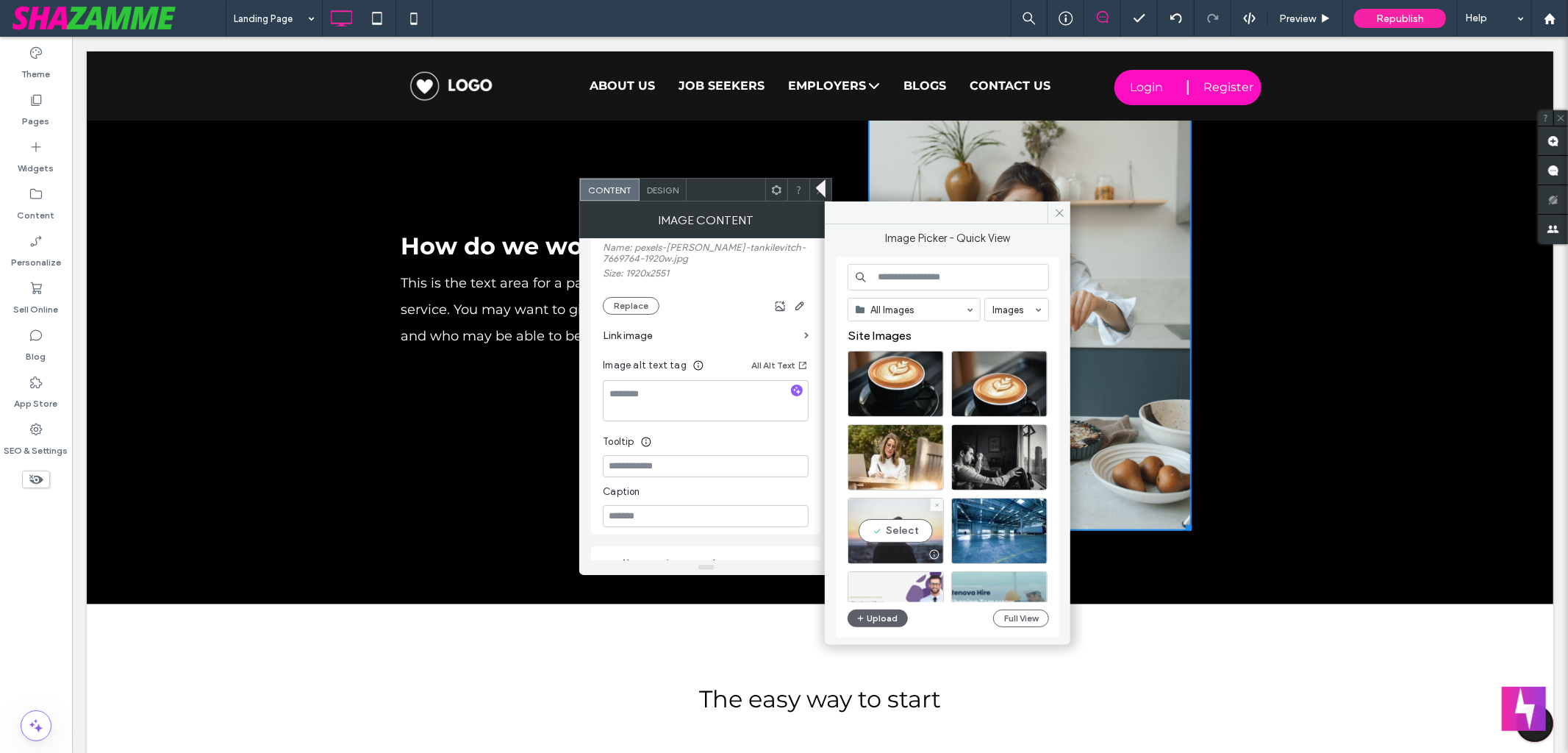
click at [906, 533] on div "Select" at bounding box center [896, 531] width 96 height 66
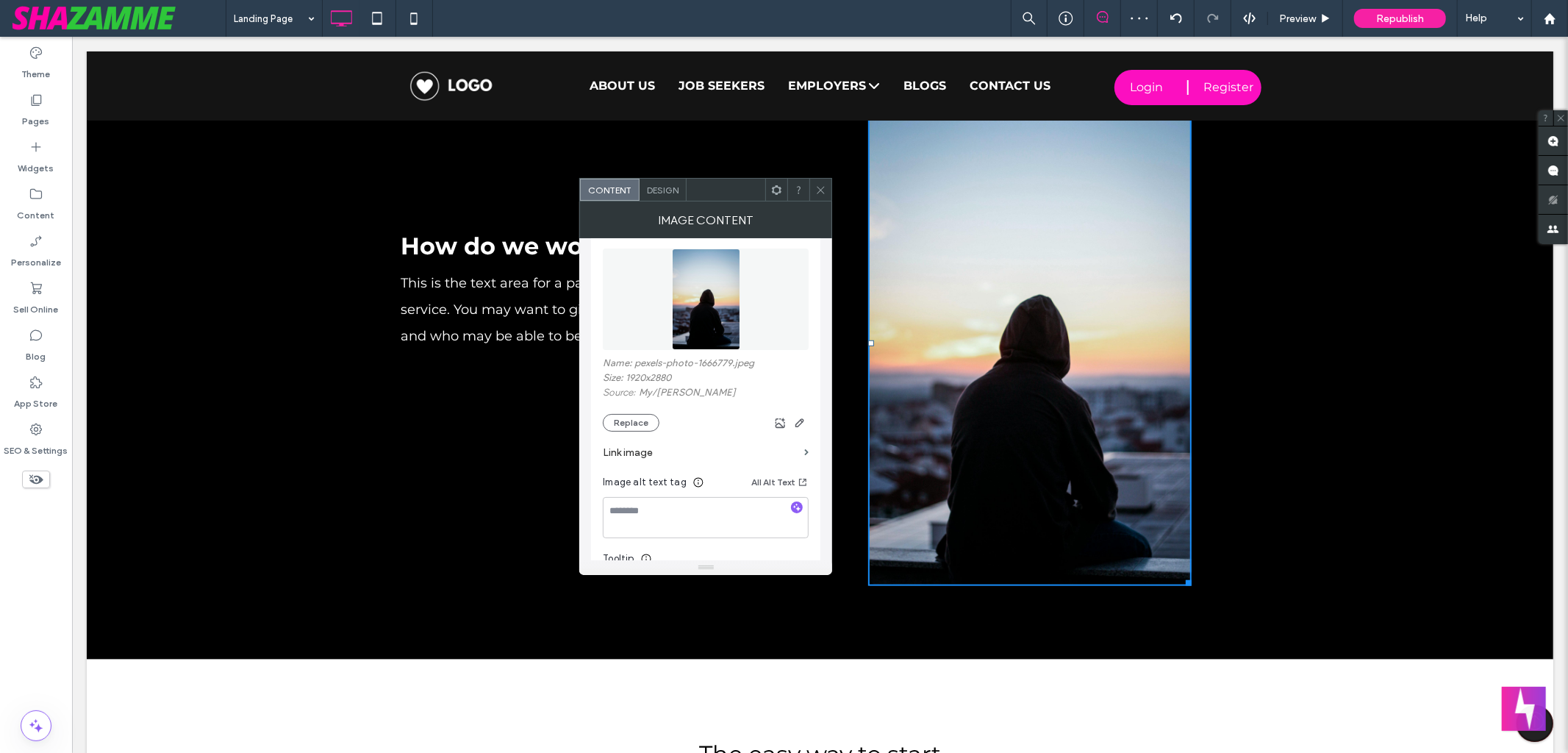
scroll to position [172, 0]
click at [784, 426] on icon "button" at bounding box center [781, 422] width 12 height 12
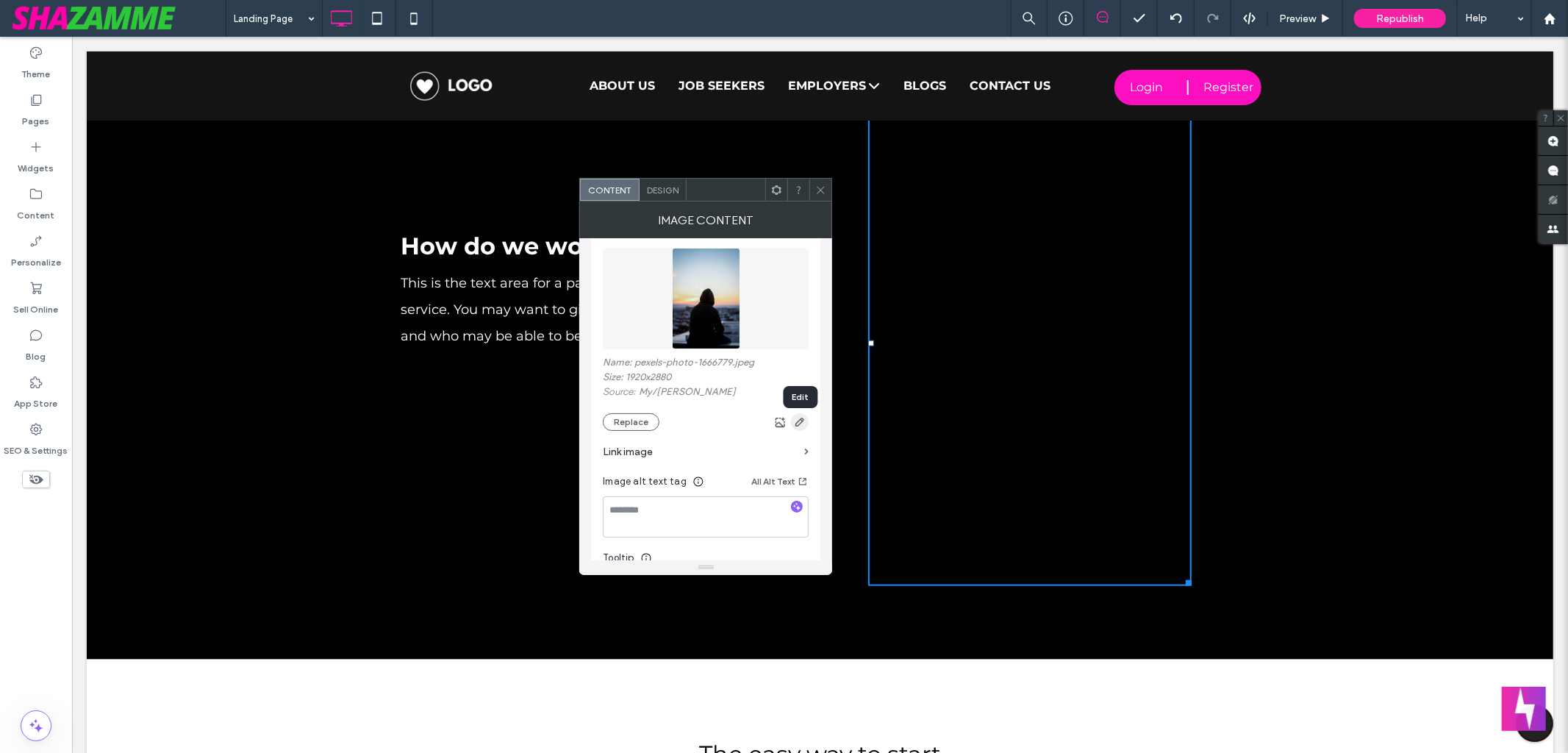
click at [799, 423] on icon "button" at bounding box center [800, 422] width 12 height 12
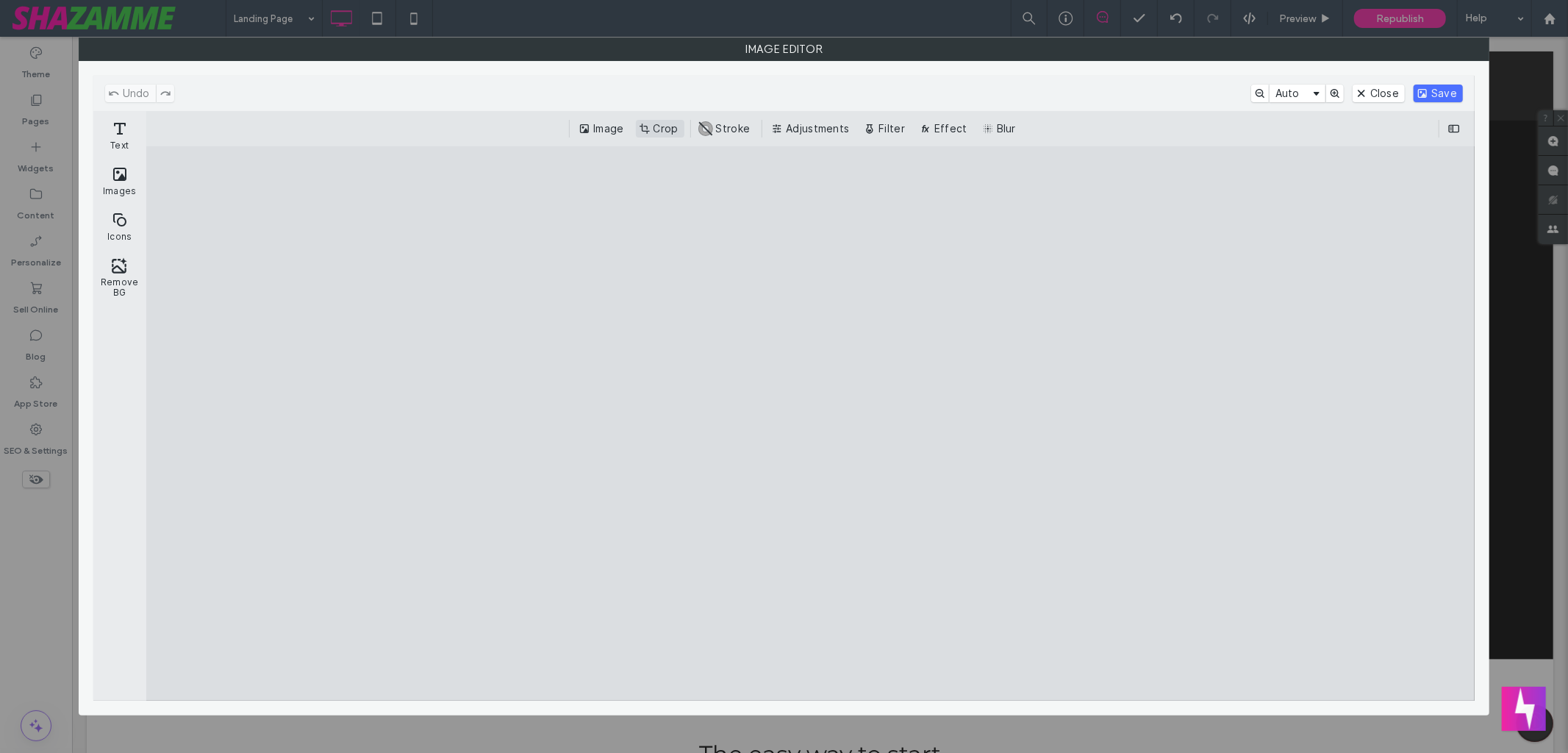
click at [647, 123] on button "Crop" at bounding box center [660, 128] width 49 height 17
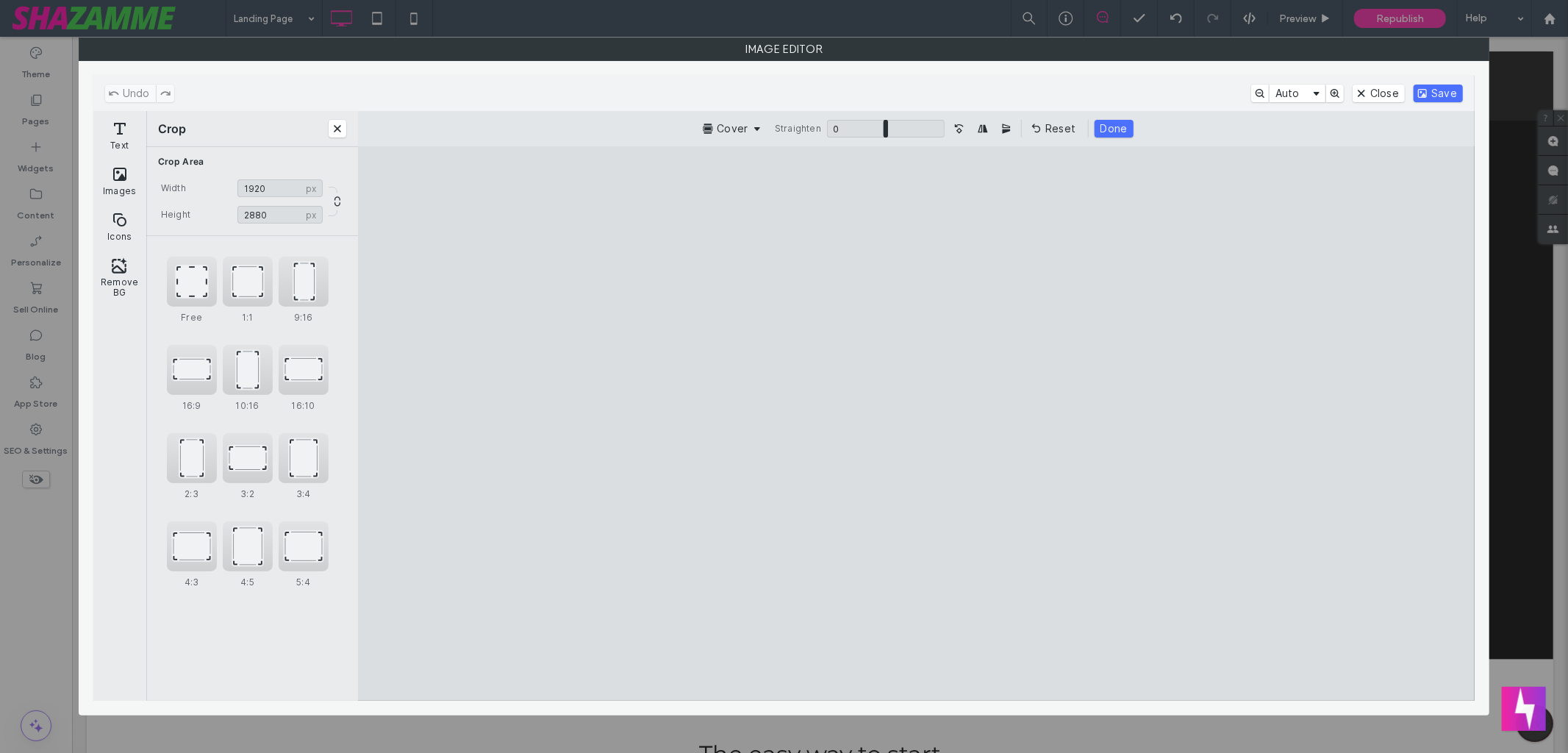
type input "****"
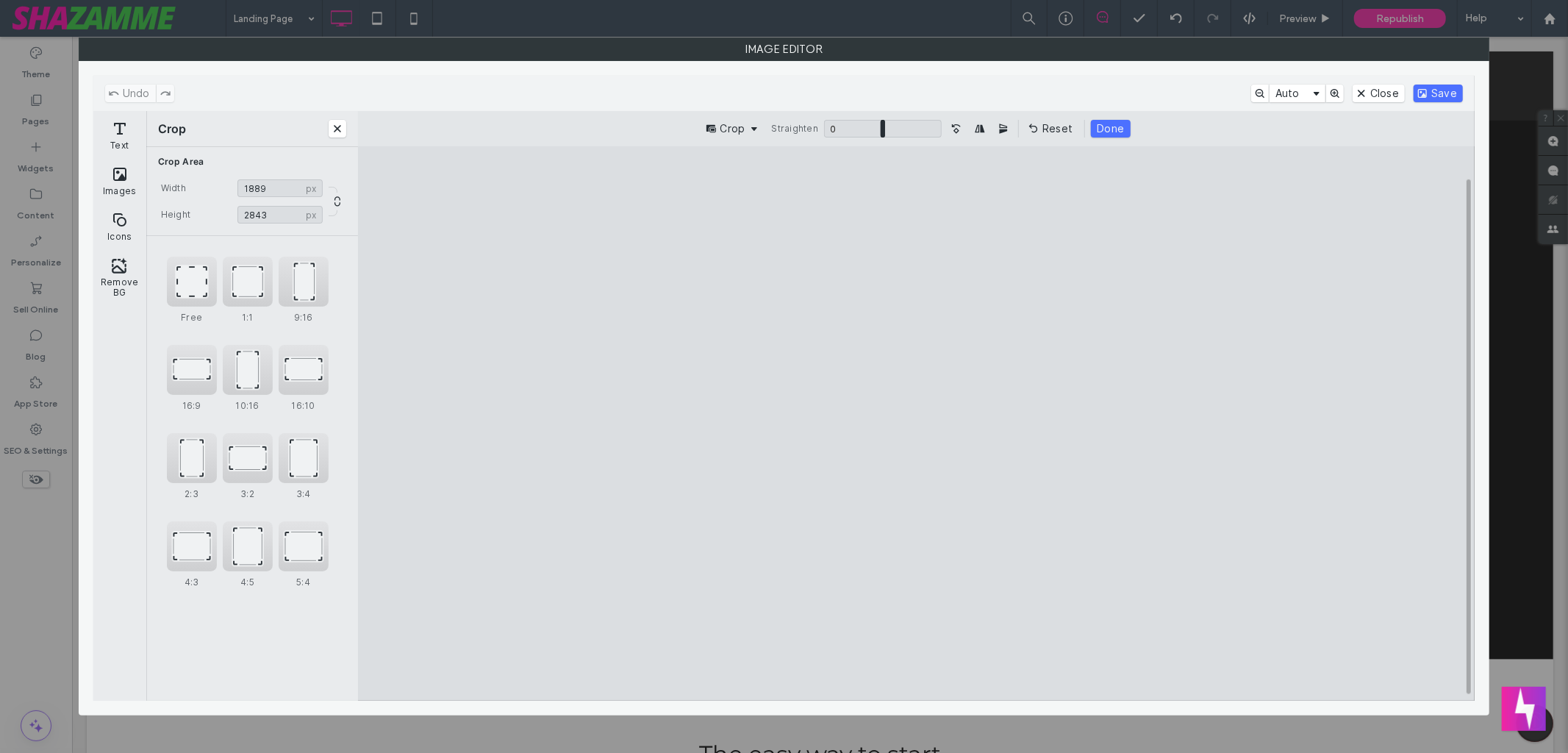
type input "****"
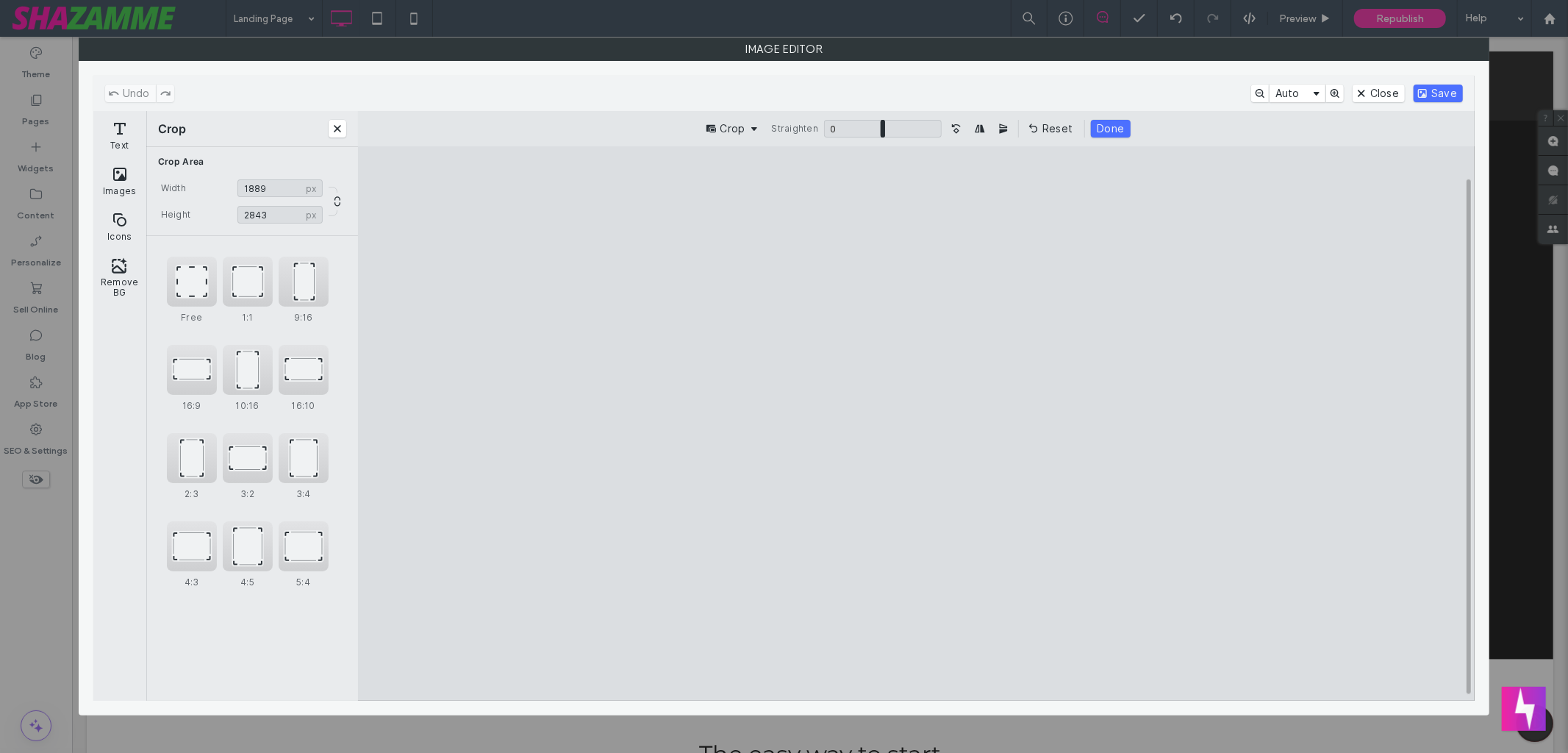
type input "****"
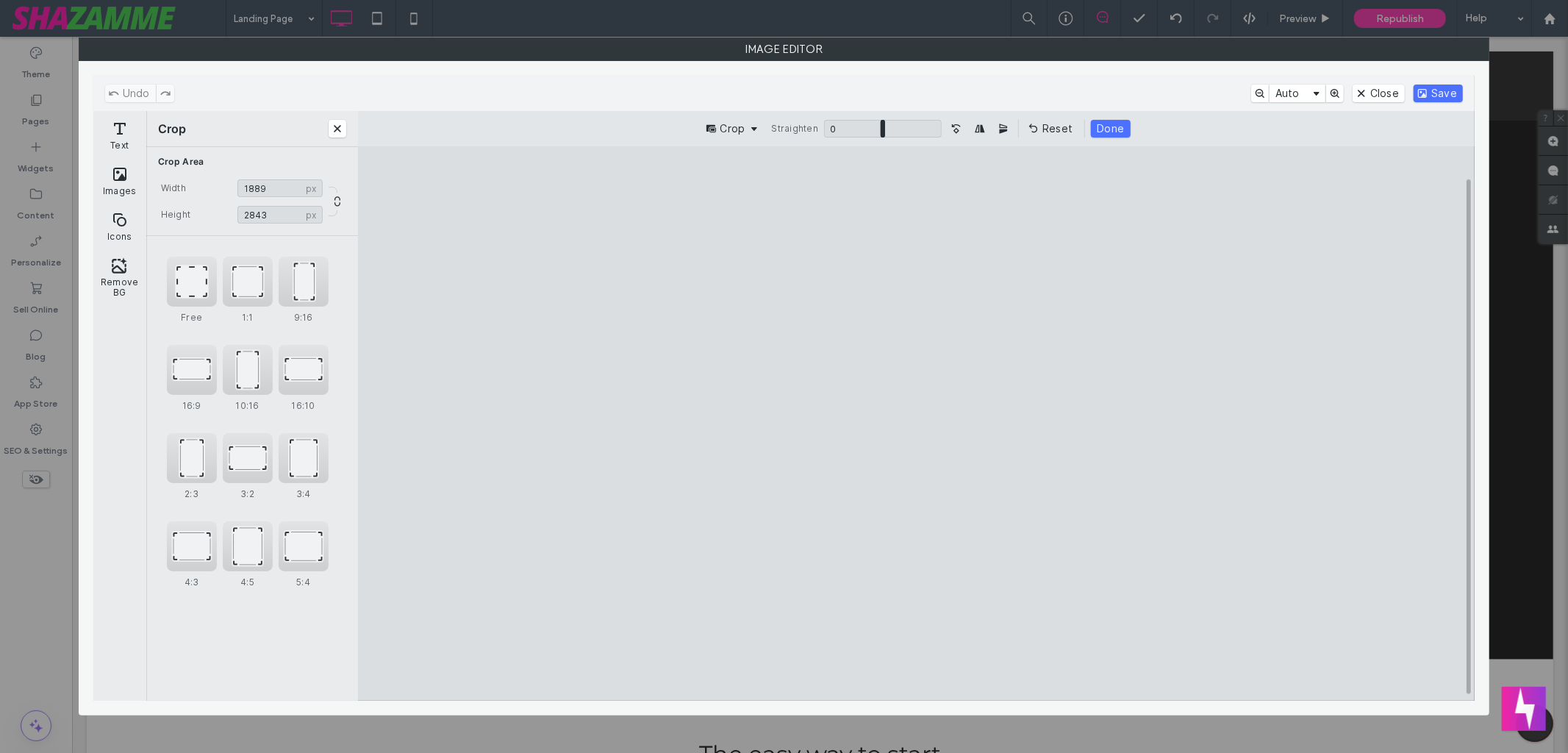
type input "****"
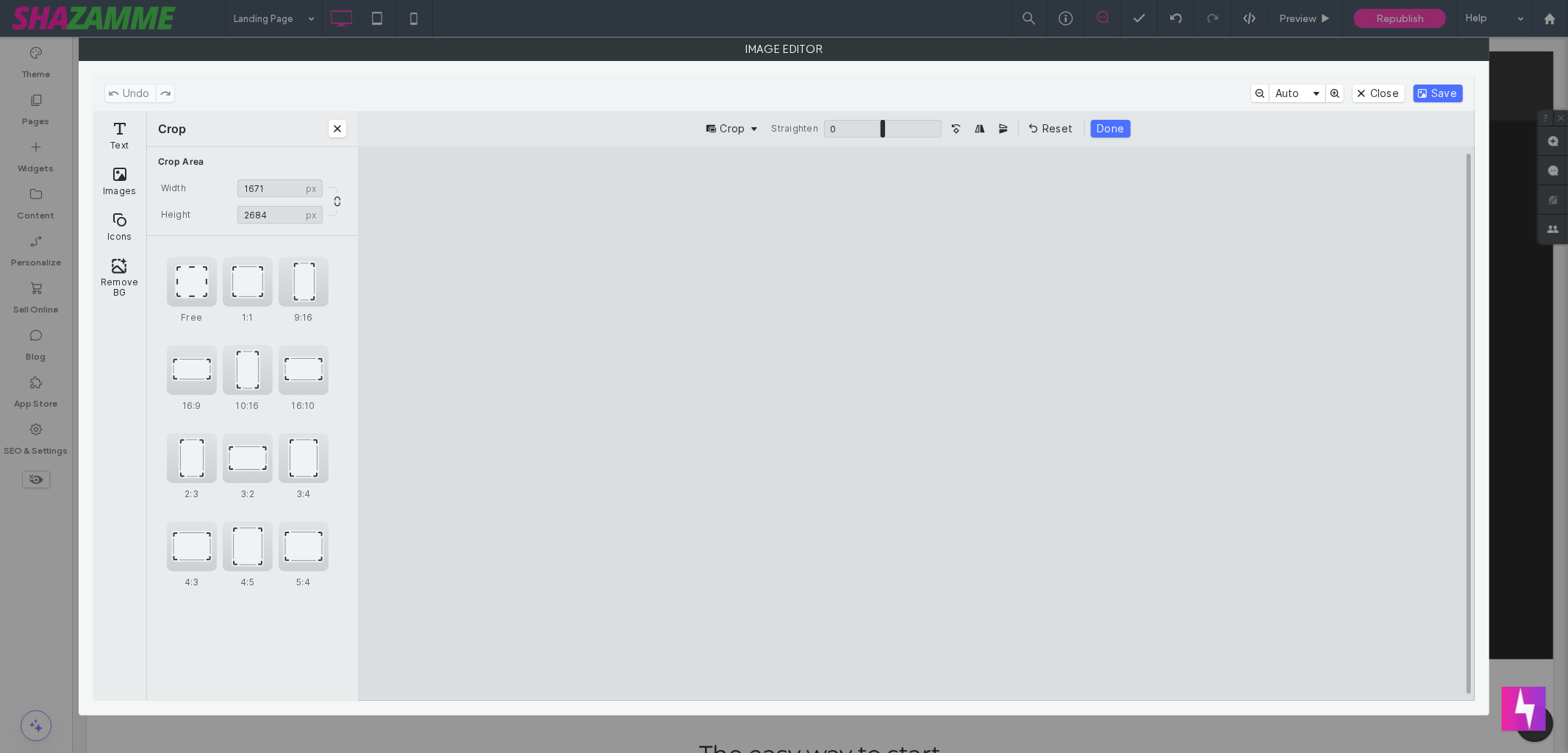
type input "****"
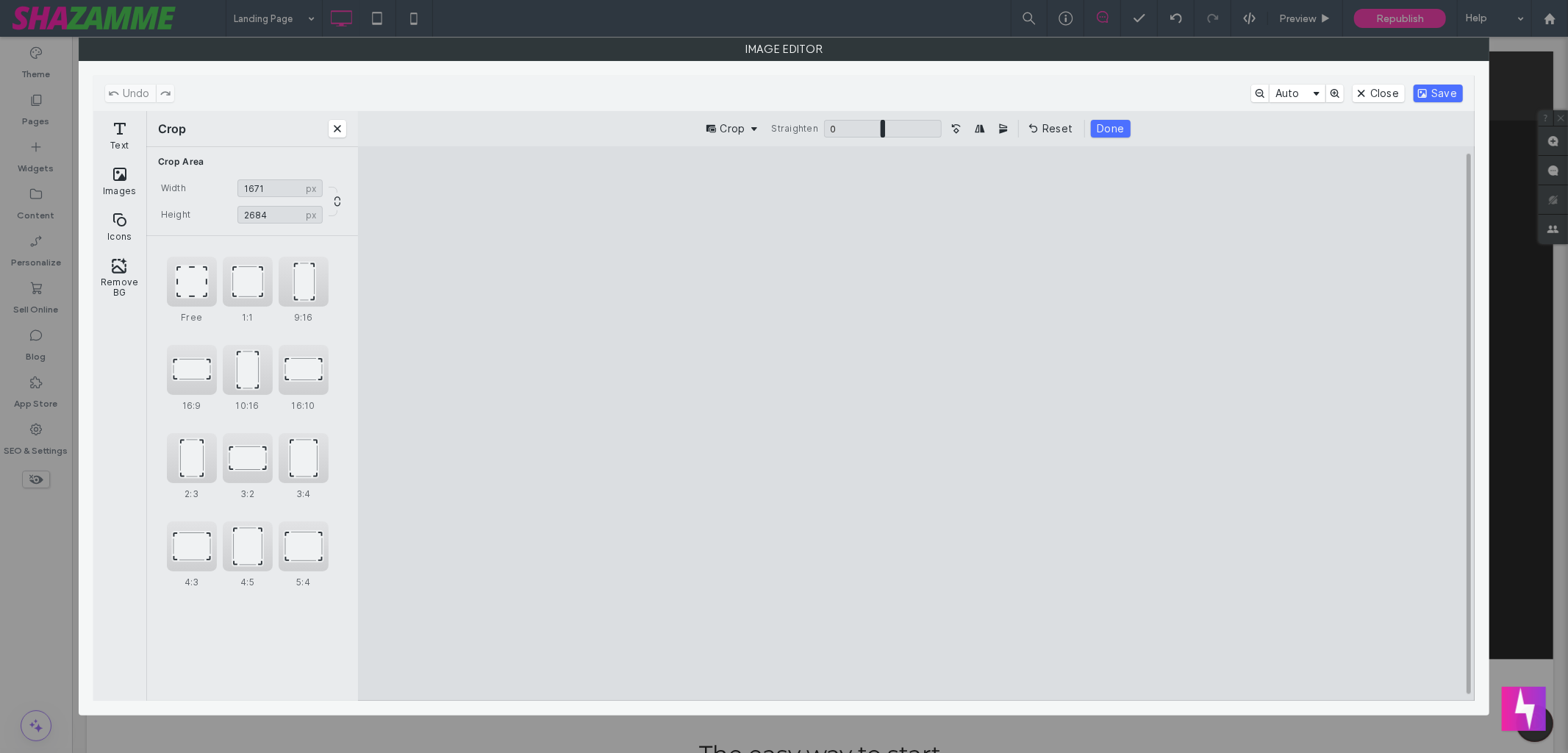
type input "****"
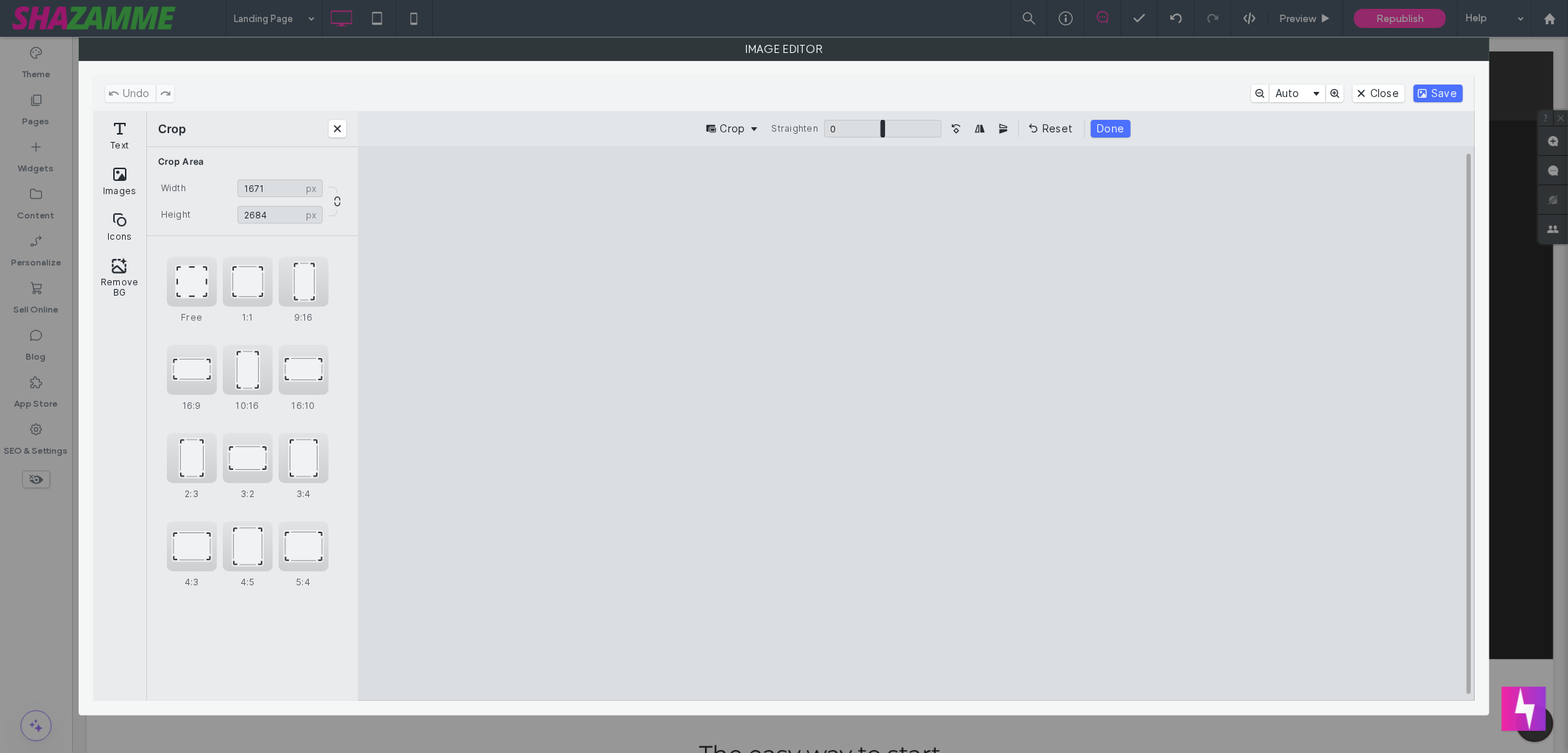
type input "****"
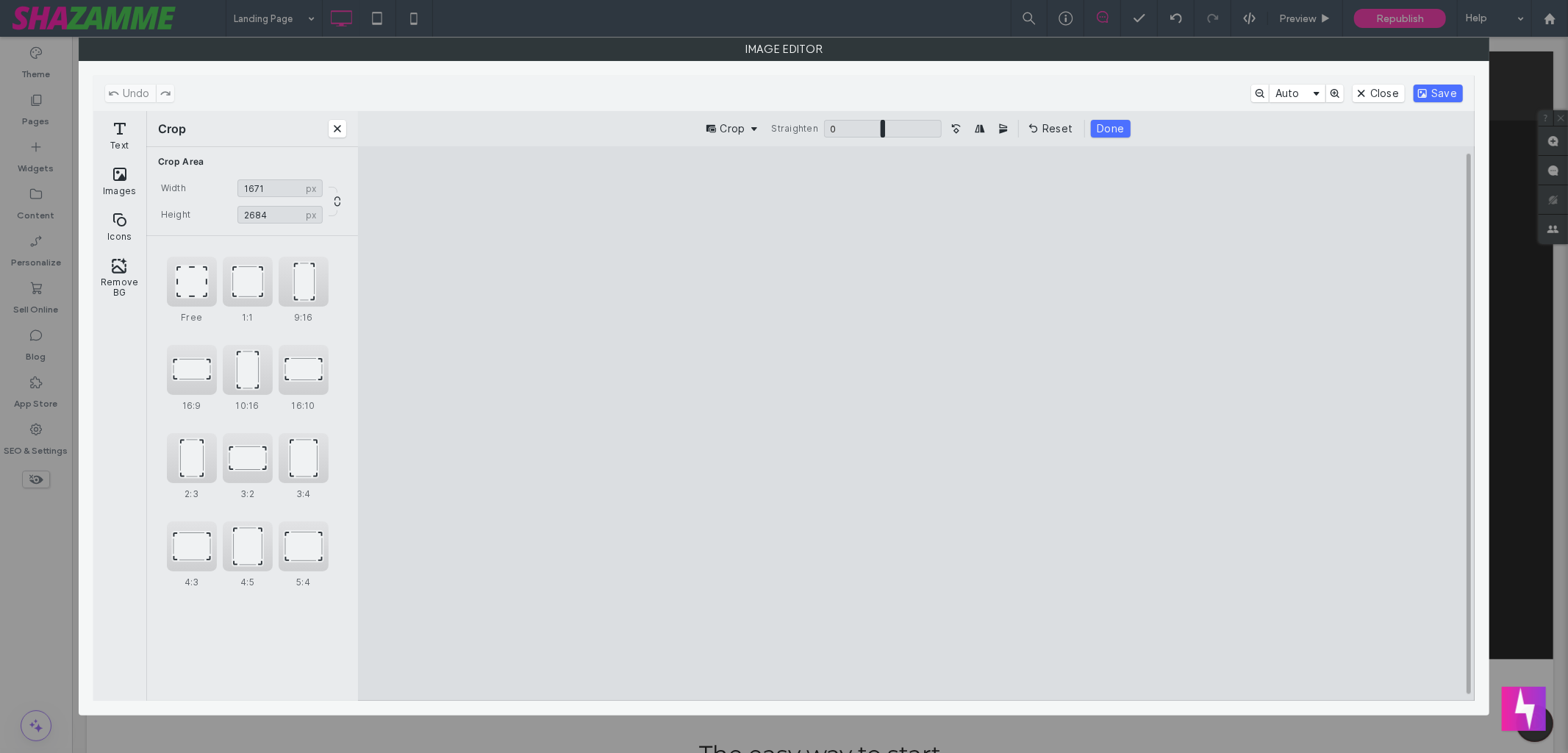
type input "****"
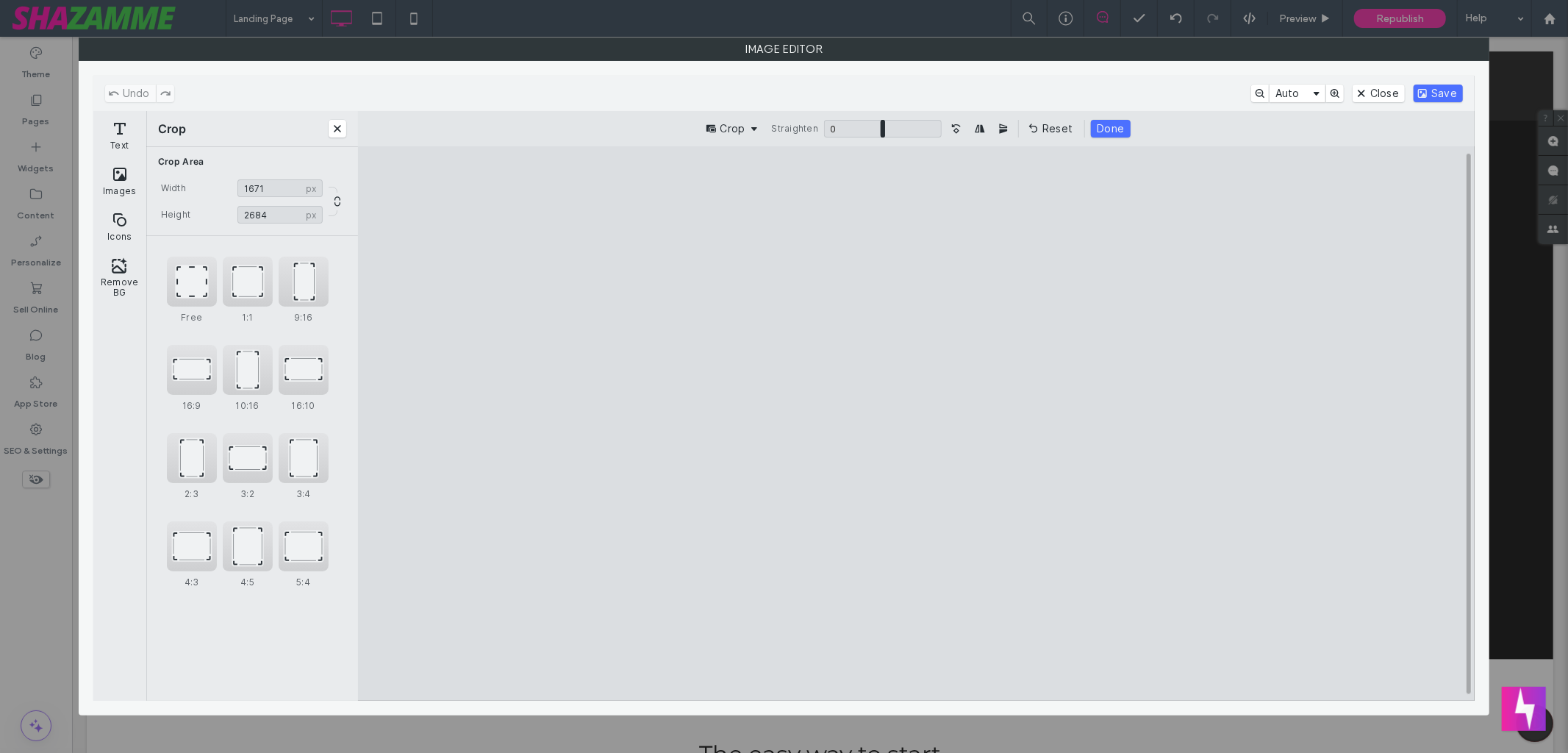
type input "****"
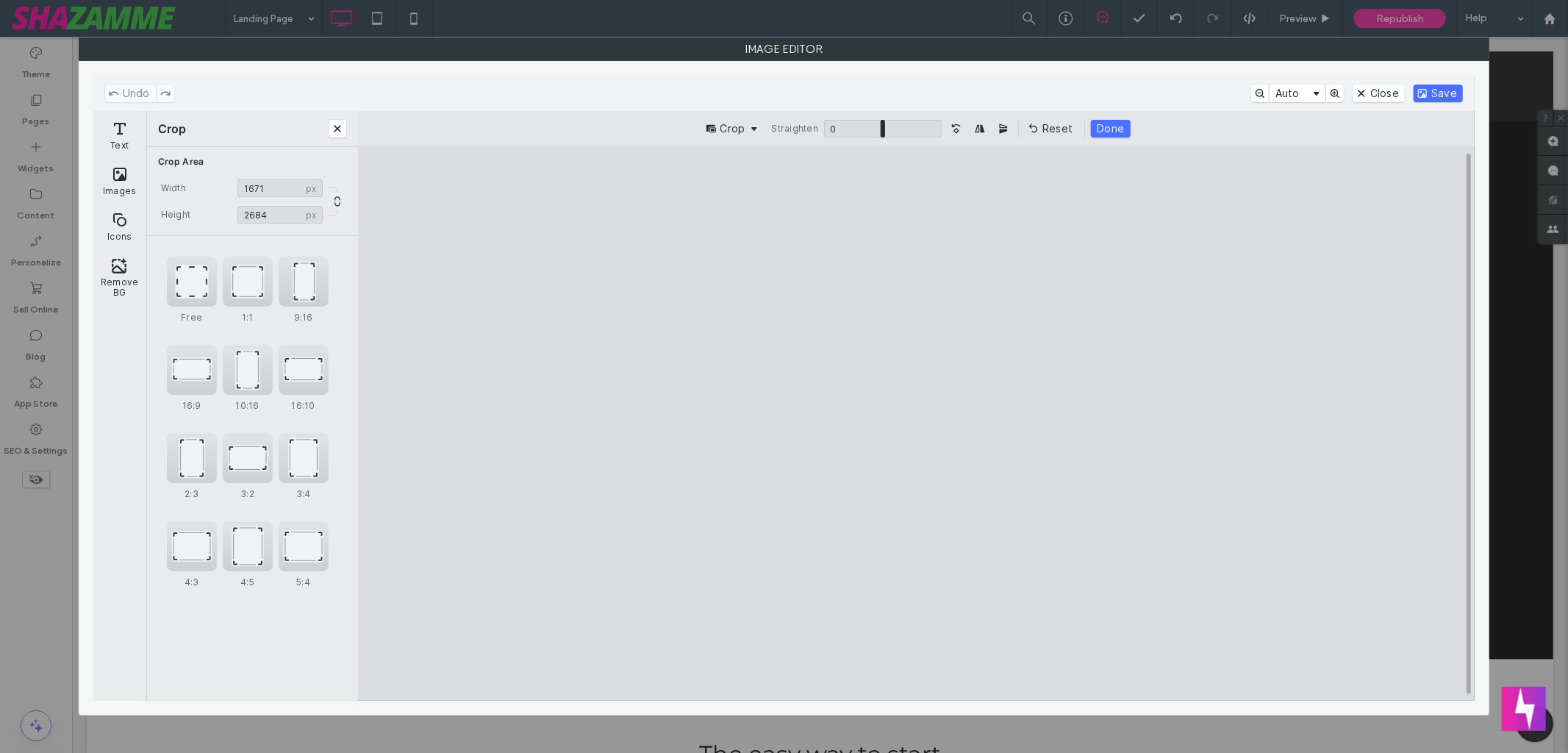
type input "****"
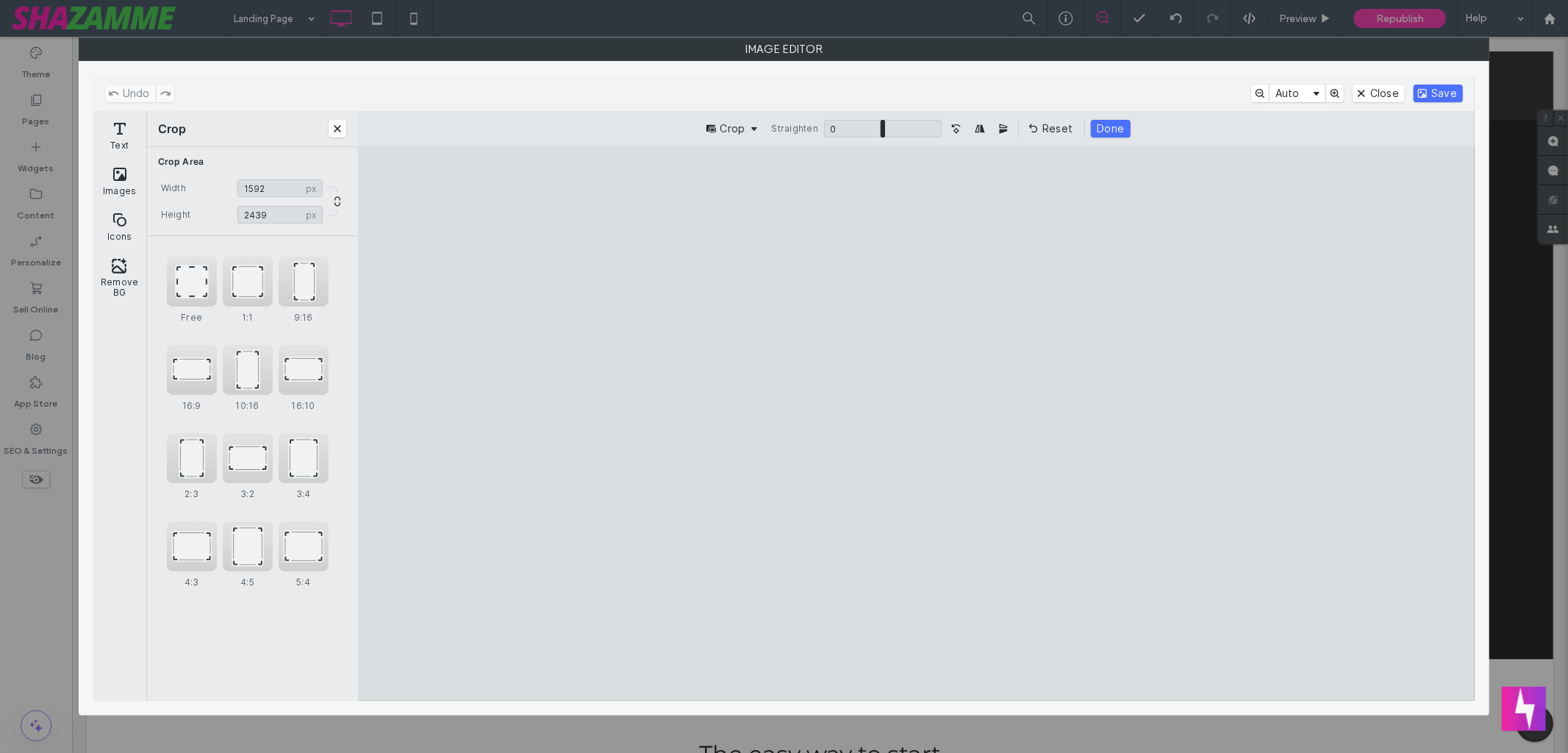
type input "****"
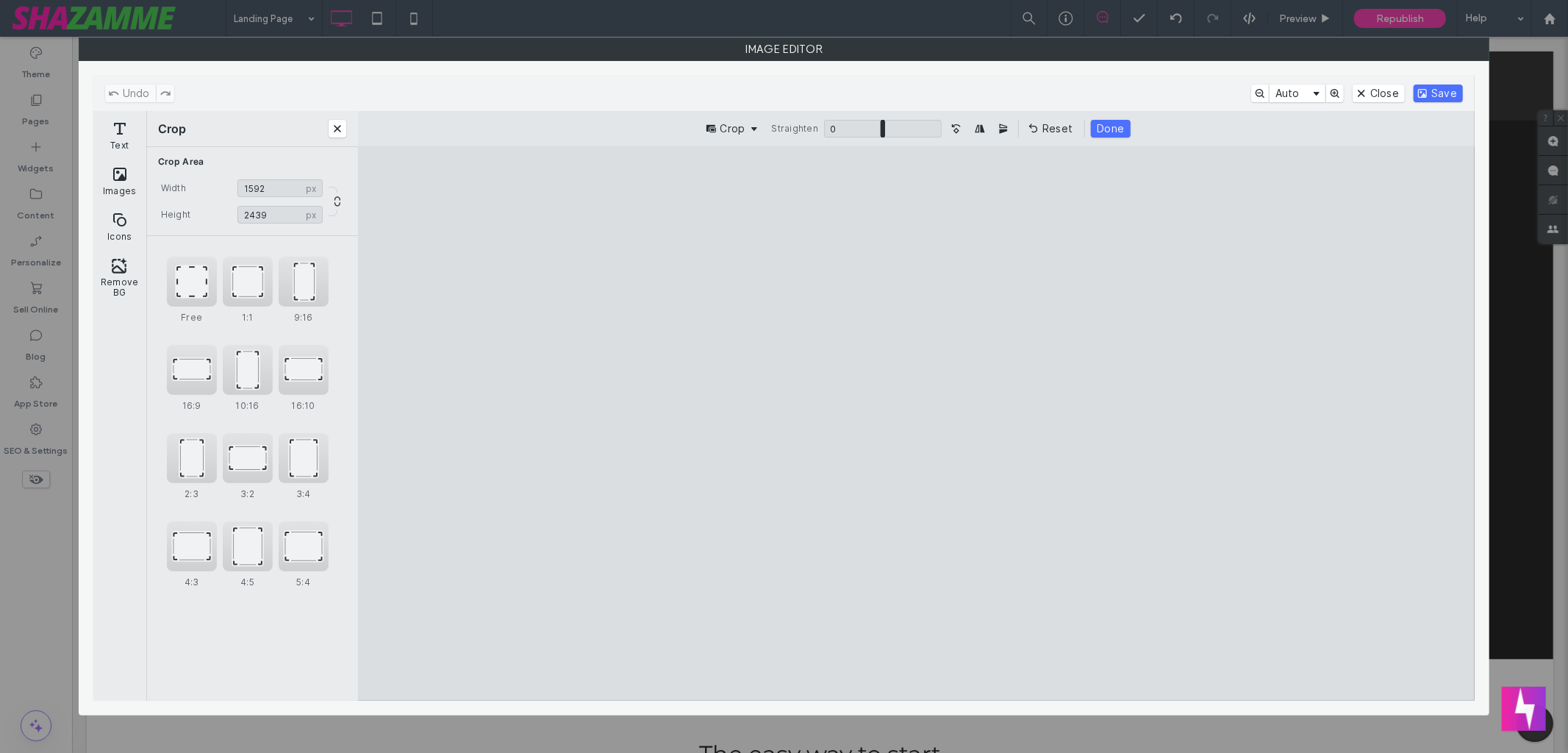
type input "****"
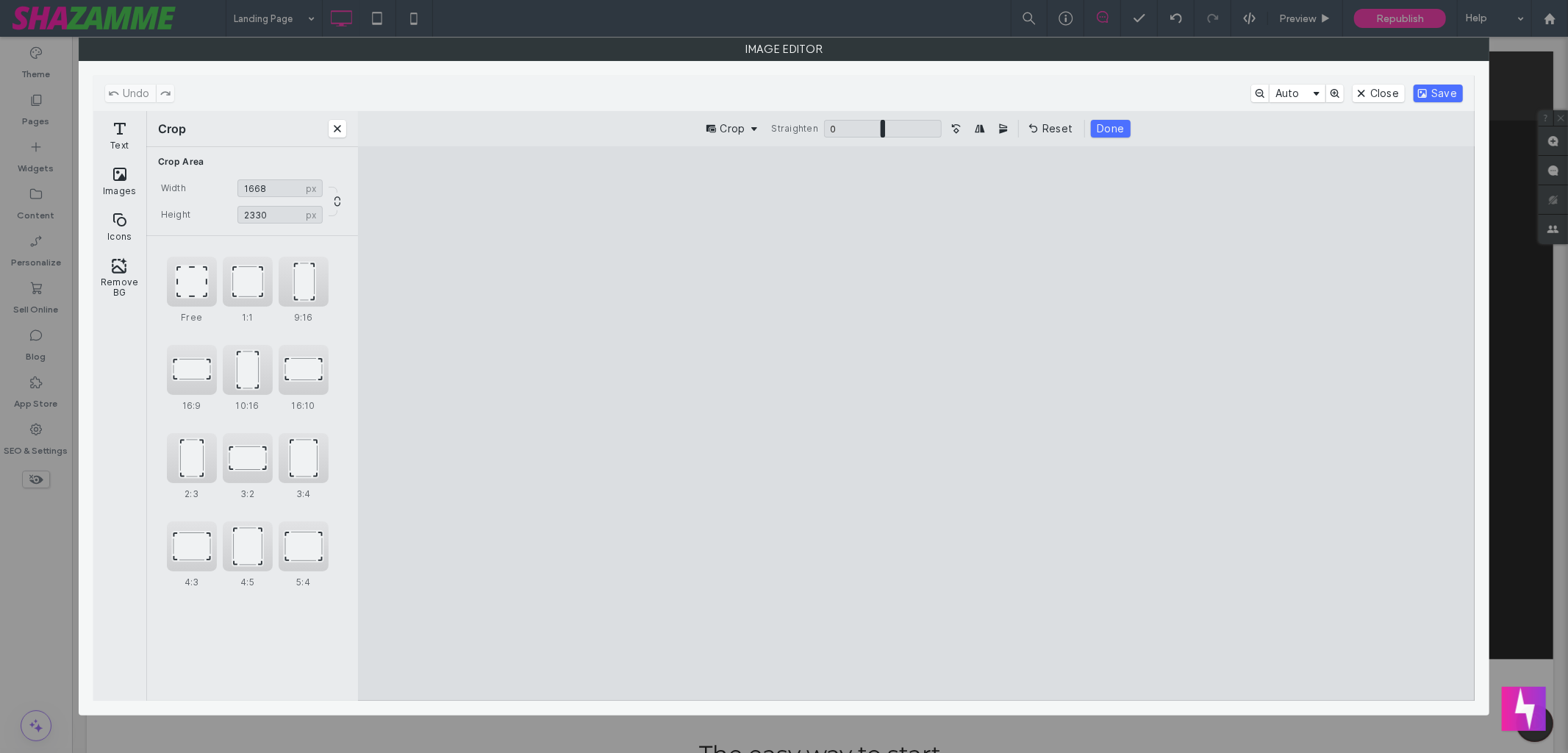
type input "****"
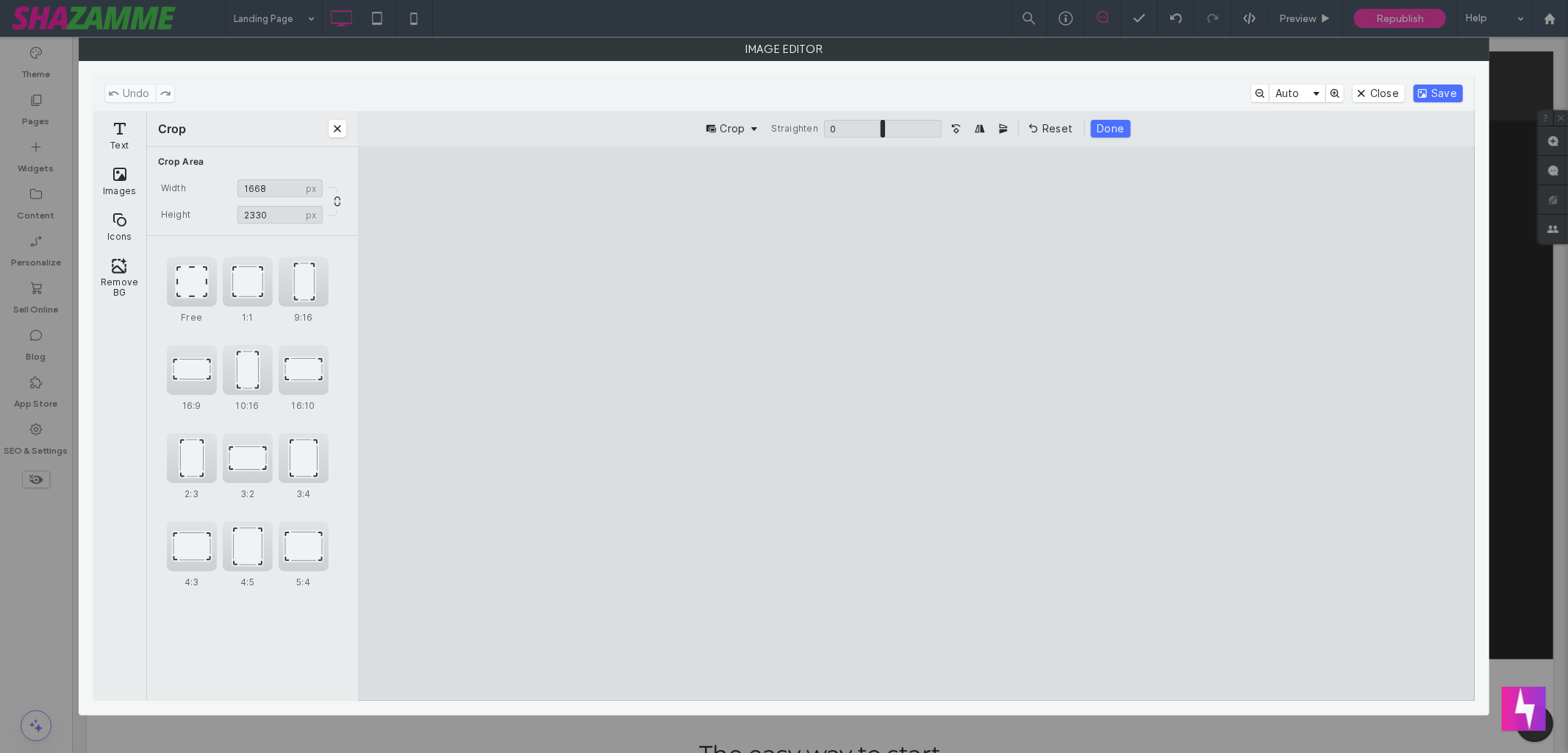
type input "****"
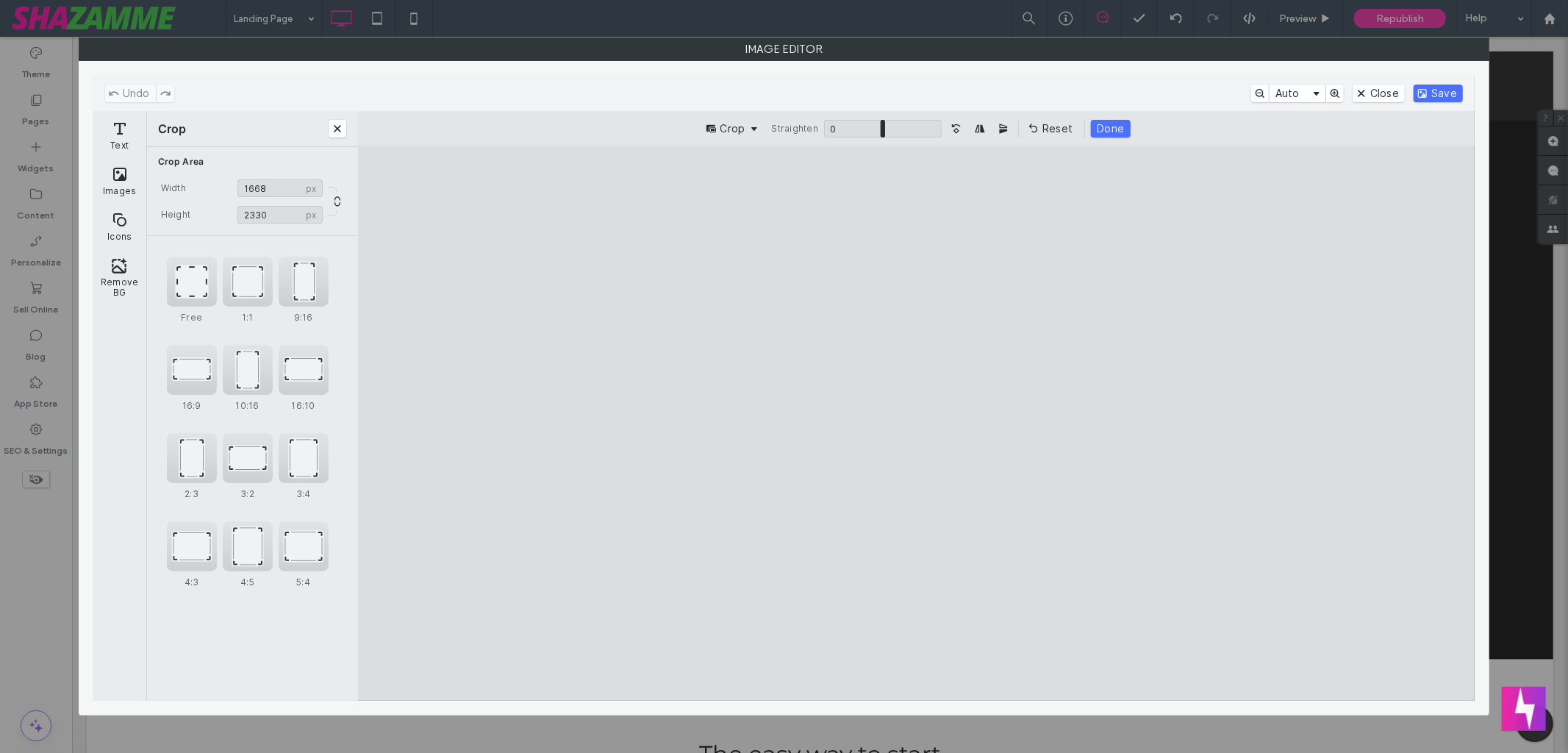
type input "****"
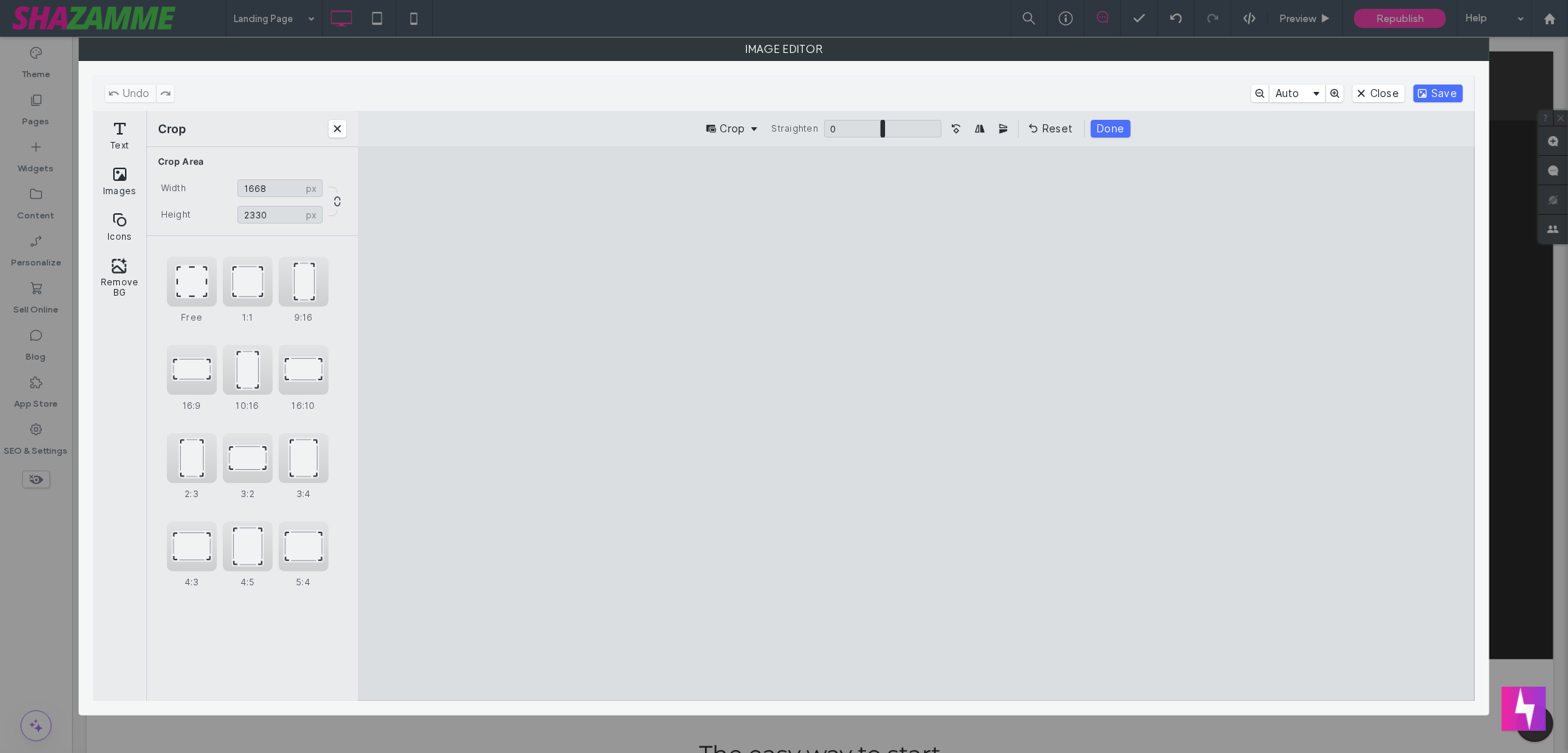
type input "****"
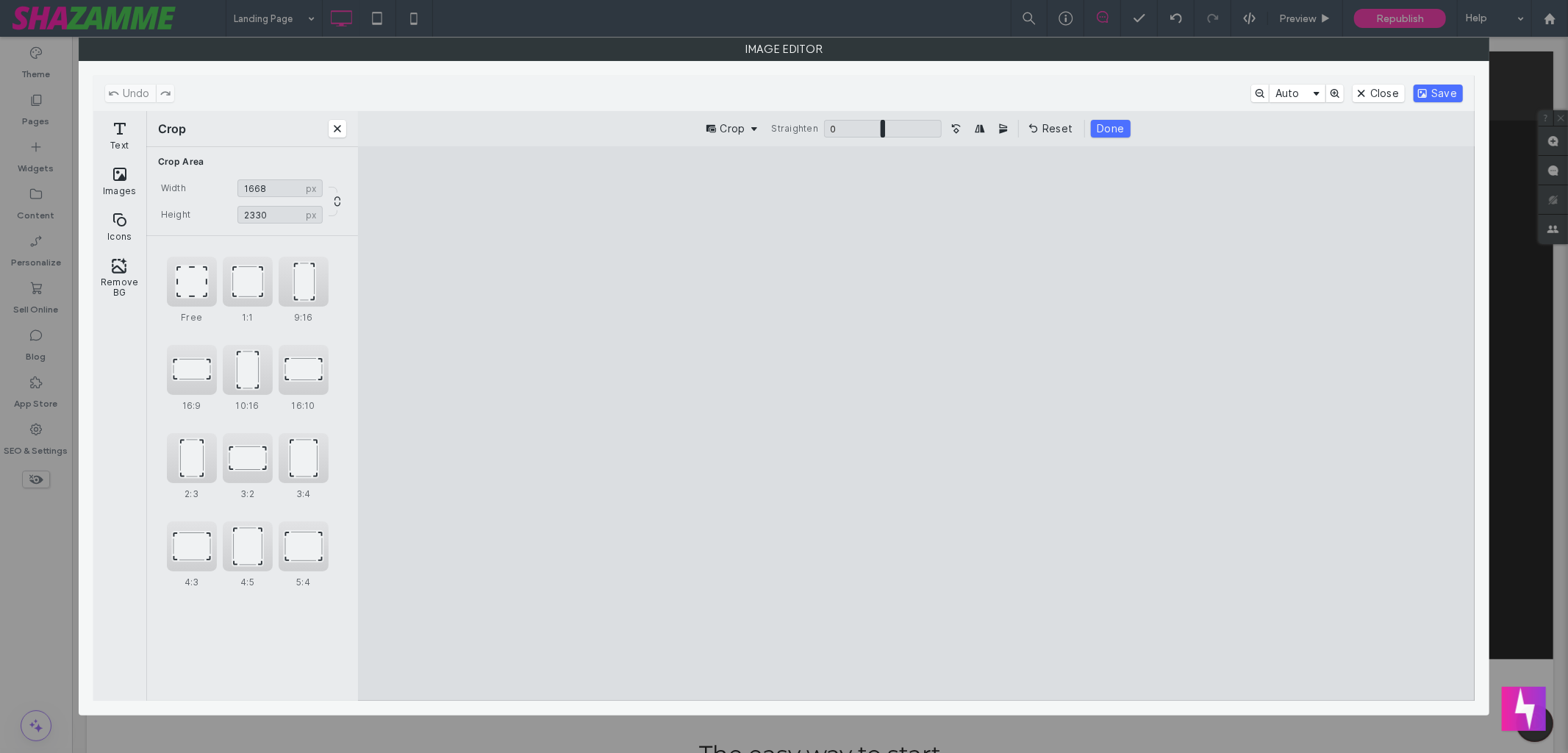
type input "****"
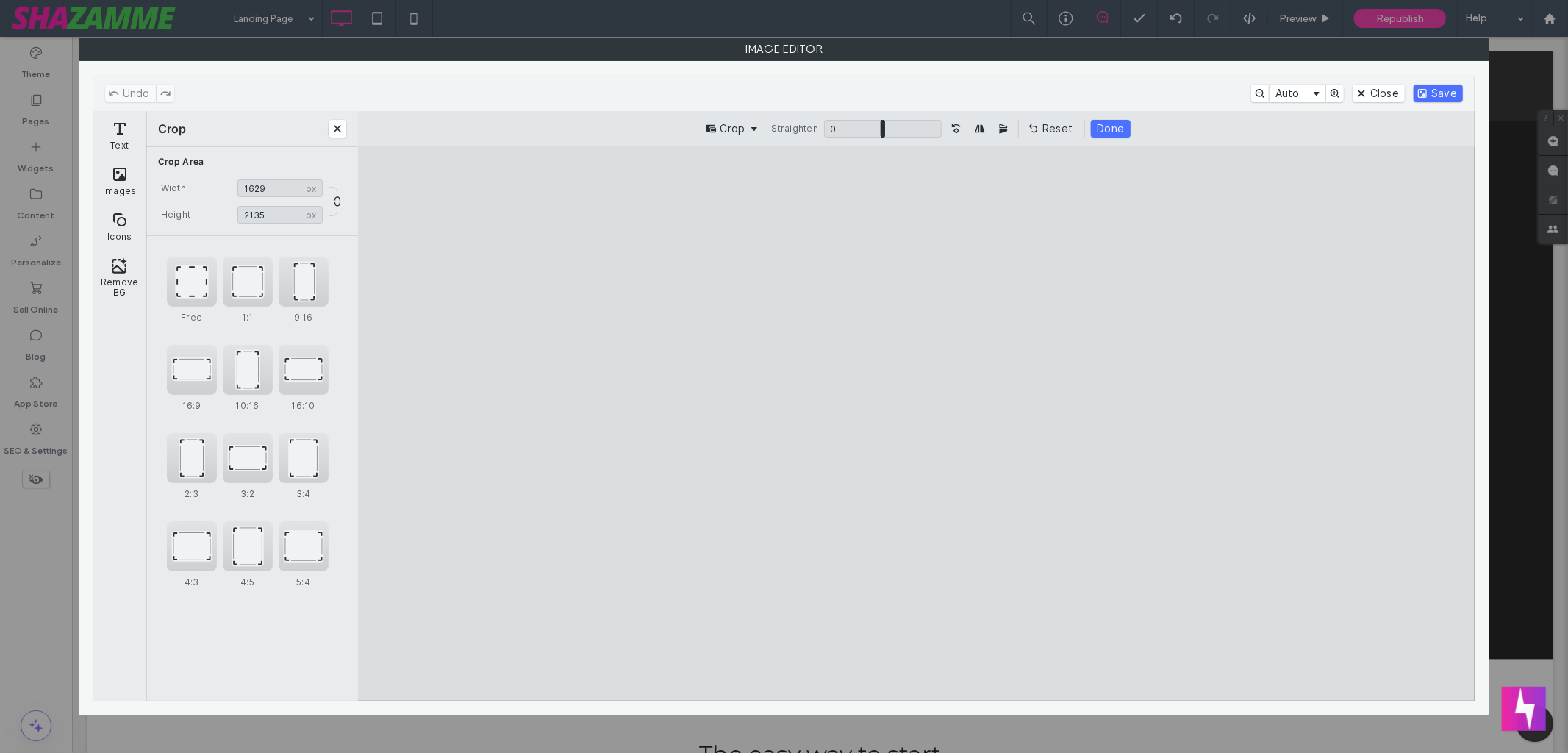
type input "****"
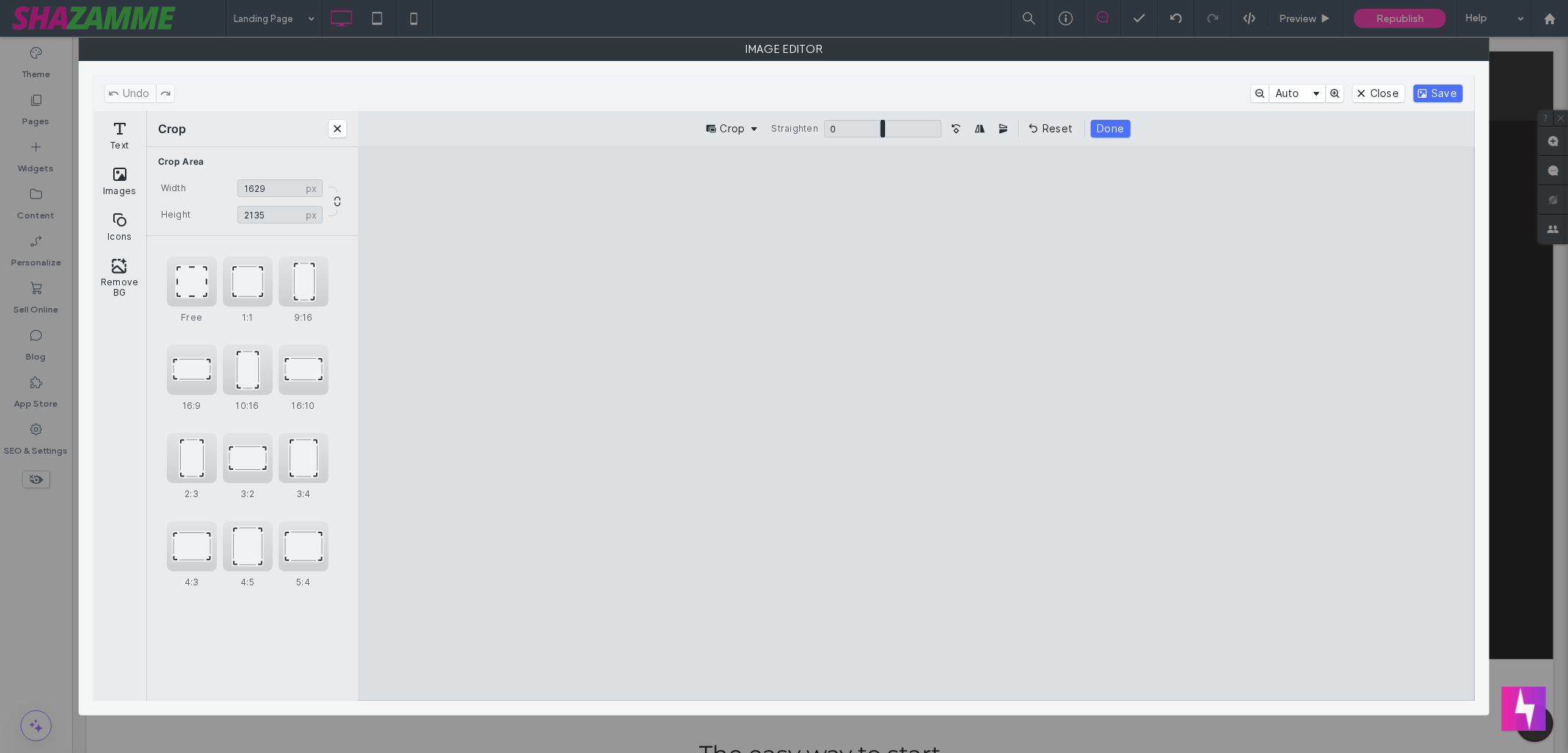
type input "****"
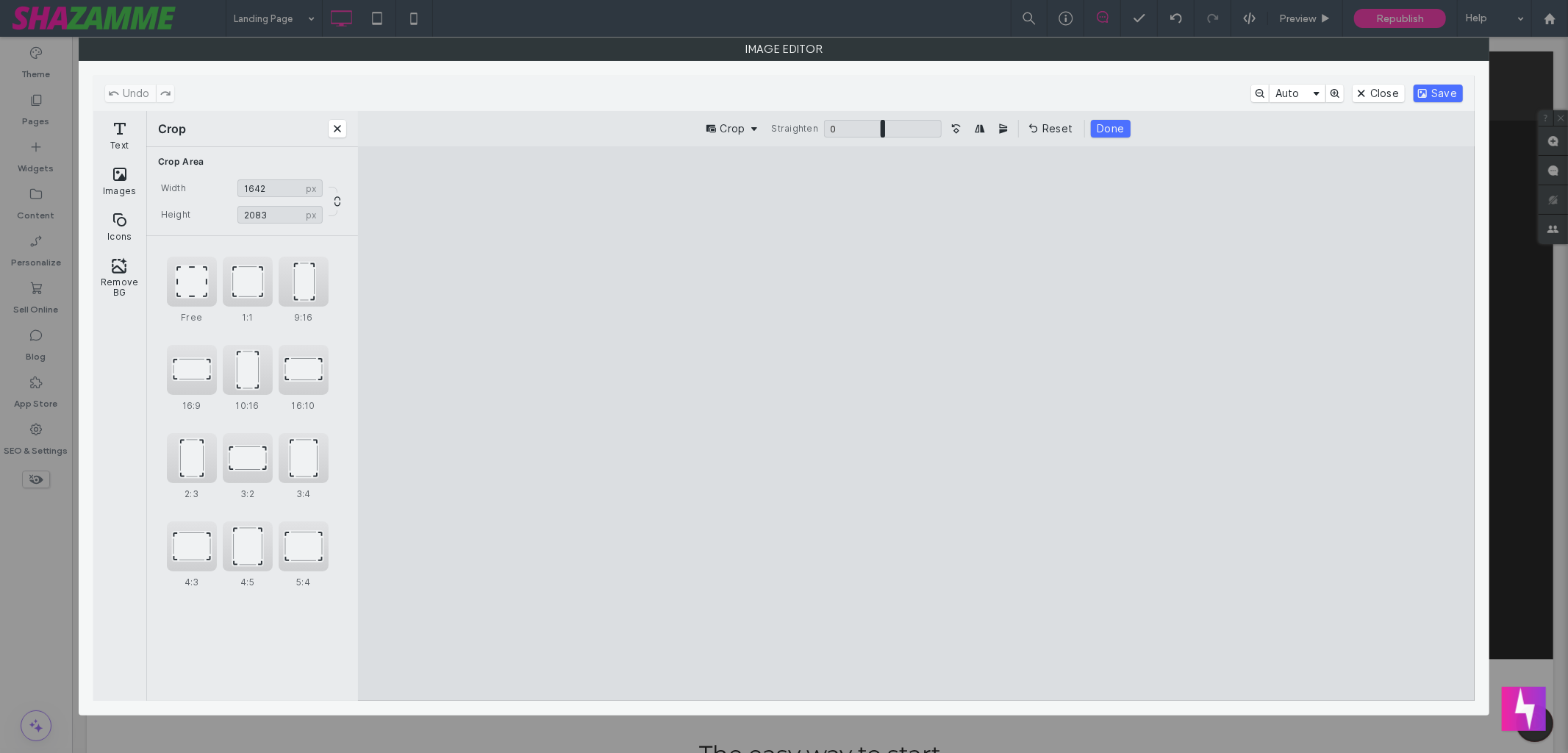
type input "****"
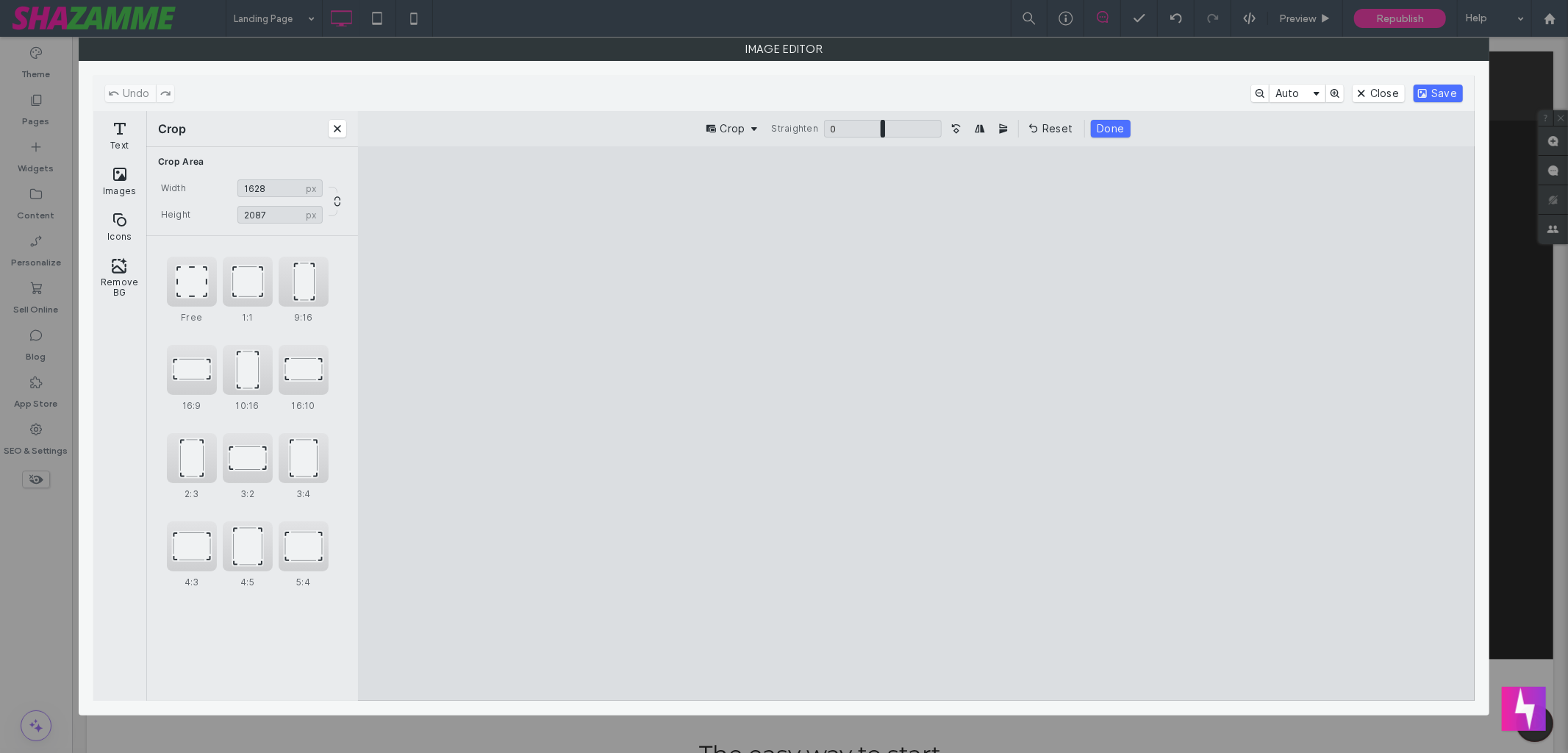
drag, startPoint x: 772, startPoint y: 205, endPoint x: 817, endPoint y: 326, distance: 129.1
click at [917, 424] on cesdk-canvas "Editor canvas" at bounding box center [917, 424] width 0 height 0
click at [1430, 93] on button "Save" at bounding box center [1439, 93] width 50 height 17
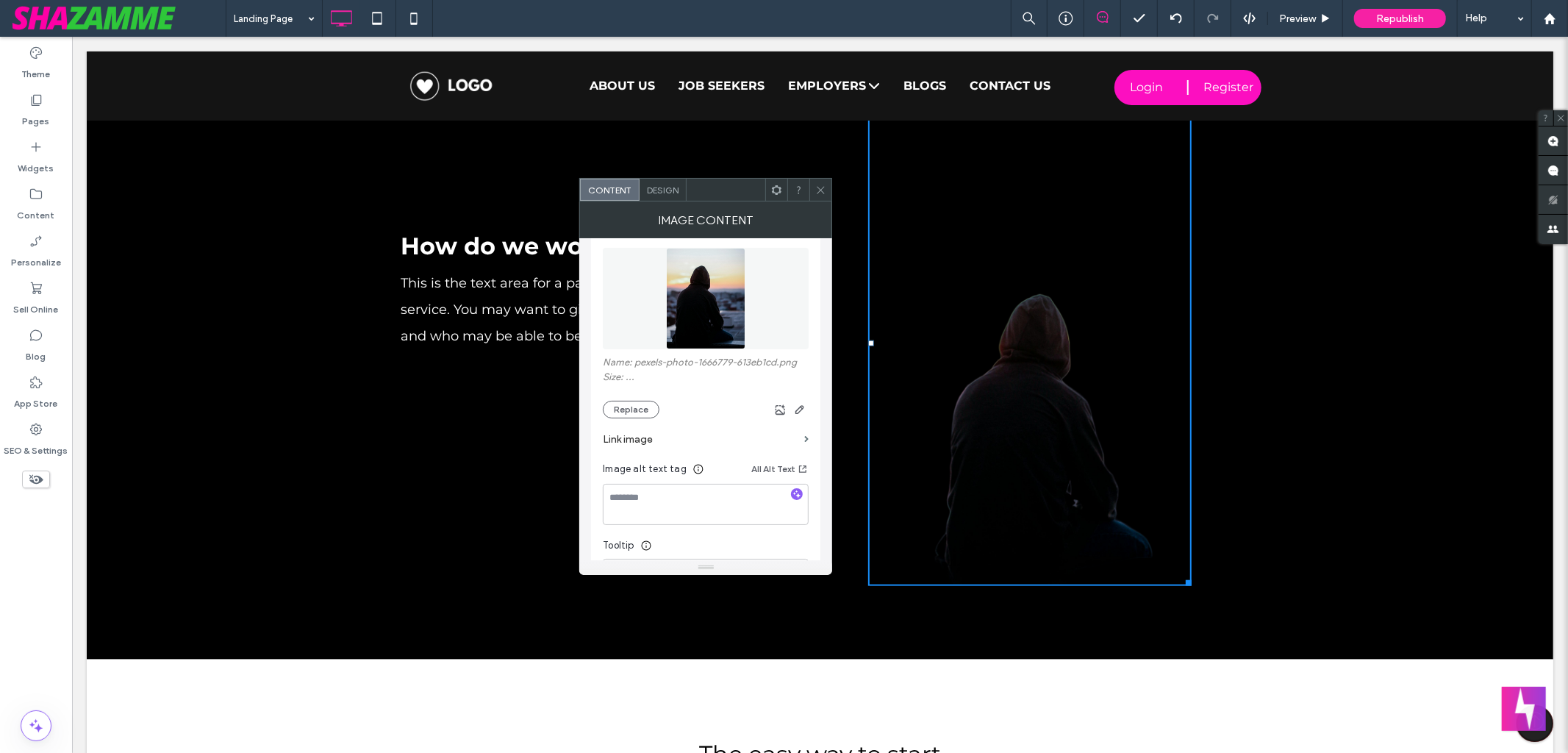
click at [1375, 95] on div at bounding box center [819, 85] width 1466 height 69
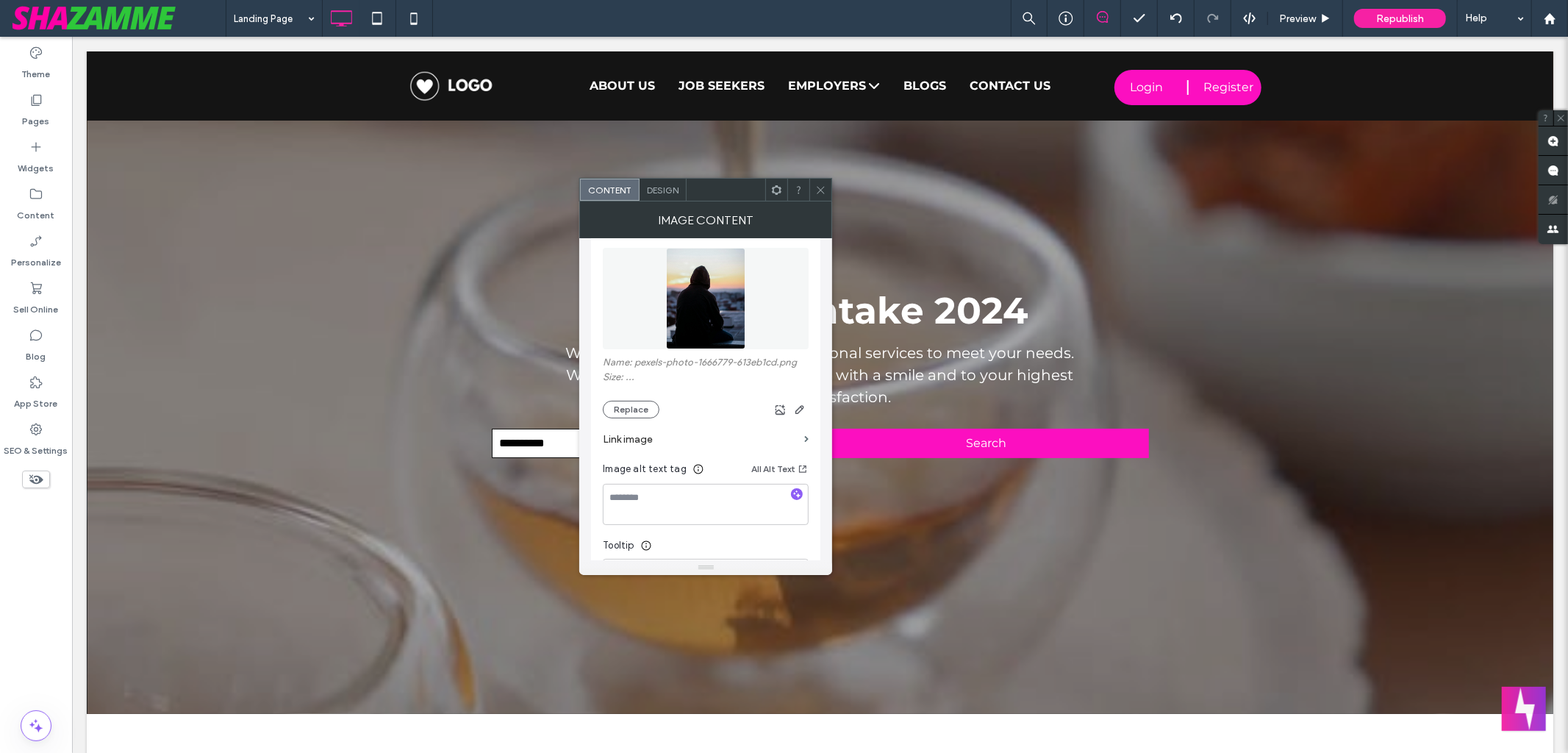
scroll to position [0, 0]
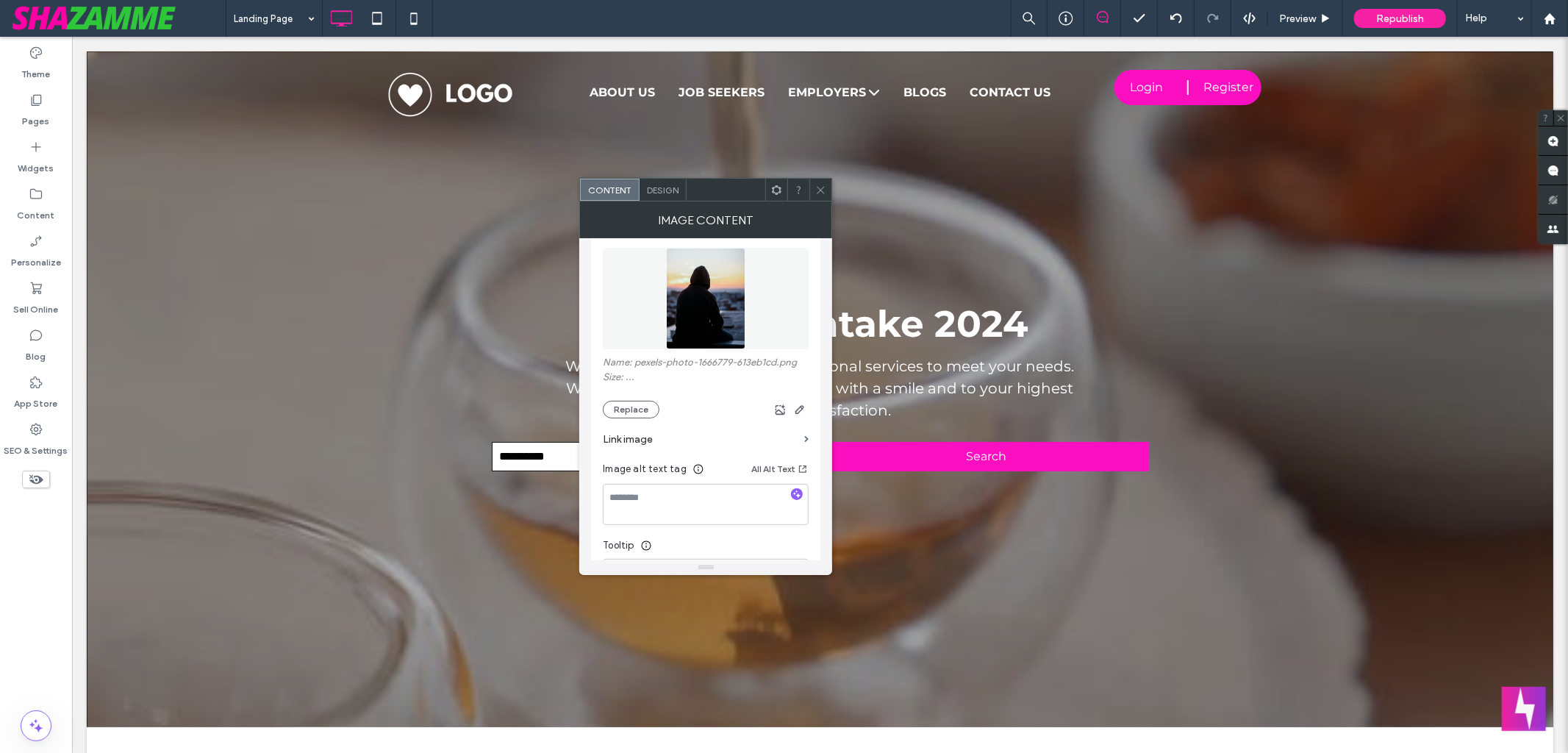
click at [823, 187] on use at bounding box center [821, 190] width 8 height 8
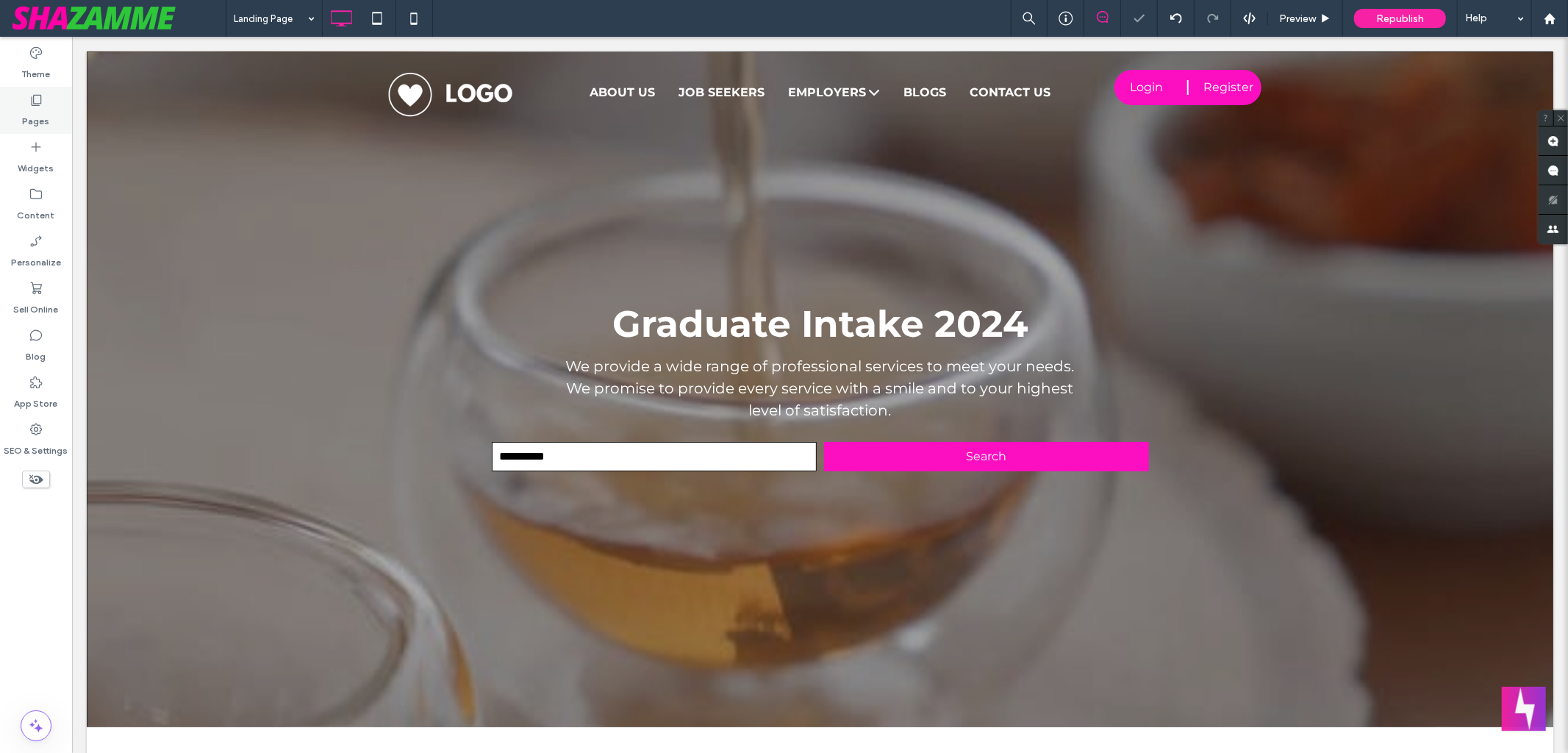
click at [44, 99] on div "Pages" at bounding box center [36, 110] width 72 height 47
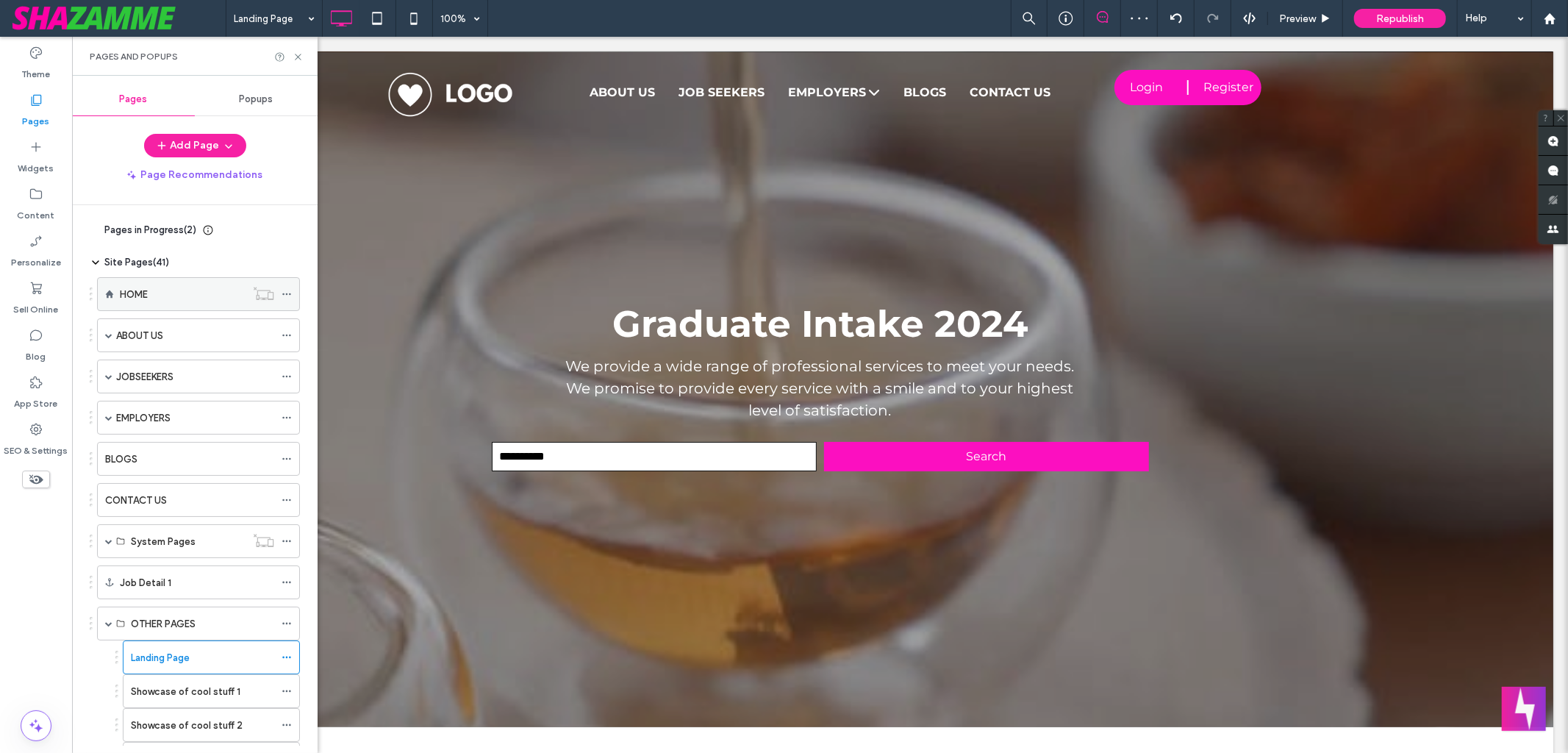
click at [138, 286] on label "HOME" at bounding box center [133, 294] width 28 height 26
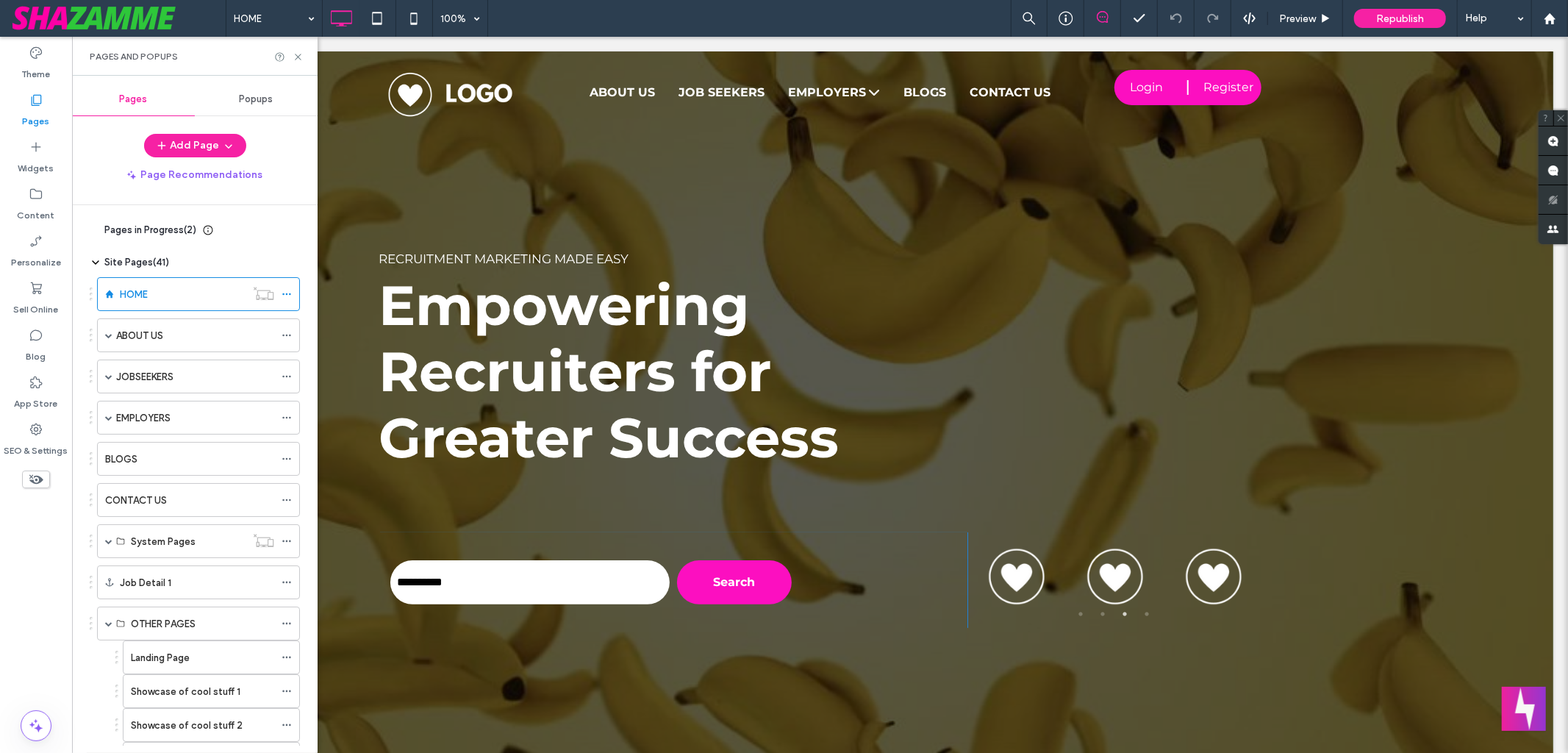
scroll to position [66, 0]
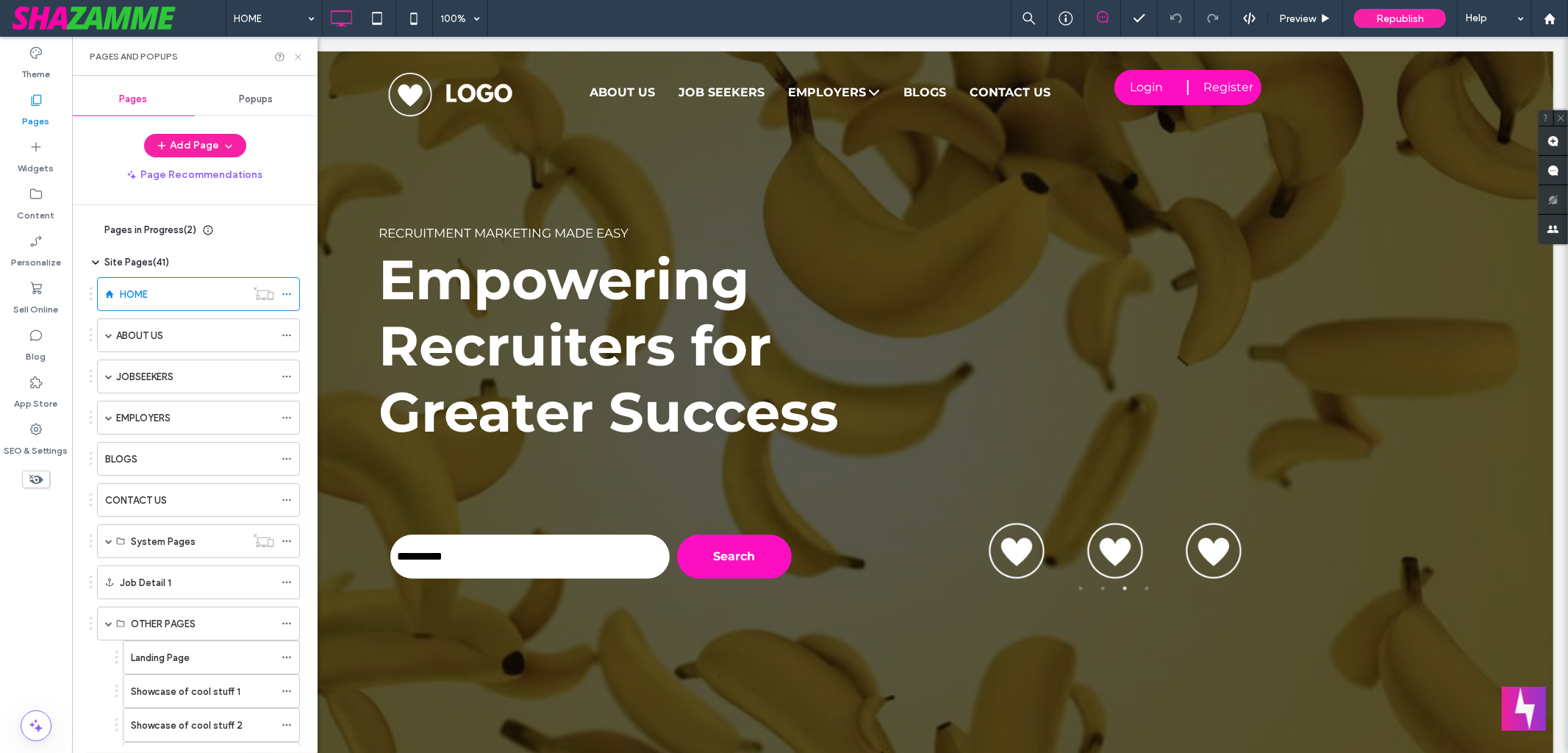
click at [299, 60] on icon at bounding box center [298, 56] width 11 height 11
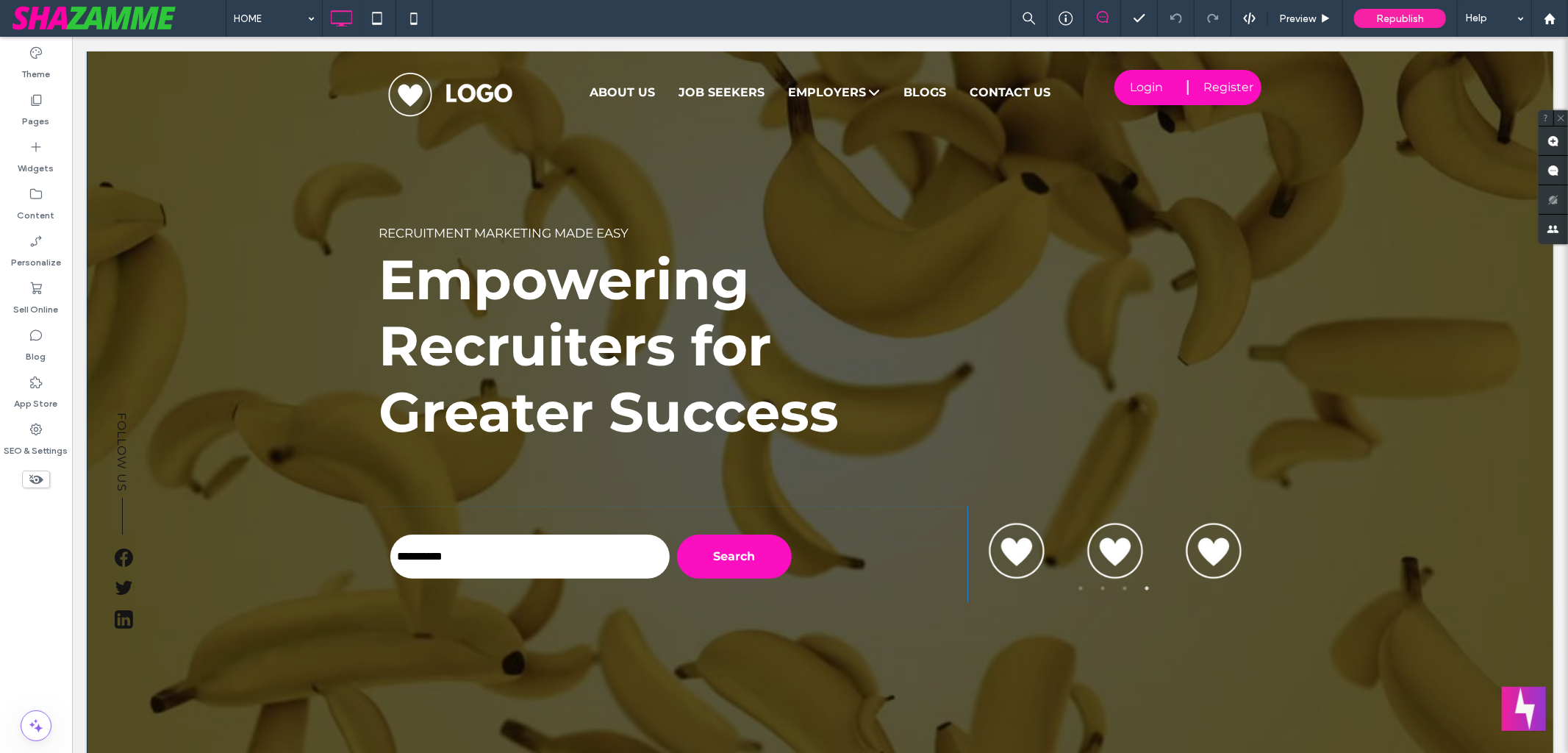
scroll to position [64, 0]
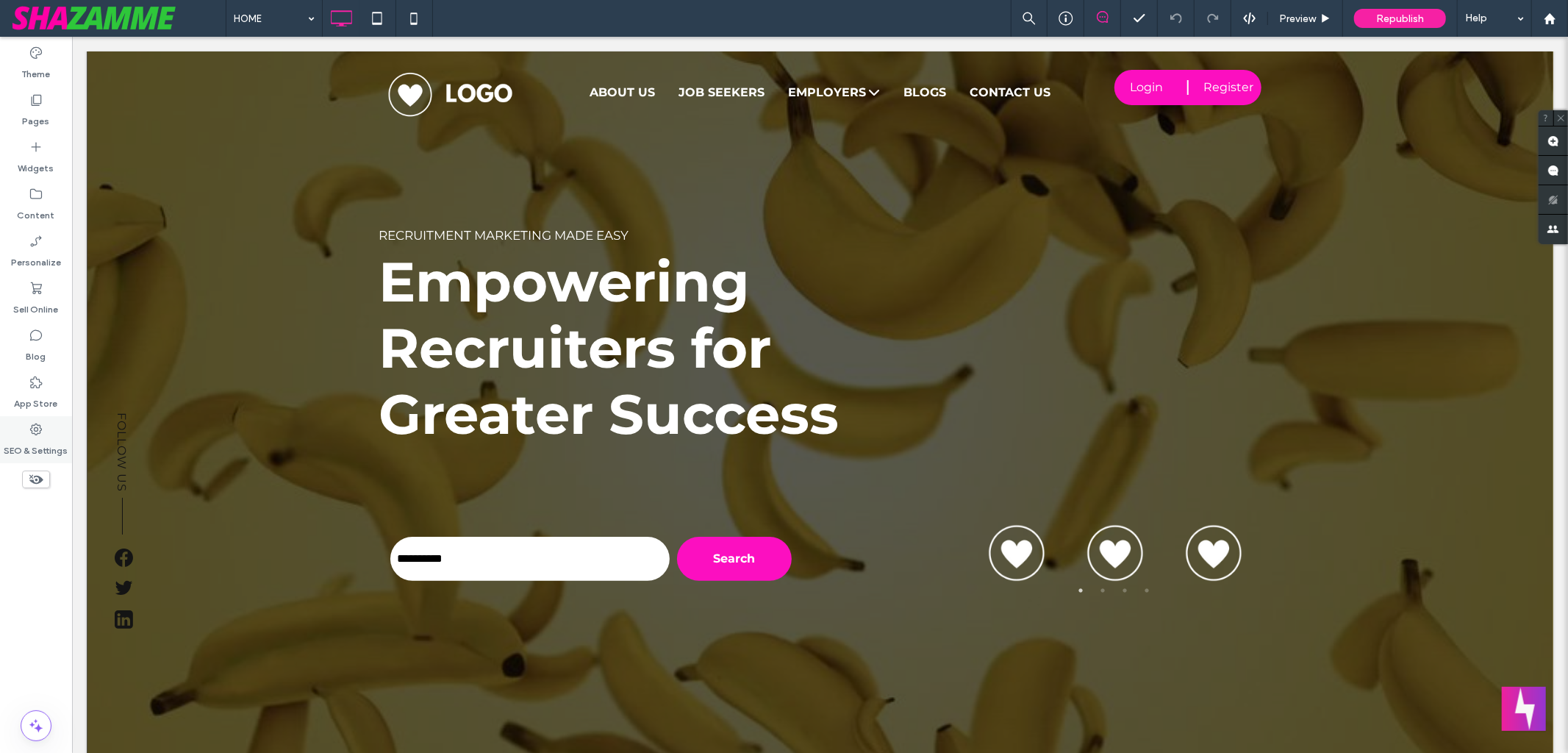
click at [39, 438] on label "SEO & Settings" at bounding box center [36, 447] width 64 height 20
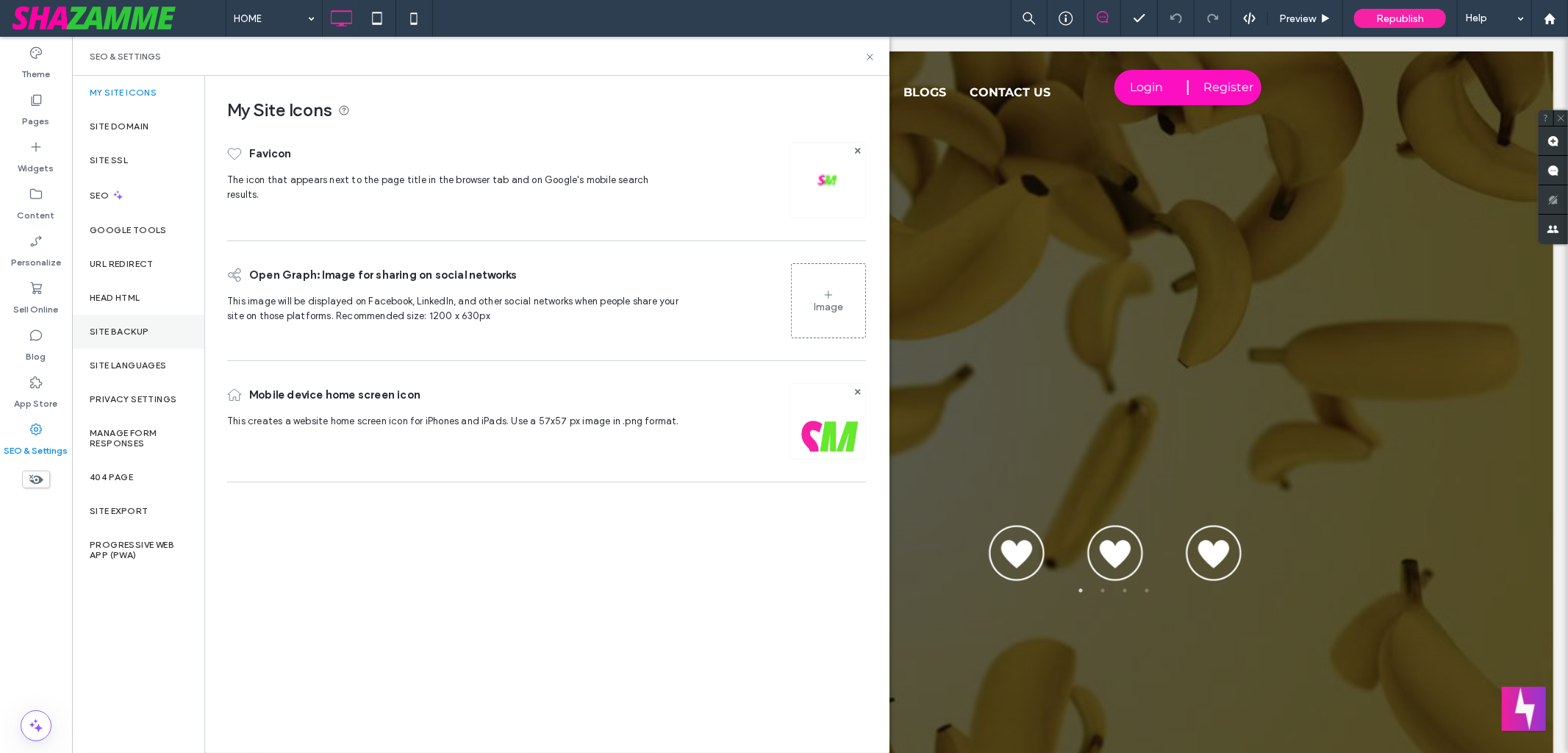
click at [153, 328] on div "Site Backup" at bounding box center [138, 331] width 132 height 34
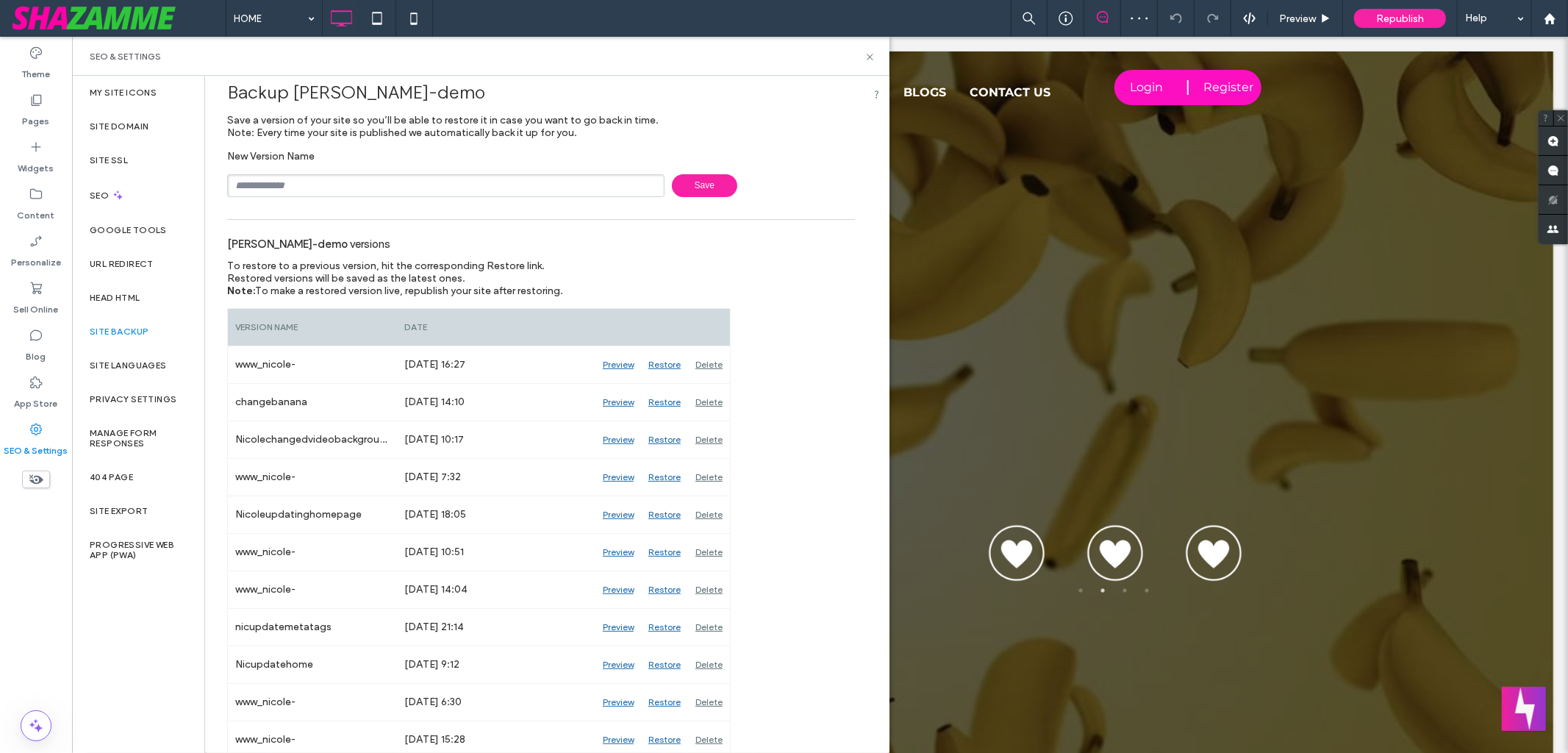
scroll to position [0, 0]
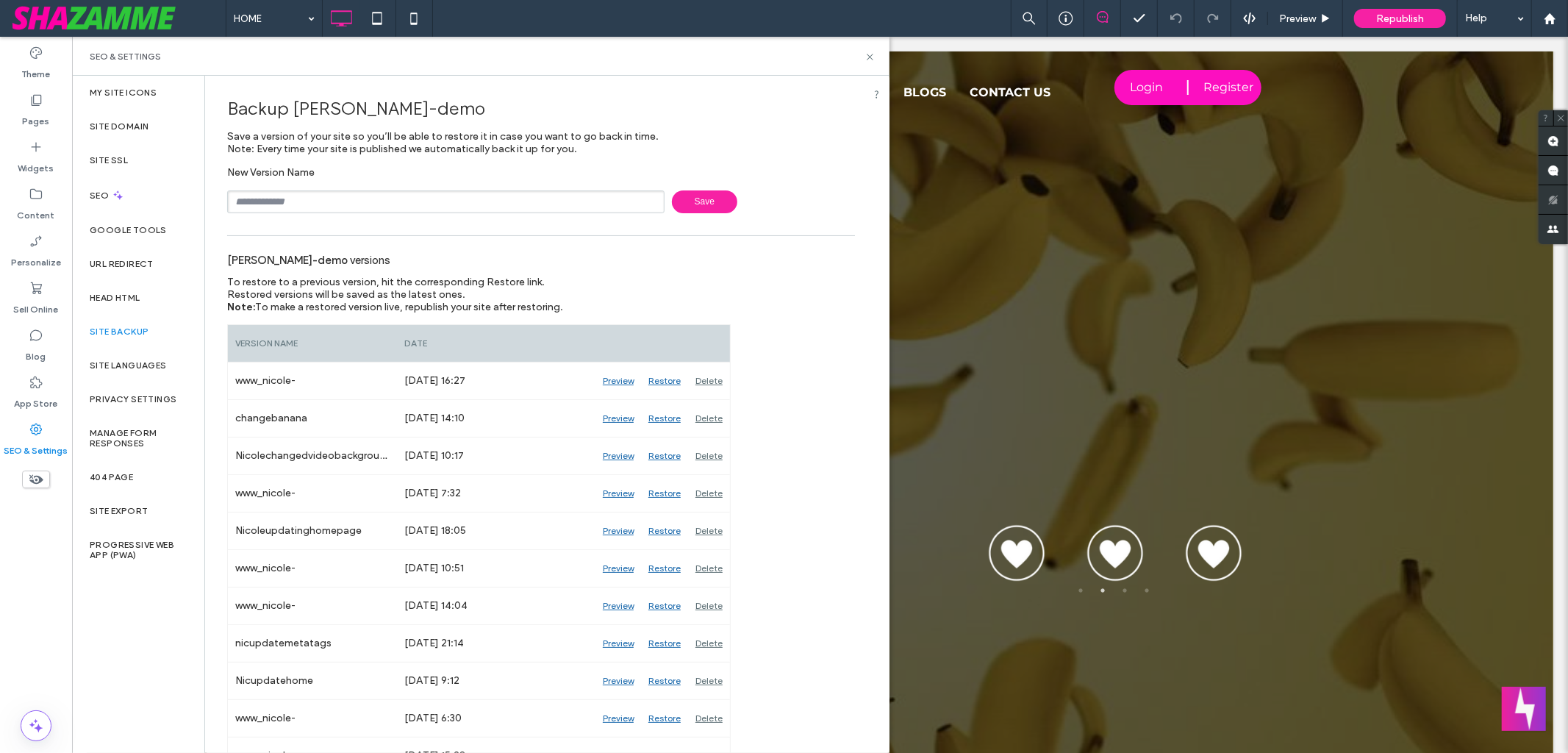
click at [309, 200] on input "text" at bounding box center [446, 202] width 438 height 23
type input "**********"
click at [690, 207] on span "Save" at bounding box center [705, 202] width 65 height 23
click at [870, 56] on use at bounding box center [870, 56] width 6 height 6
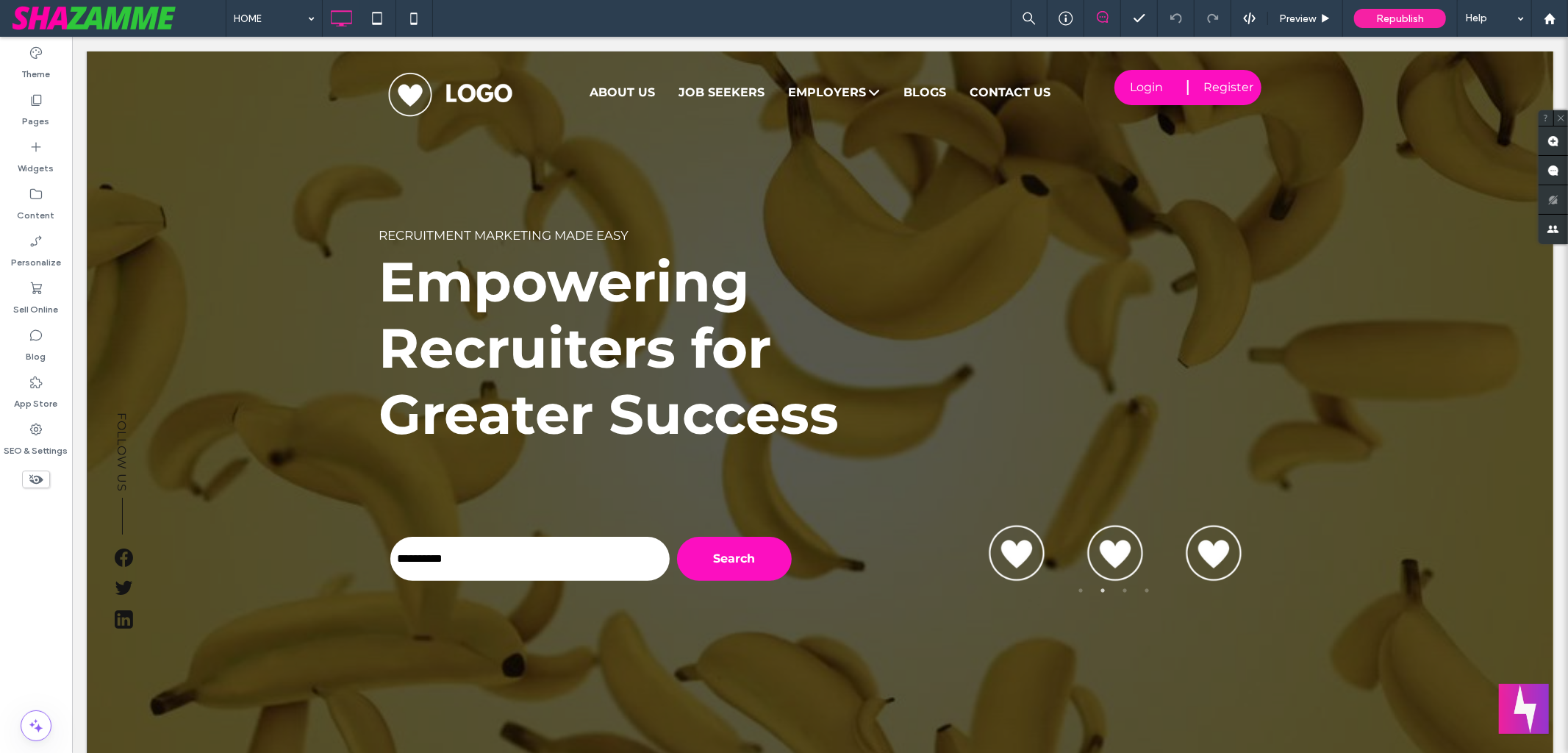
click at [1532, 698] on button "Welcome message" at bounding box center [1524, 709] width 50 height 50
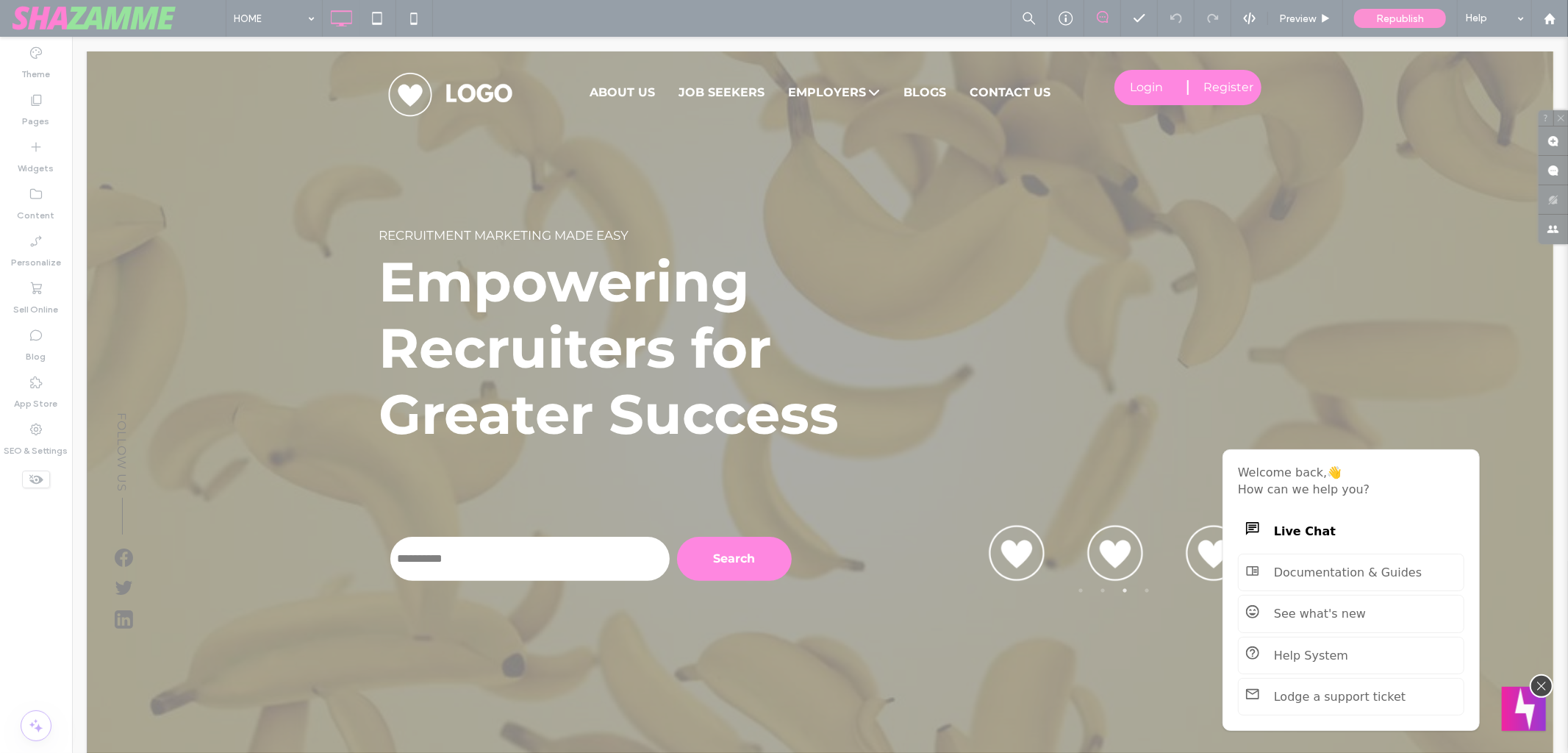
click at [966, 305] on div at bounding box center [784, 376] width 1568 height 753
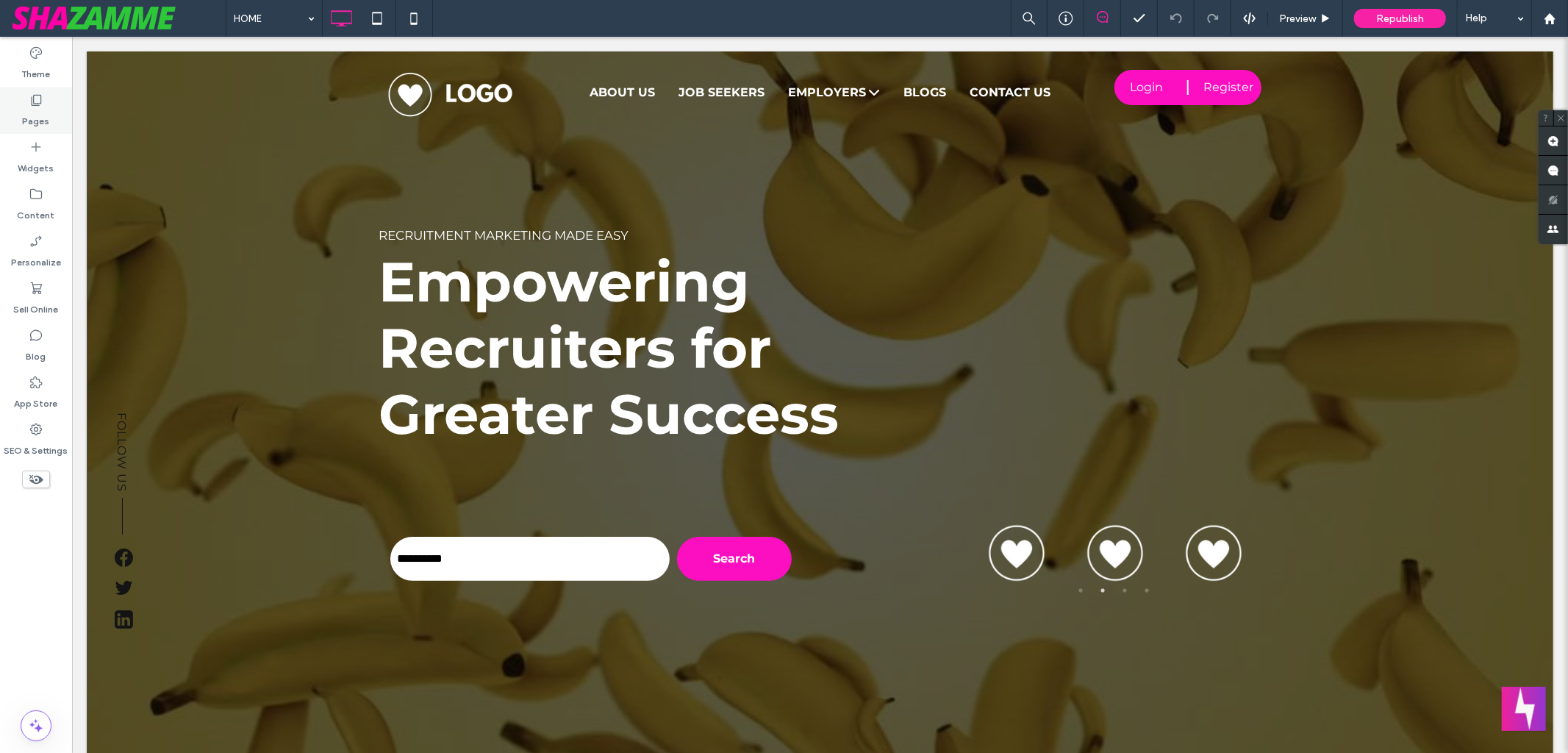
click at [49, 114] on div "Pages" at bounding box center [36, 110] width 72 height 47
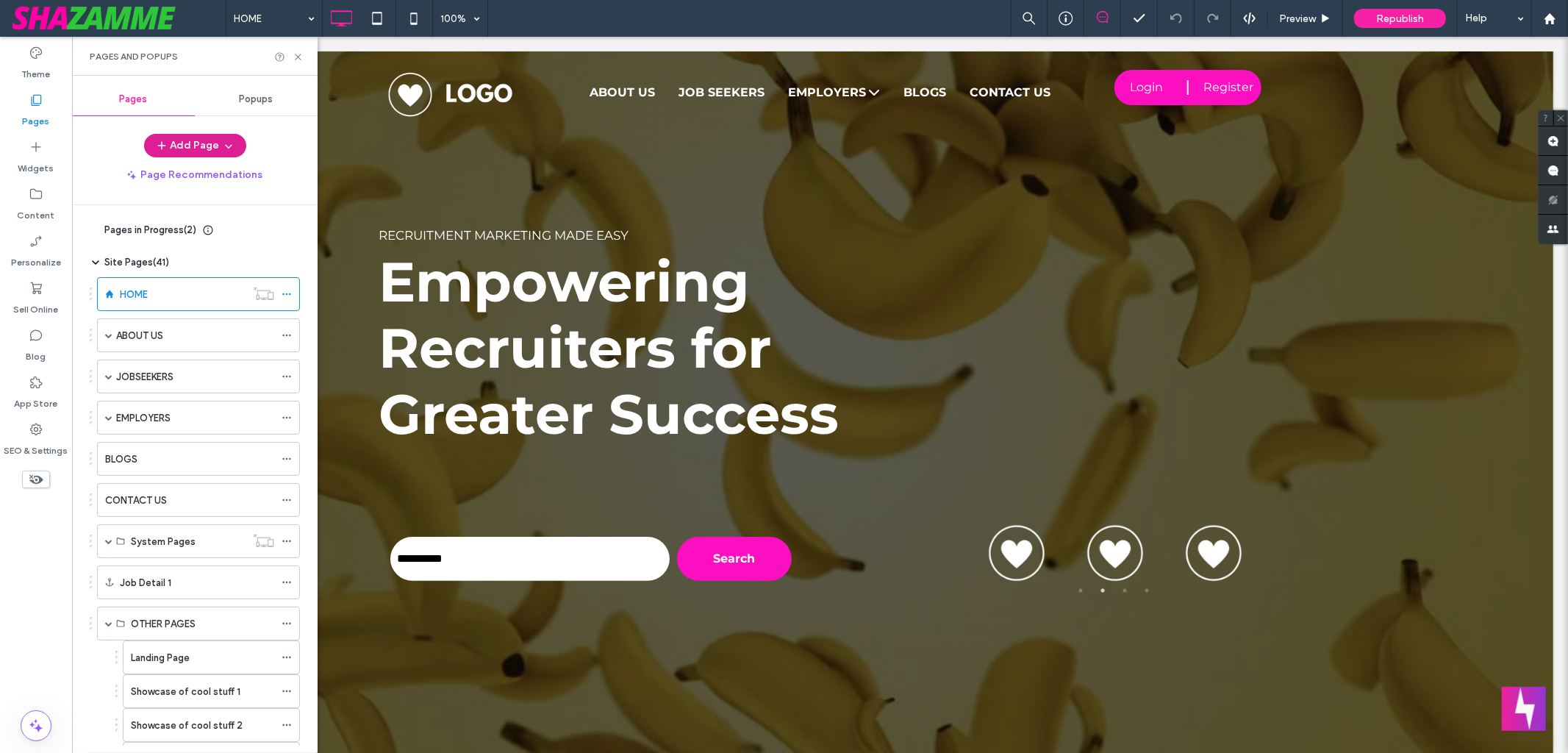
click at [153, 146] on button "Add Page" at bounding box center [196, 145] width 102 height 23
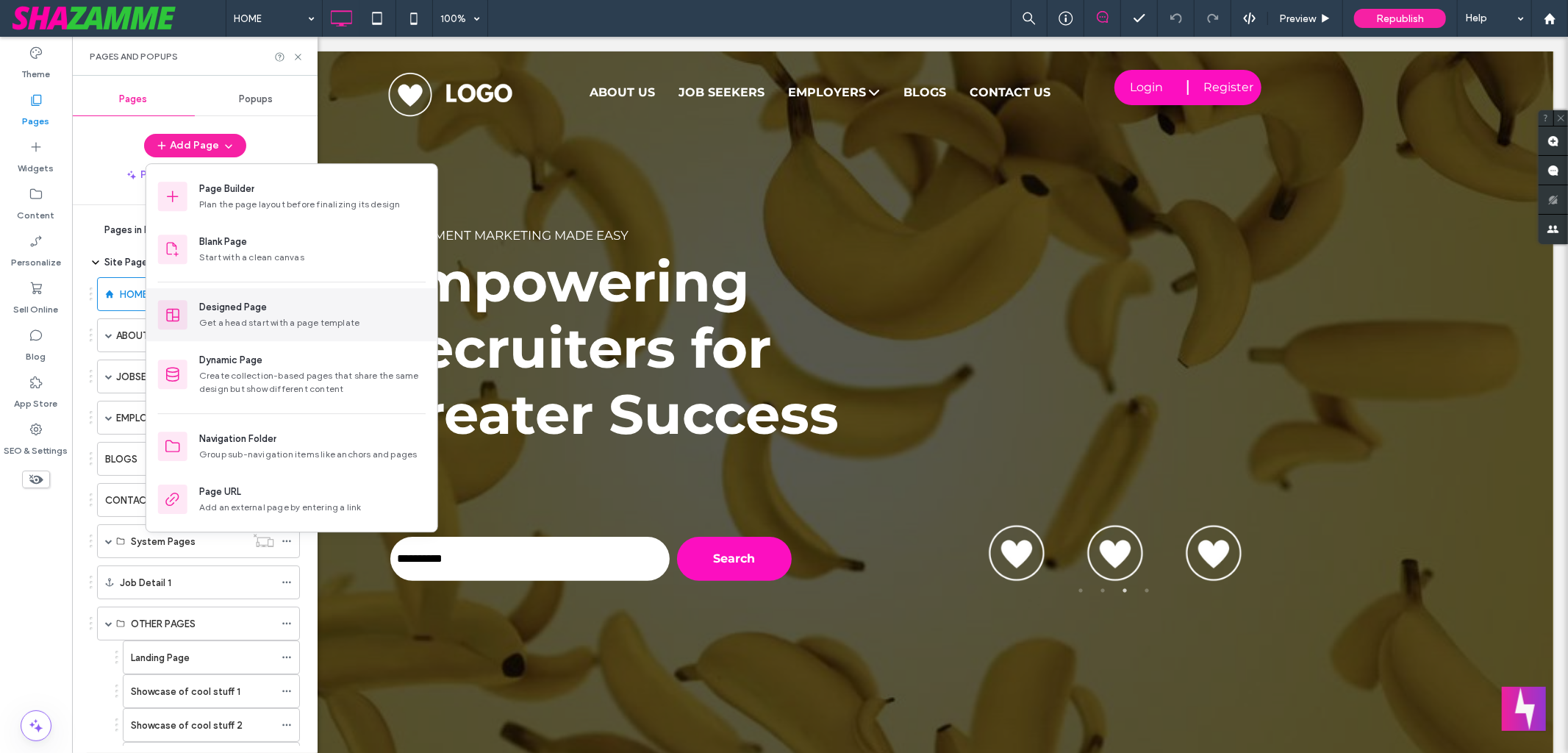
click at [244, 314] on div "Designed Page Get a head start with a page template" at bounding box center [312, 314] width 226 height 29
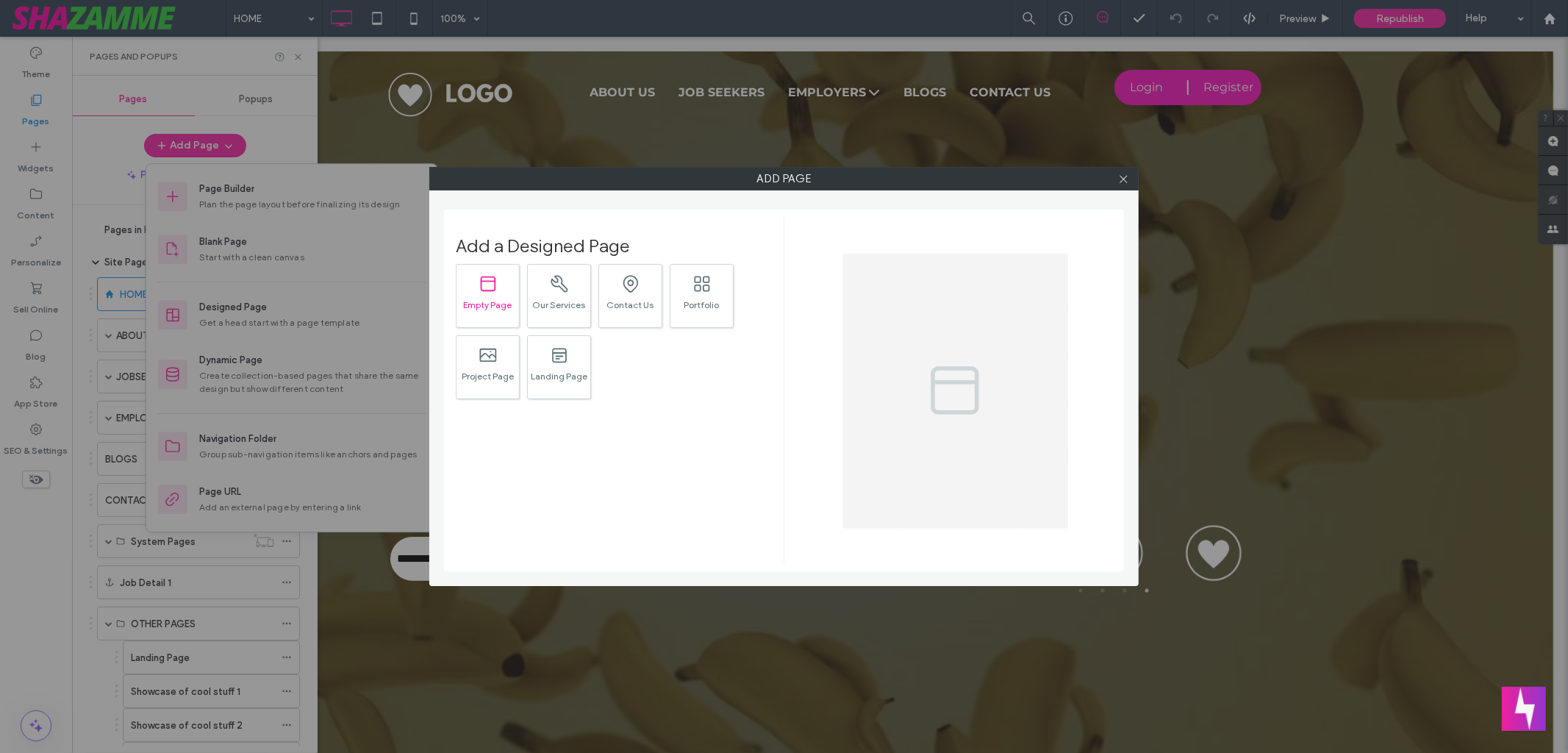
click at [490, 309] on div "Empty Page" at bounding box center [487, 305] width 62 height 10
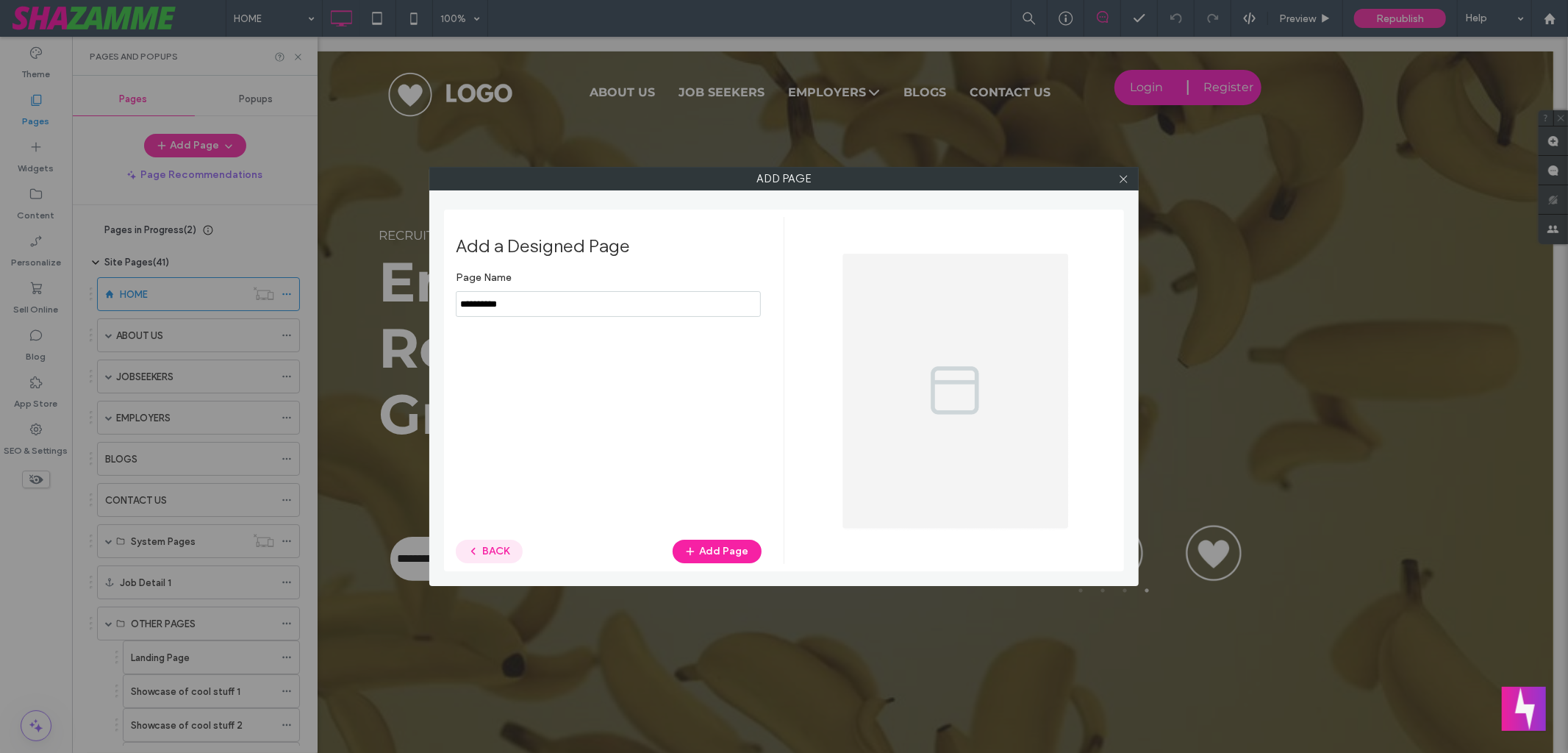
click at [483, 554] on button "BACK" at bounding box center [489, 551] width 67 height 23
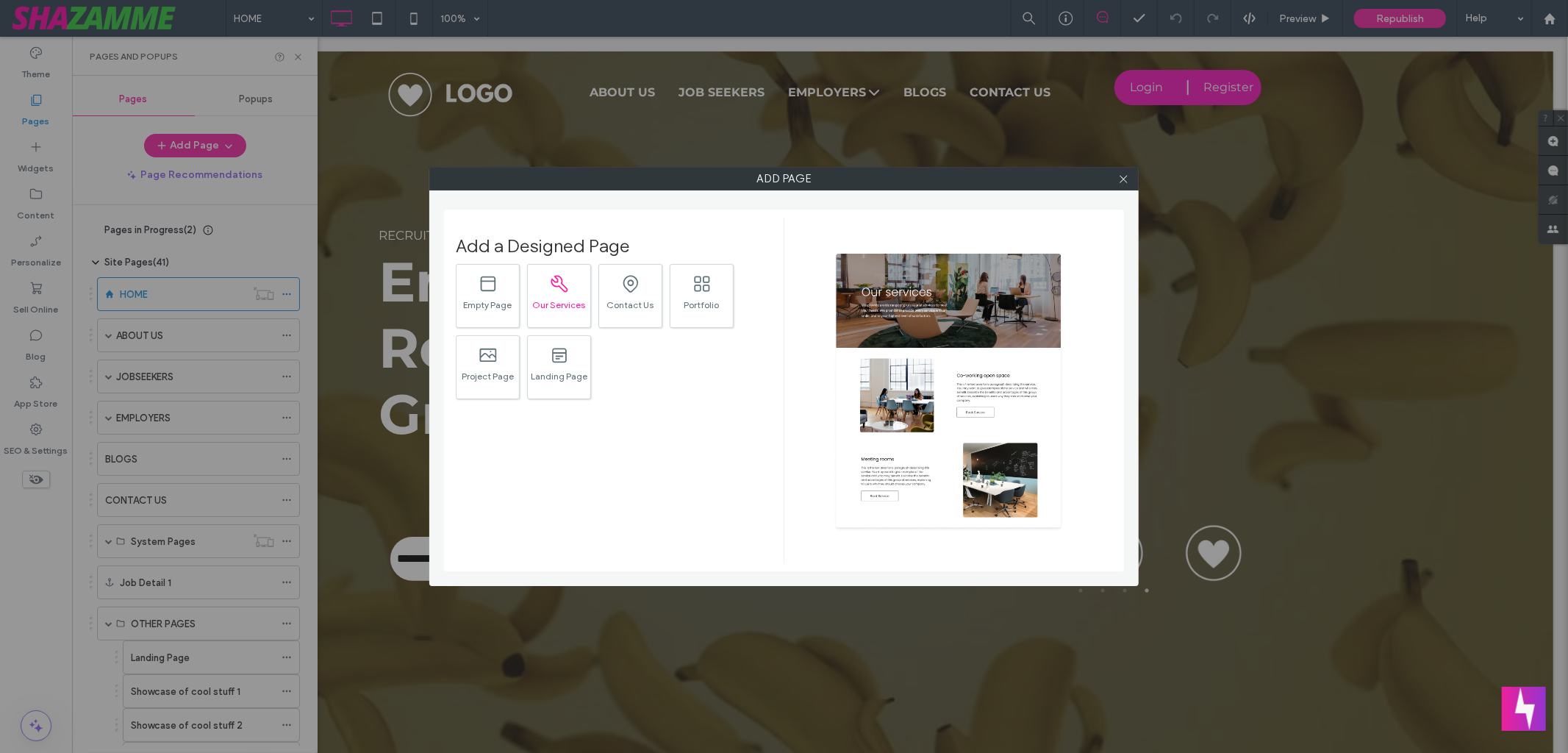
click at [558, 299] on div ".st0{fill:#616C79;} Our Services" at bounding box center [559, 296] width 64 height 64
click at [729, 554] on button "Add Page" at bounding box center [717, 551] width 89 height 23
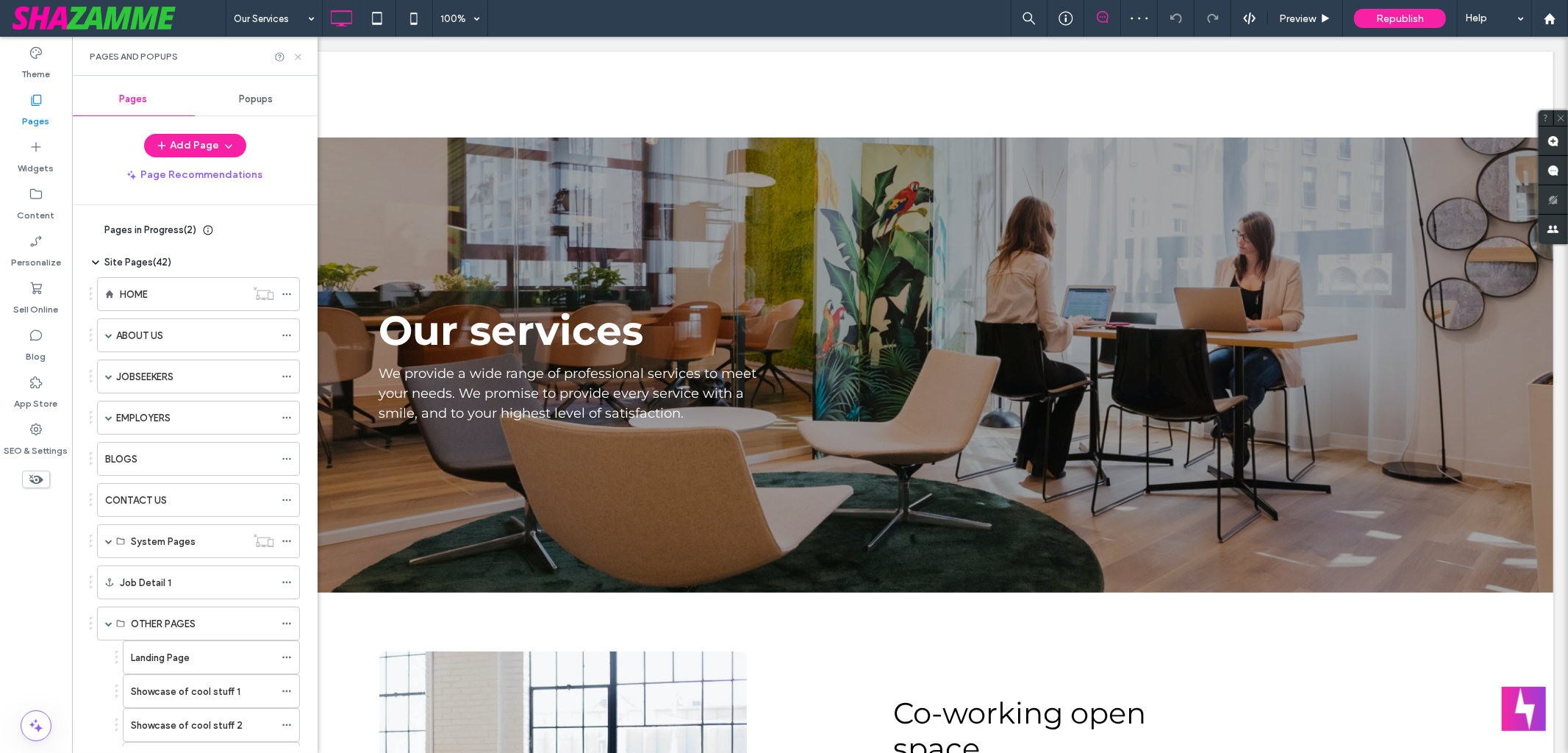
click at [302, 54] on icon at bounding box center [298, 56] width 11 height 11
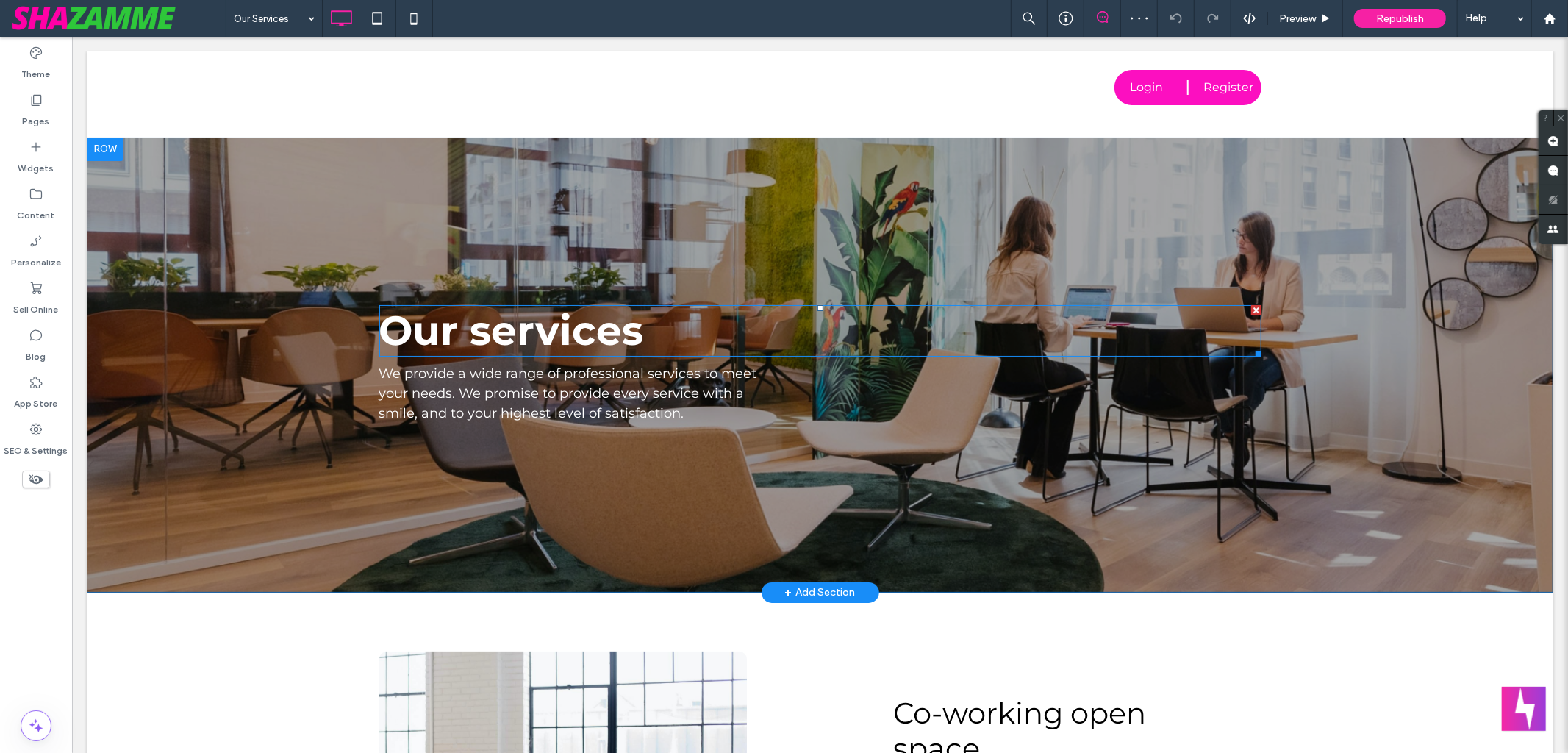
click at [463, 336] on span "Our services" at bounding box center [511, 330] width 265 height 50
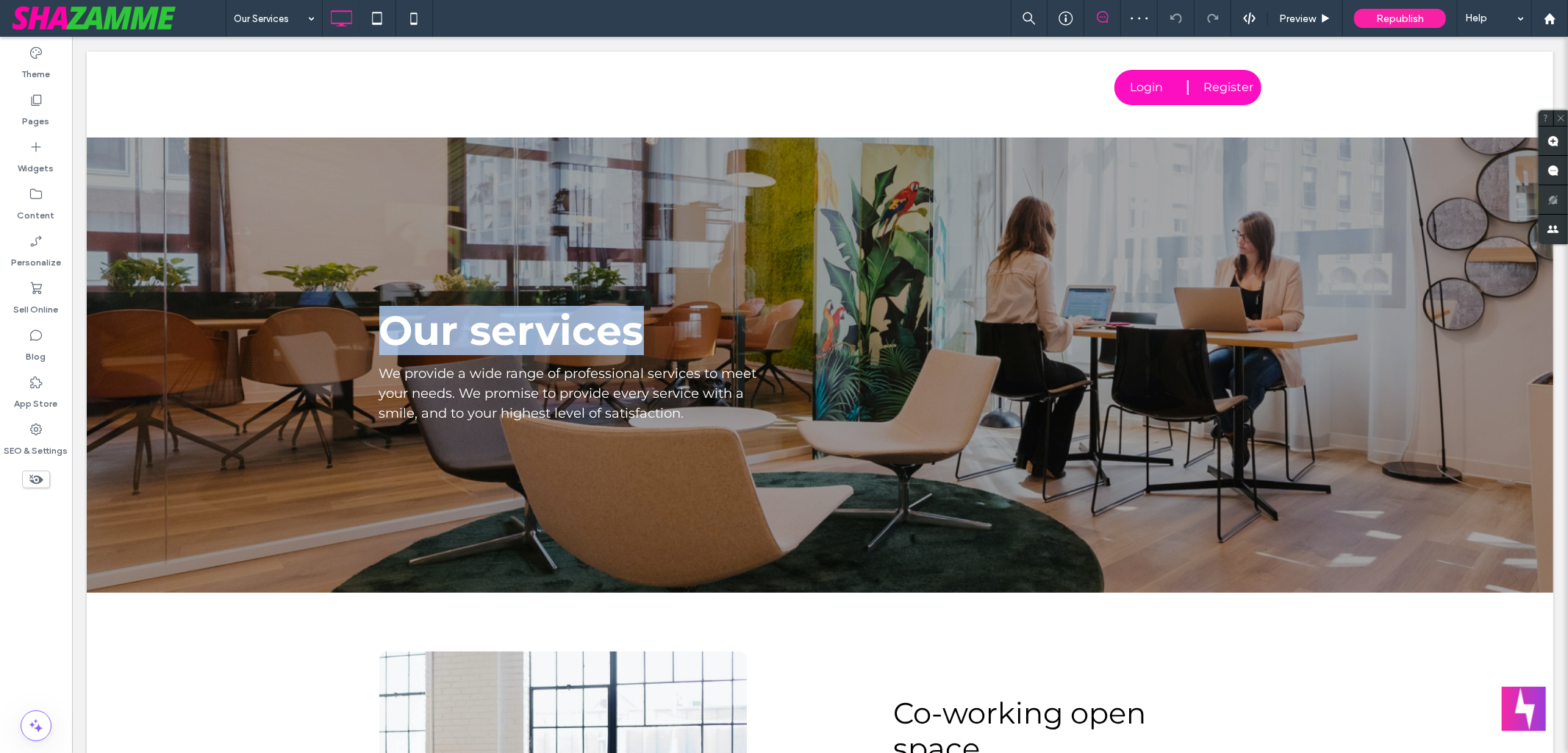
click at [463, 336] on span "Our services" at bounding box center [511, 330] width 265 height 50
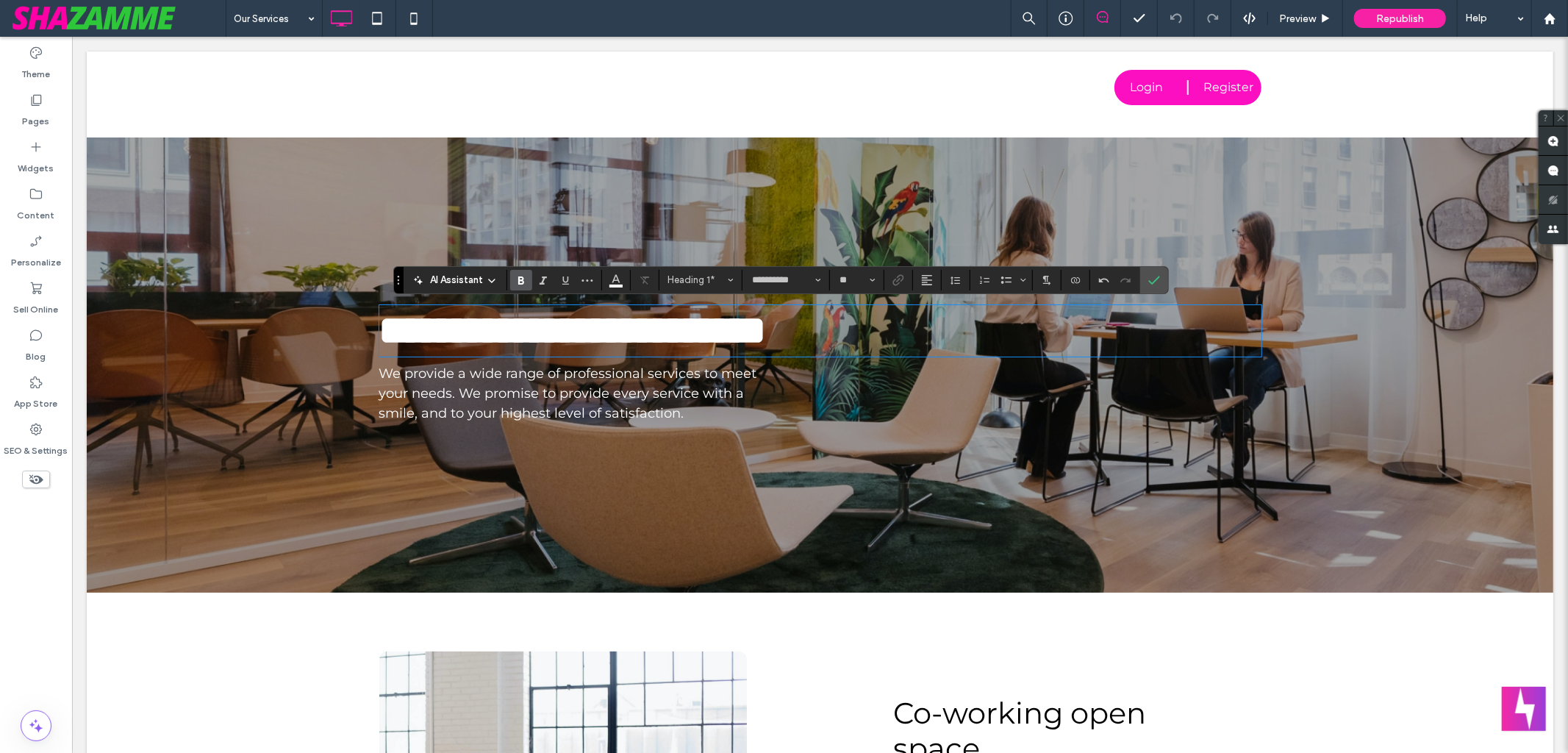
click at [223, 312] on div "**********" at bounding box center [819, 364] width 1466 height 455
click at [225, 302] on div "**********" at bounding box center [819, 364] width 1466 height 455
click at [1153, 281] on icon "Confirm" at bounding box center [1154, 281] width 12 height 12
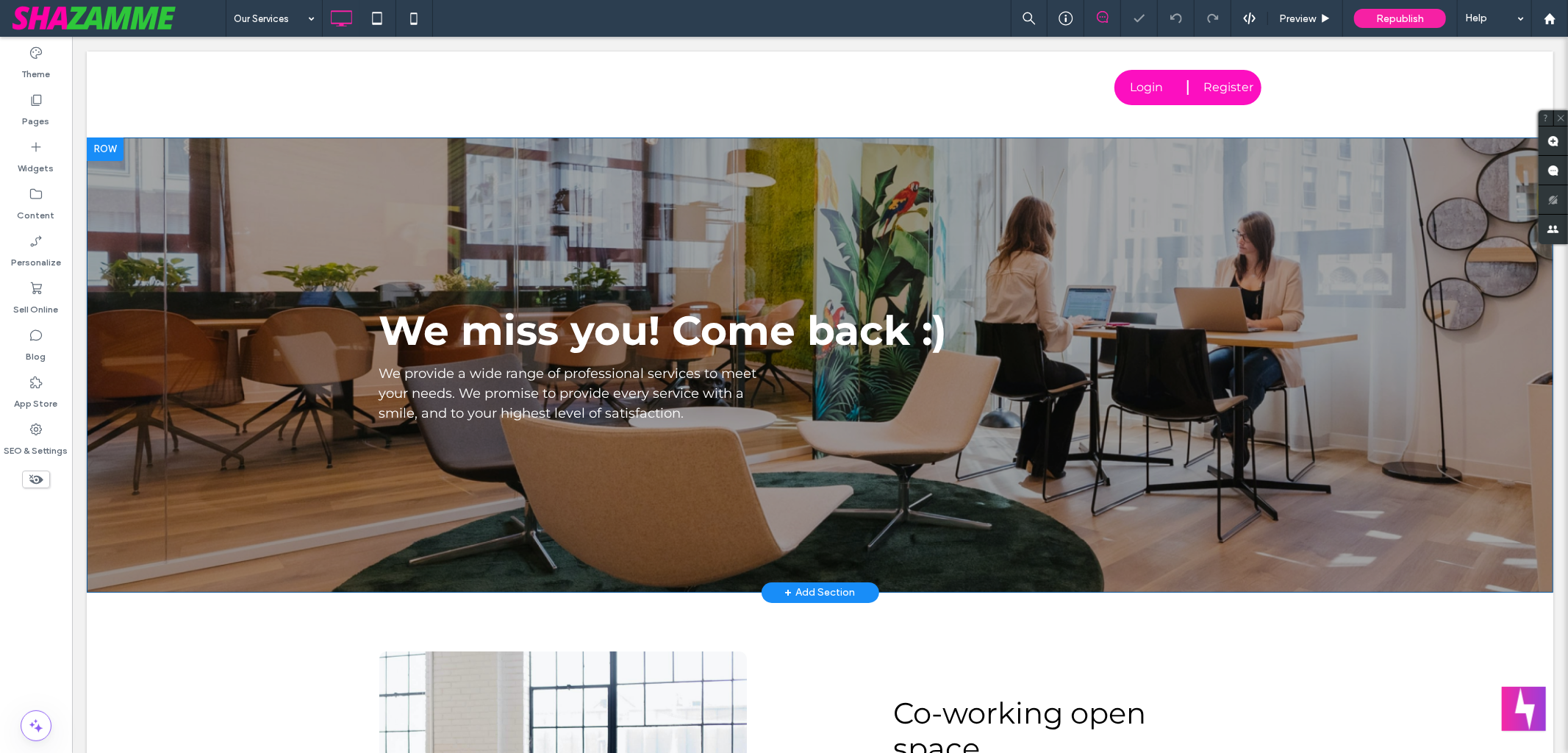
click at [247, 311] on div "We miss you! Come back :) We provide a wide range of professional services to m…" at bounding box center [819, 364] width 1466 height 455
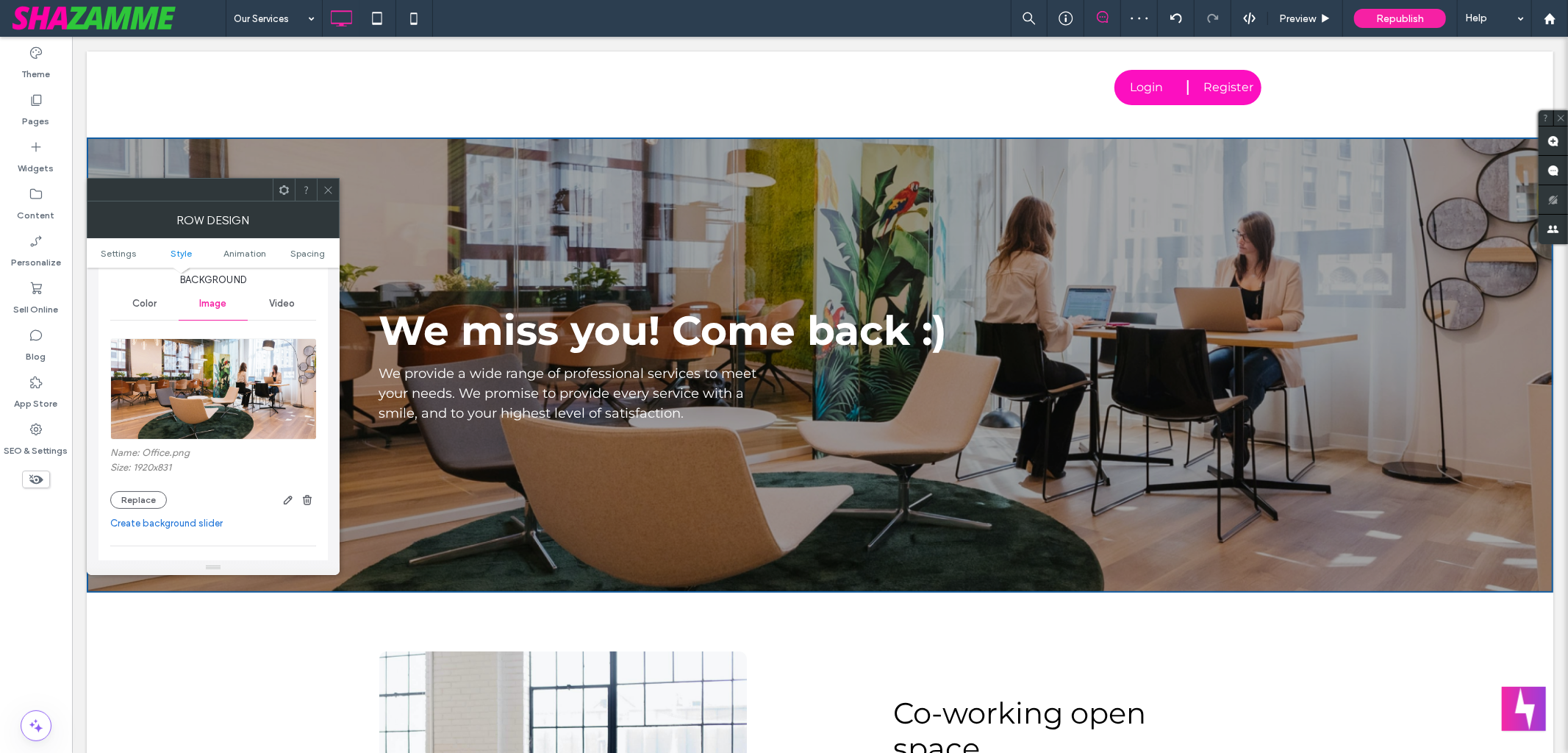
scroll to position [193, 0]
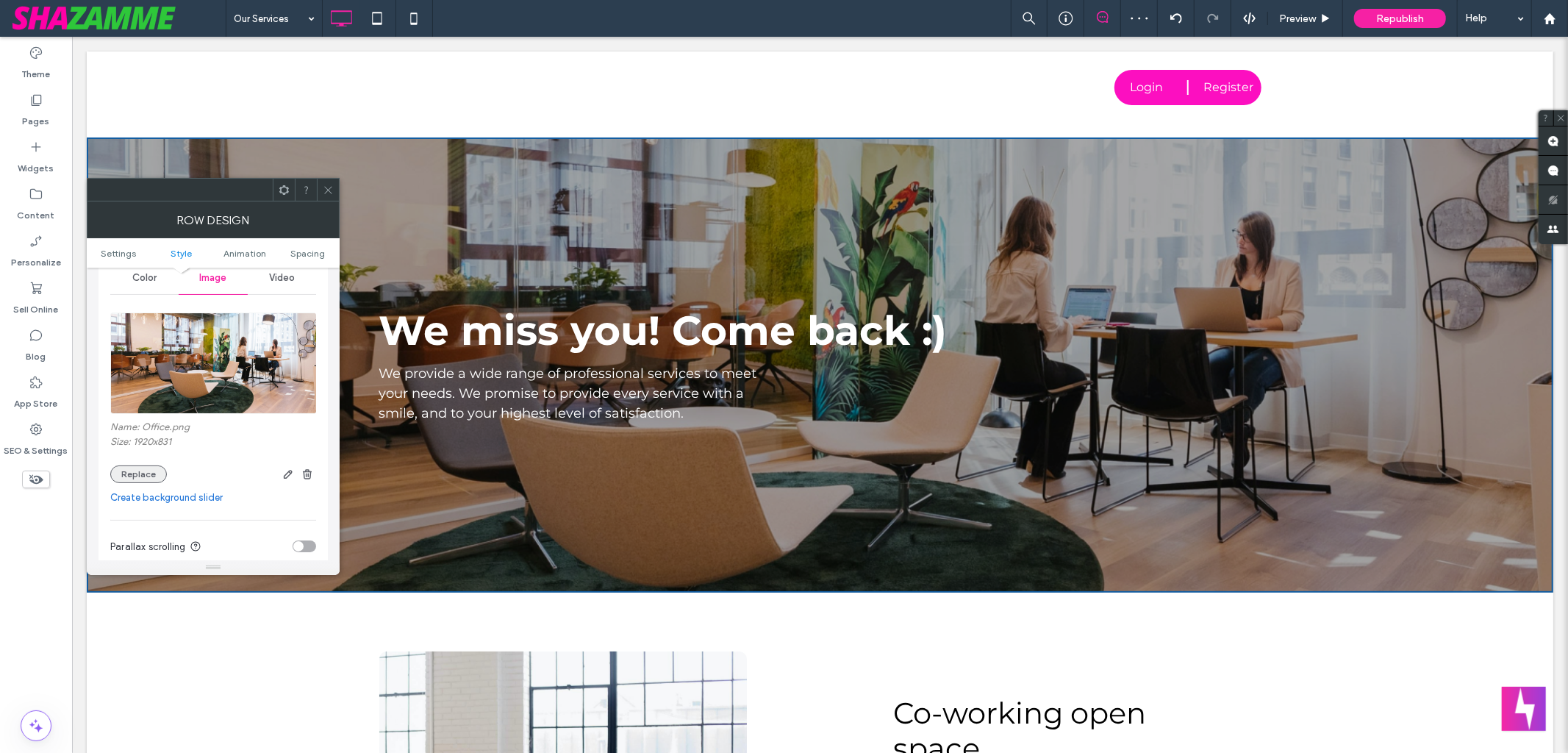
click at [153, 477] on button "Replace" at bounding box center [138, 474] width 56 height 17
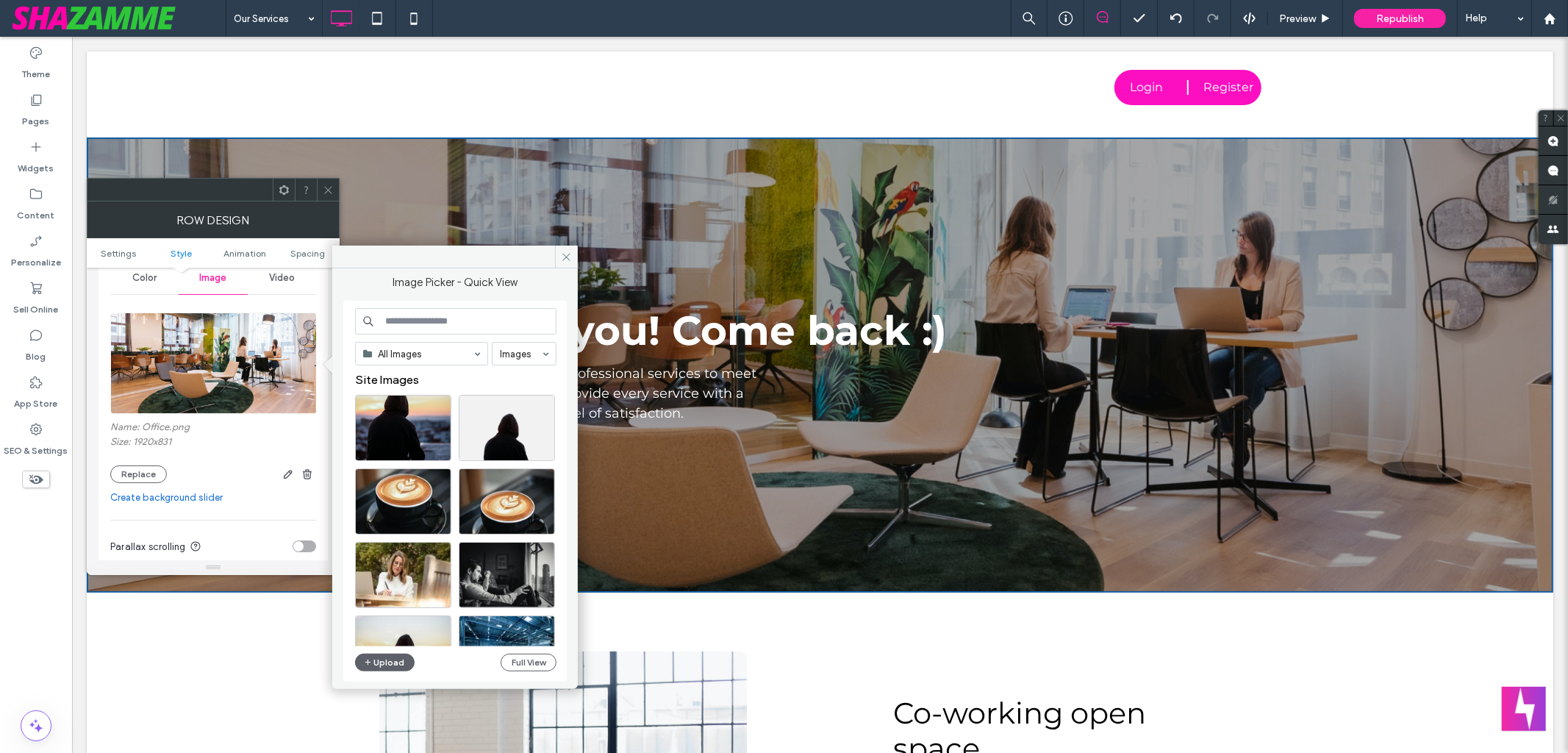
click at [449, 326] on input at bounding box center [456, 321] width 202 height 26
type input "*****"
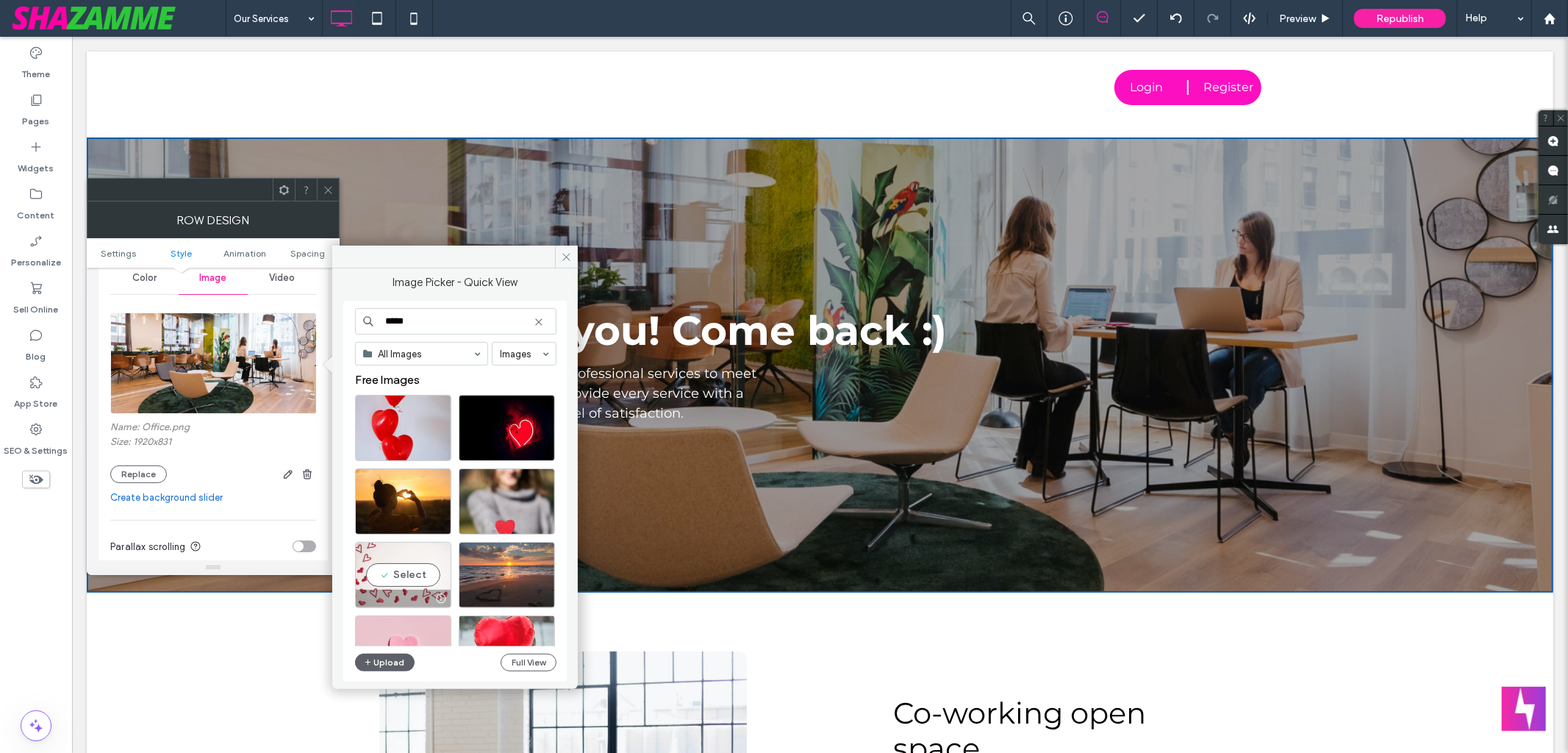
click at [388, 578] on div "Select" at bounding box center [403, 575] width 96 height 66
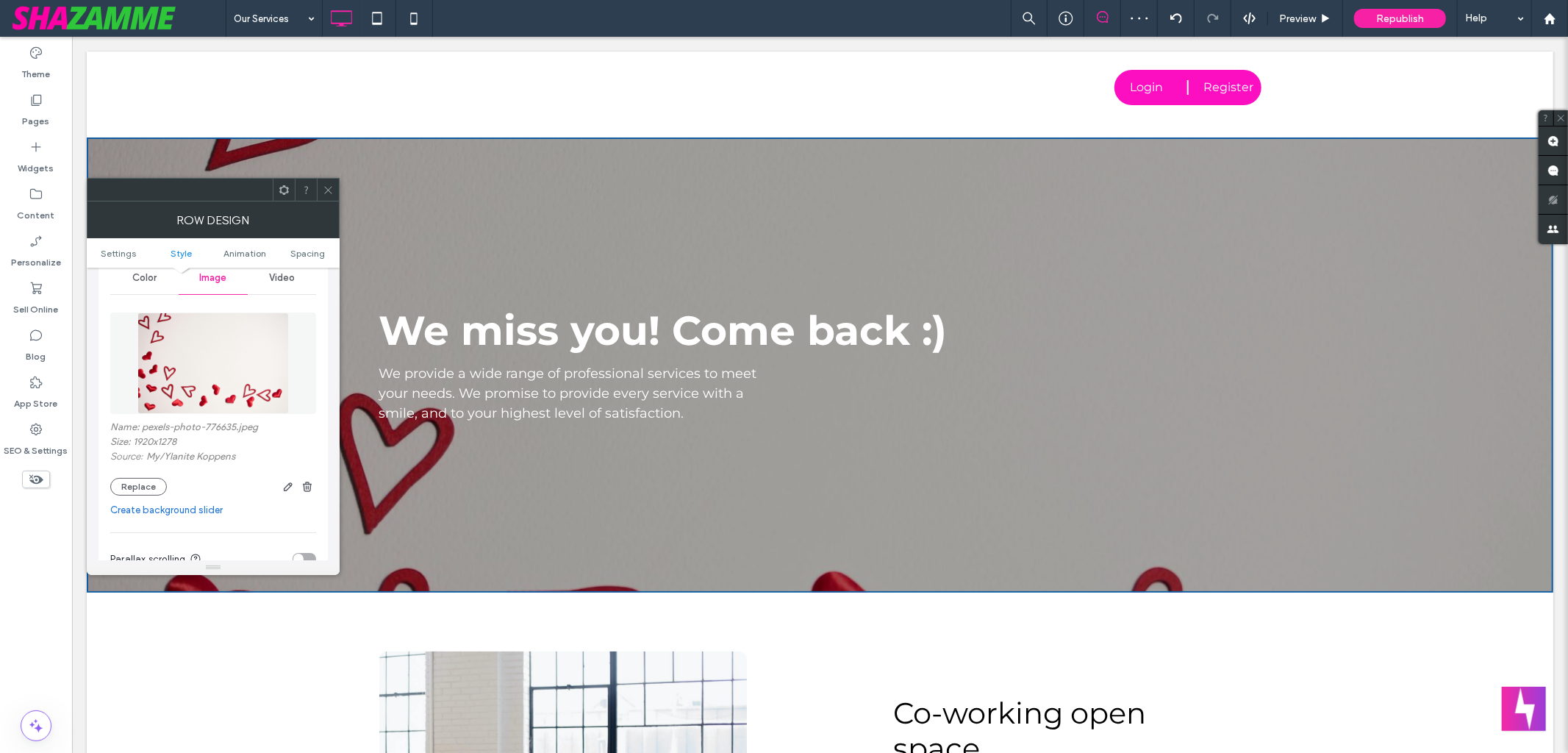
click at [332, 190] on icon at bounding box center [328, 190] width 11 height 11
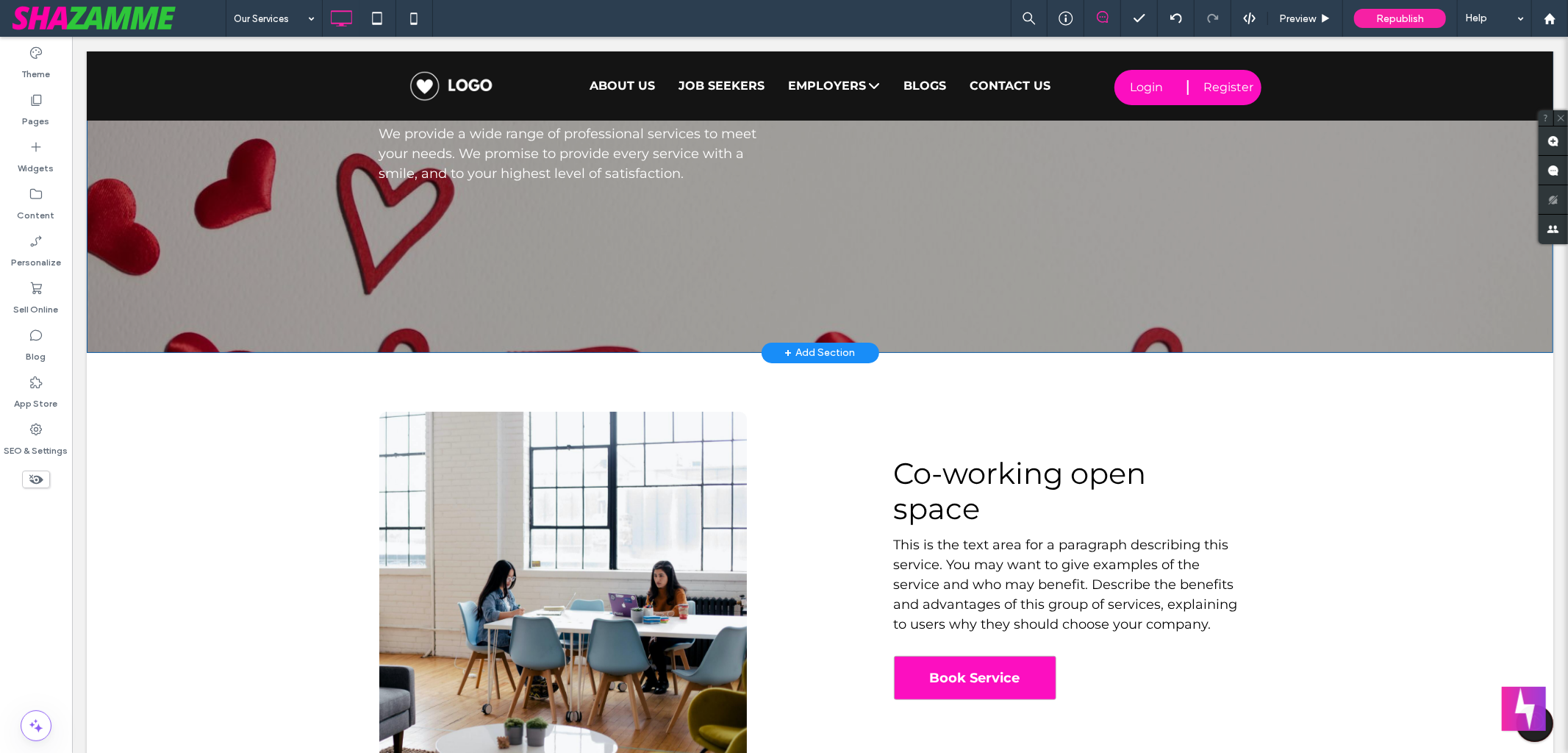
scroll to position [239, 0]
click at [37, 102] on icon at bounding box center [36, 100] width 15 height 15
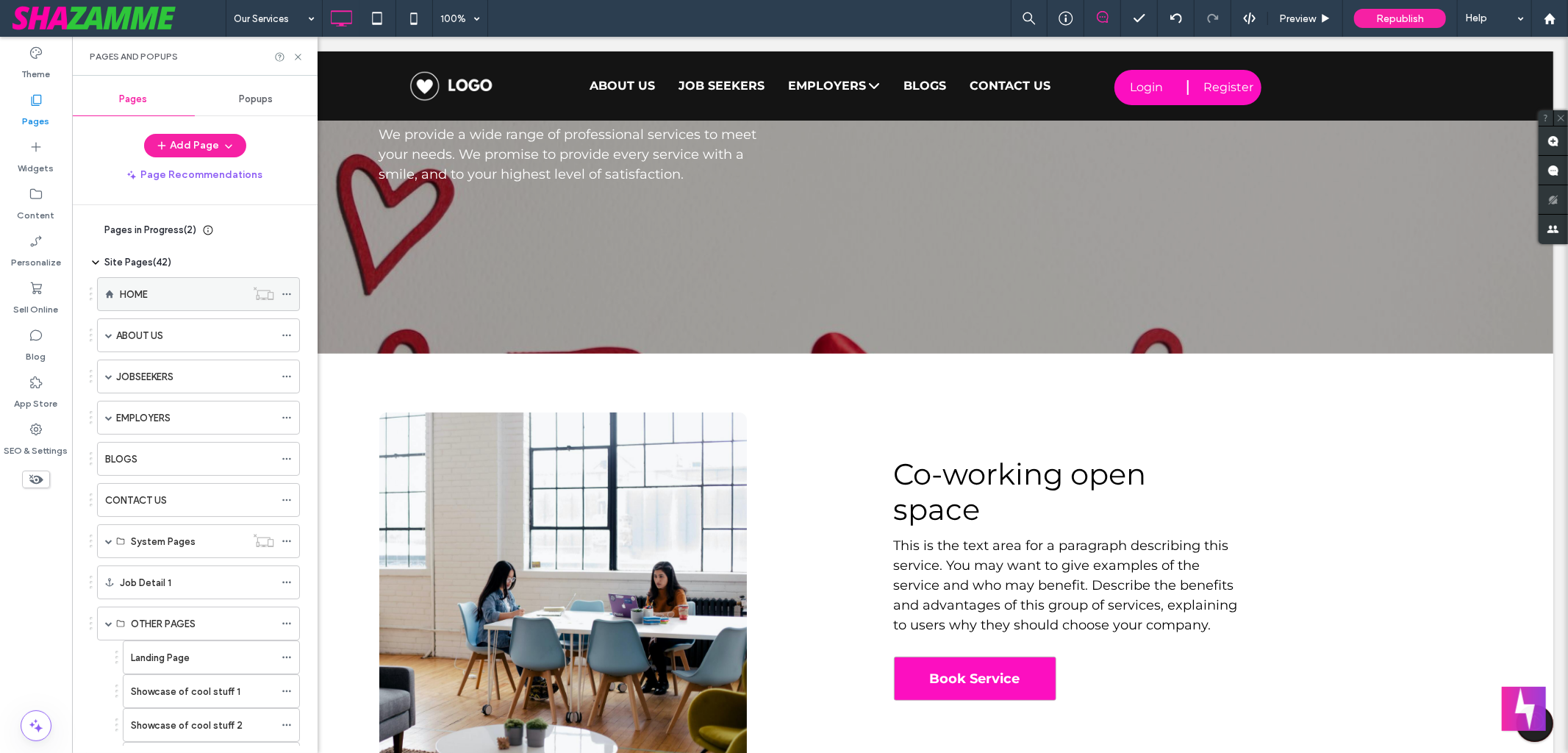
click at [138, 296] on label "HOME" at bounding box center [133, 294] width 28 height 26
click at [299, 57] on use at bounding box center [298, 56] width 6 height 6
